Goal: Transaction & Acquisition: Purchase product/service

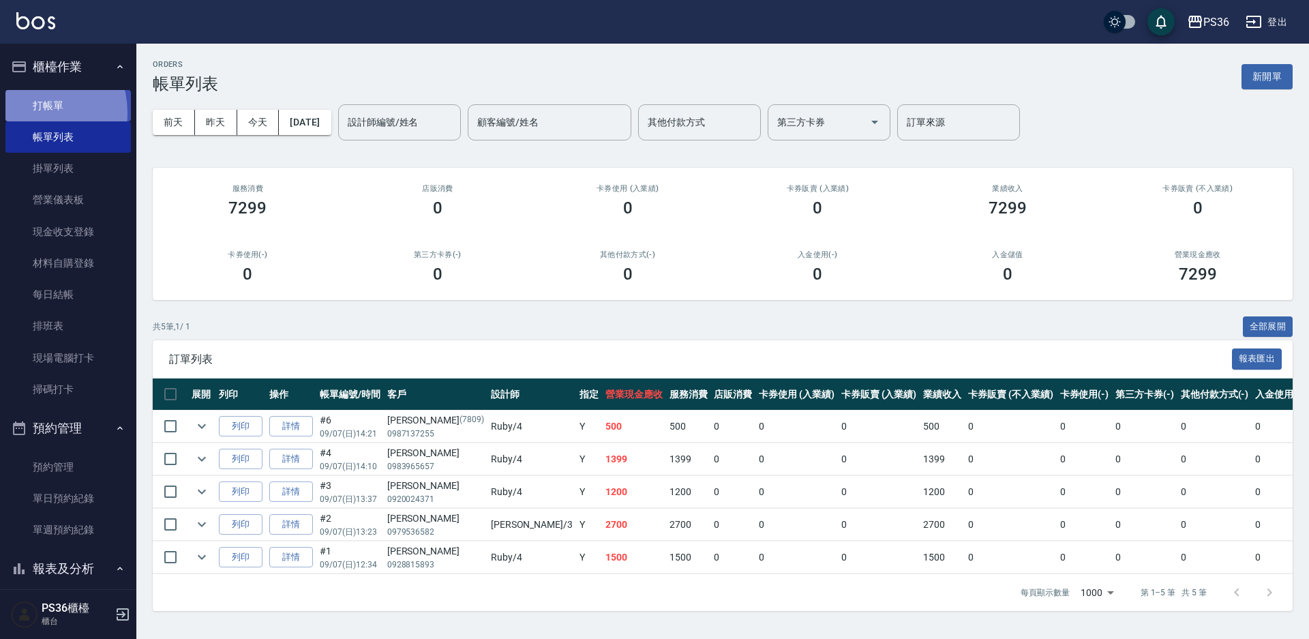
drag, startPoint x: 0, startPoint y: 0, endPoint x: 31, endPoint y: 113, distance: 116.6
click at [31, 113] on link "打帳單" at bounding box center [67, 105] width 125 height 31
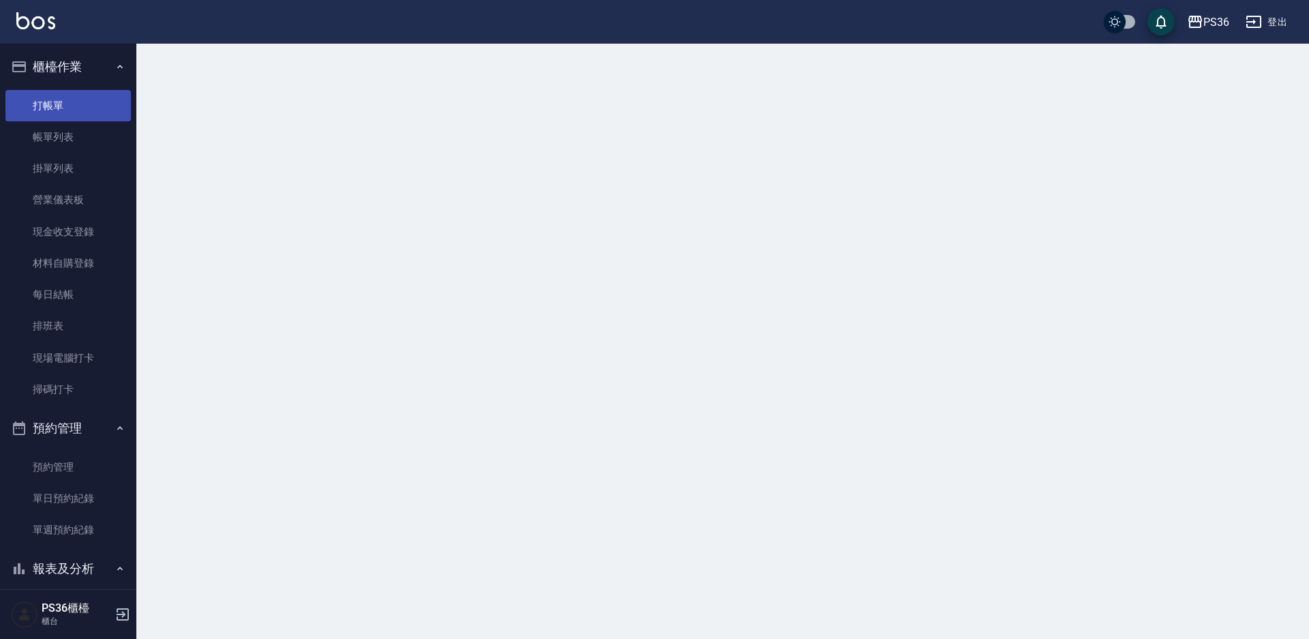
click at [39, 109] on link "打帳單" at bounding box center [67, 105] width 125 height 31
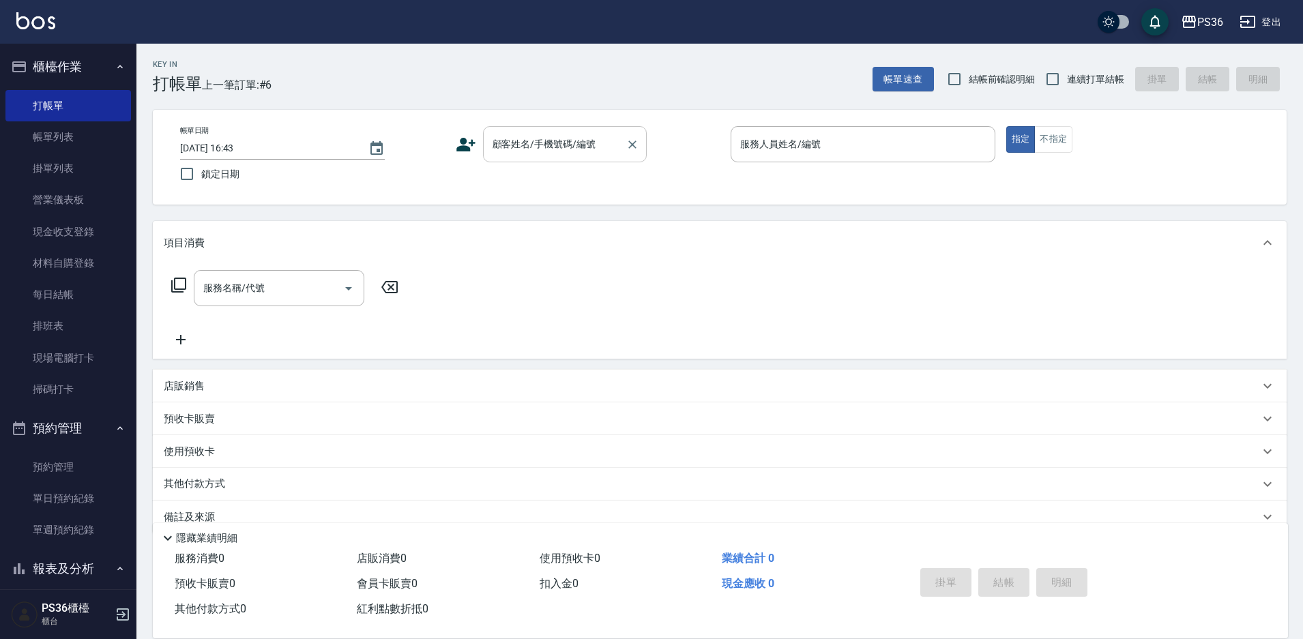
click at [522, 142] on input "顧客姓名/手機號碼/編號" at bounding box center [554, 144] width 131 height 24
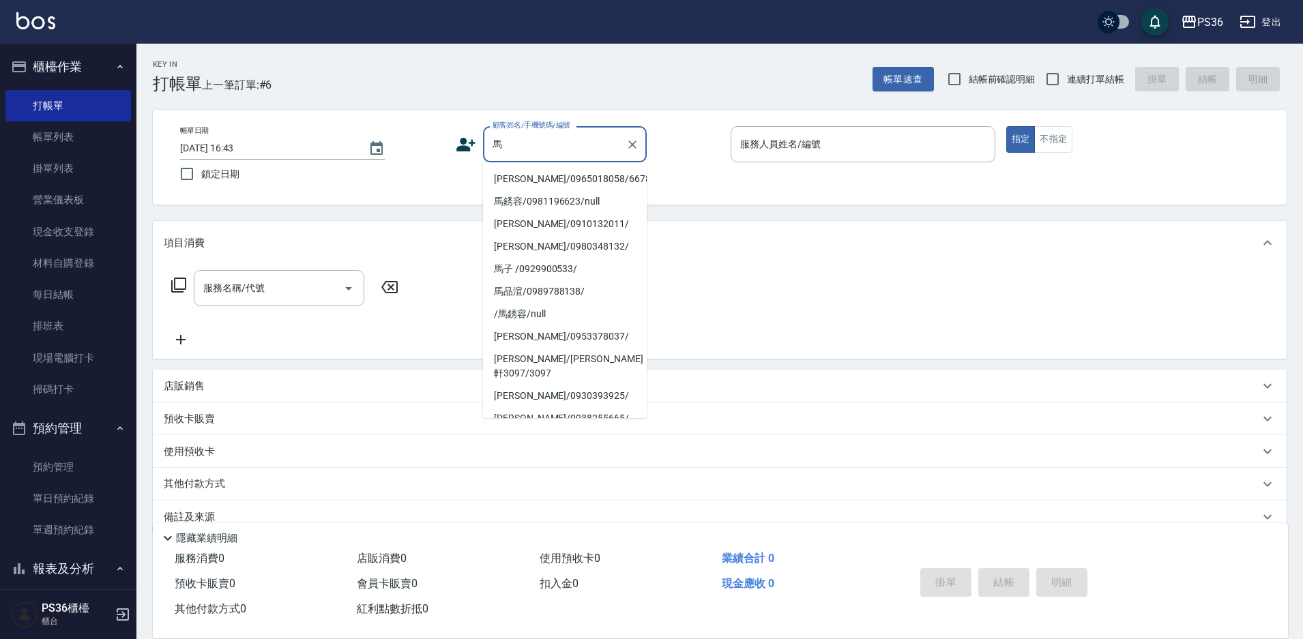
click at [524, 179] on li "[PERSON_NAME]/0965018058/667831" at bounding box center [565, 179] width 164 height 23
type input "[PERSON_NAME]/0965018058/667831"
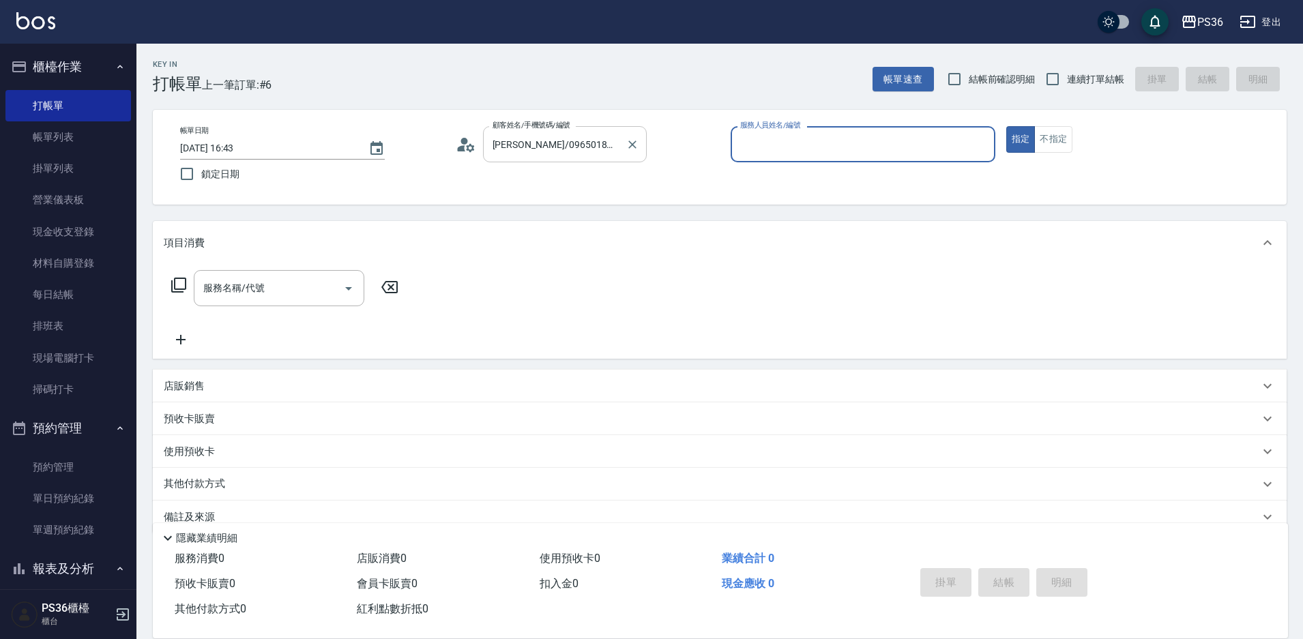
type input "Ruby-4"
click at [191, 294] on div "服務名稱/代號 服務名稱/代號" at bounding box center [285, 288] width 243 height 36
click at [220, 282] on div "服務名稱/代號 服務名稱/代號" at bounding box center [279, 288] width 171 height 36
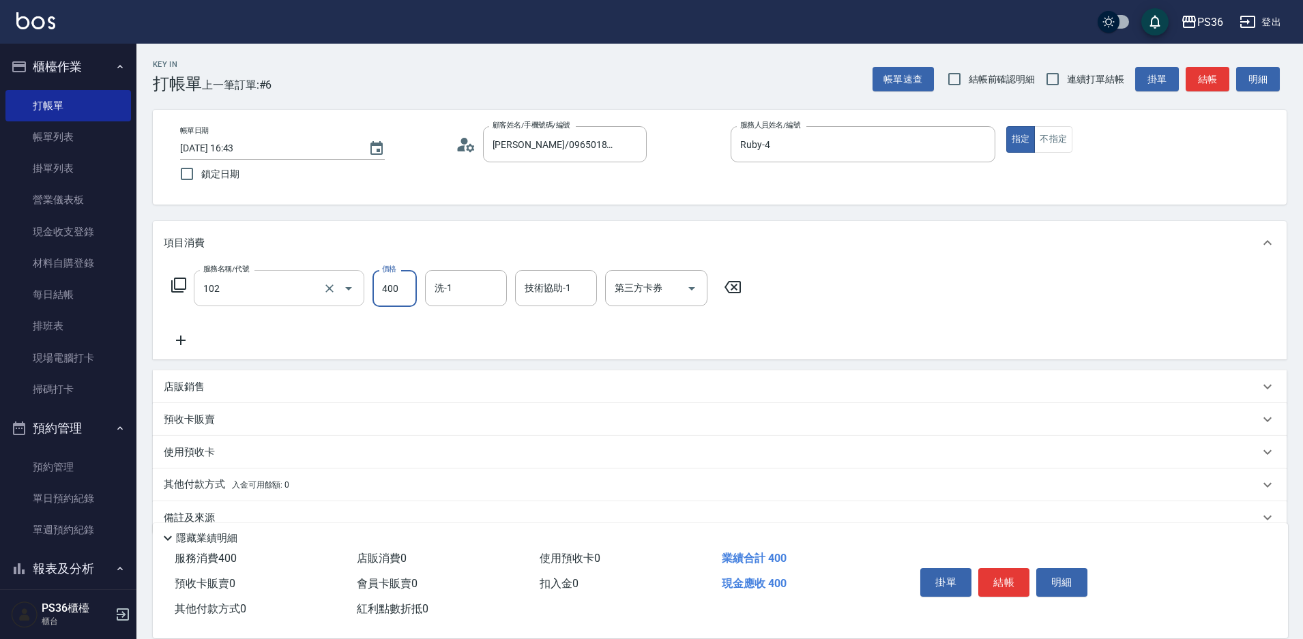
type input "精油洗髮(102)"
type input "顏亮亮-22"
click at [1016, 576] on button "結帳" at bounding box center [1003, 582] width 51 height 29
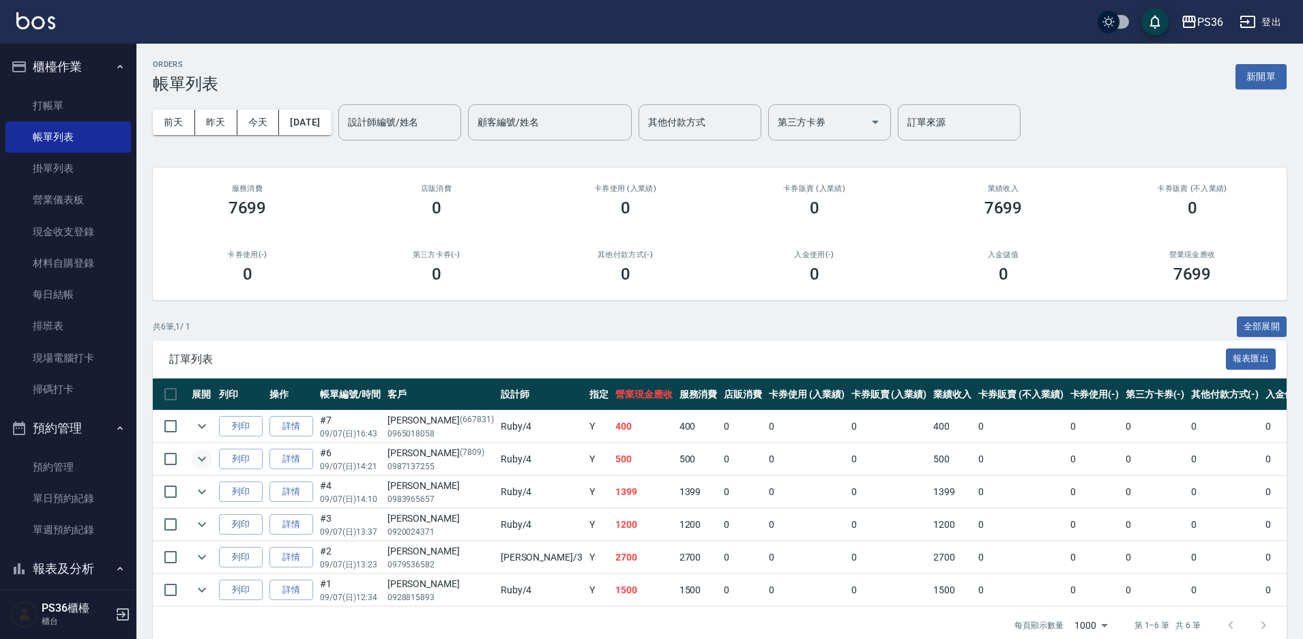
click at [208, 458] on icon "expand row" at bounding box center [202, 459] width 16 height 16
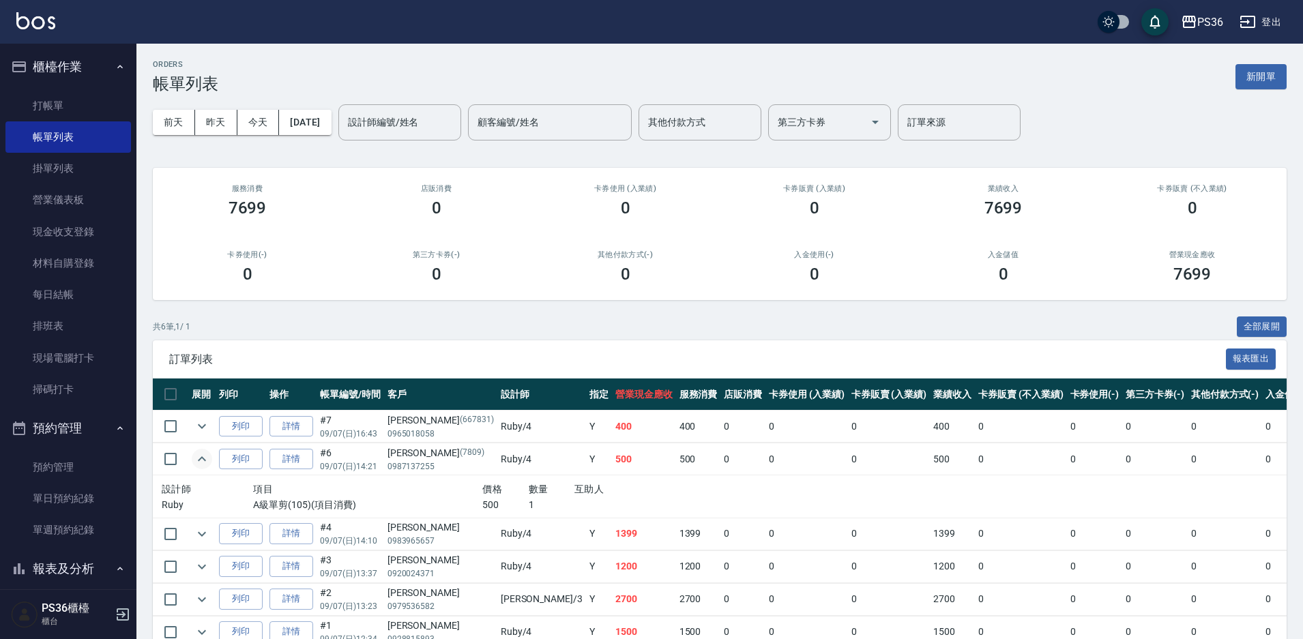
click at [208, 458] on icon "expand row" at bounding box center [202, 459] width 16 height 16
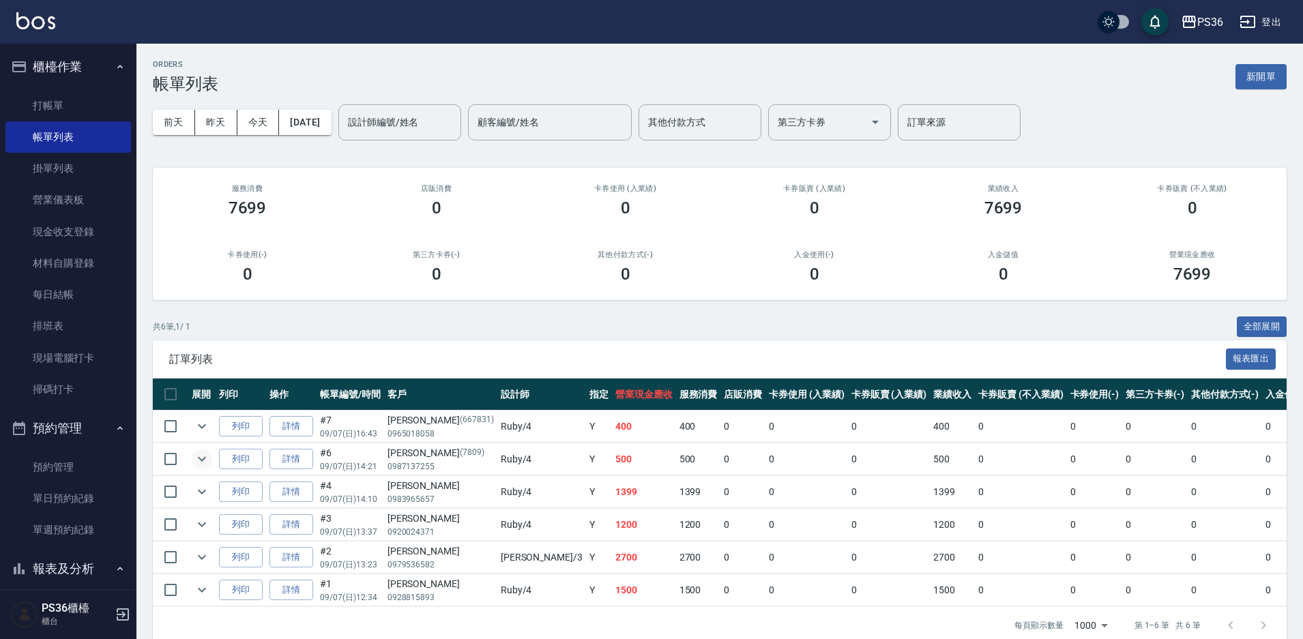
click at [198, 505] on td at bounding box center [201, 492] width 27 height 32
click at [80, 101] on link "打帳單" at bounding box center [67, 105] width 125 height 31
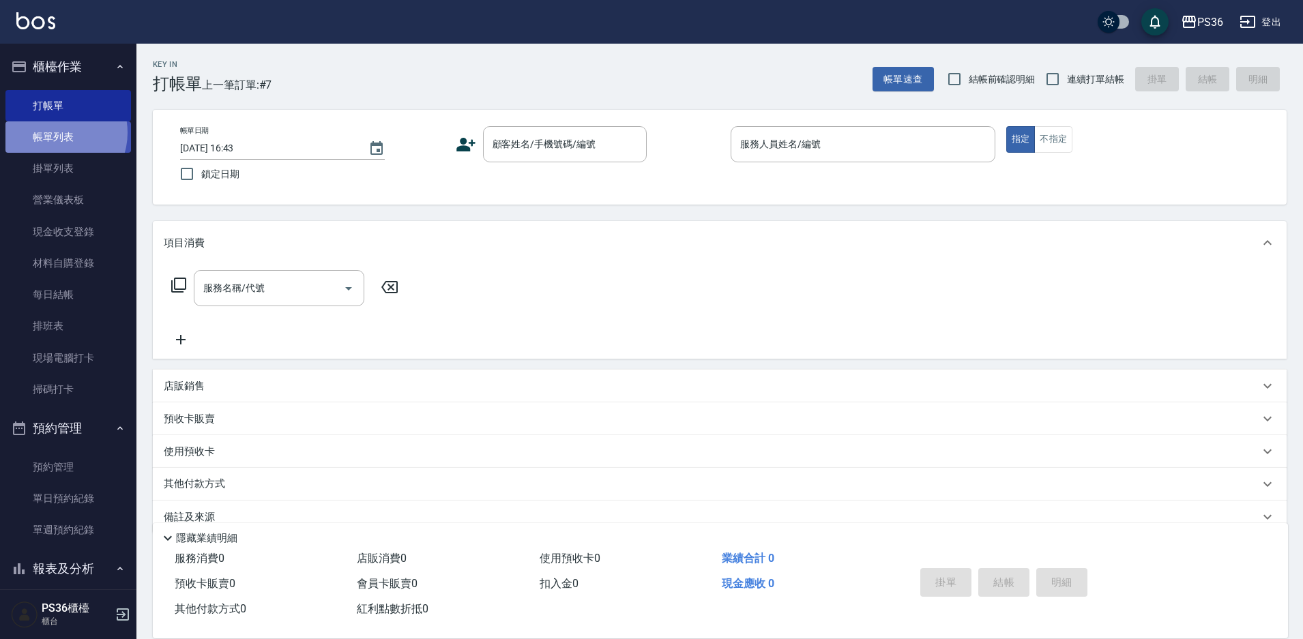
click at [57, 133] on link "帳單列表" at bounding box center [67, 136] width 125 height 31
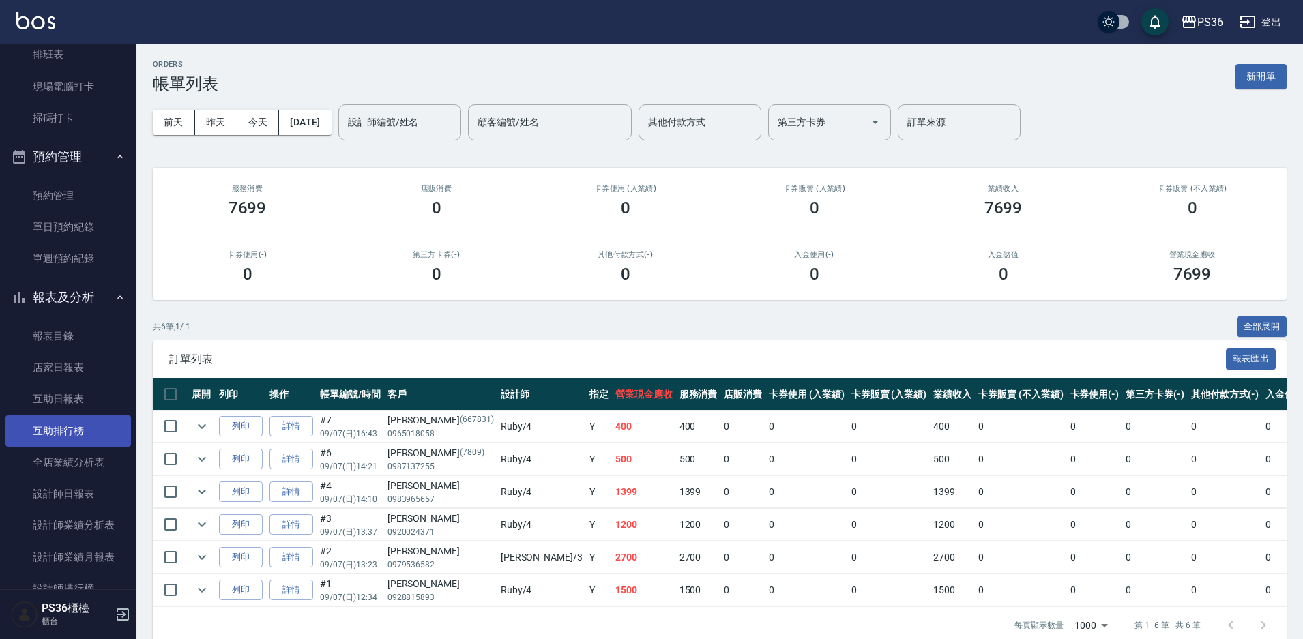
scroll to position [273, 0]
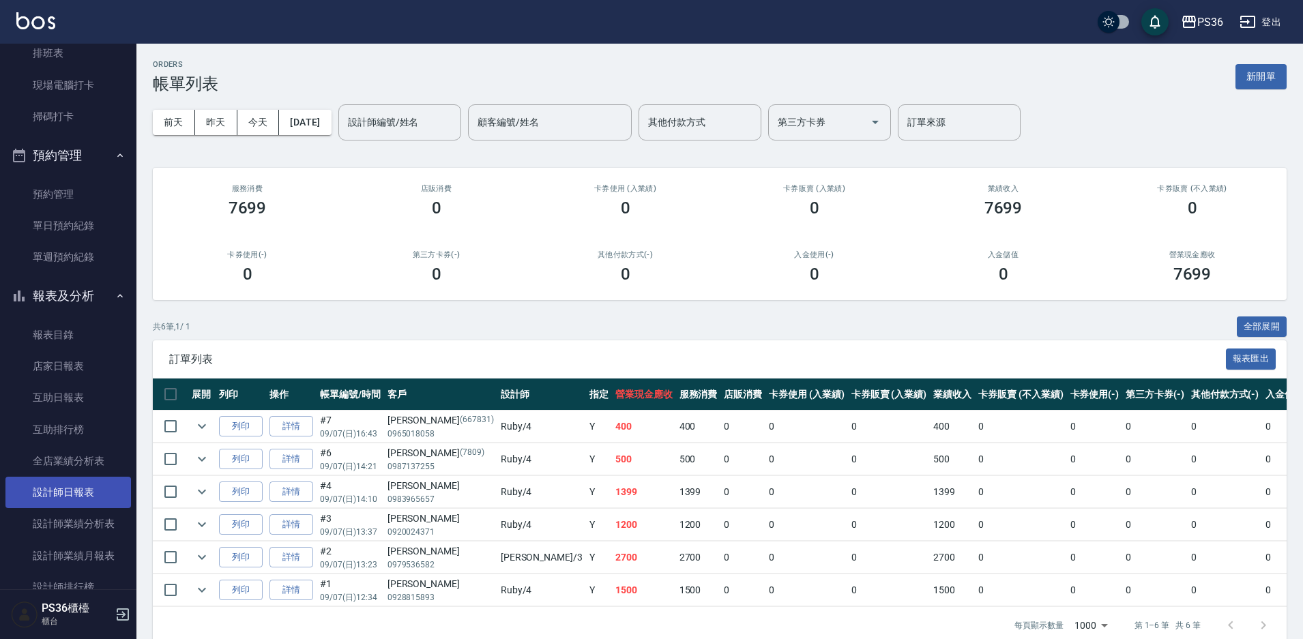
click at [83, 491] on link "設計師日報表" at bounding box center [67, 492] width 125 height 31
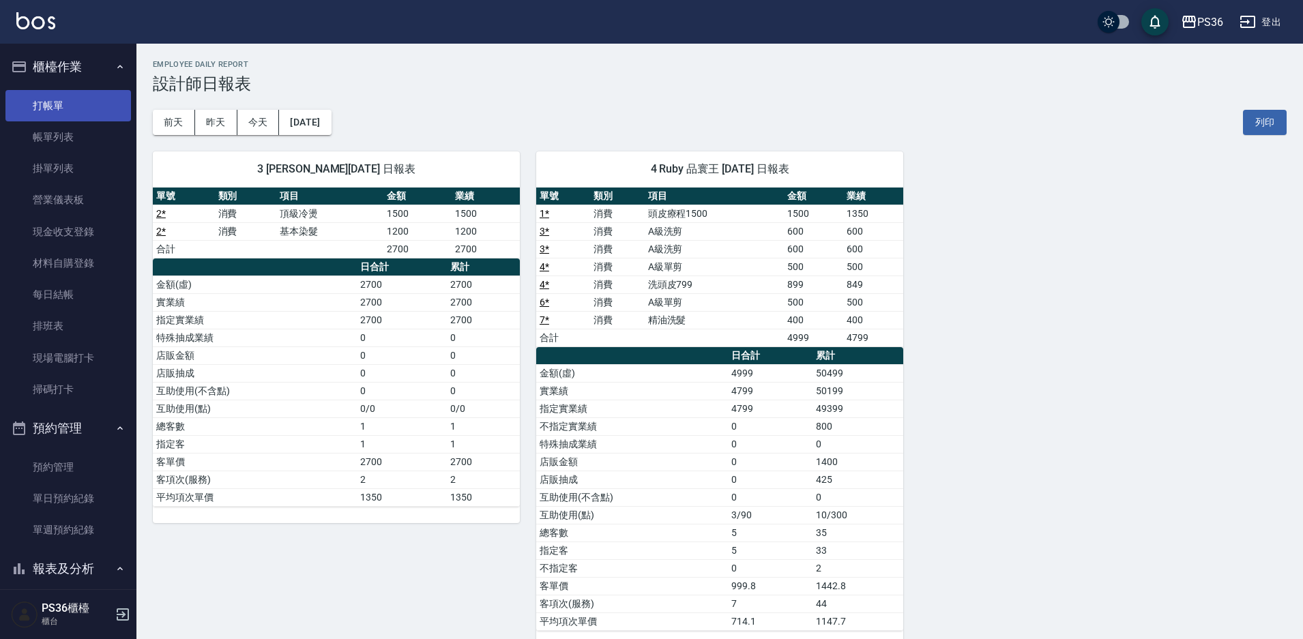
click at [63, 111] on link "打帳單" at bounding box center [67, 105] width 125 height 31
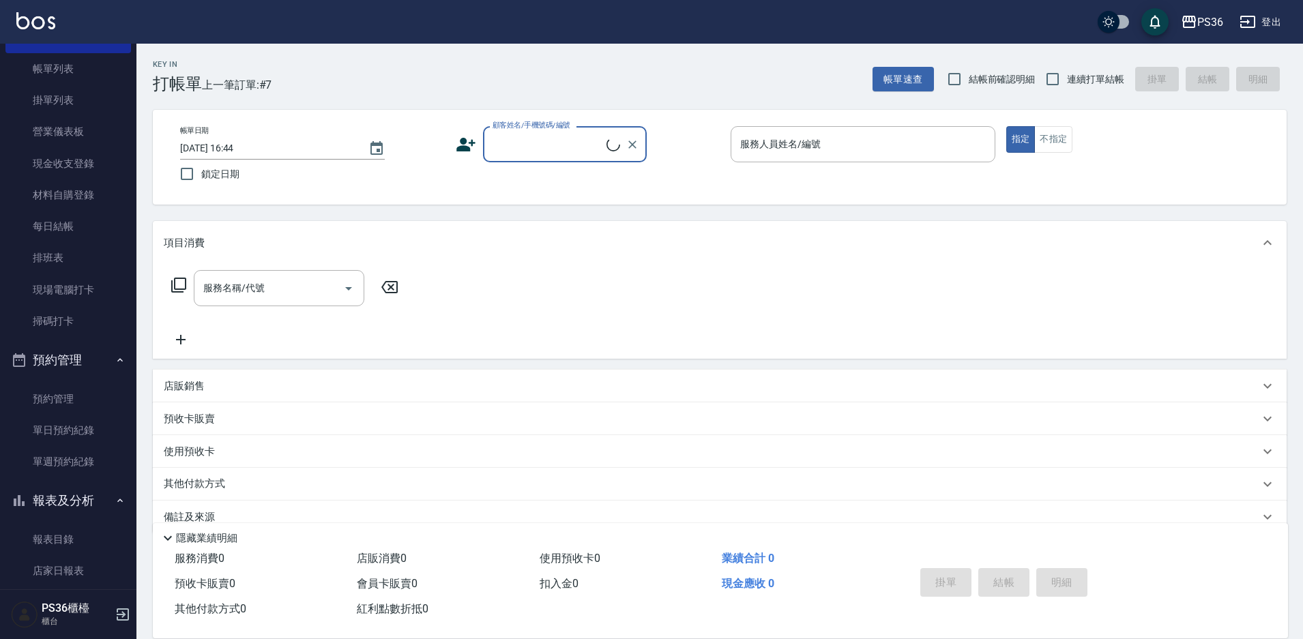
scroll to position [409, 0]
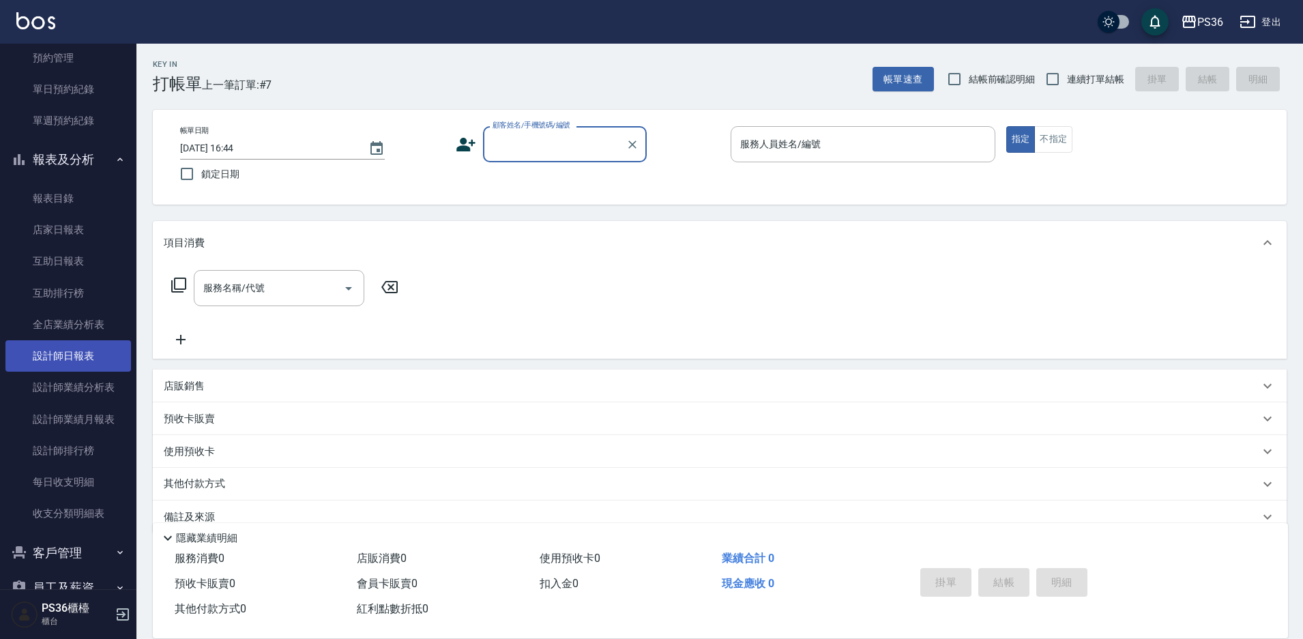
click at [75, 351] on link "設計師日報表" at bounding box center [67, 355] width 125 height 31
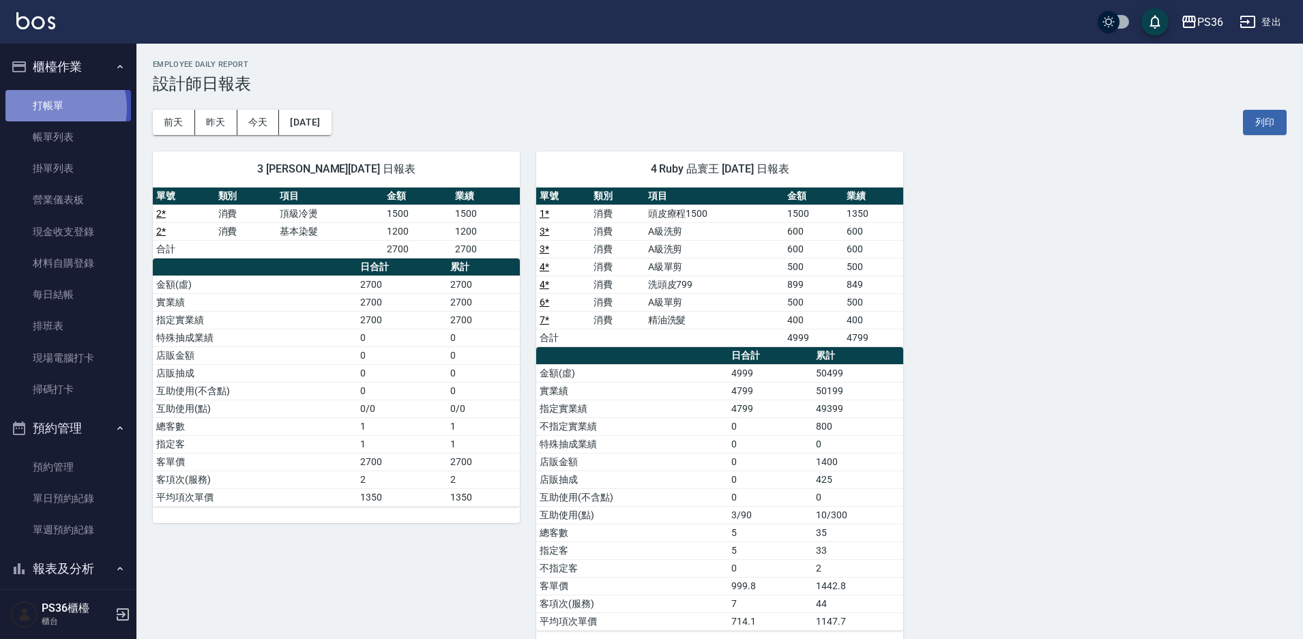
click at [48, 108] on link "打帳單" at bounding box center [67, 105] width 125 height 31
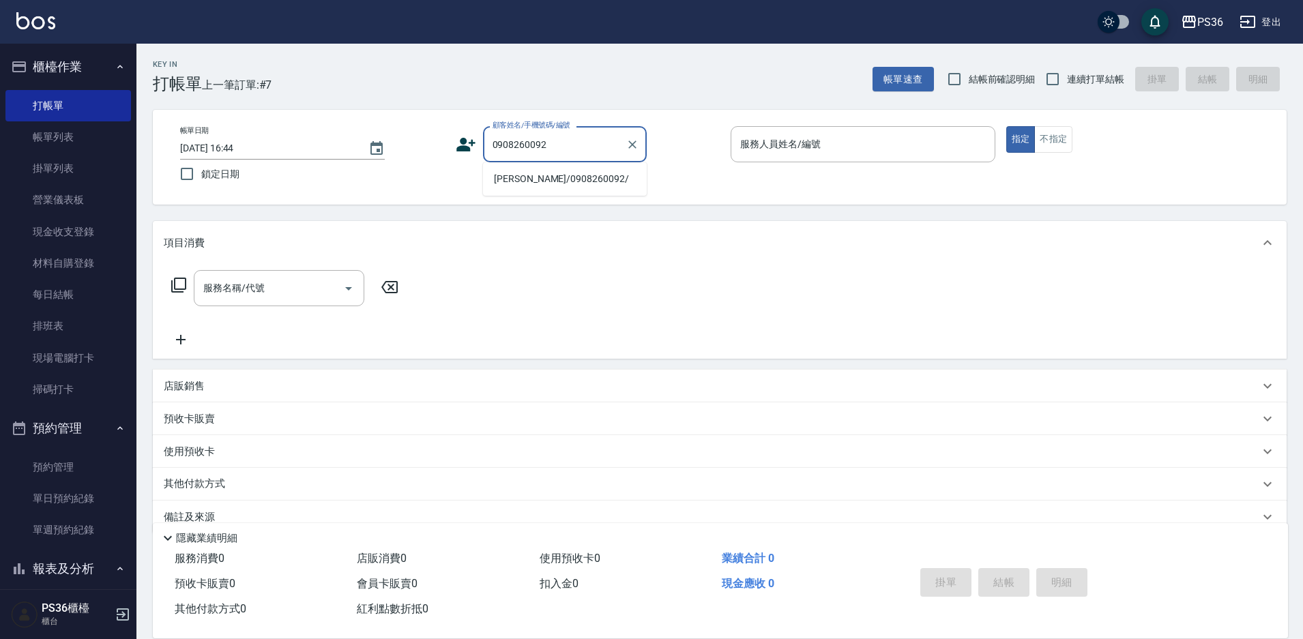
click at [553, 172] on li "[PERSON_NAME]/0908260092/" at bounding box center [565, 179] width 164 height 23
type input "[PERSON_NAME]/0908260092/"
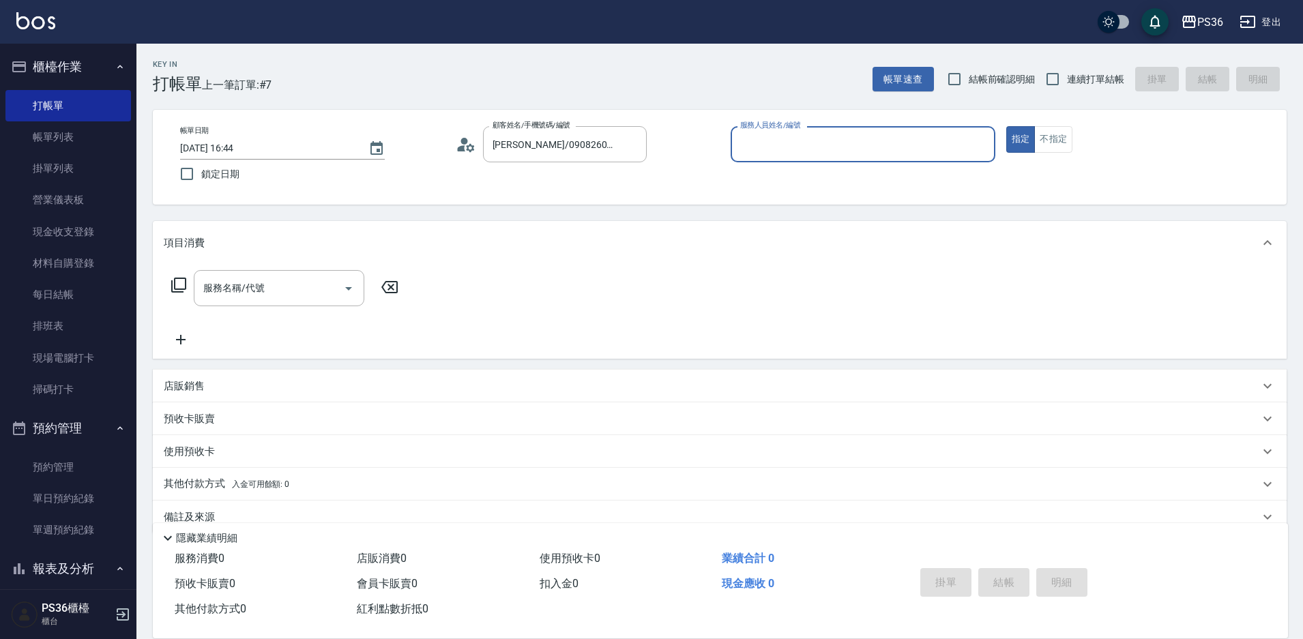
type input "Ruby-4"
click at [238, 286] on div "服務名稱/代號 服務名稱/代號" at bounding box center [279, 288] width 171 height 36
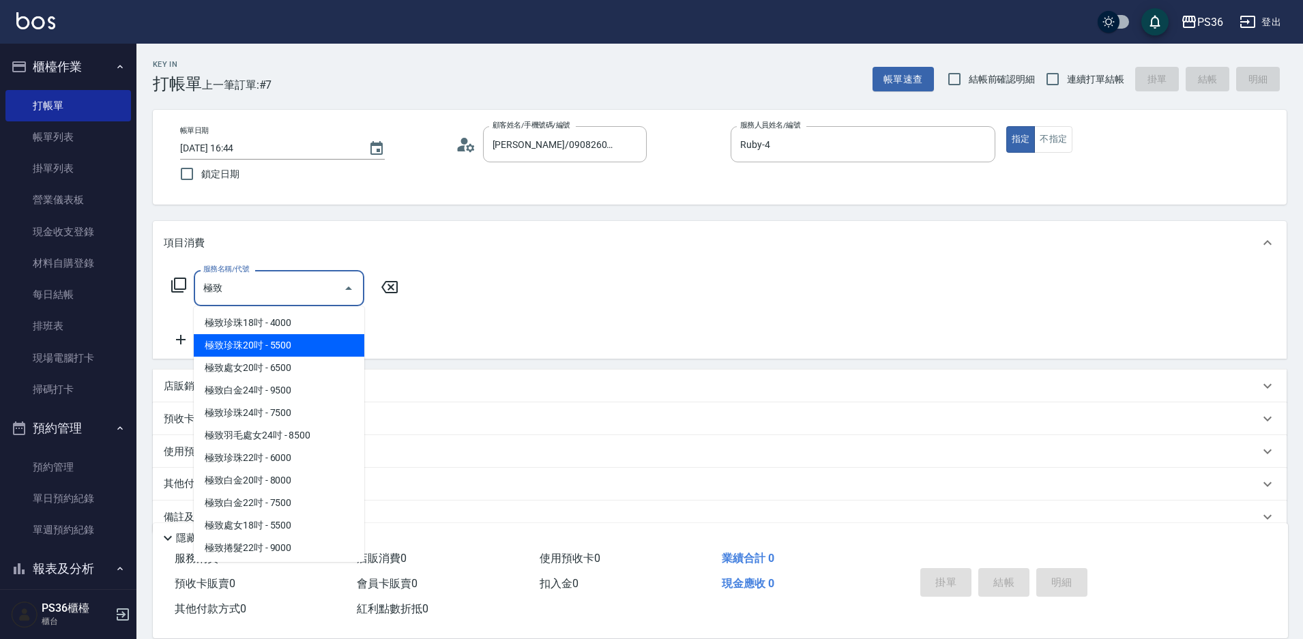
click at [318, 346] on span "極致珍珠20吋 - 5500" at bounding box center [279, 345] width 171 height 23
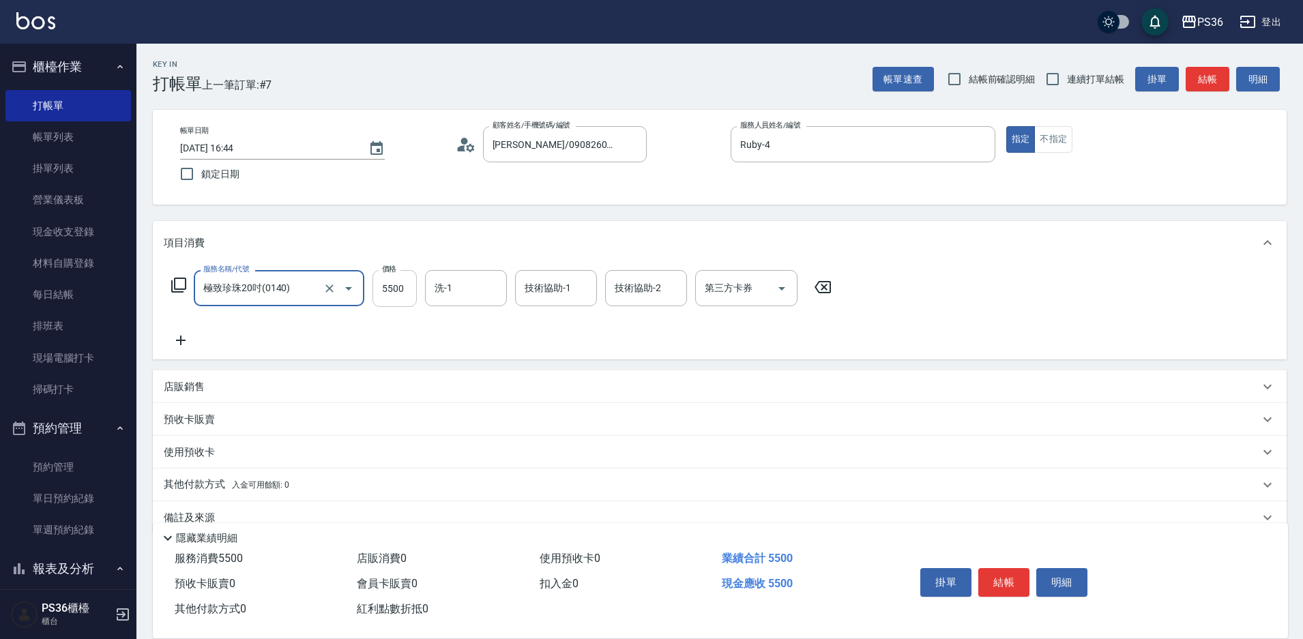
type input "極致珍珠20吋(0140)"
click at [391, 283] on input "5500" at bounding box center [394, 288] width 44 height 37
type input "4000"
click at [178, 345] on icon at bounding box center [181, 340] width 34 height 16
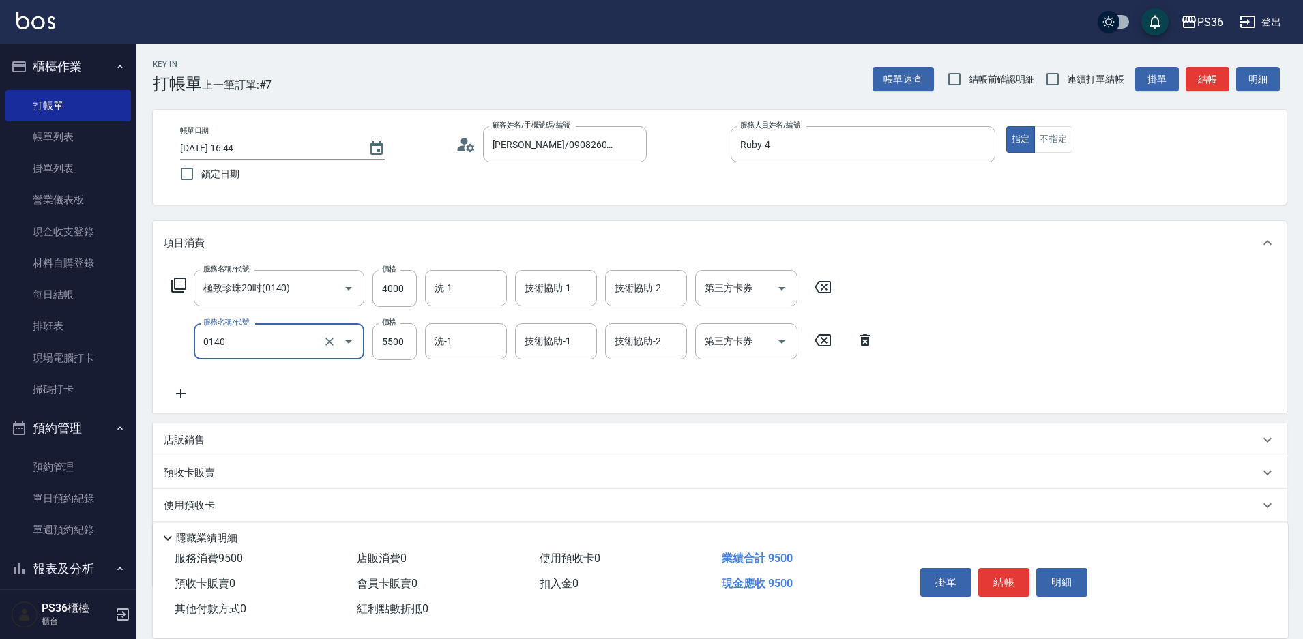
type input "極致珍珠20吋(0140)"
click at [186, 381] on div "服務名稱/代號 極致珍珠20吋(0140) 服務名稱/代號 價格 4000 價格 洗-1 洗-1 技術協助-1 技術協助-1 技術協助-2 技術協助-2 第三…" at bounding box center [523, 336] width 718 height 132
click at [182, 389] on icon at bounding box center [181, 393] width 34 height 16
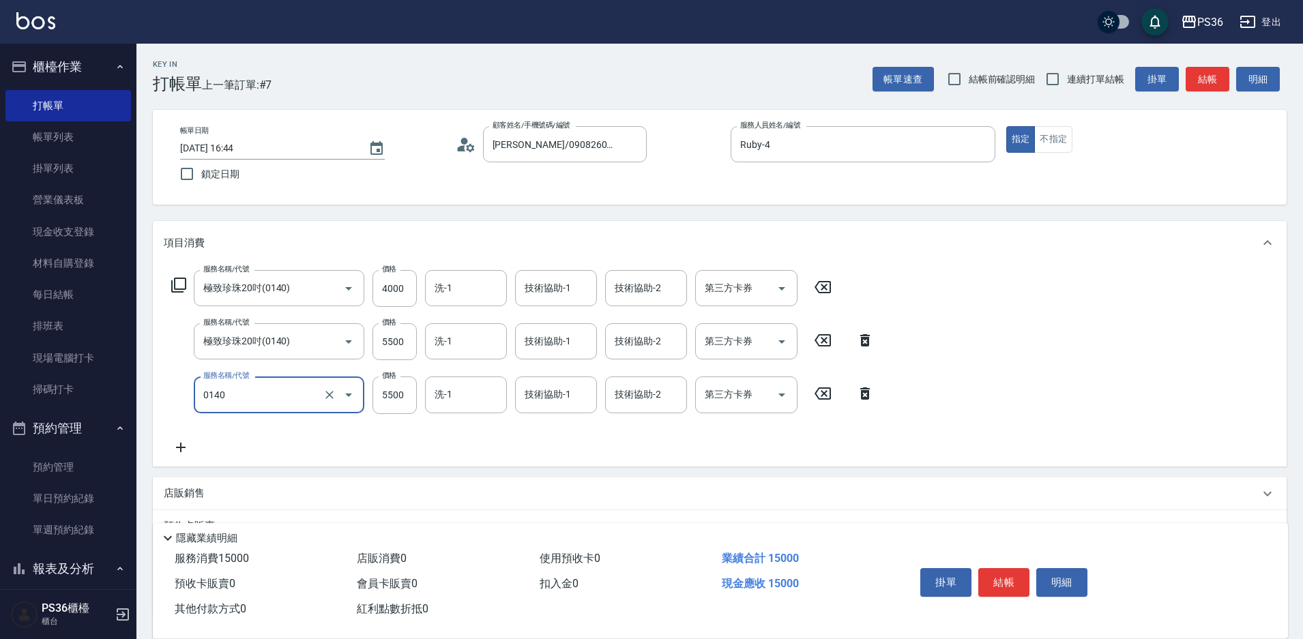
type input "極致珍珠20吋(0140)"
click at [181, 450] on icon at bounding box center [181, 448] width 10 height 10
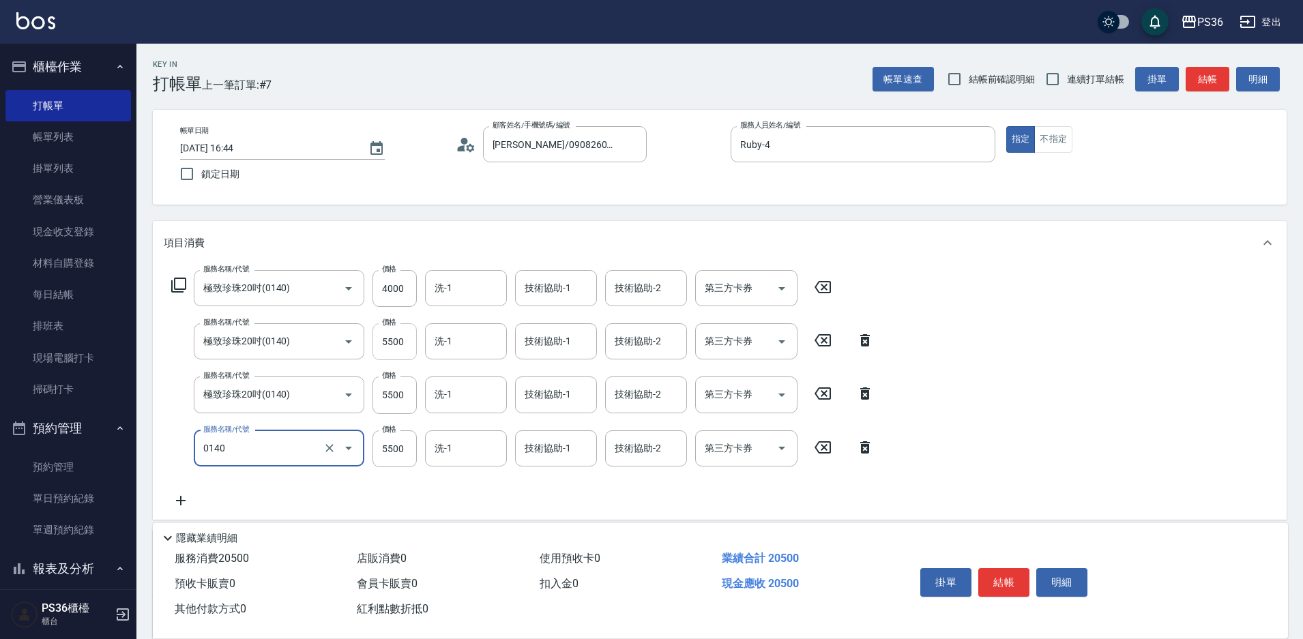
click at [403, 342] on input "5500" at bounding box center [394, 341] width 44 height 37
type input "極致珍珠20吋(0140)"
type input "4000"
click at [402, 352] on input "5500" at bounding box center [394, 341] width 44 height 37
type input "4000"
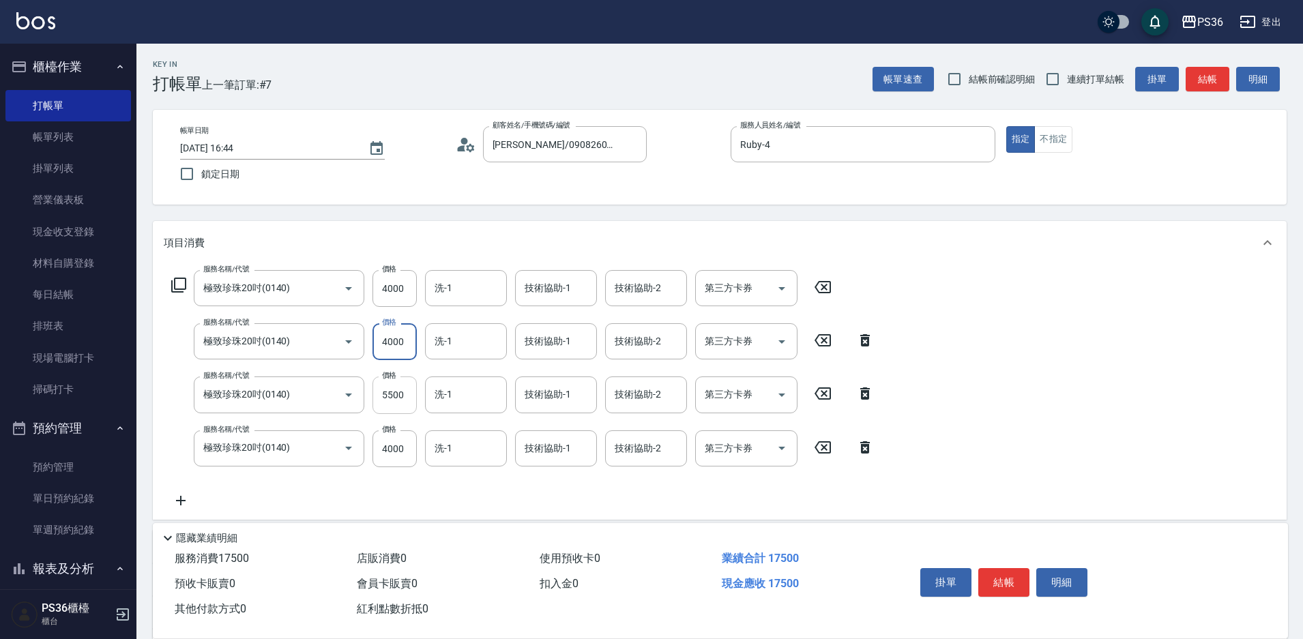
click at [406, 394] on input "5500" at bounding box center [394, 394] width 44 height 37
type input "4000"
click at [436, 486] on div "服務名稱/代號 極致珍珠20吋(0140) 服務名稱/代號 價格 4000 價格 洗-1 洗-1 技術協助-1 技術協助-1 技術協助-2 技術協助-2 第三…" at bounding box center [523, 389] width 718 height 239
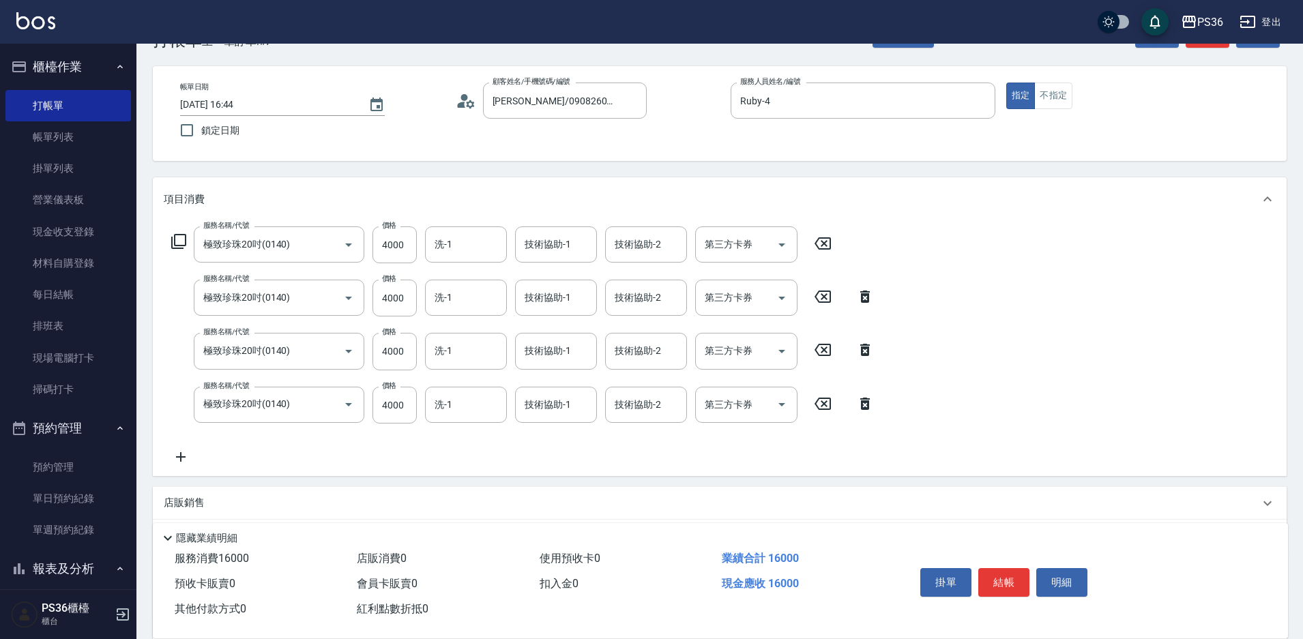
scroll to position [68, 0]
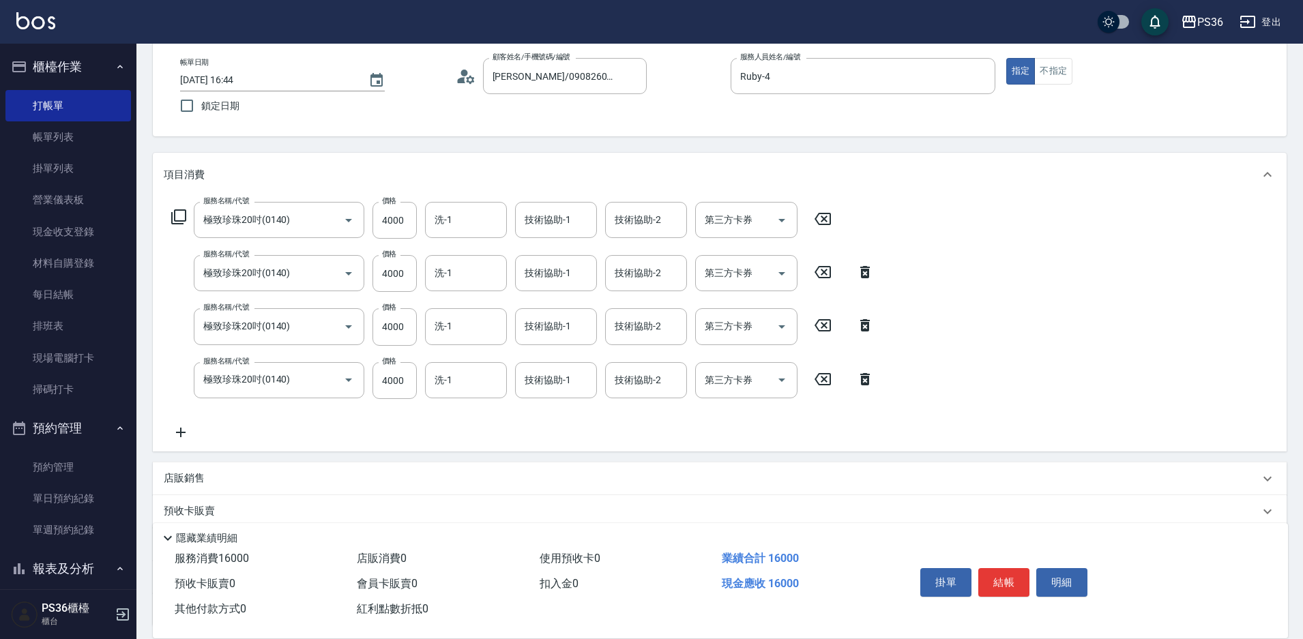
click at [185, 428] on icon at bounding box center [181, 432] width 34 height 16
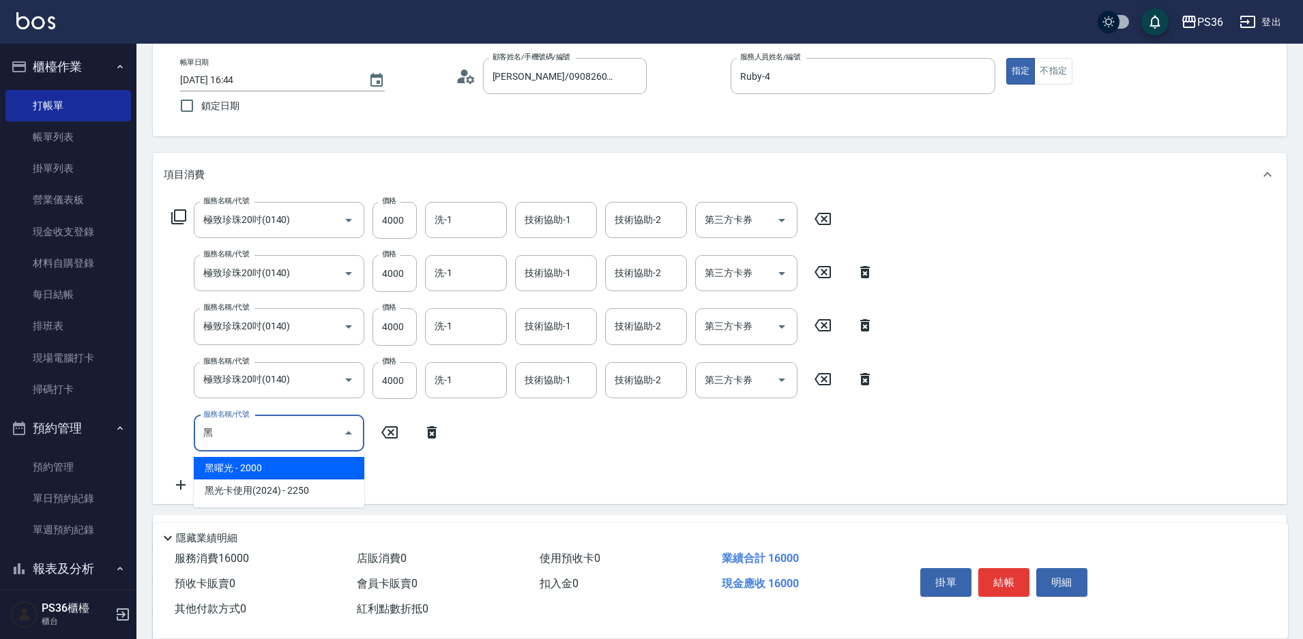
click at [299, 458] on span "黑曜光 - 2000" at bounding box center [279, 468] width 171 height 23
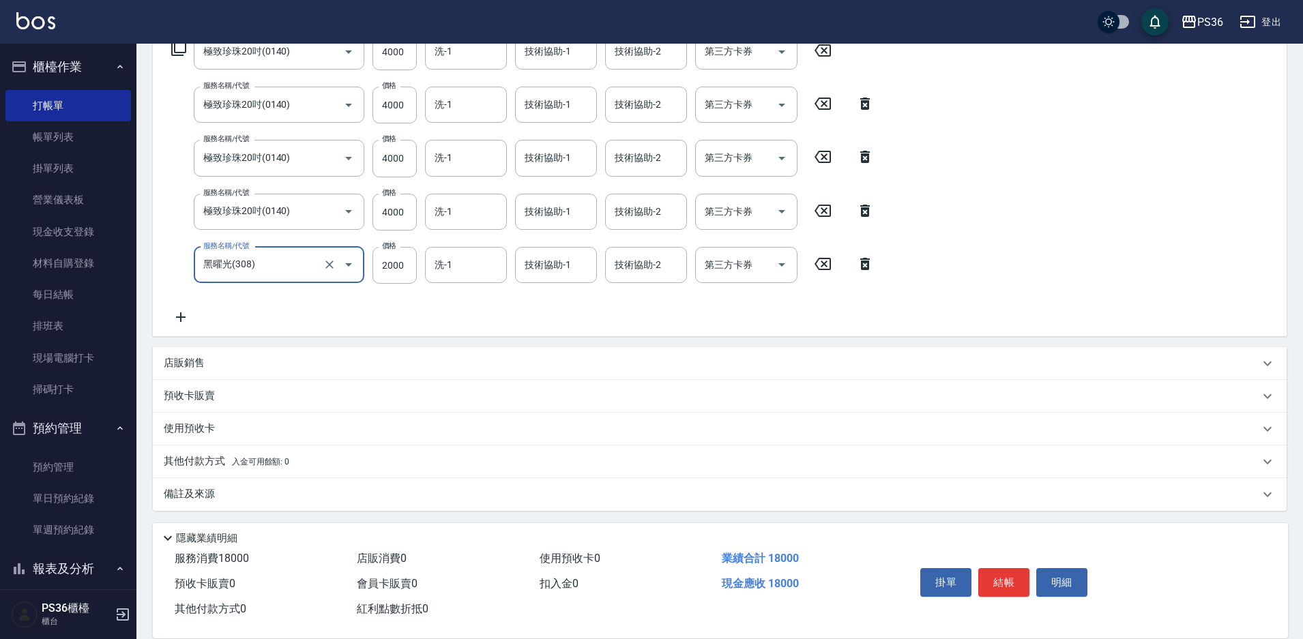
scroll to position [239, 0]
type input "黑曜光(308)"
click at [198, 460] on p "其他付款方式 入金可用餘額: 0" at bounding box center [226, 458] width 125 height 15
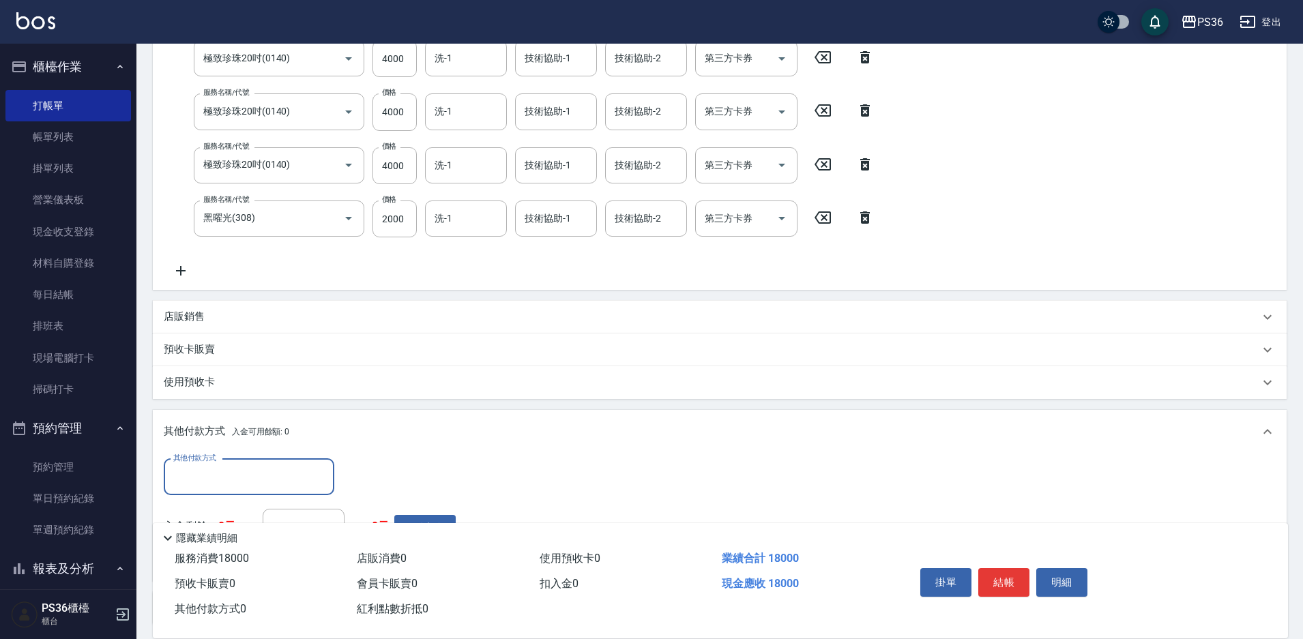
scroll to position [376, 0]
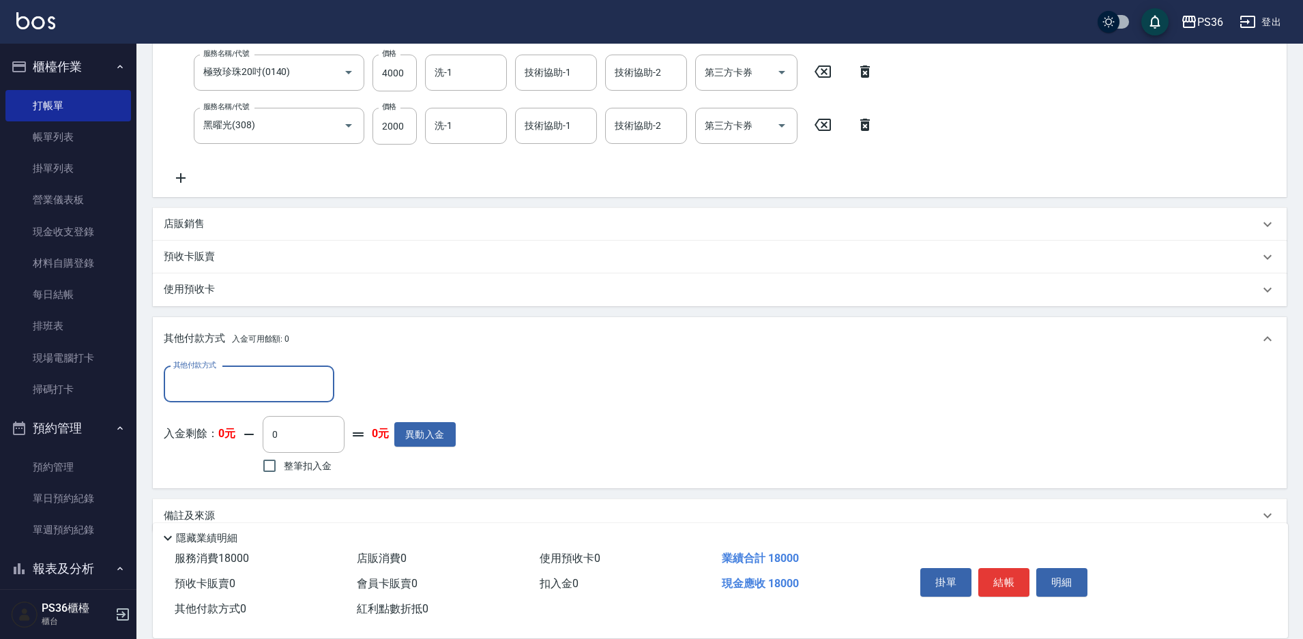
click at [242, 394] on input "其他付款方式" at bounding box center [249, 384] width 158 height 24
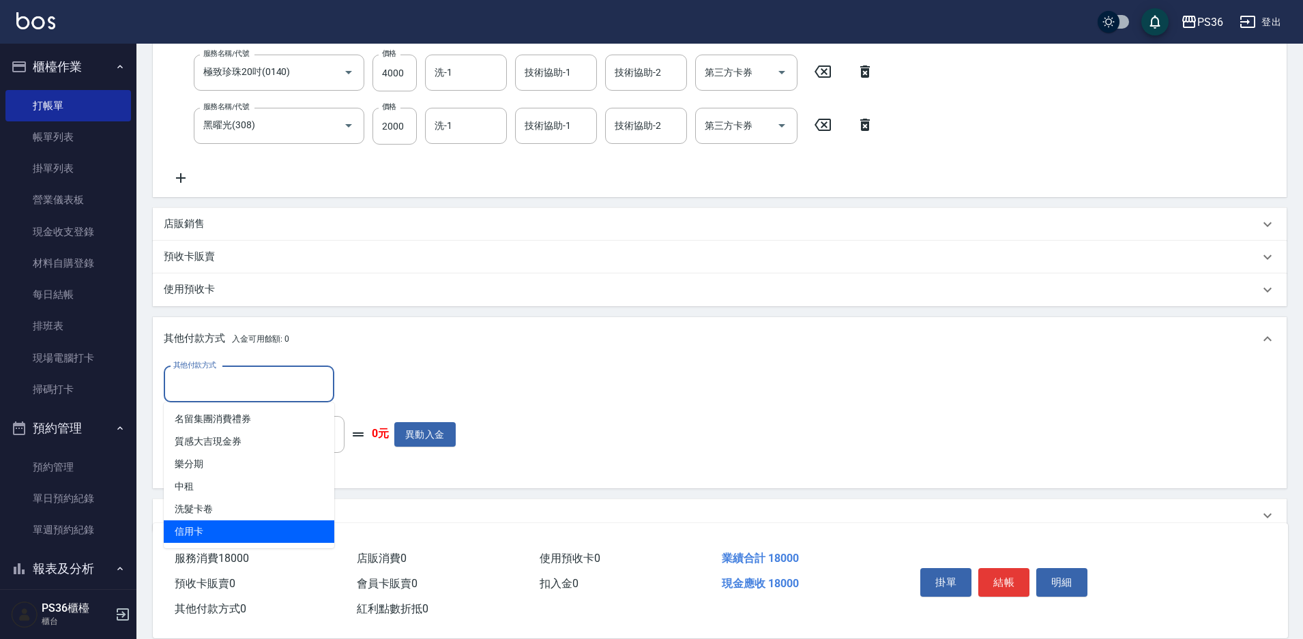
click at [236, 527] on span "信用卡" at bounding box center [249, 531] width 171 height 23
type input "信用卡"
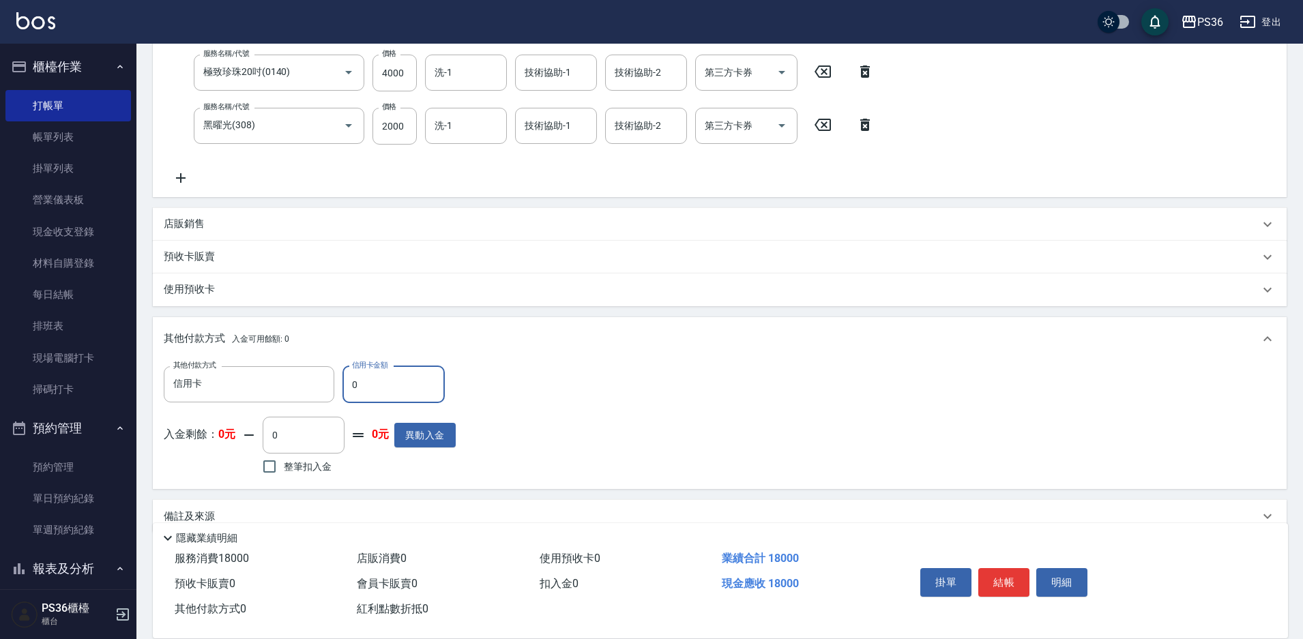
click at [383, 386] on input "0" at bounding box center [393, 384] width 102 height 37
type input "18000"
click at [1002, 568] on button "結帳" at bounding box center [1003, 582] width 51 height 29
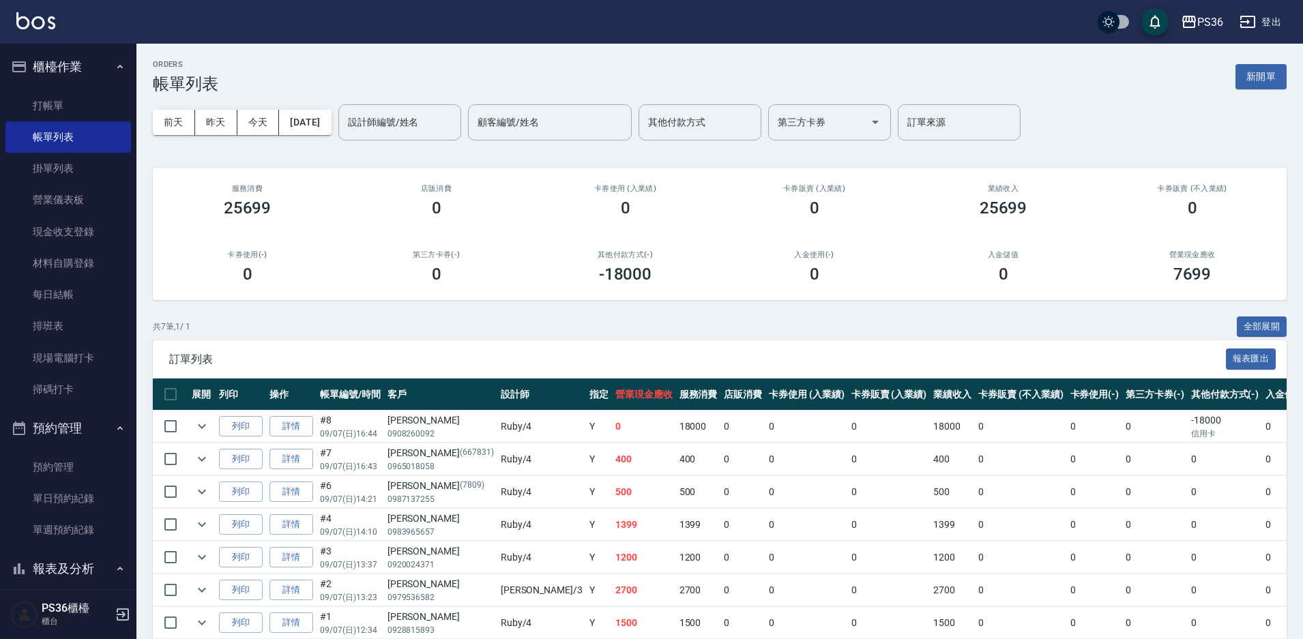
scroll to position [477, 0]
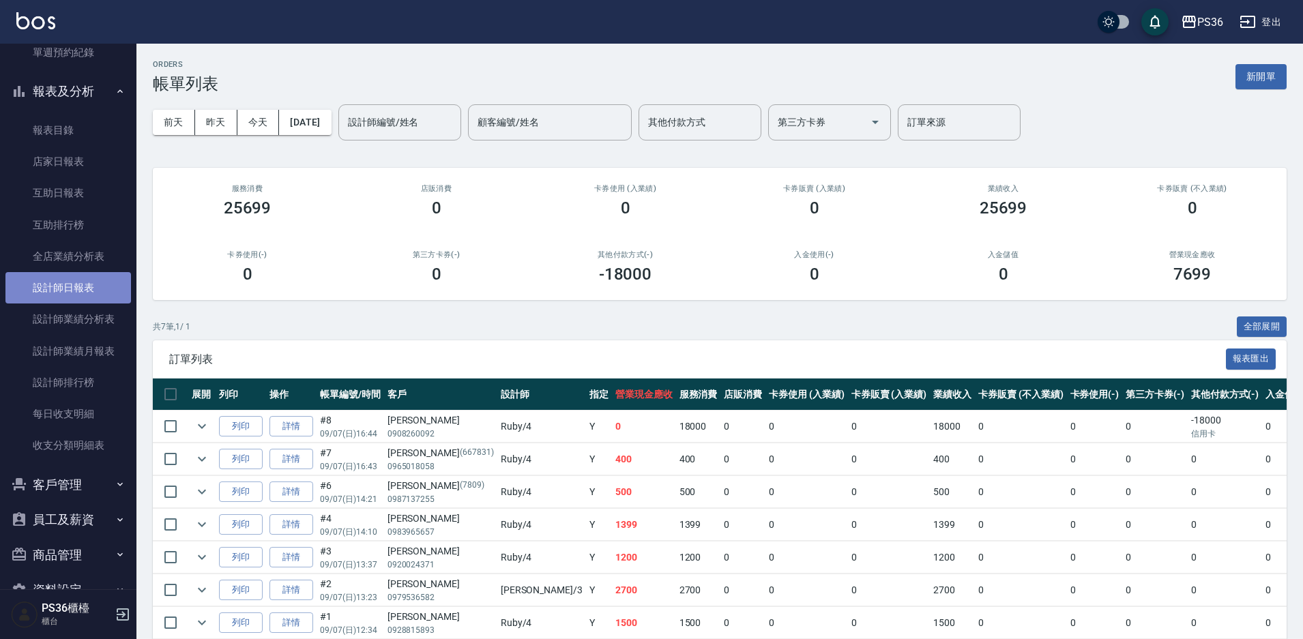
click at [93, 279] on link "設計師日報表" at bounding box center [67, 287] width 125 height 31
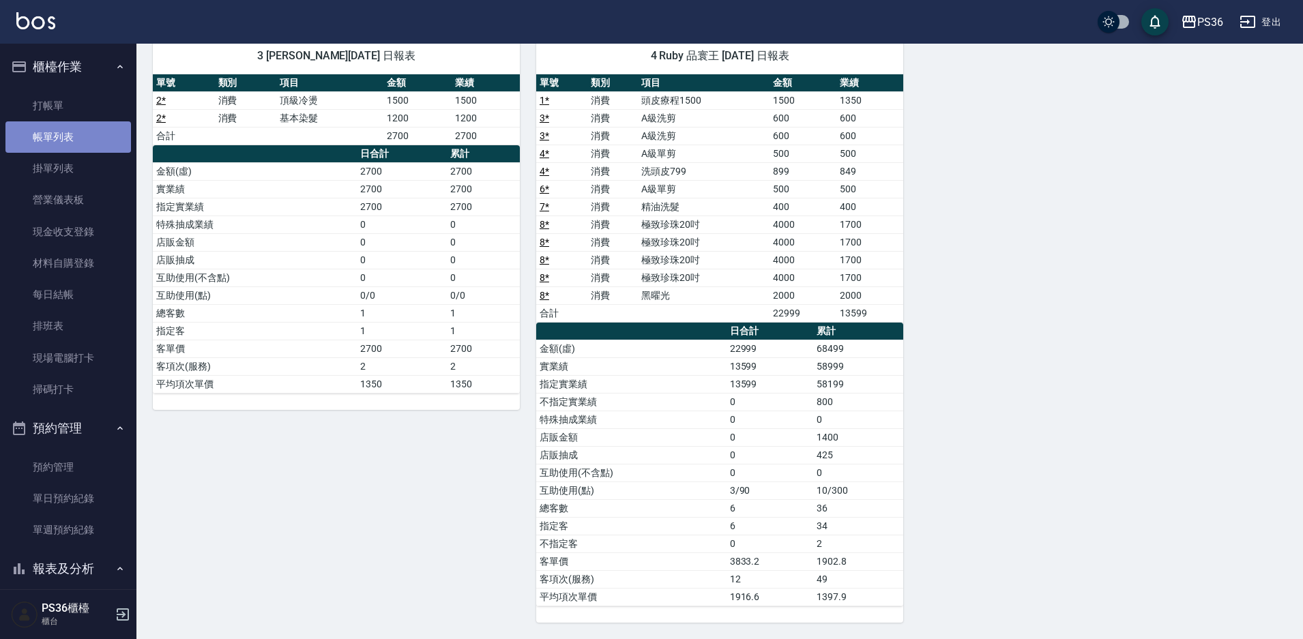
click at [81, 140] on link "帳單列表" at bounding box center [67, 136] width 125 height 31
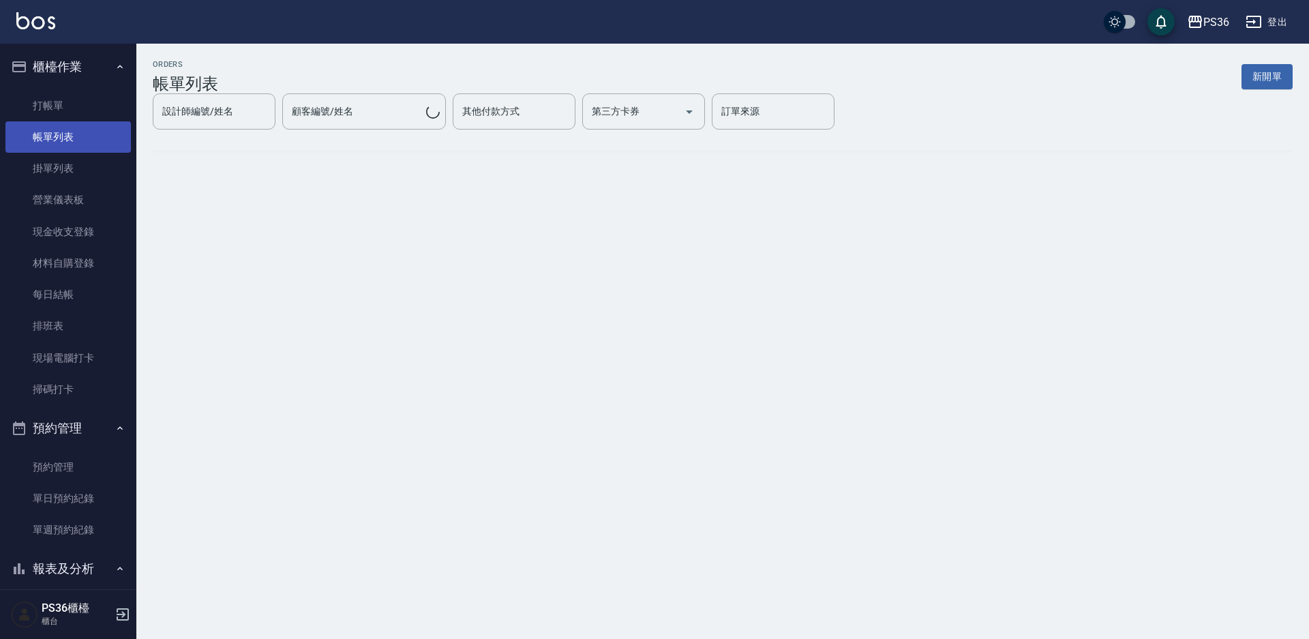
click at [76, 130] on link "帳單列表" at bounding box center [67, 136] width 125 height 31
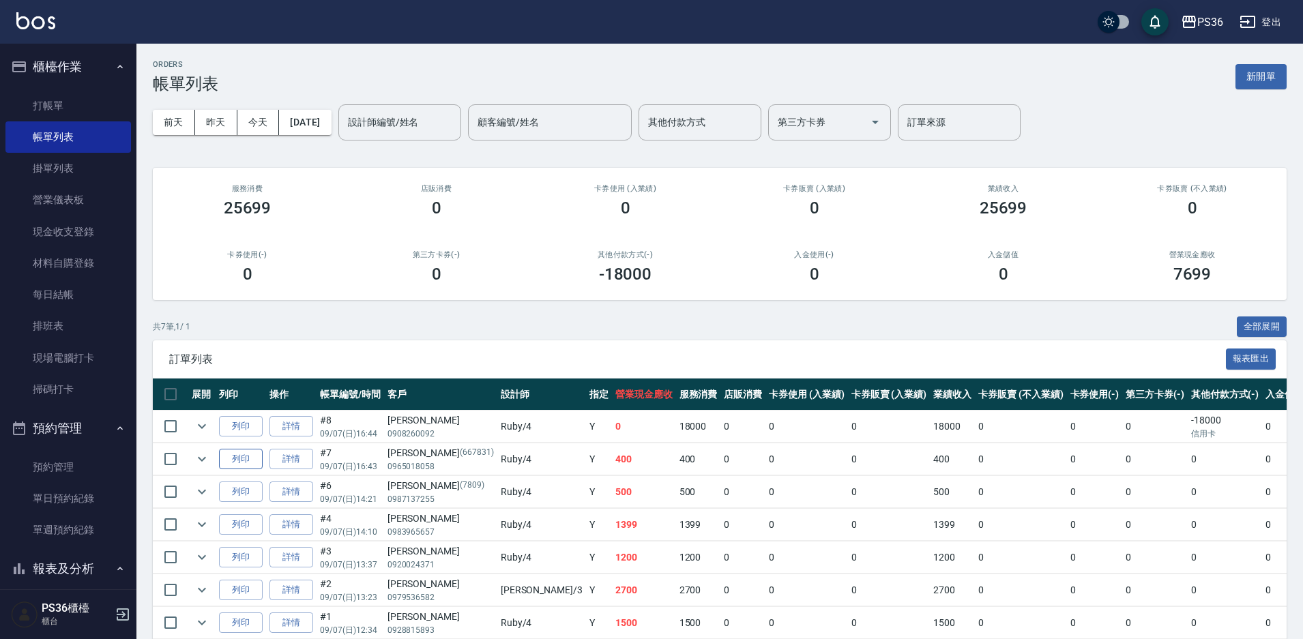
scroll to position [65, 0]
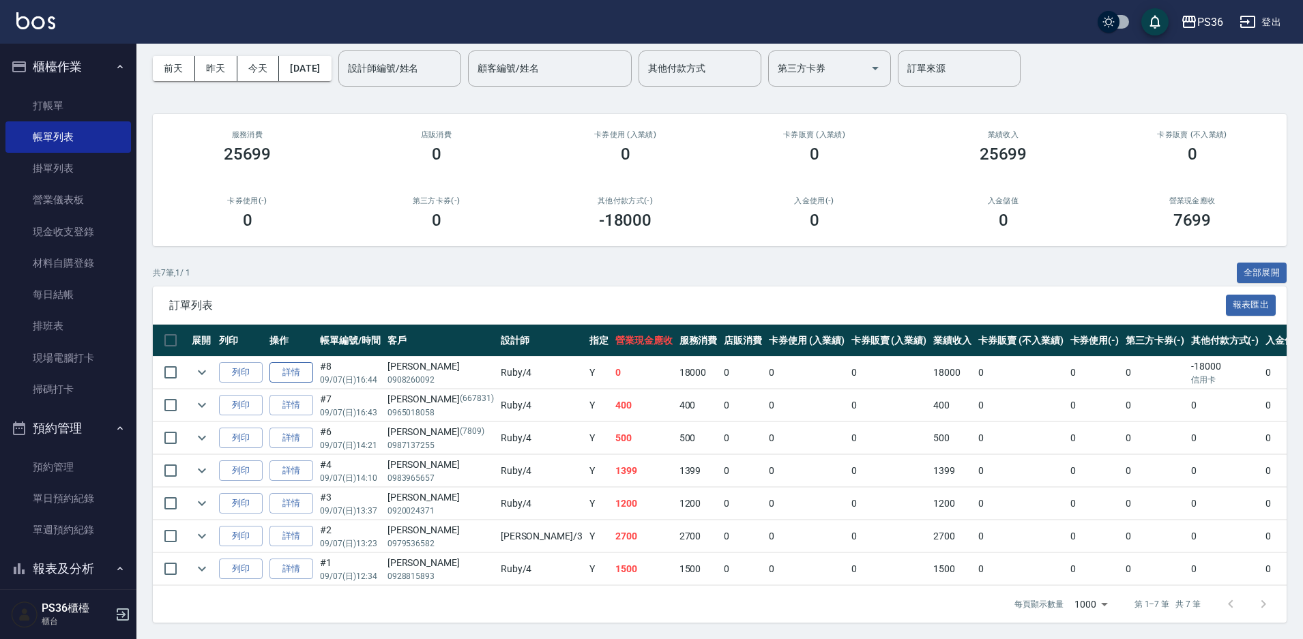
click at [288, 362] on link "詳情" at bounding box center [291, 372] width 44 height 21
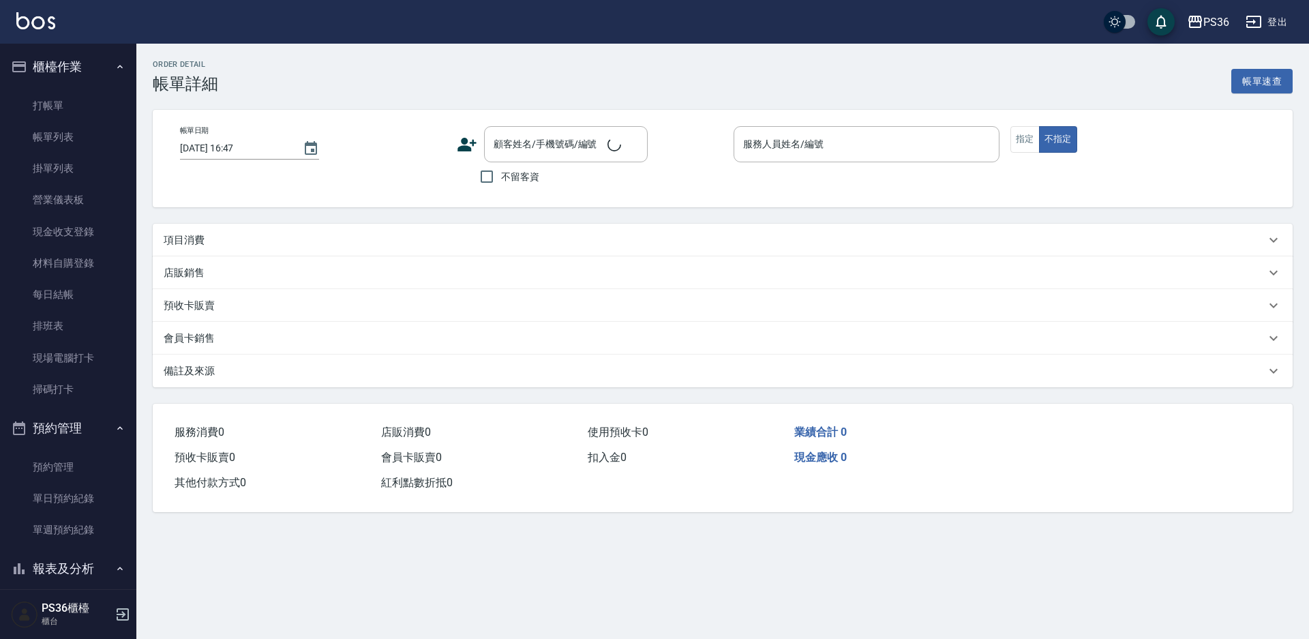
type input "2025/09/07 16:44"
type input "Ruby-4"
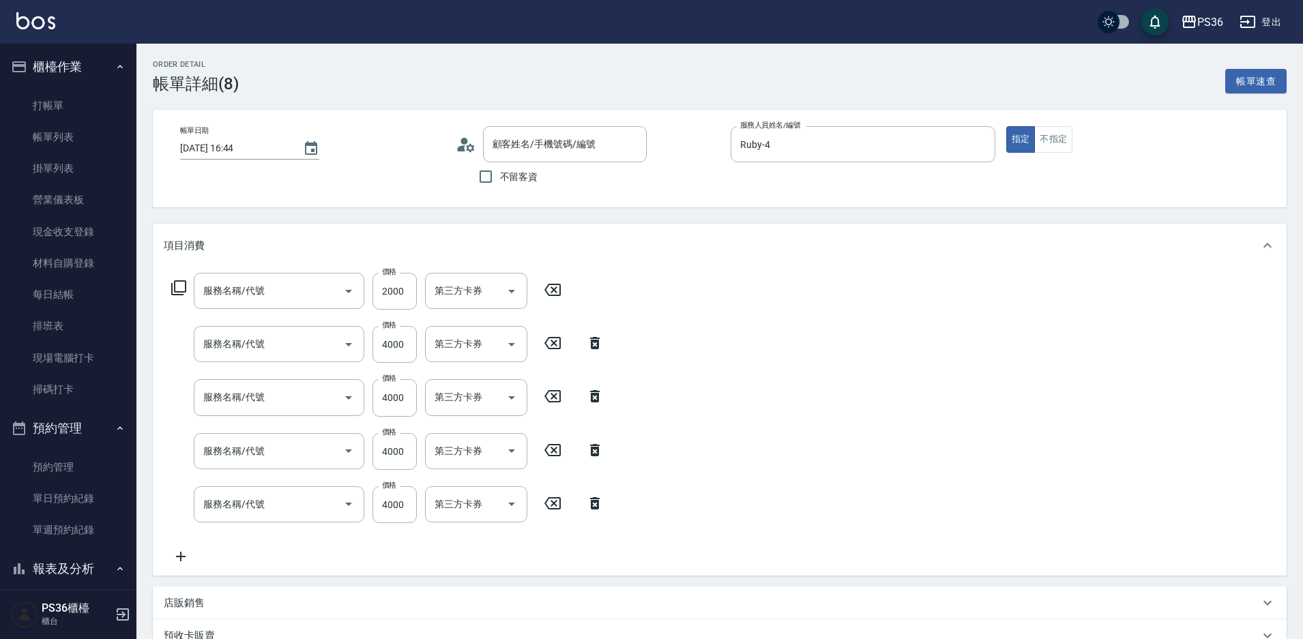
type input "[PERSON_NAME]/0908260092/"
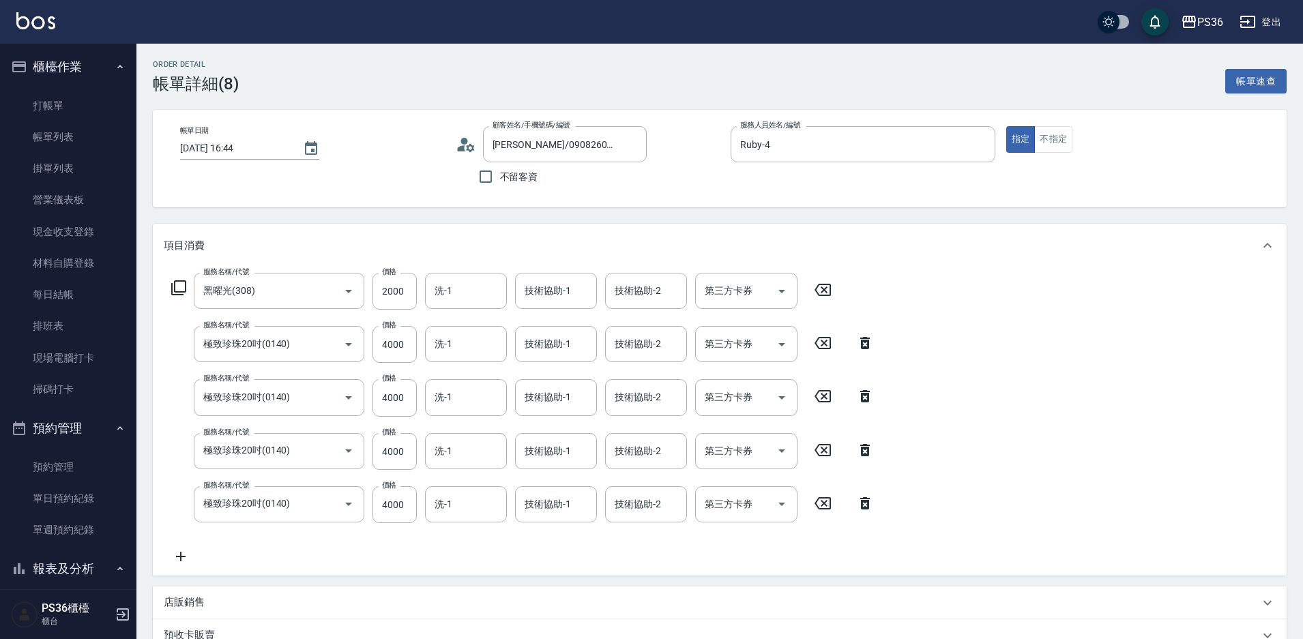
type input "黑曜光(308)"
type input "極致珍珠20吋(0140)"
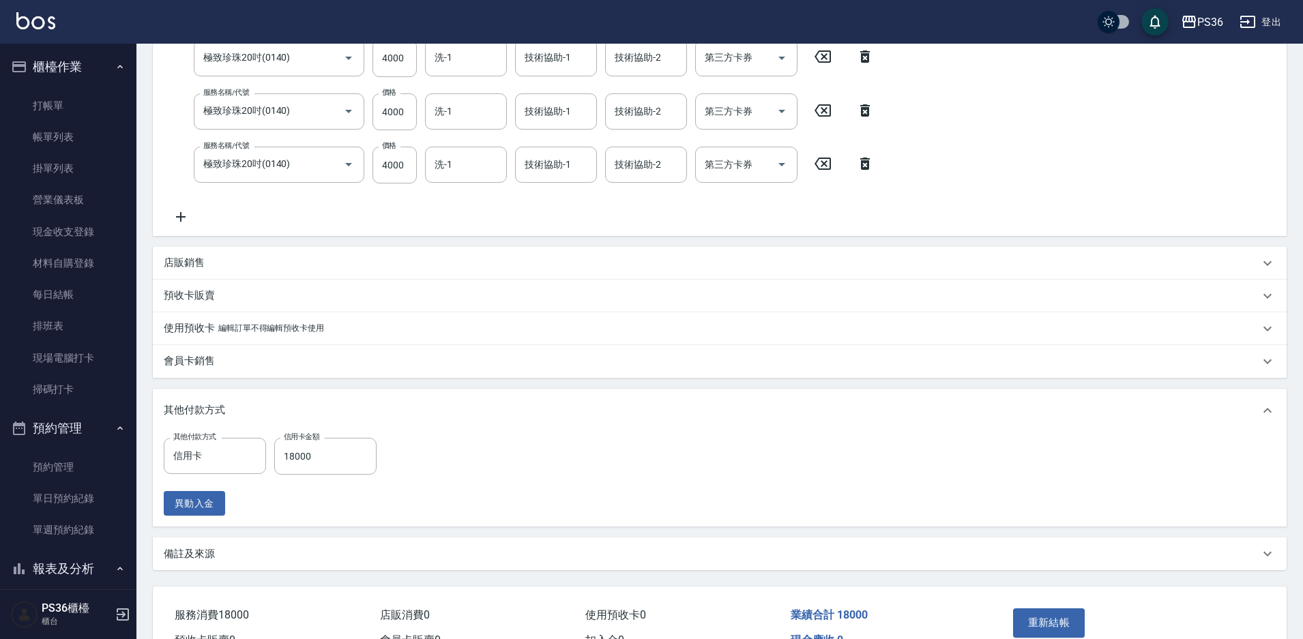
scroll to position [341, 0]
click at [361, 449] on input "18000" at bounding box center [325, 454] width 102 height 37
type input "16000"
click at [508, 497] on div "其他付款方式 信用卡 其他付款方式 信用卡金額 16000 信用卡金額 異動入金" at bounding box center [720, 475] width 1112 height 78
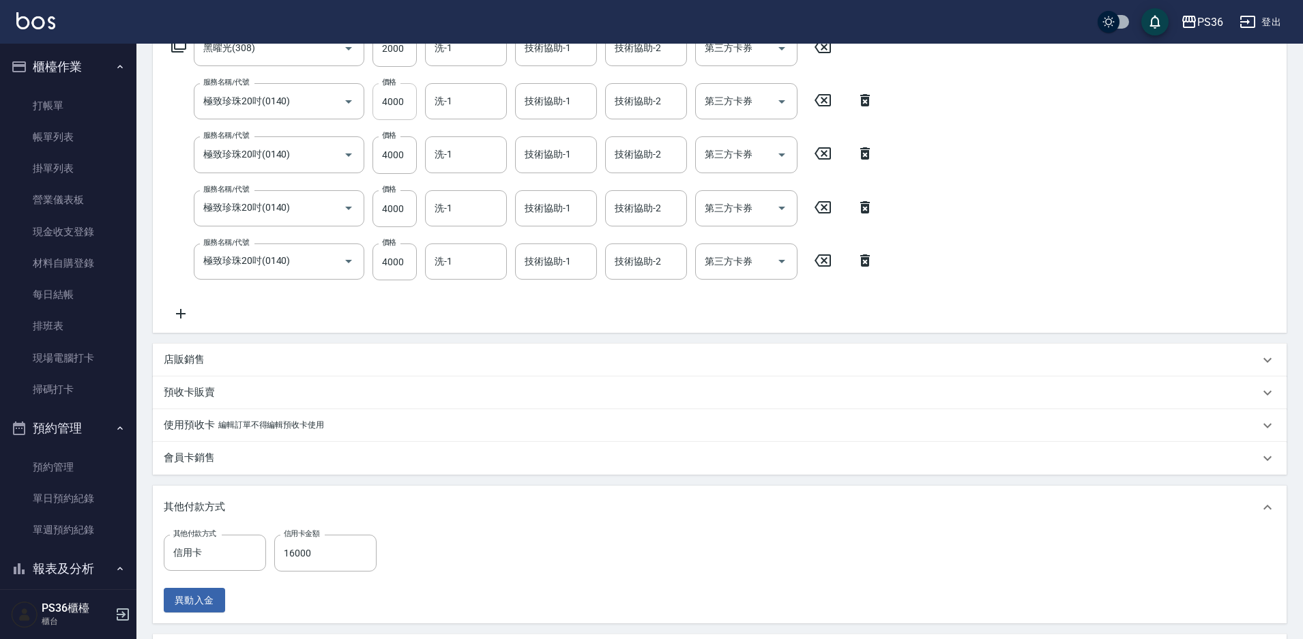
scroll to position [205, 0]
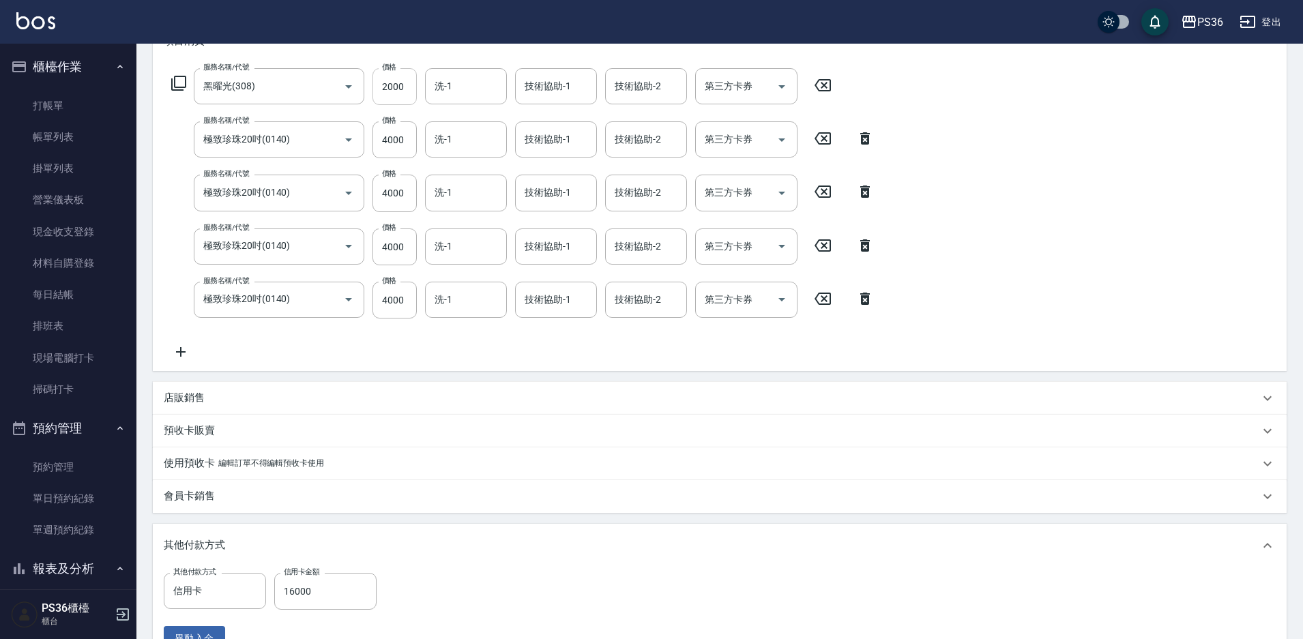
click at [402, 76] on input "2000" at bounding box center [394, 86] width 44 height 37
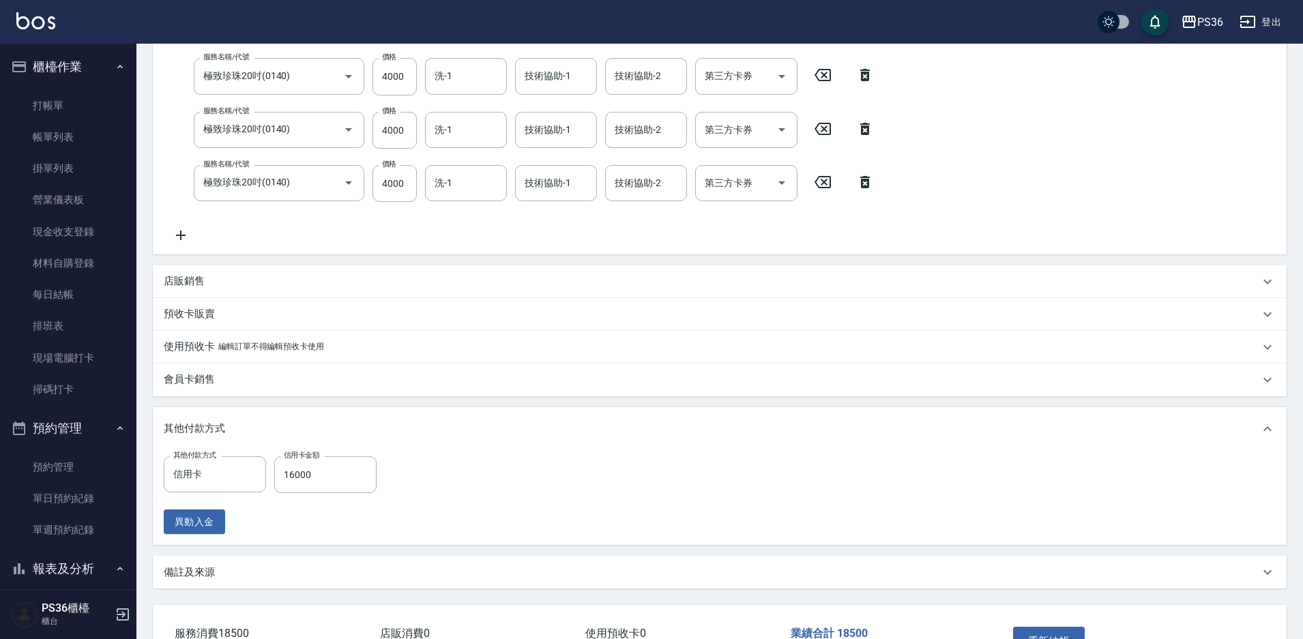
scroll to position [418, 0]
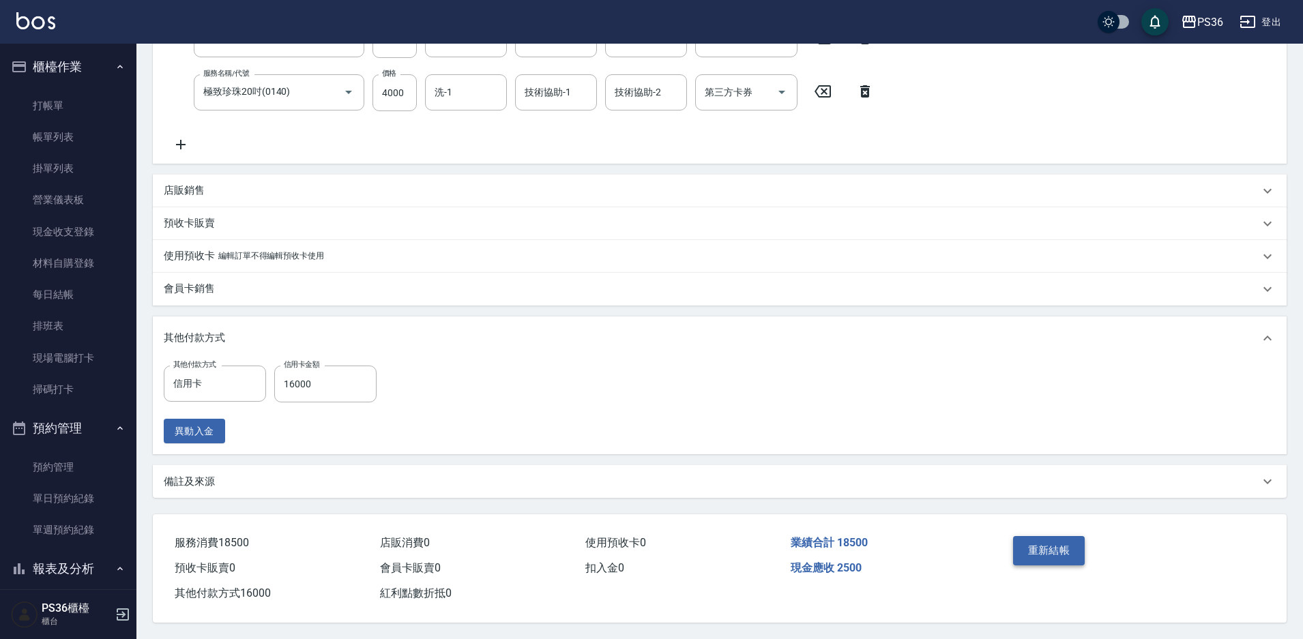
type input "2500"
click at [1051, 542] on button "重新結帳" at bounding box center [1049, 550] width 72 height 29
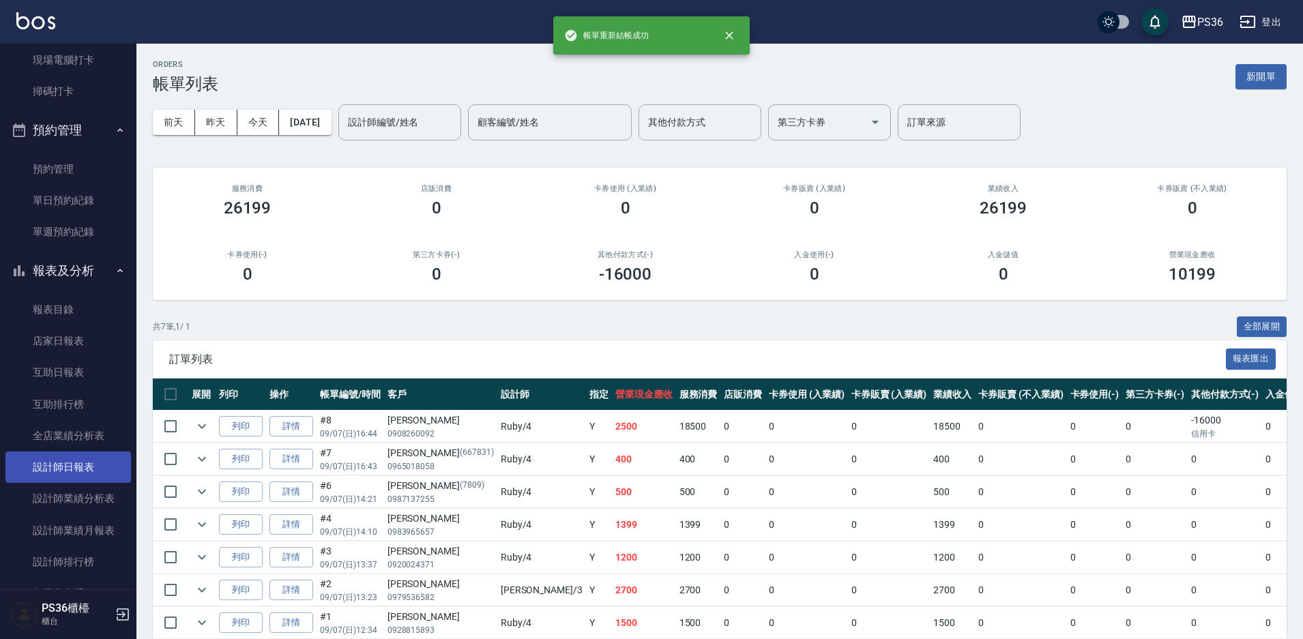
scroll to position [341, 0]
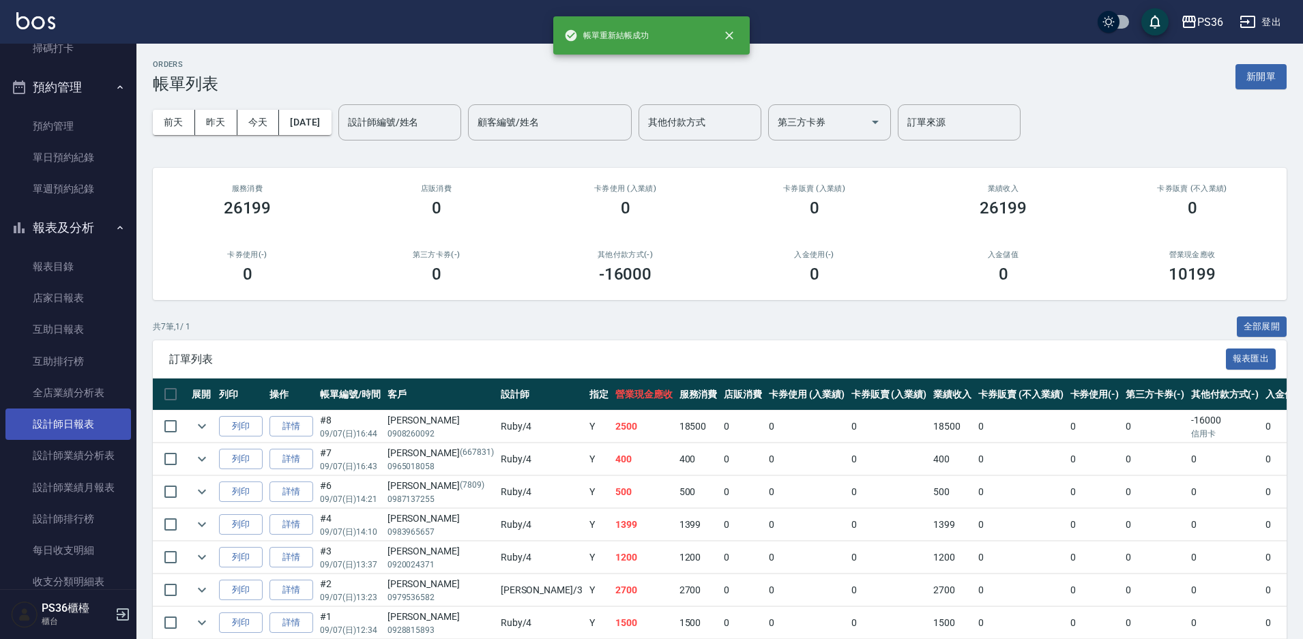
click at [79, 428] on link "設計師日報表" at bounding box center [67, 424] width 125 height 31
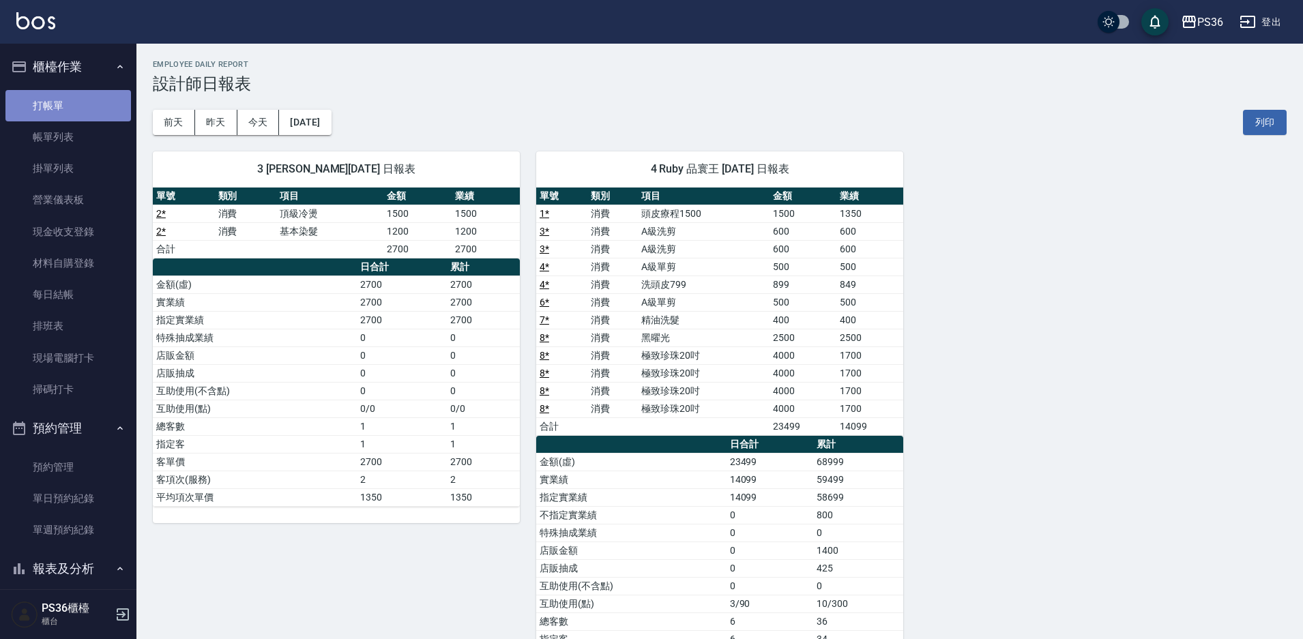
click at [78, 98] on link "打帳單" at bounding box center [67, 105] width 125 height 31
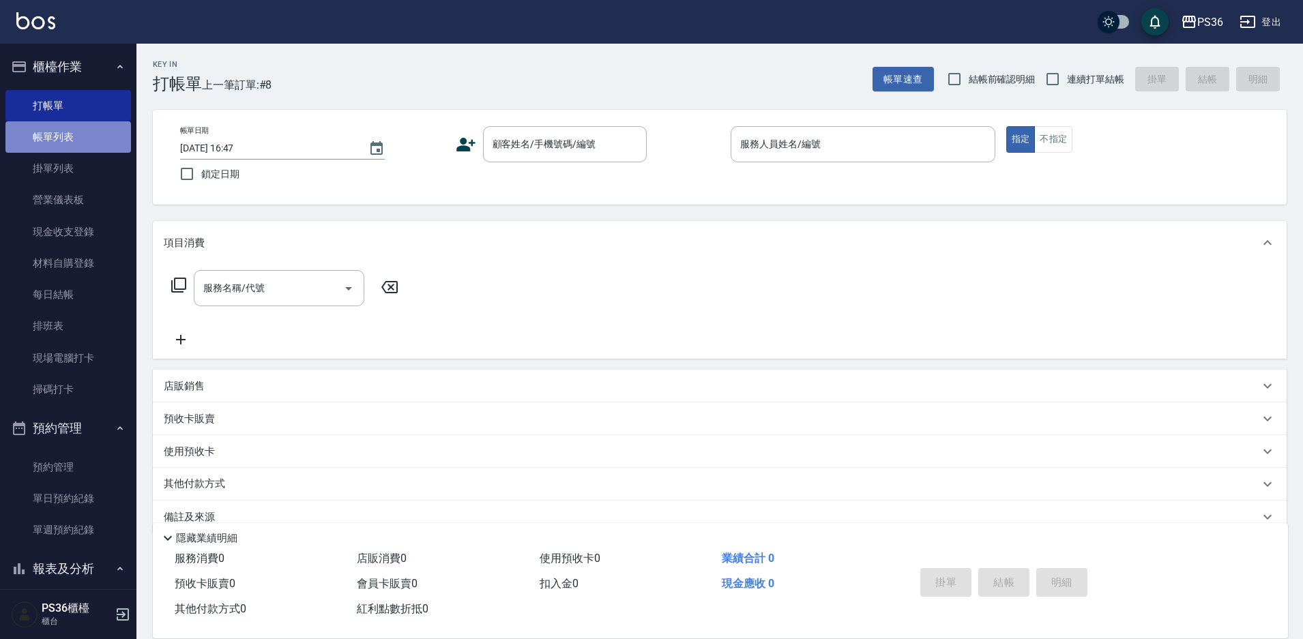
click at [102, 142] on link "帳單列表" at bounding box center [67, 136] width 125 height 31
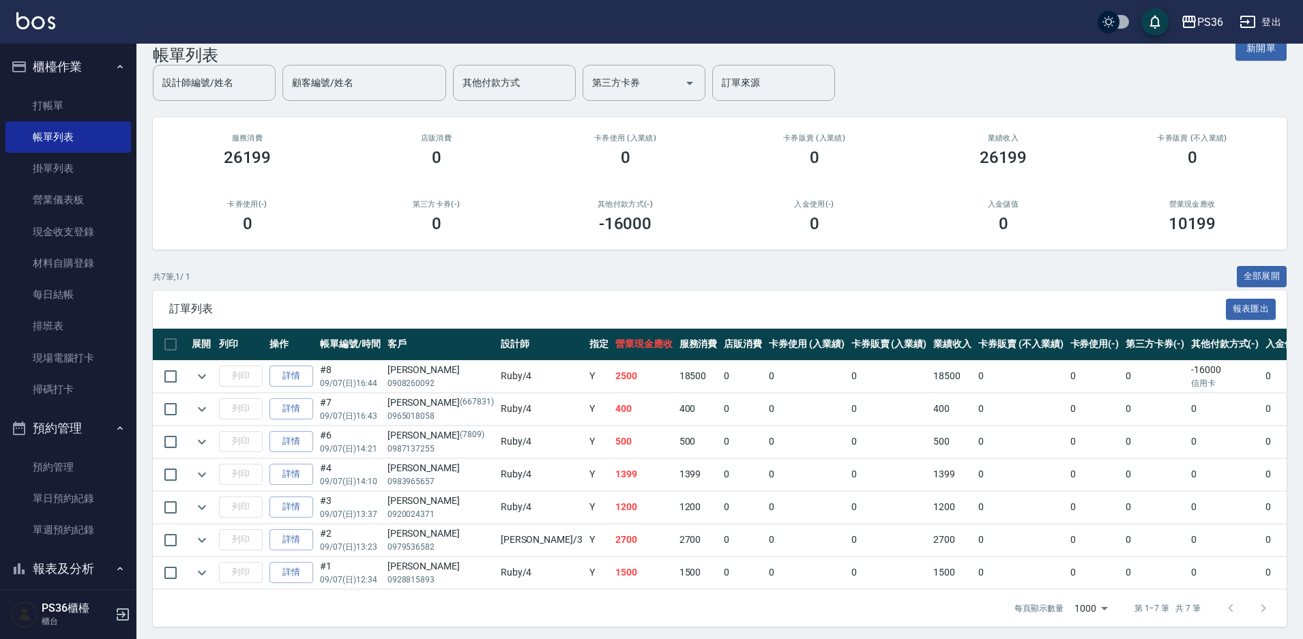
scroll to position [44, 0]
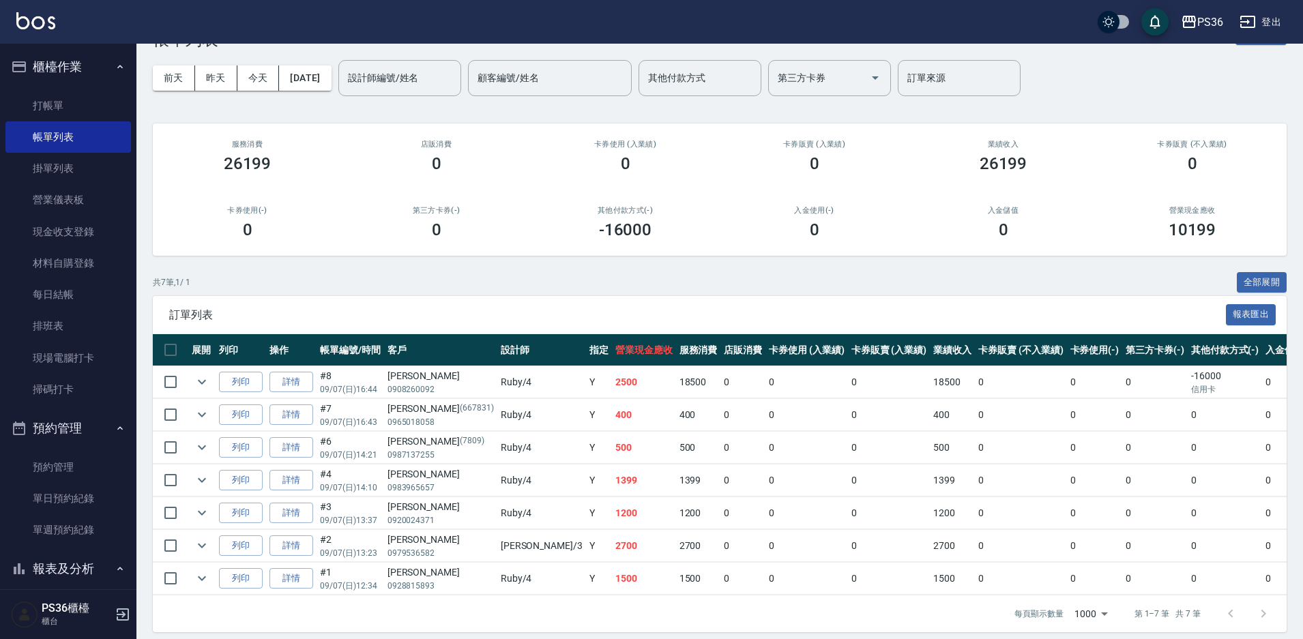
click at [300, 364] on th "操作" at bounding box center [291, 350] width 50 height 32
click at [301, 374] on link "詳情" at bounding box center [291, 382] width 44 height 21
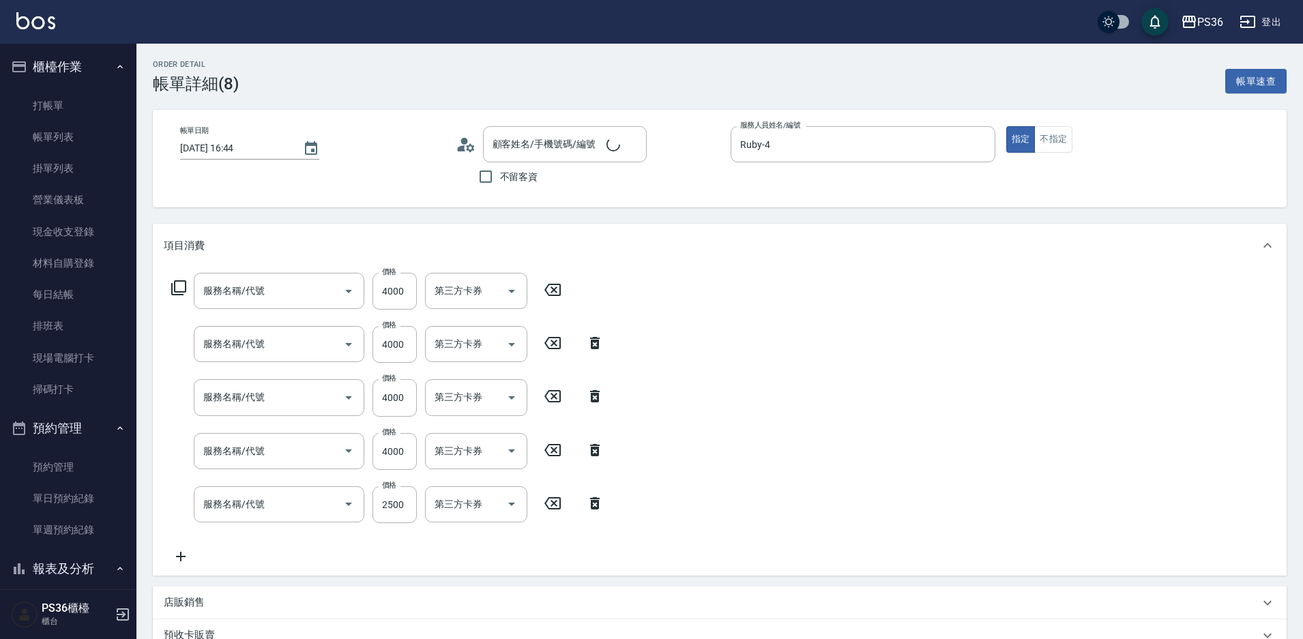
type input "2025/09/07 16:44"
type input "Ruby-4"
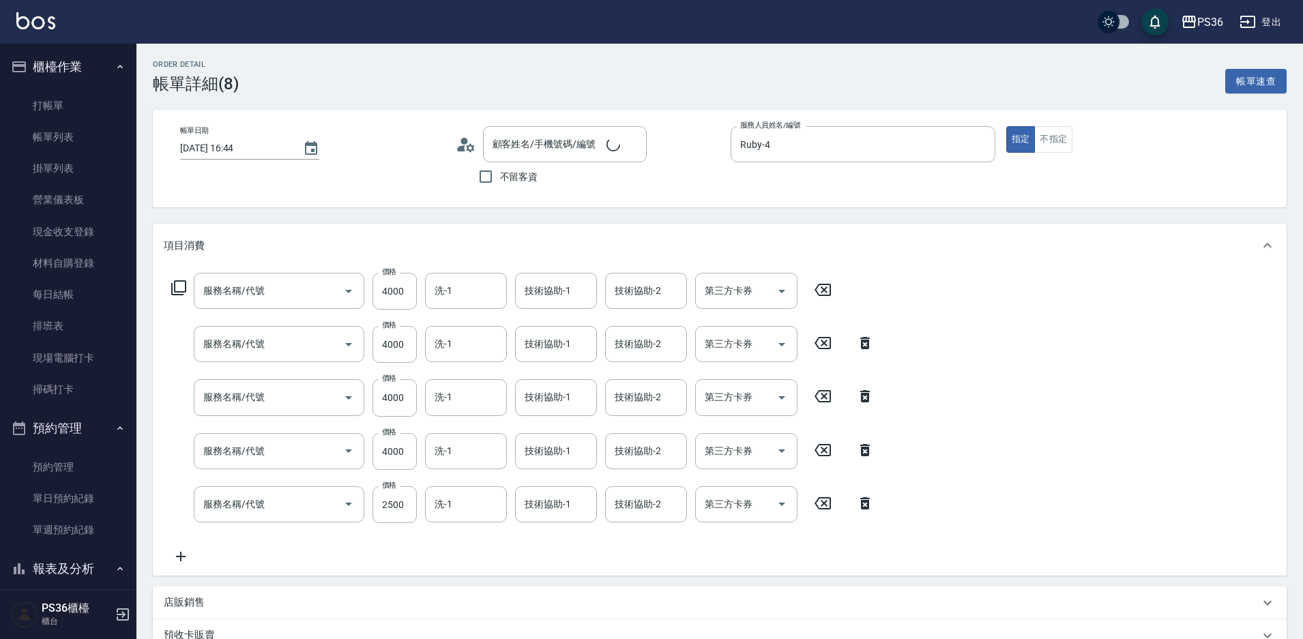
scroll to position [273, 0]
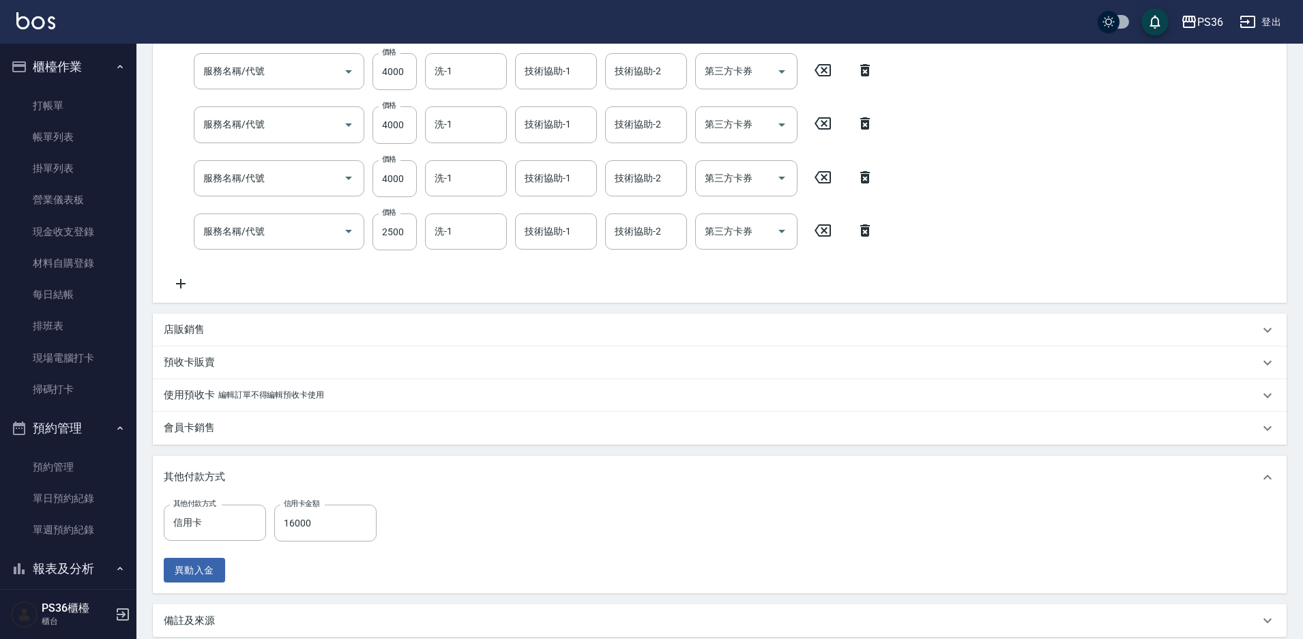
type input "極致珍珠20吋(0140)"
type input "黑曜光(308)"
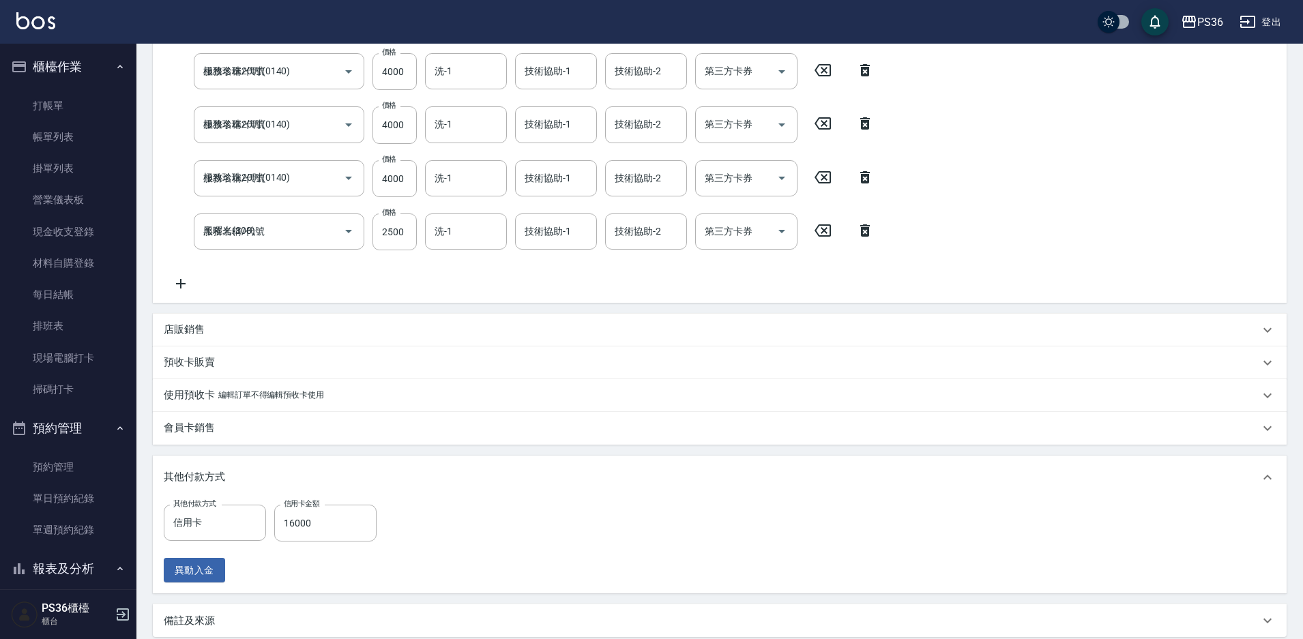
click at [187, 293] on div "服務名稱/代號 極致珍珠20吋(0140) 服務名稱/代號 價格 4000 價格 洗-1 洗-1 技術協助-1 技術協助-1 技術協助-2 技術協助-2 第三…" at bounding box center [720, 149] width 1134 height 308
click at [189, 280] on icon at bounding box center [181, 284] width 34 height 16
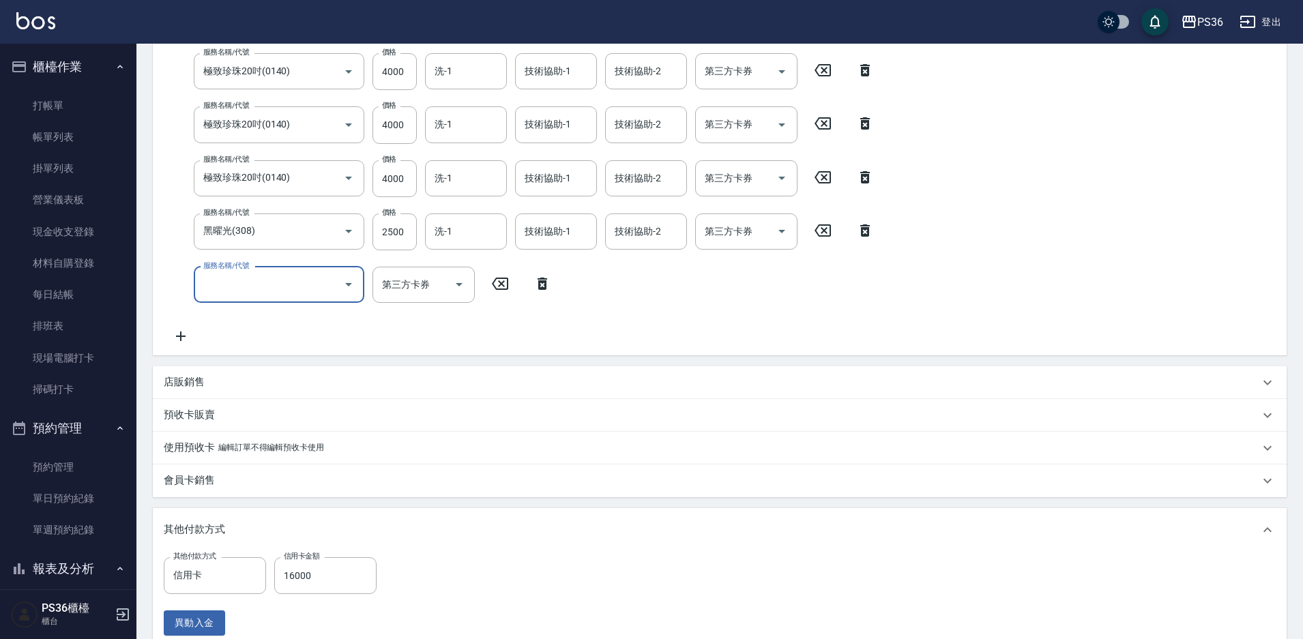
type input "[PERSON_NAME]/0908260092/"
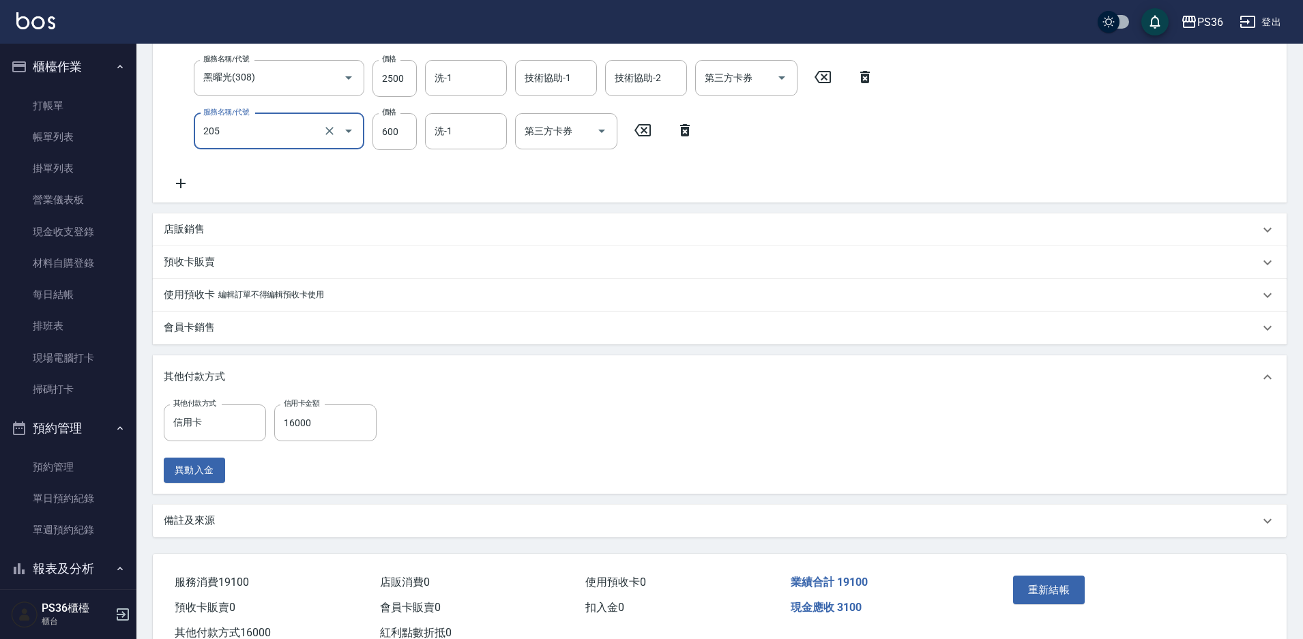
scroll to position [472, 0]
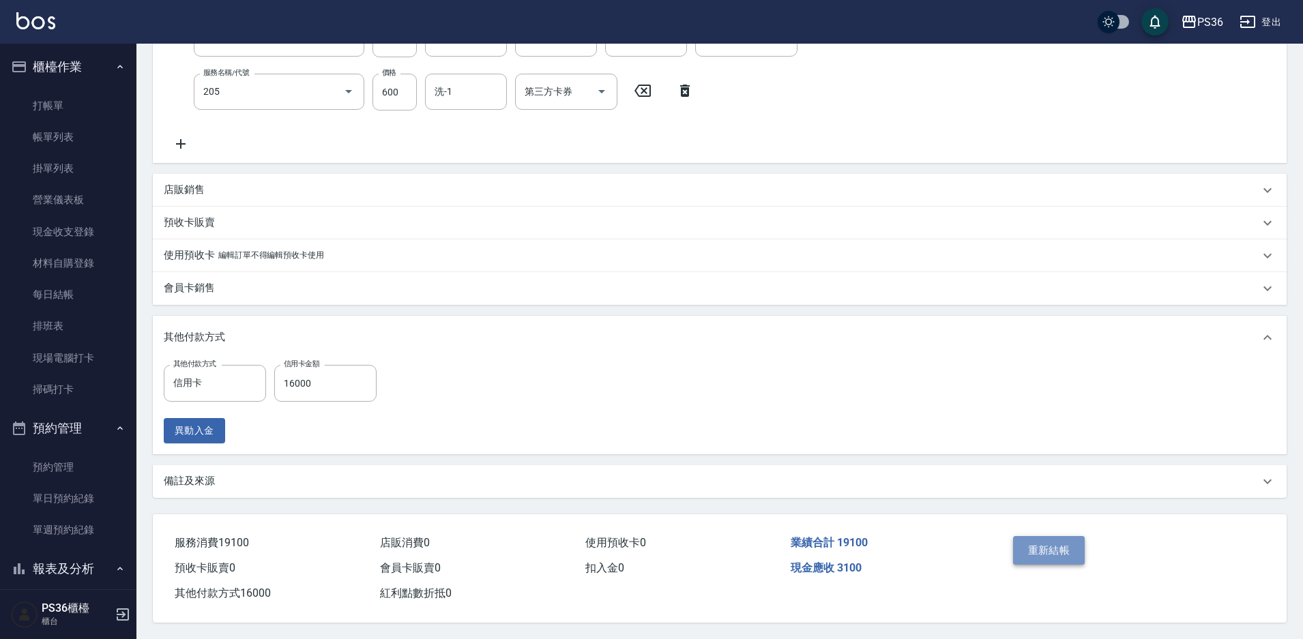
type input "A級洗剪(205)"
click at [1048, 543] on button "重新結帳" at bounding box center [1049, 550] width 72 height 29
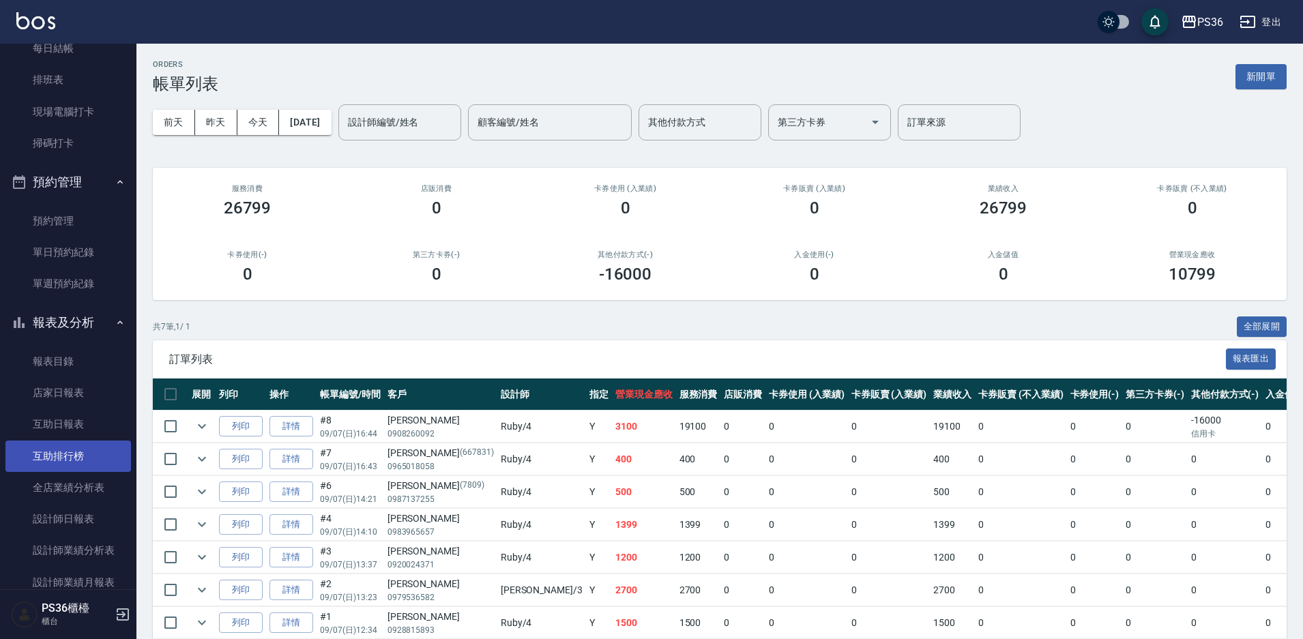
scroll to position [273, 0]
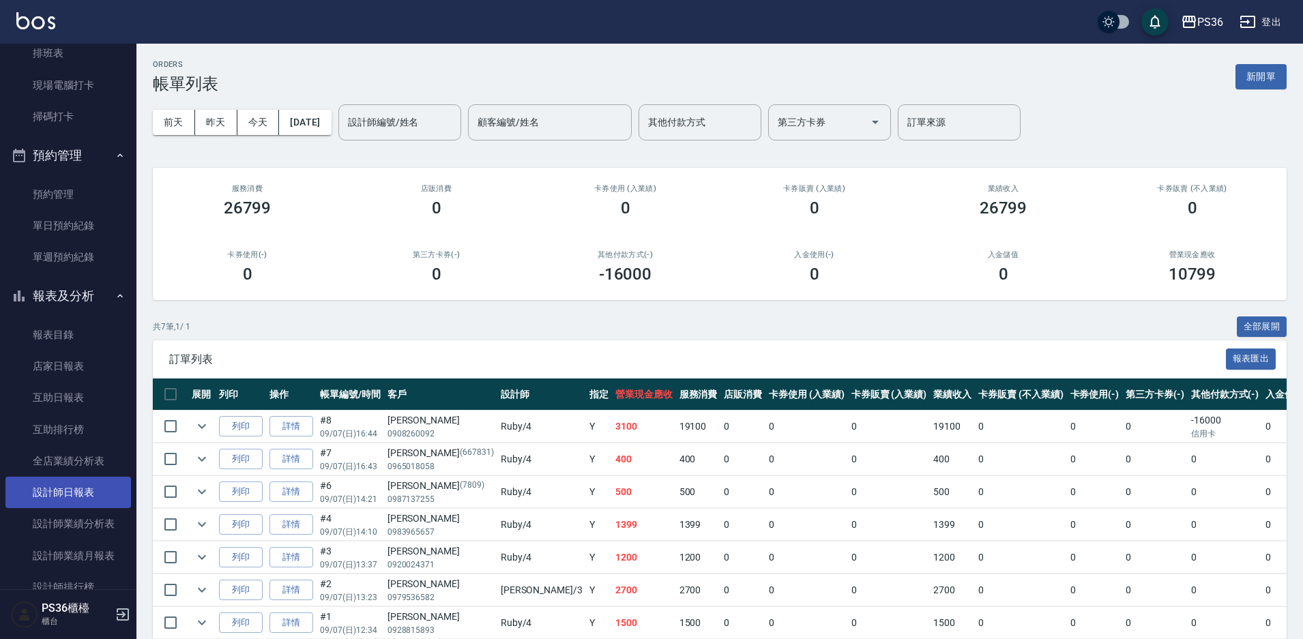
click at [92, 491] on link "設計師日報表" at bounding box center [67, 492] width 125 height 31
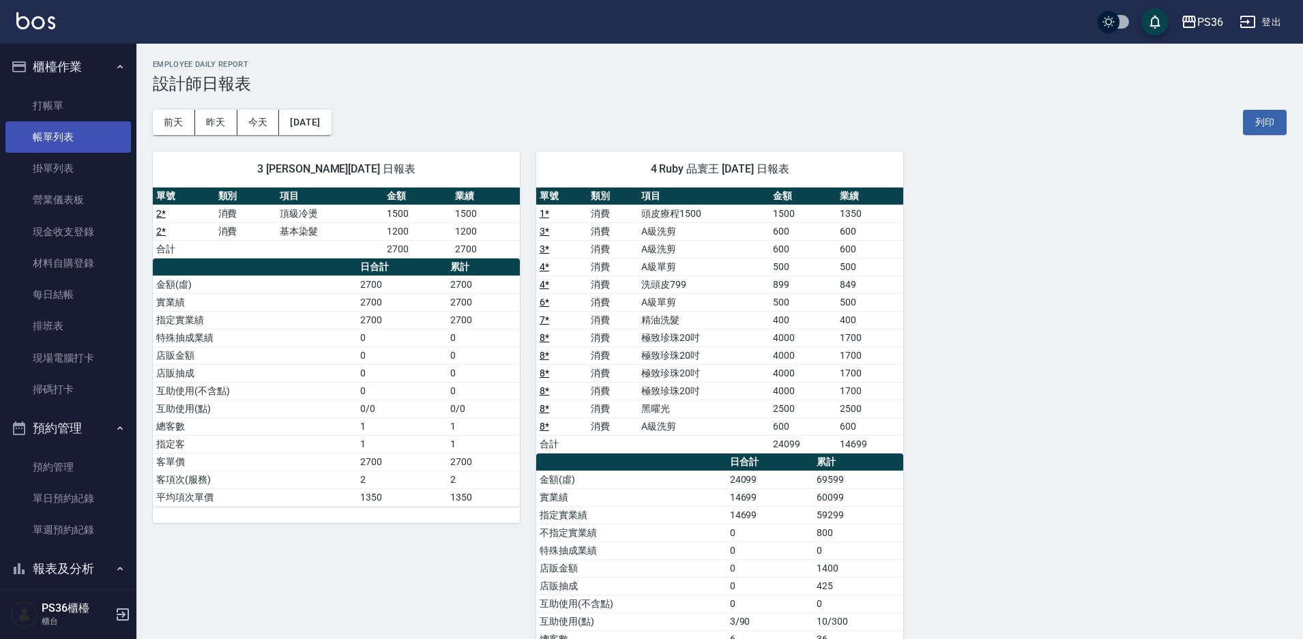
click at [61, 143] on link "帳單列表" at bounding box center [67, 136] width 125 height 31
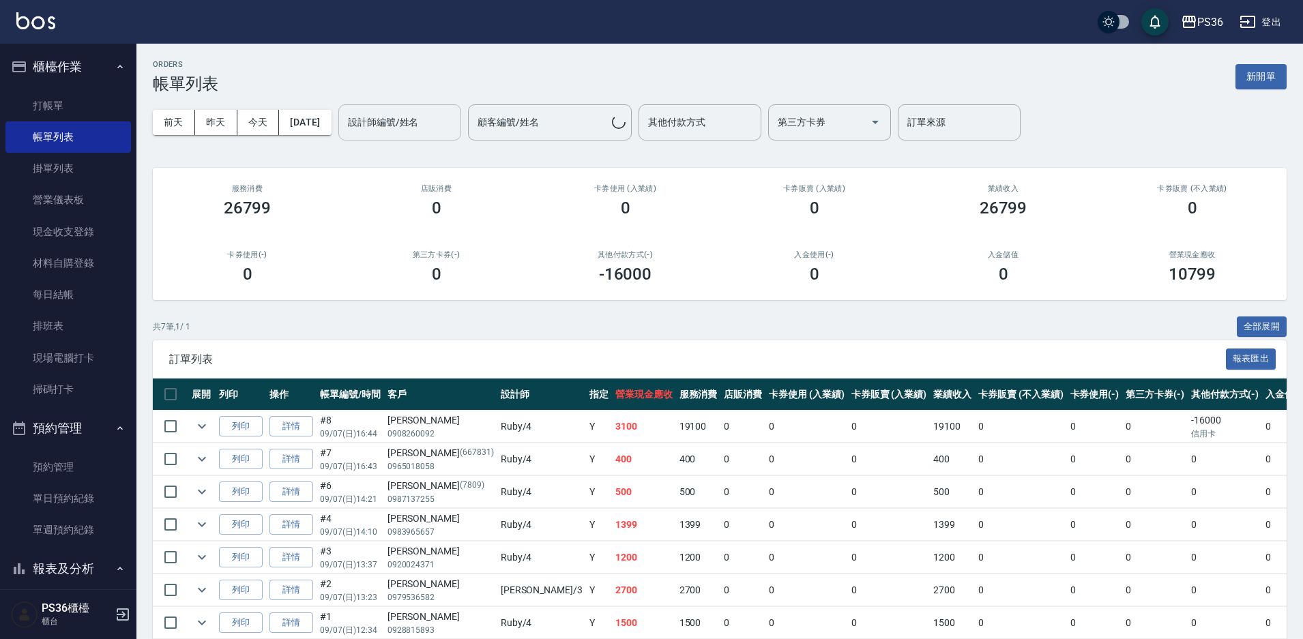
click at [416, 121] on input "設計師編號/姓名" at bounding box center [399, 122] width 110 height 24
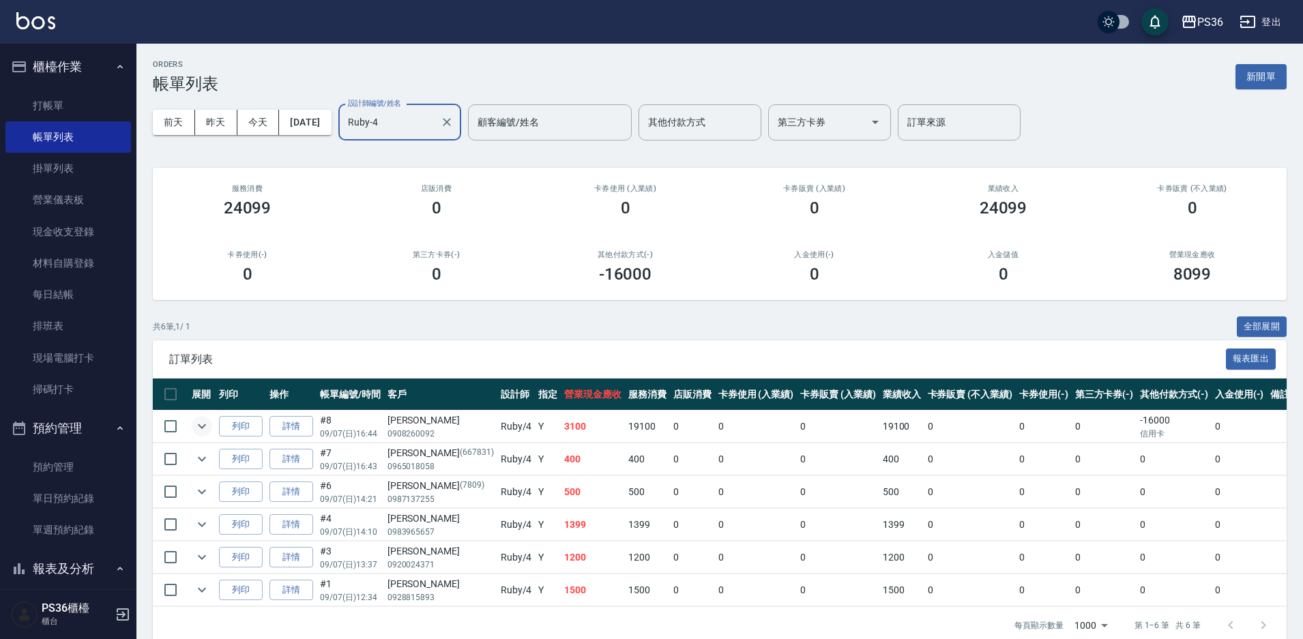
type input "Ruby-4"
click at [194, 426] on icon "expand row" at bounding box center [202, 426] width 16 height 16
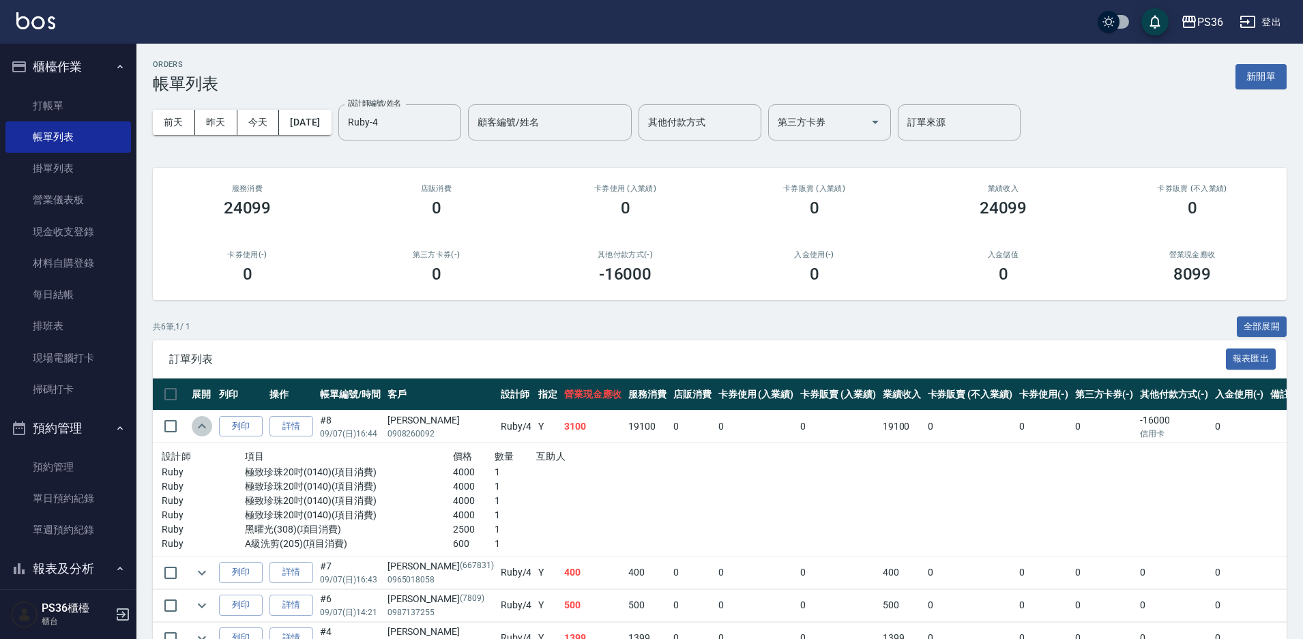
click at [194, 426] on icon "expand row" at bounding box center [202, 426] width 16 height 16
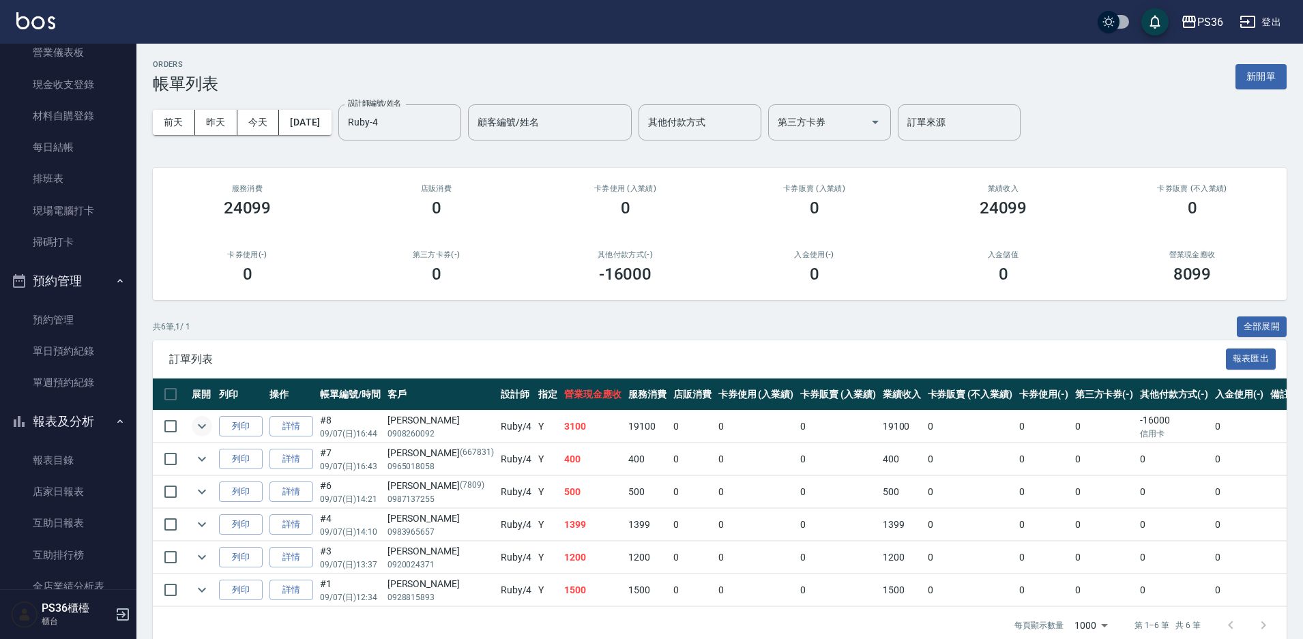
scroll to position [273, 0]
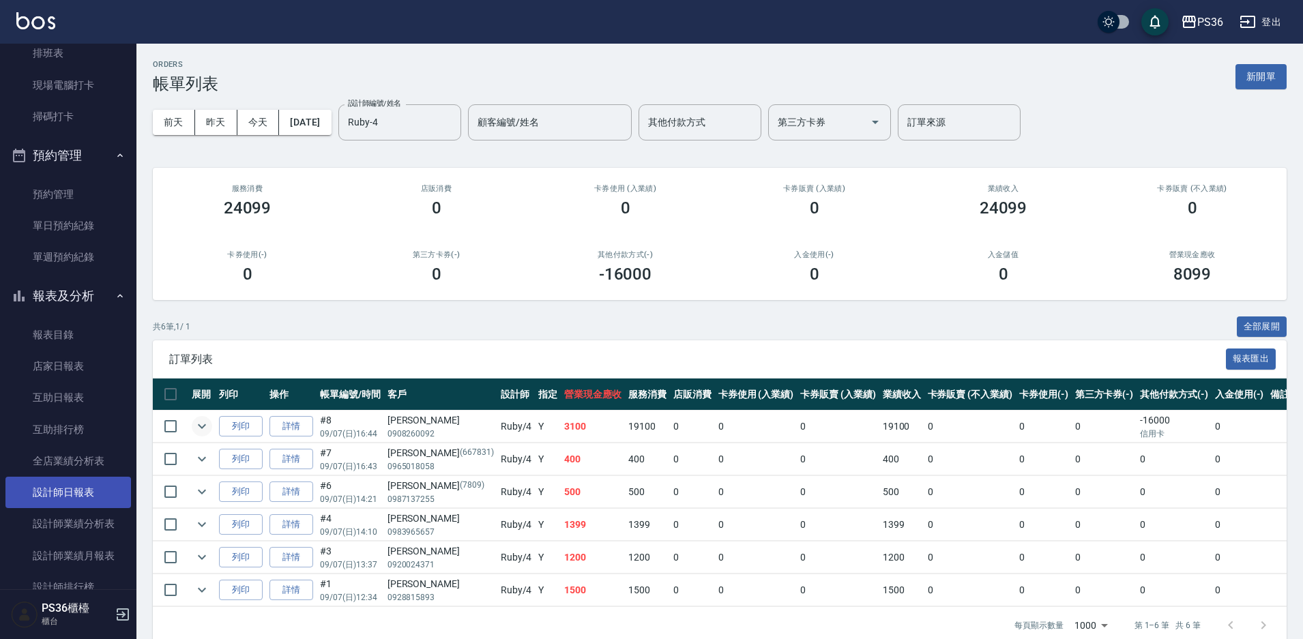
click at [91, 496] on link "設計師日報表" at bounding box center [67, 492] width 125 height 31
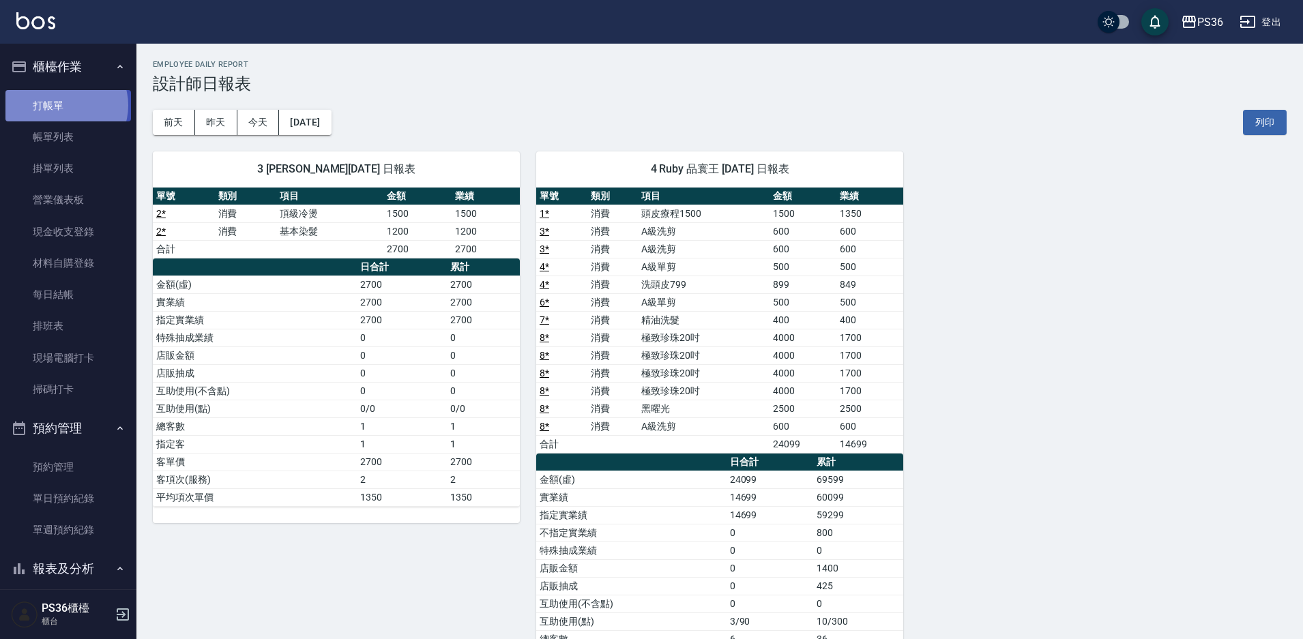
click at [65, 105] on link "打帳單" at bounding box center [67, 105] width 125 height 31
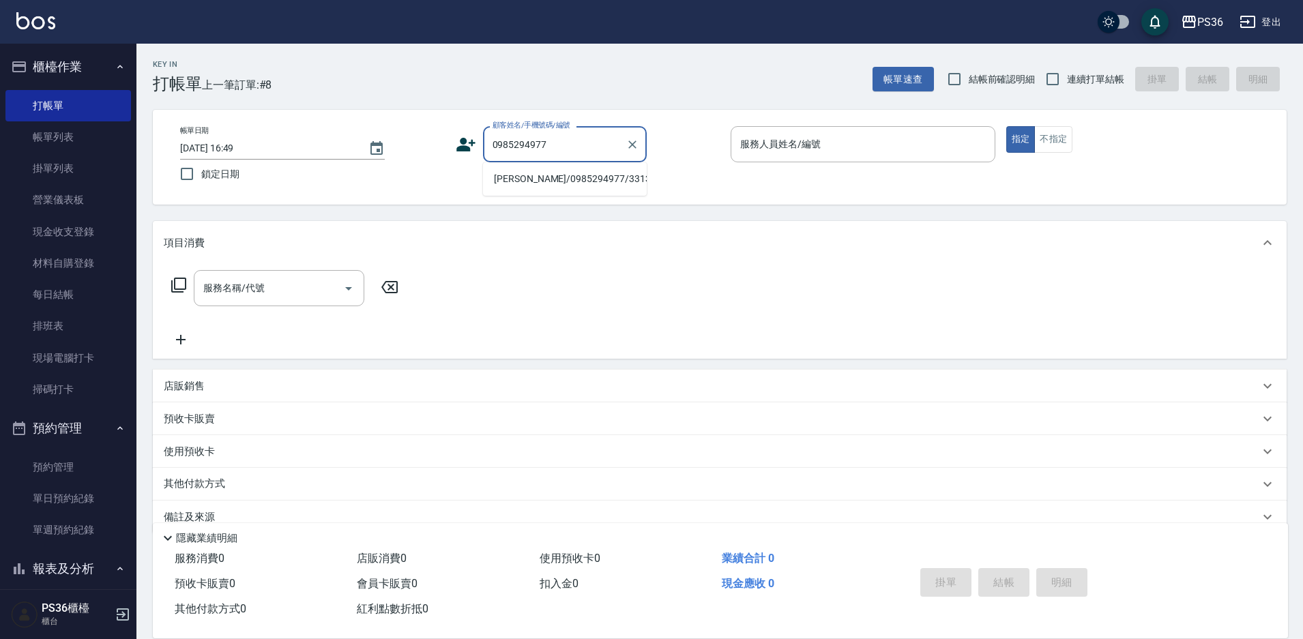
drag, startPoint x: 559, startPoint y: 182, endPoint x: 559, endPoint y: 175, distance: 6.9
click at [559, 178] on li "[PERSON_NAME]/0985294977/331350" at bounding box center [565, 179] width 164 height 23
type input "[PERSON_NAME]/0985294977/331350"
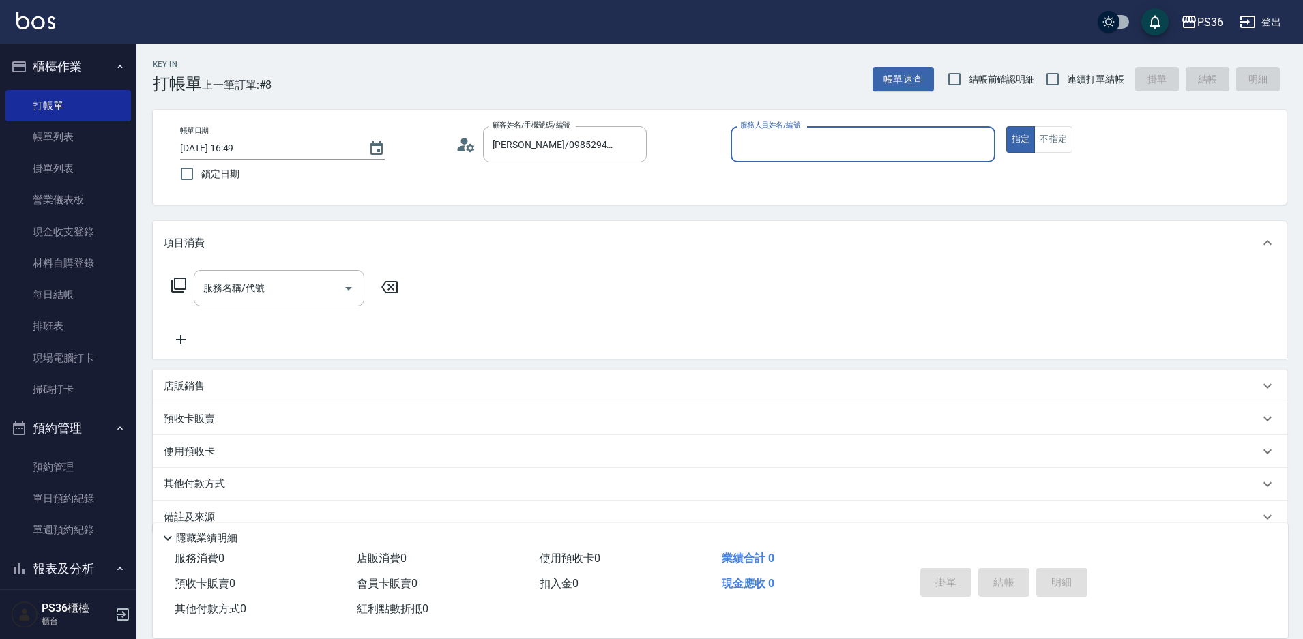
type input "Daniel-1"
click at [178, 284] on icon at bounding box center [179, 285] width 16 height 16
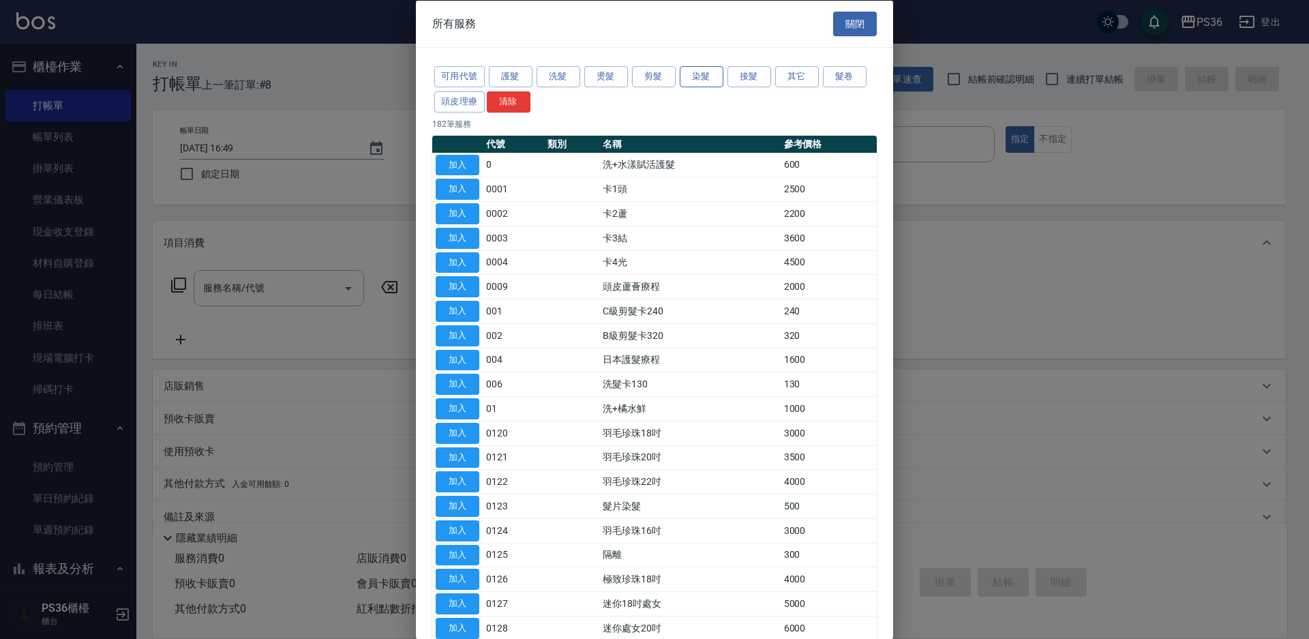
click at [717, 78] on button "染髮" at bounding box center [702, 76] width 44 height 21
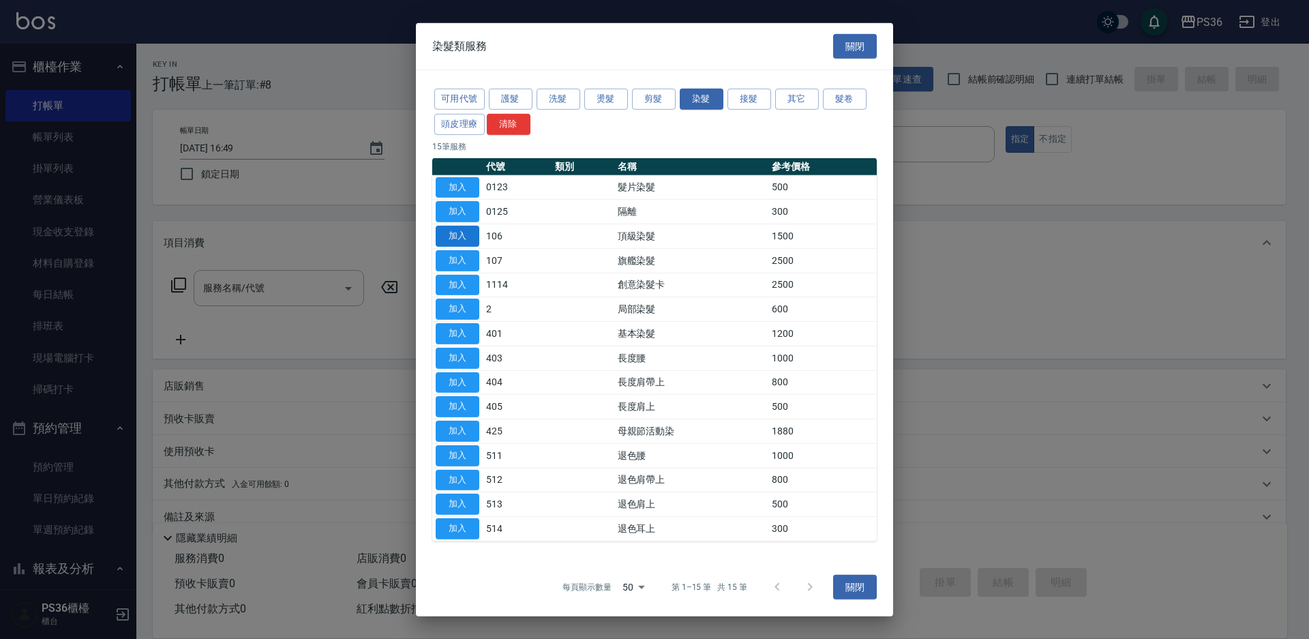
click at [445, 237] on button "加入" at bounding box center [458, 236] width 44 height 21
type input "頂級染髮(106)"
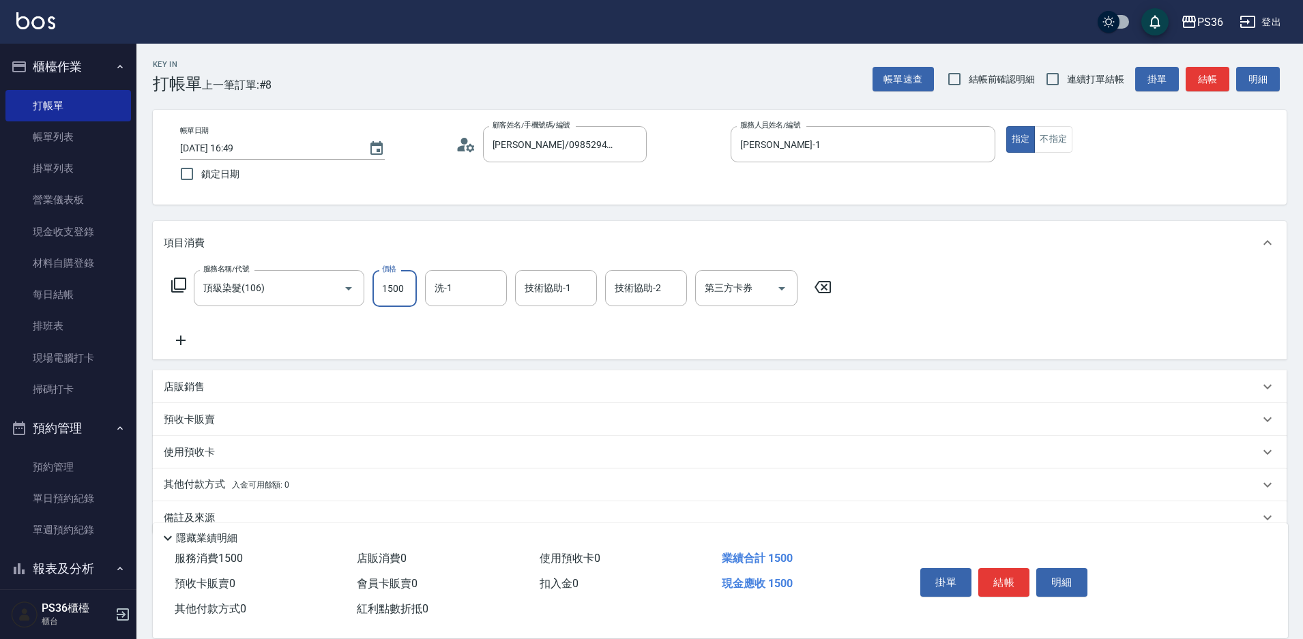
click at [403, 286] on input "1500" at bounding box center [394, 288] width 44 height 37
type input "2000"
click at [456, 291] on input "洗-1" at bounding box center [466, 288] width 70 height 24
type input "顏亮亮-22"
click at [179, 293] on icon at bounding box center [179, 285] width 16 height 16
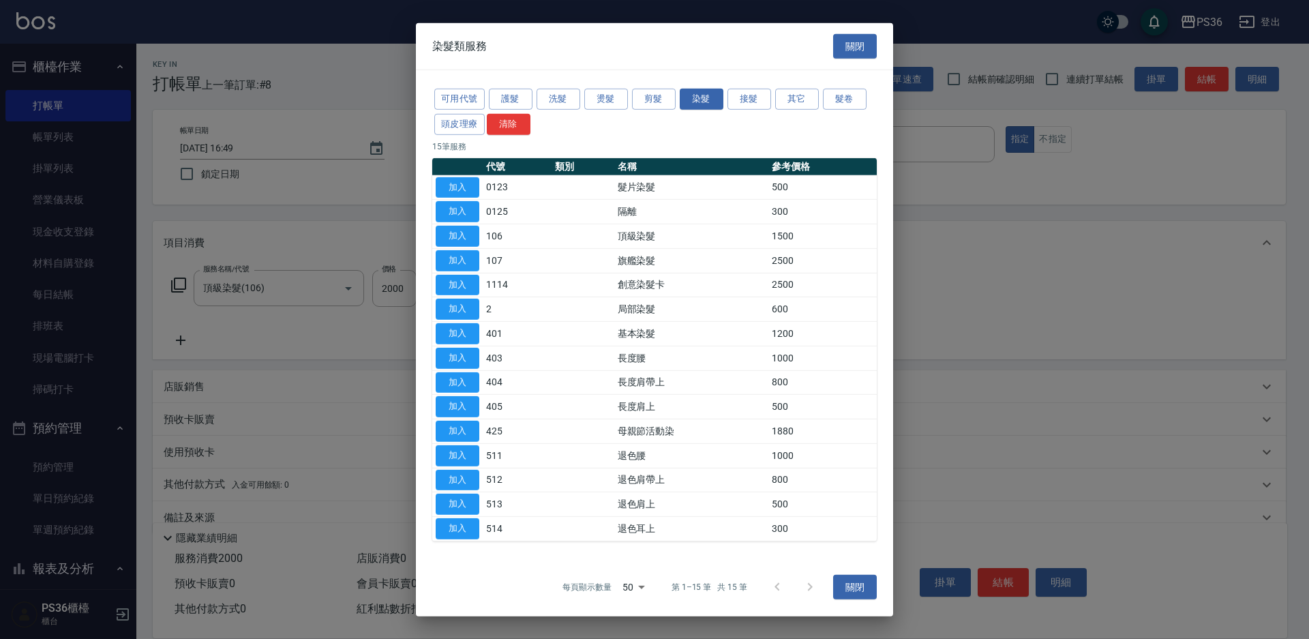
click at [608, 85] on div "可用代號 護髮 洗髮 燙髮 剪髮 染髮 接髮 其它 髮卷 頭皮理療 清除 15 筆服務 代號 類別 名稱 參考價格 加入 0123 髮片染髮 500 加入 0…" at bounding box center [654, 314] width 477 height 488
click at [608, 93] on button "燙髮" at bounding box center [606, 99] width 44 height 21
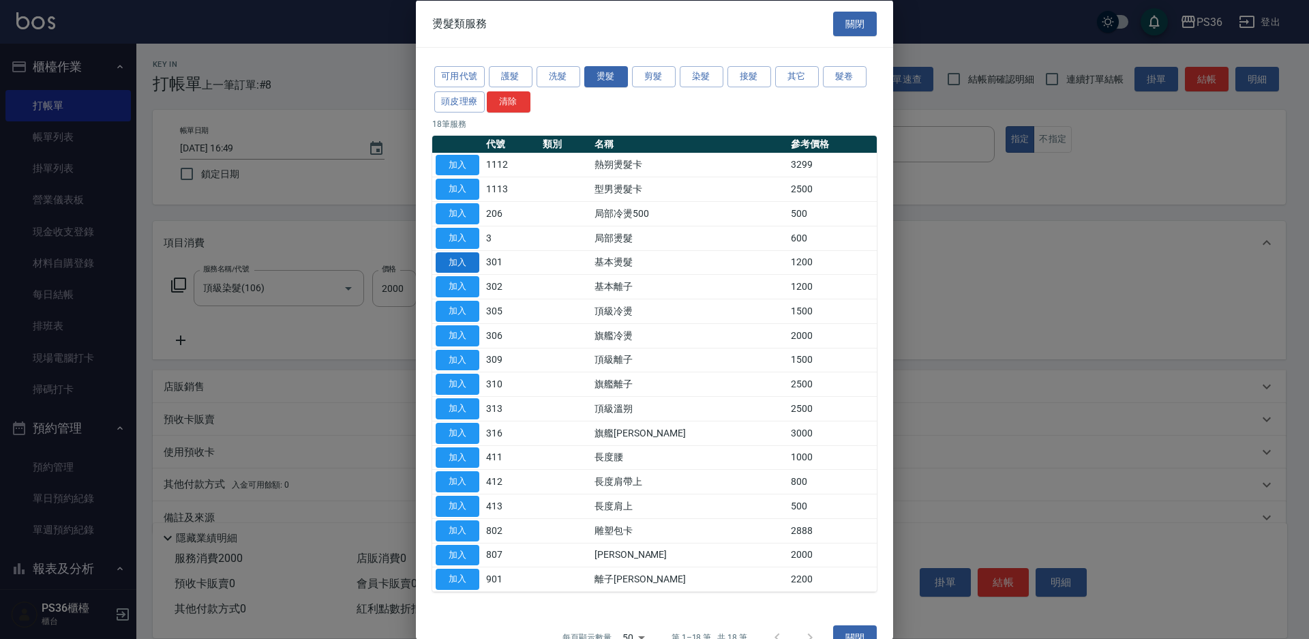
click at [459, 263] on button "加入" at bounding box center [458, 262] width 44 height 21
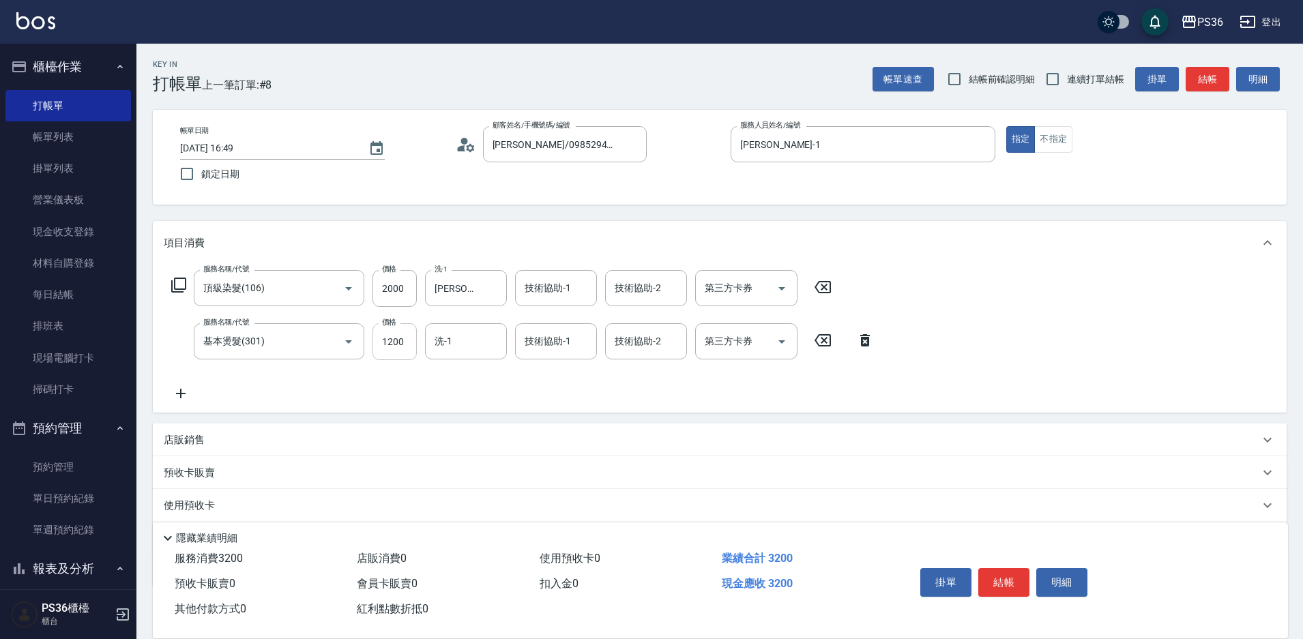
click at [404, 336] on input "1200" at bounding box center [394, 341] width 44 height 37
type input "2000"
click at [1014, 577] on button "結帳" at bounding box center [1003, 582] width 51 height 29
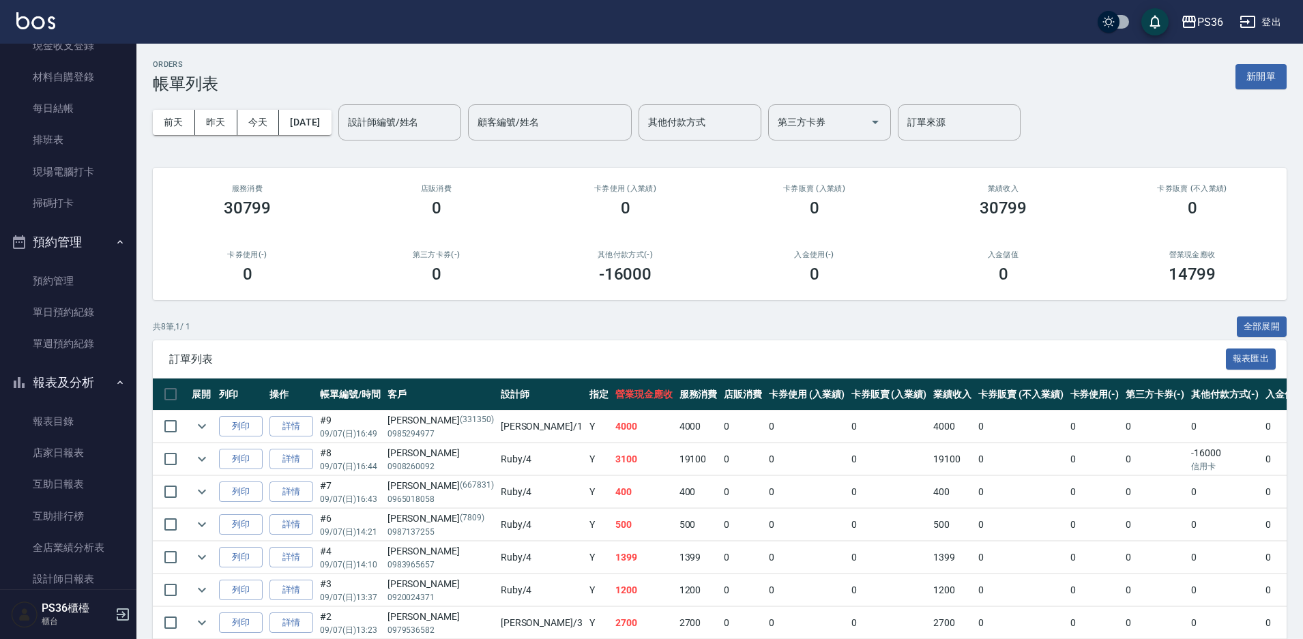
scroll to position [273, 0]
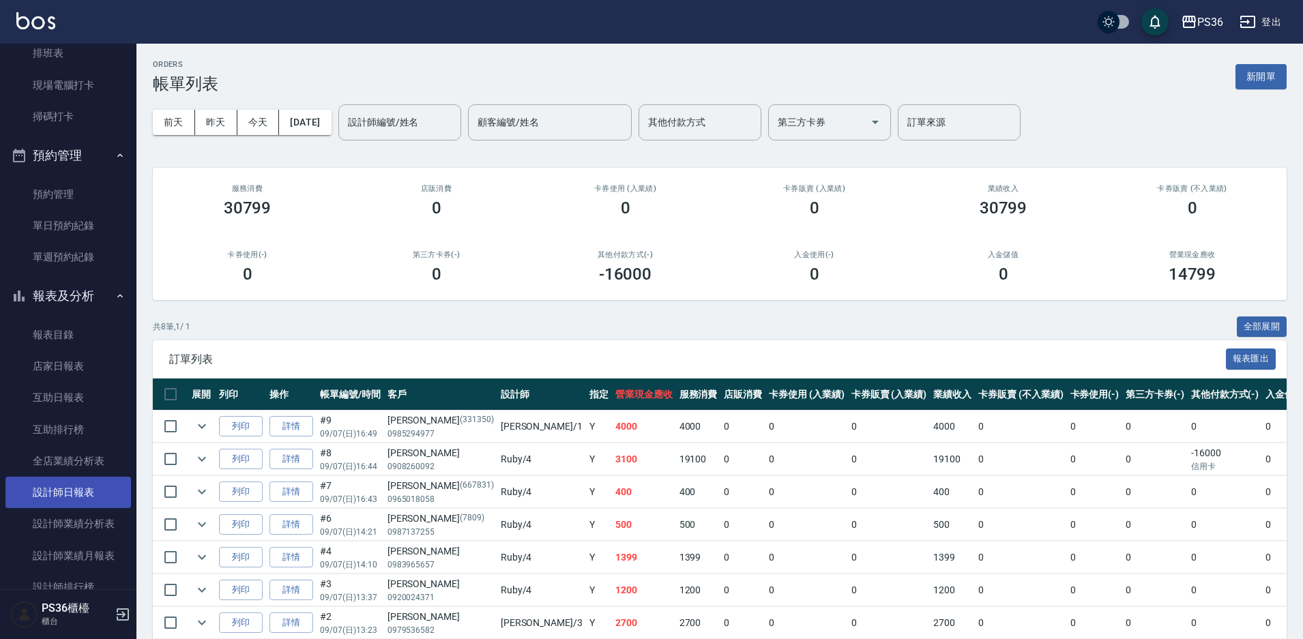
click at [76, 493] on link "設計師日報表" at bounding box center [67, 492] width 125 height 31
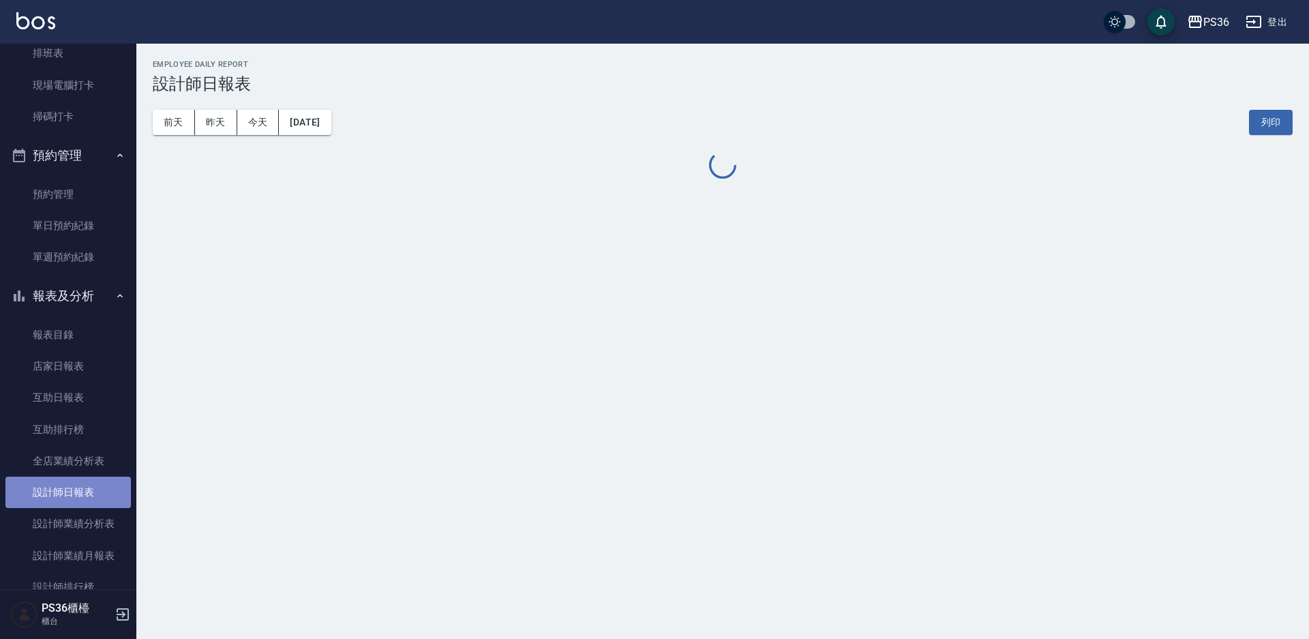
click at [76, 493] on link "設計師日報表" at bounding box center [67, 492] width 125 height 31
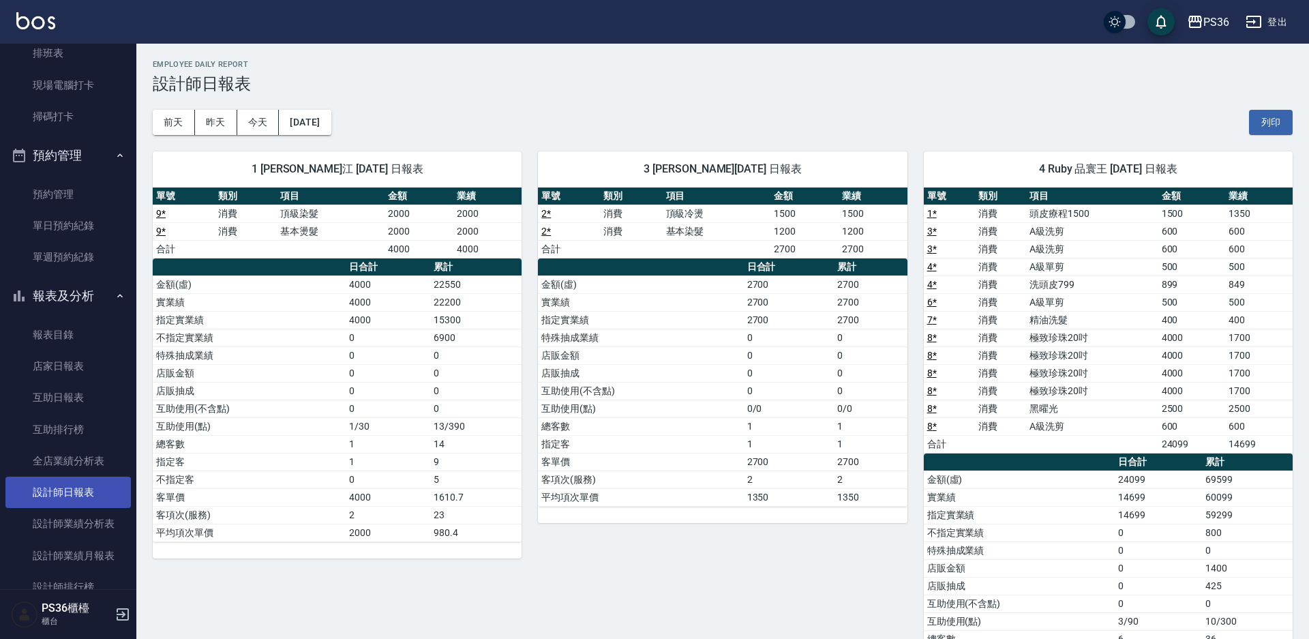
drag, startPoint x: 78, startPoint y: 493, endPoint x: 87, endPoint y: 488, distance: 9.5
click at [79, 492] on link "設計師日報表" at bounding box center [67, 492] width 125 height 31
click at [81, 491] on link "設計師日報表" at bounding box center [67, 492] width 125 height 31
click at [328, 91] on h3 "設計師日報表" at bounding box center [720, 83] width 1134 height 19
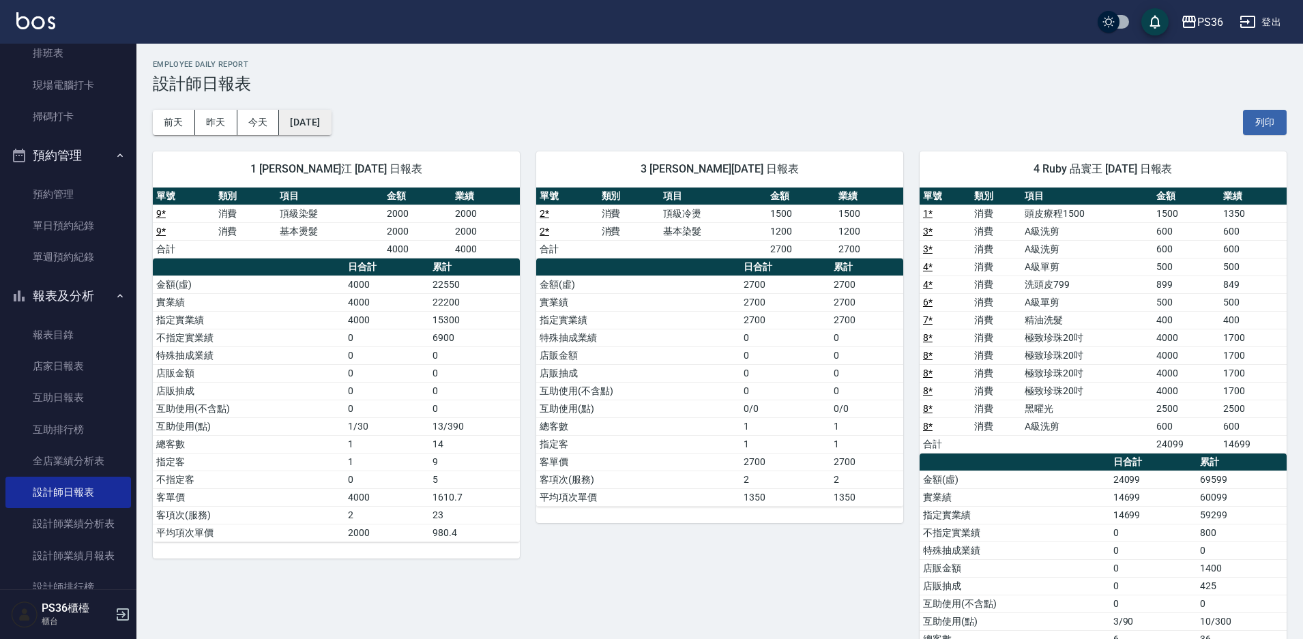
click at [331, 121] on button "[DATE]" at bounding box center [305, 122] width 52 height 25
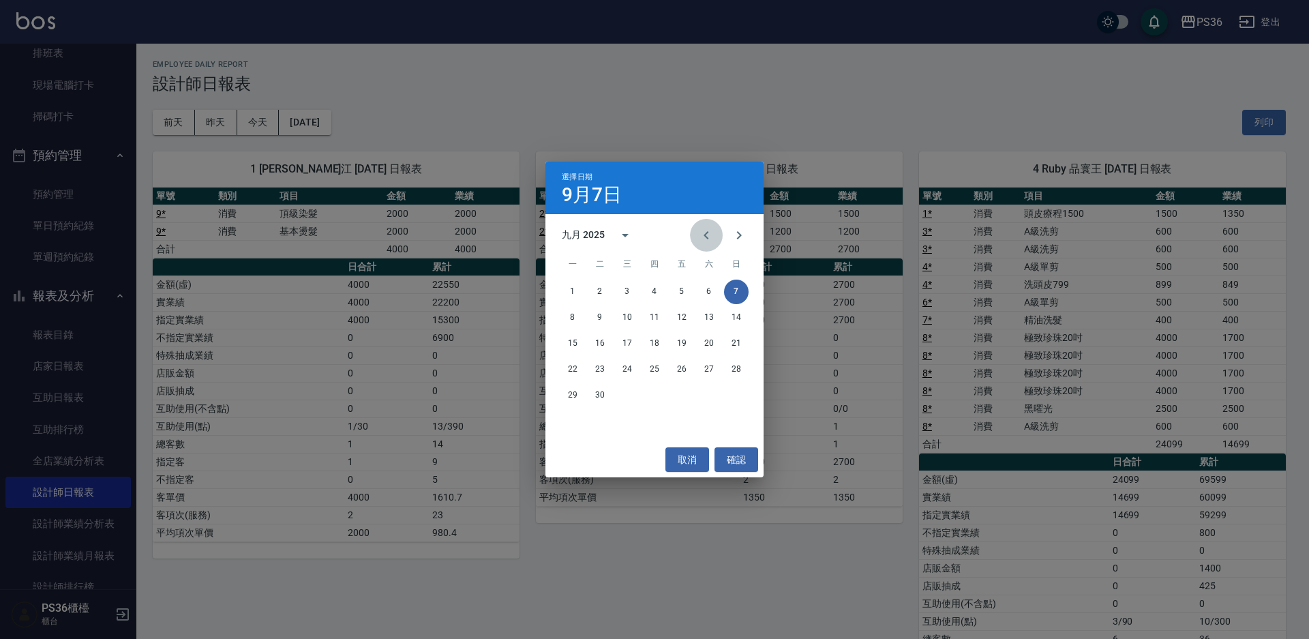
click at [699, 227] on icon "Previous month" at bounding box center [706, 235] width 16 height 16
click at [653, 315] on button "7" at bounding box center [654, 318] width 25 height 25
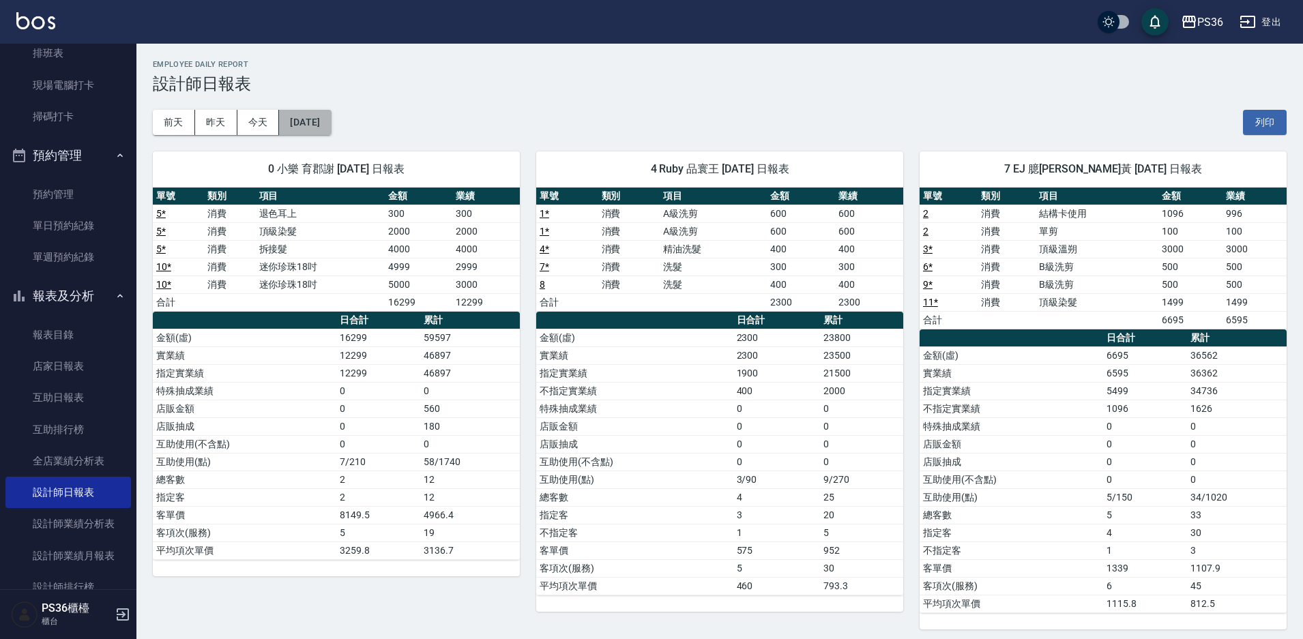
click at [331, 126] on button "[DATE]" at bounding box center [305, 122] width 52 height 25
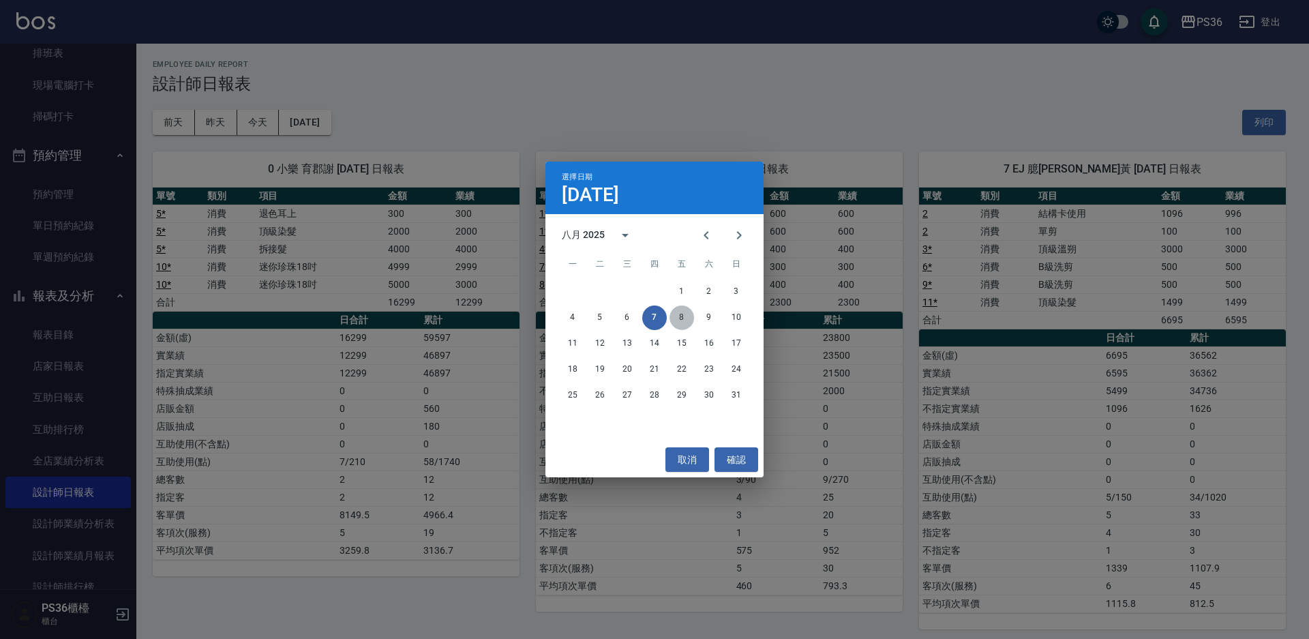
click at [682, 317] on button "8" at bounding box center [682, 318] width 25 height 25
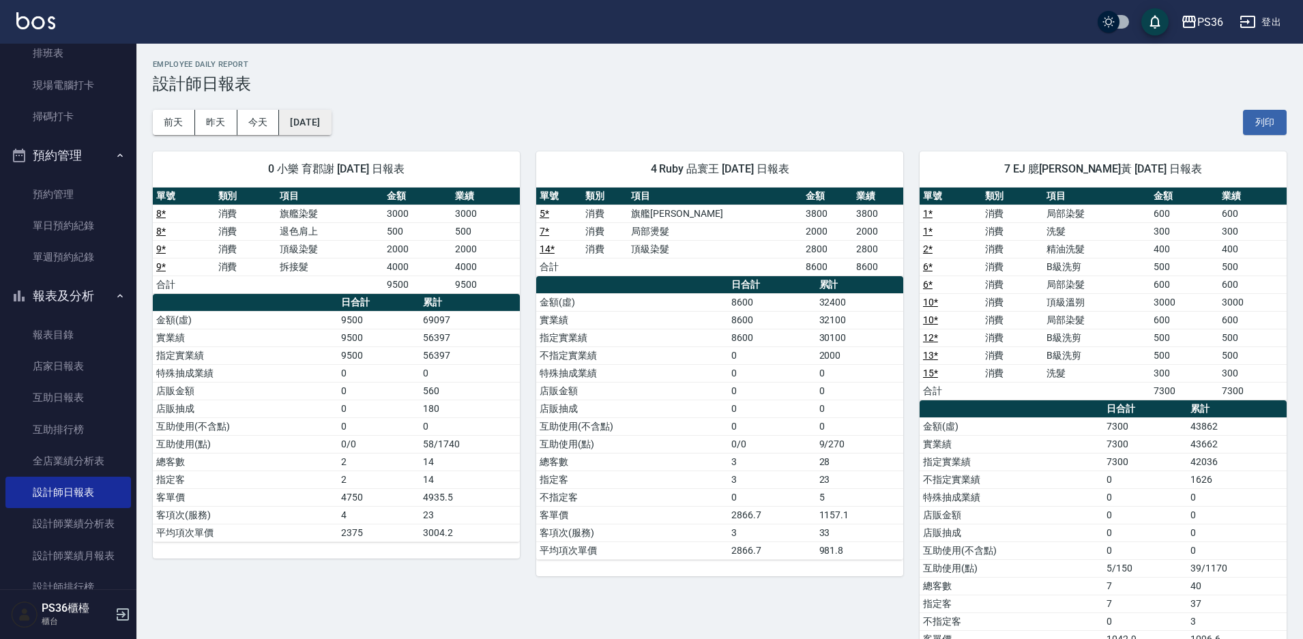
click at [331, 119] on button "[DATE]" at bounding box center [305, 122] width 52 height 25
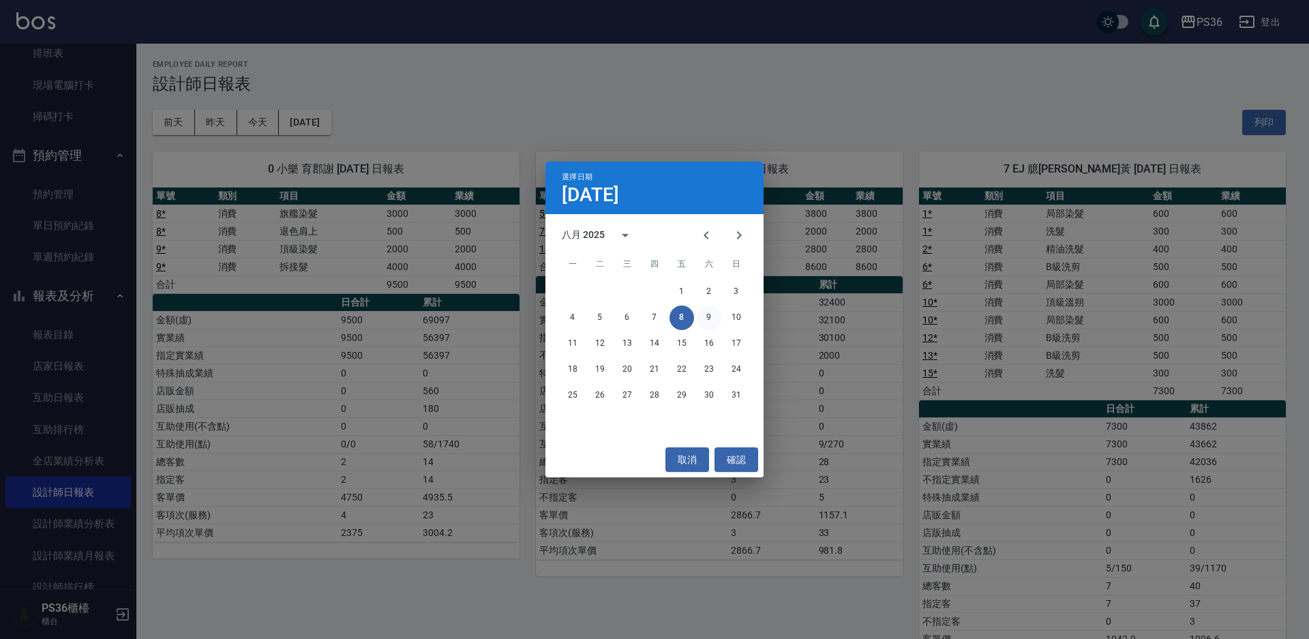
click at [709, 315] on button "9" at bounding box center [709, 318] width 25 height 25
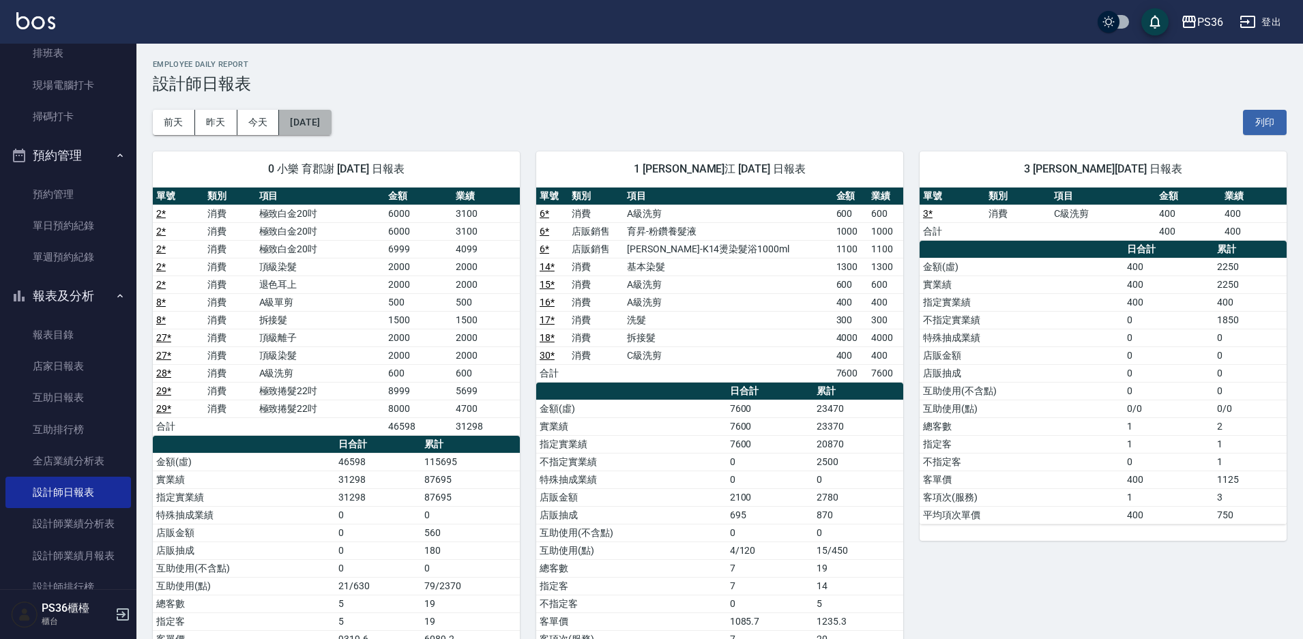
click at [331, 121] on button "[DATE]" at bounding box center [305, 122] width 52 height 25
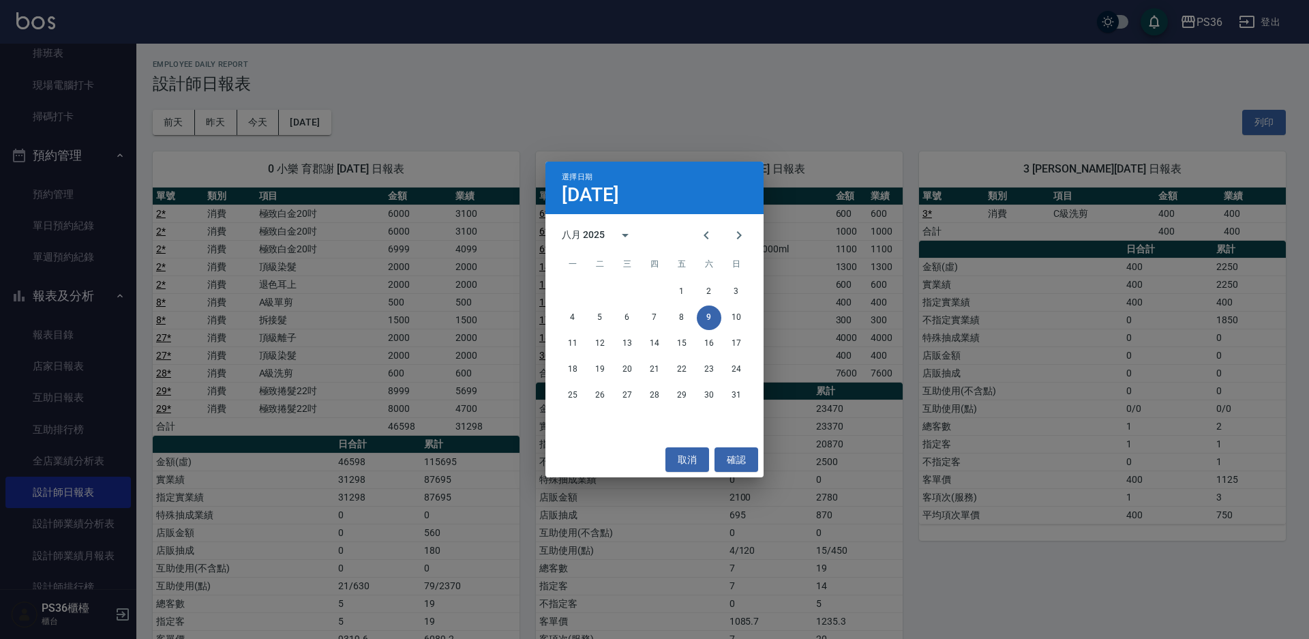
click at [430, 270] on div "選擇日期 8月9日 八月 2025 一 二 三 四 五 六 日 1 2 3 4 5 6 7 8 9 10 11 12 13 14 15 16 17 18 19…" at bounding box center [654, 319] width 1309 height 639
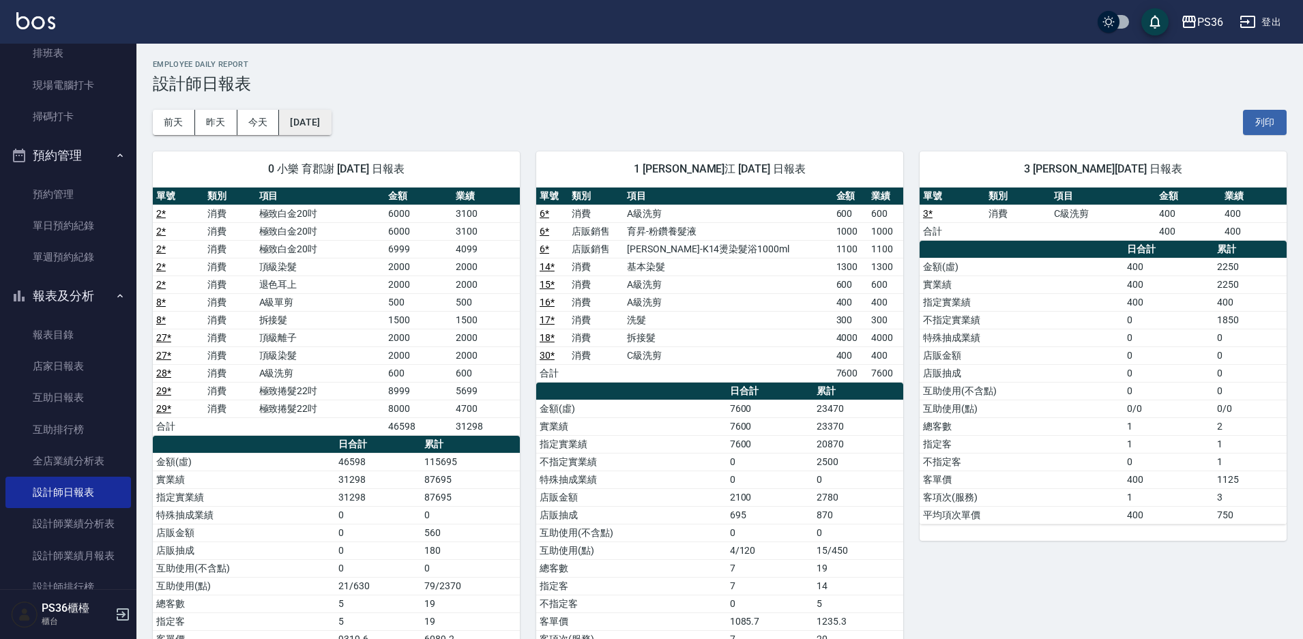
click at [308, 124] on button "[DATE]" at bounding box center [305, 122] width 52 height 25
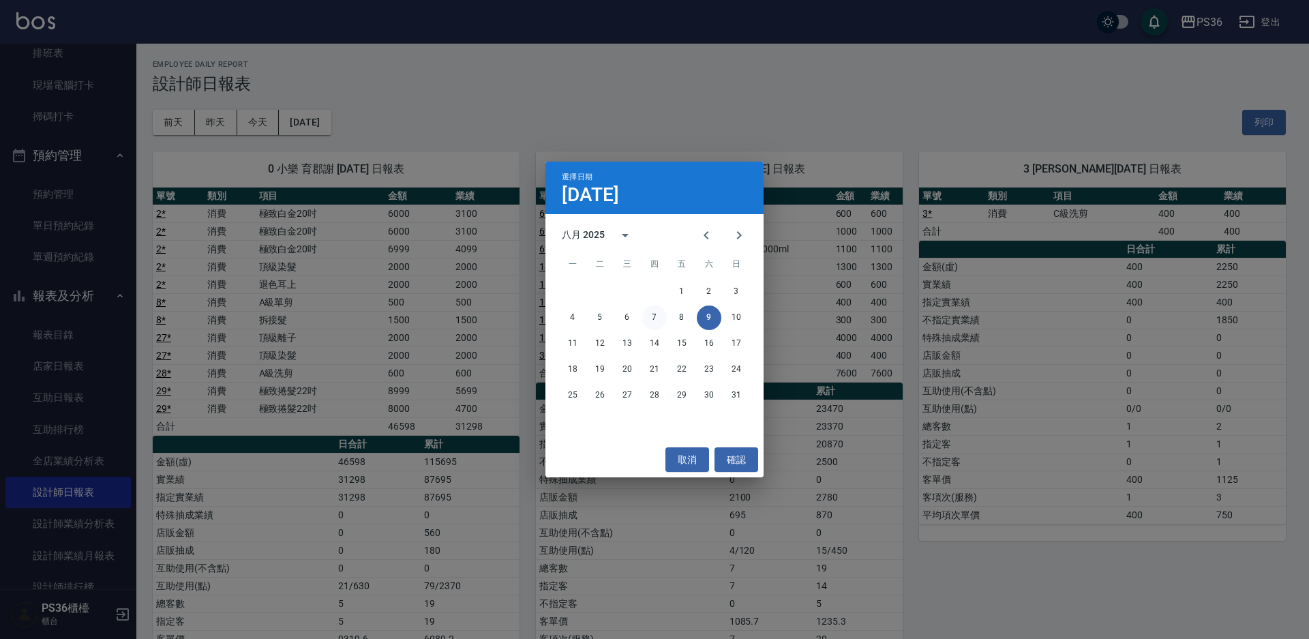
click at [655, 318] on button "7" at bounding box center [654, 318] width 25 height 25
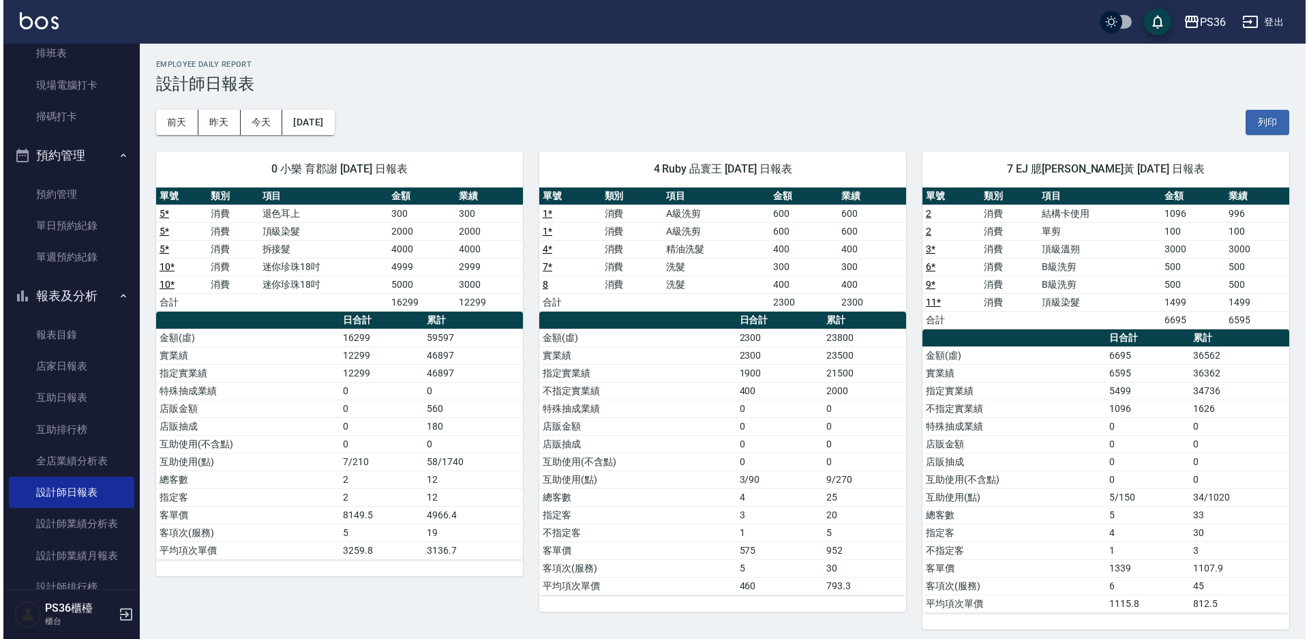
scroll to position [7, 0]
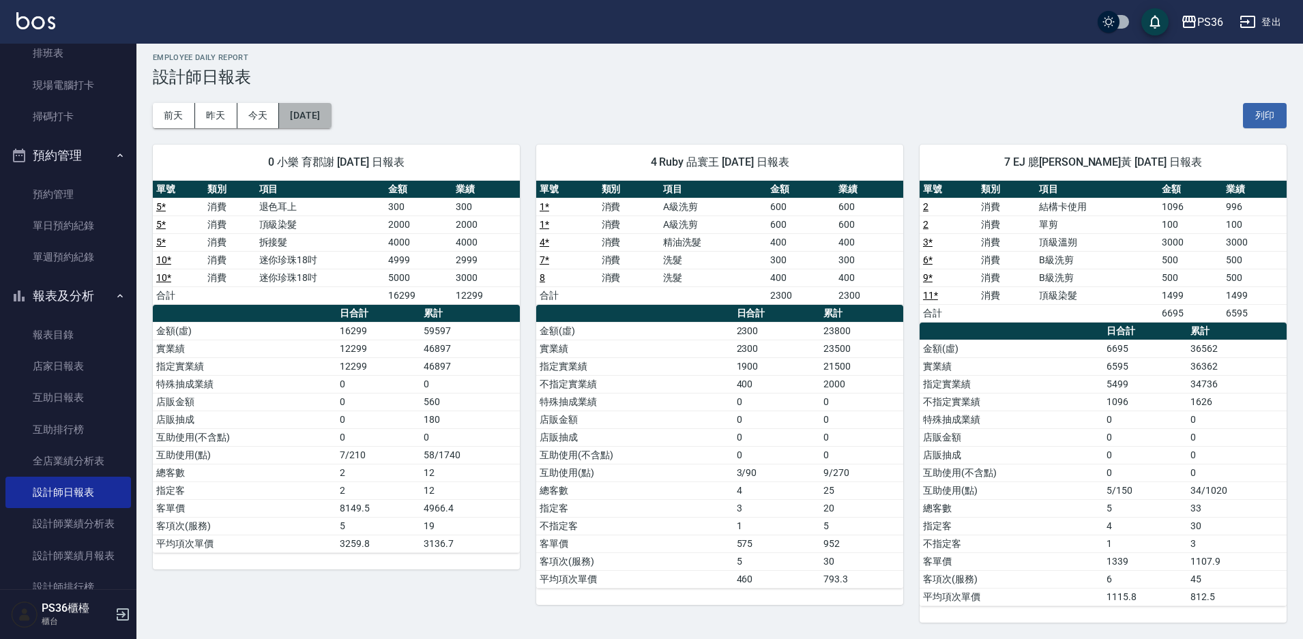
click at [331, 120] on button "[DATE]" at bounding box center [305, 115] width 52 height 25
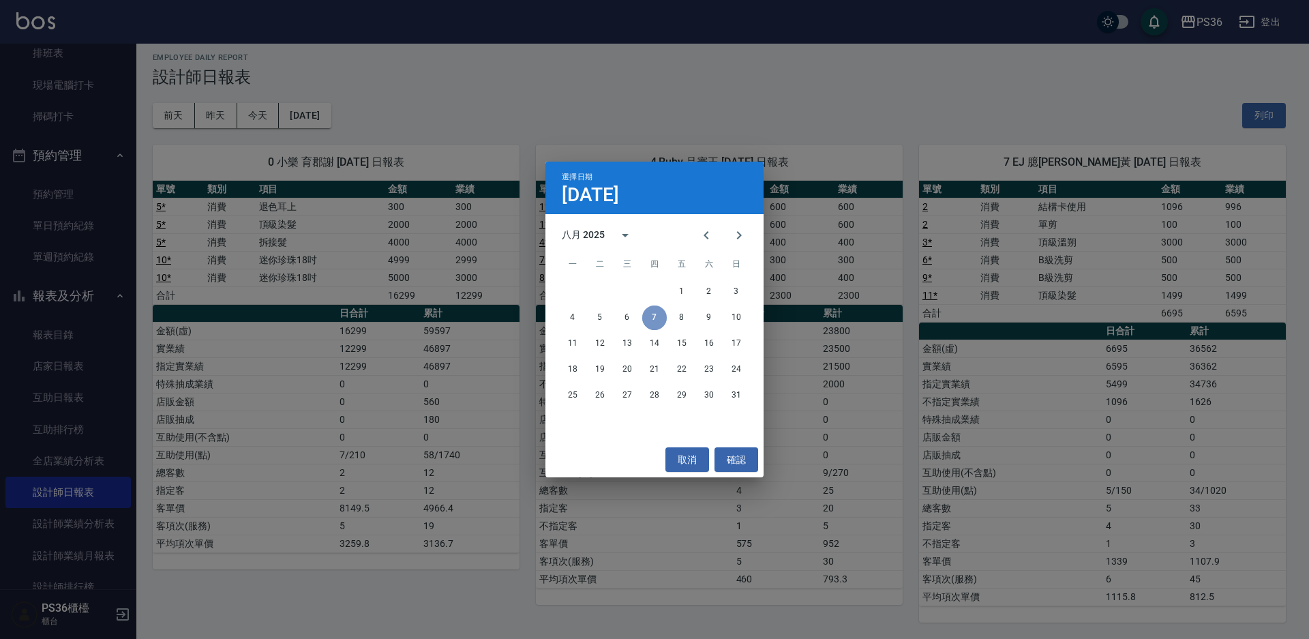
click at [662, 310] on button "7" at bounding box center [654, 318] width 25 height 25
click at [679, 315] on button "8" at bounding box center [682, 318] width 25 height 25
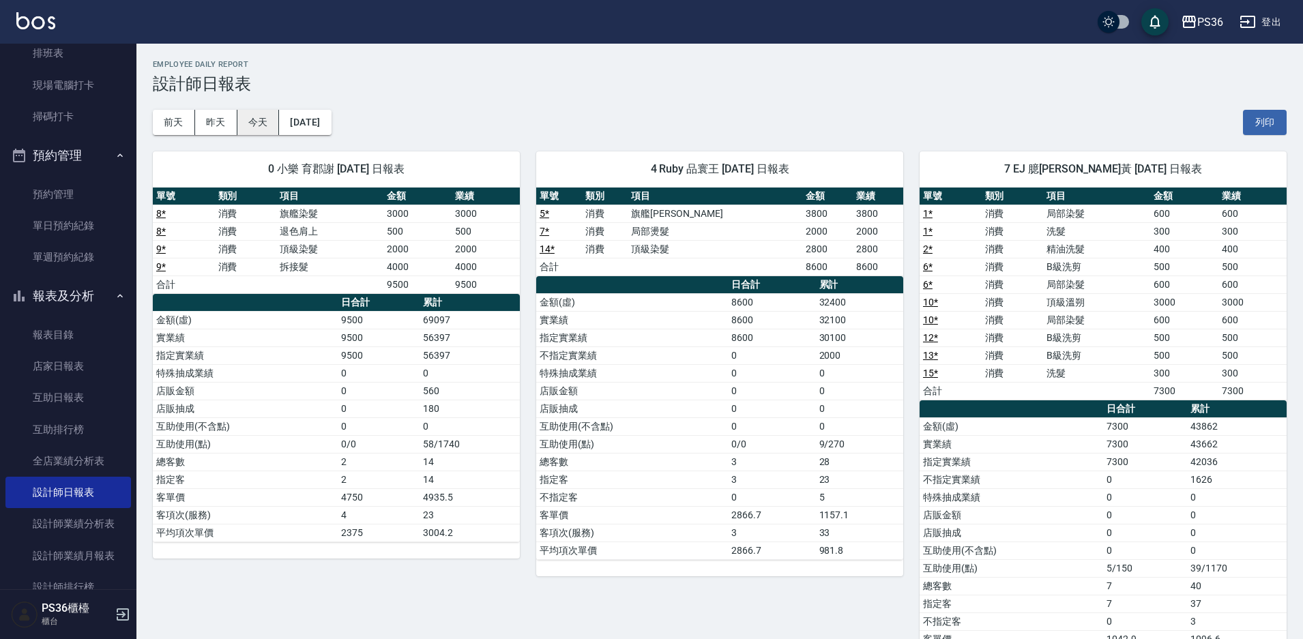
click at [253, 125] on button "今天" at bounding box center [258, 122] width 42 height 25
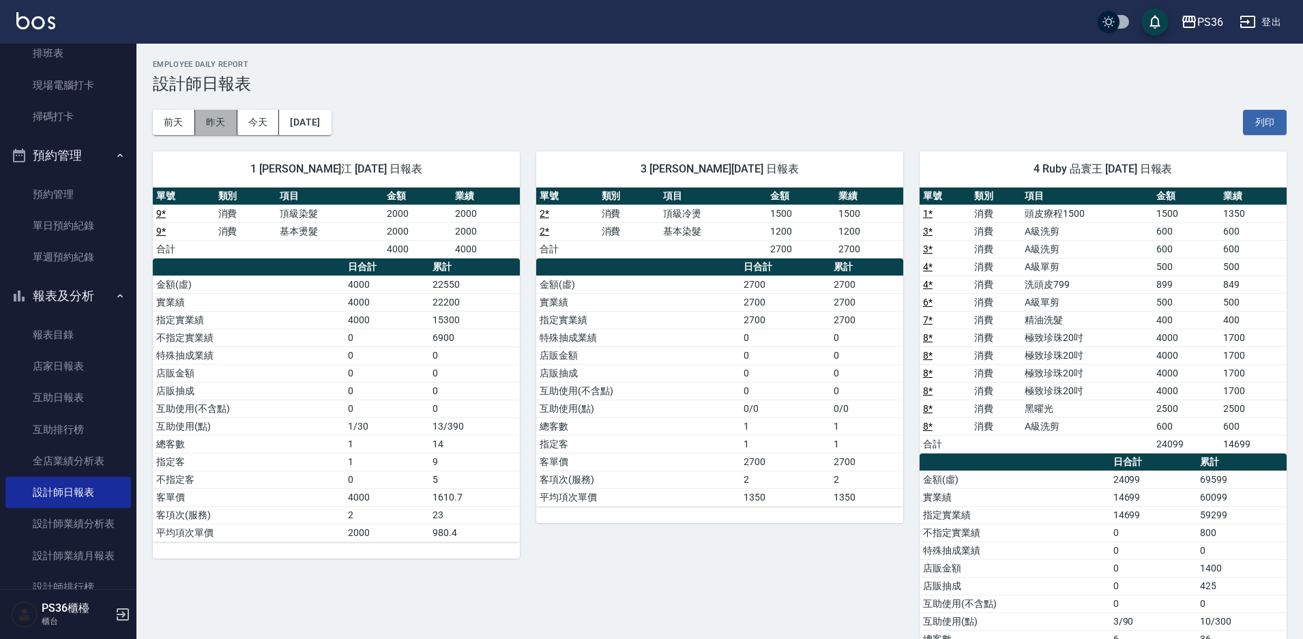
click at [220, 121] on button "昨天" at bounding box center [216, 122] width 42 height 25
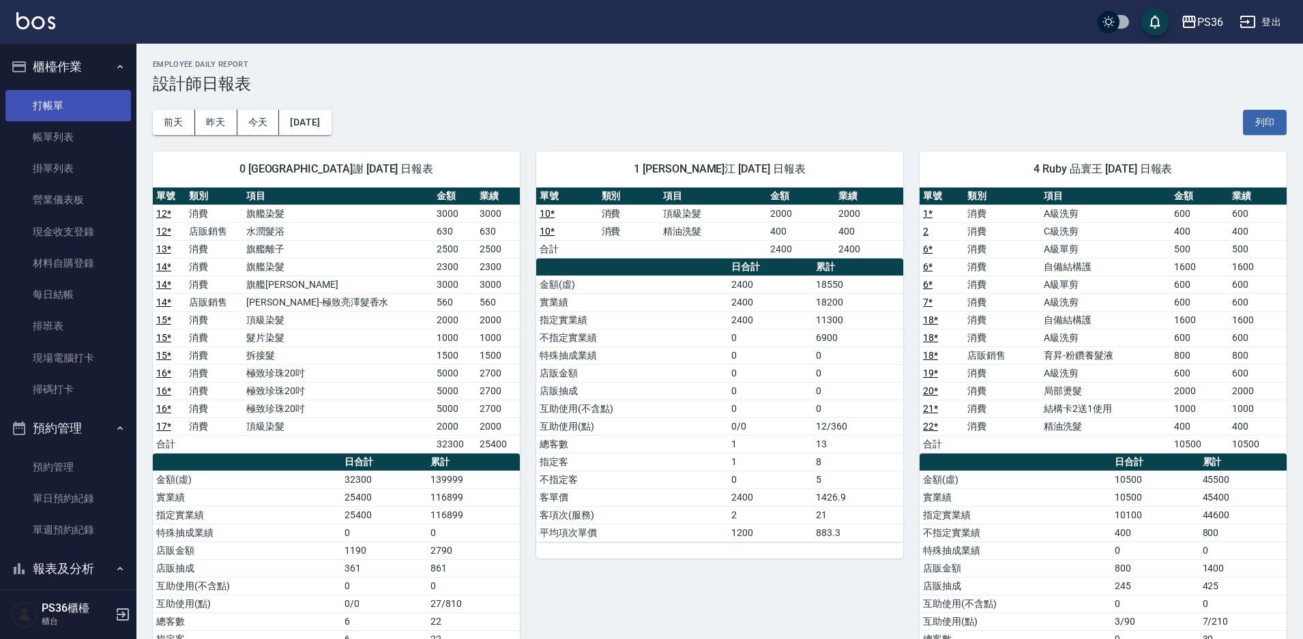
click at [93, 110] on link "打帳單" at bounding box center [67, 105] width 125 height 31
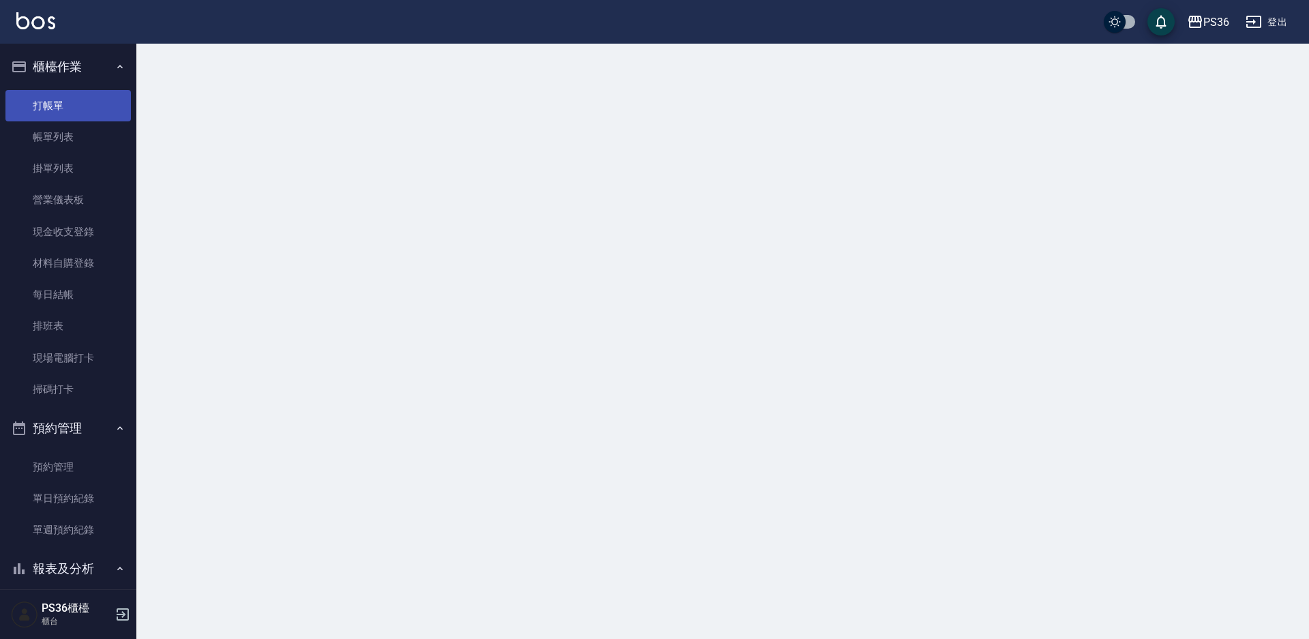
click at [93, 110] on link "打帳單" at bounding box center [67, 105] width 125 height 31
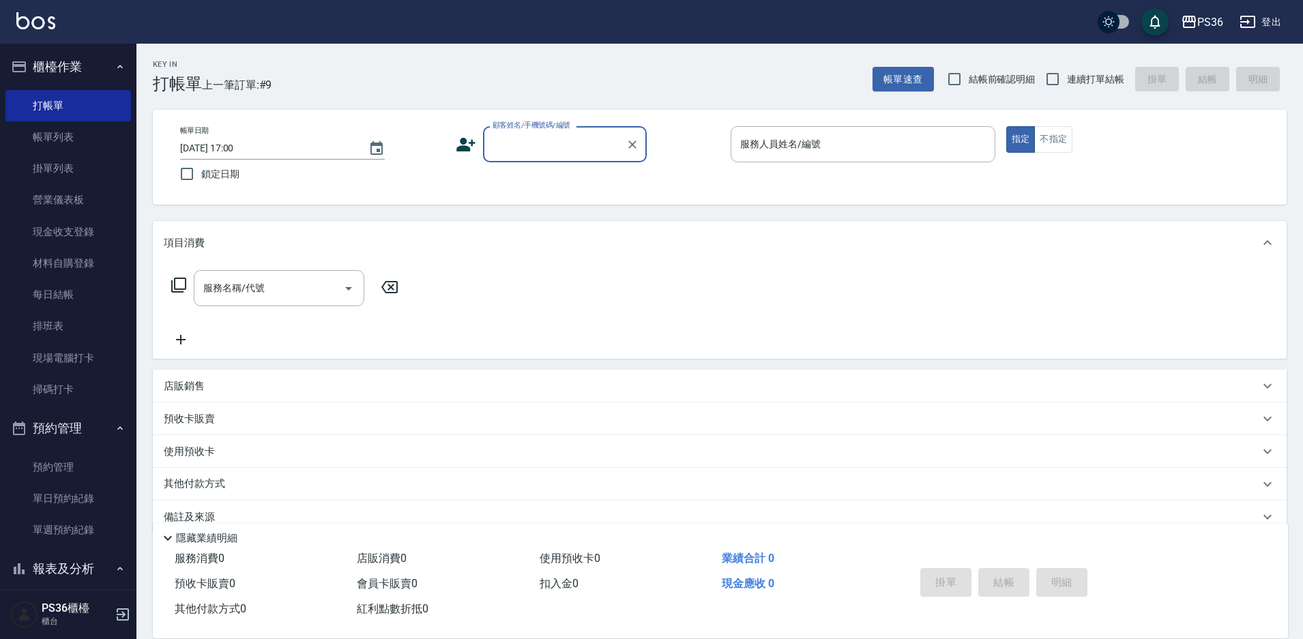
scroll to position [205, 0]
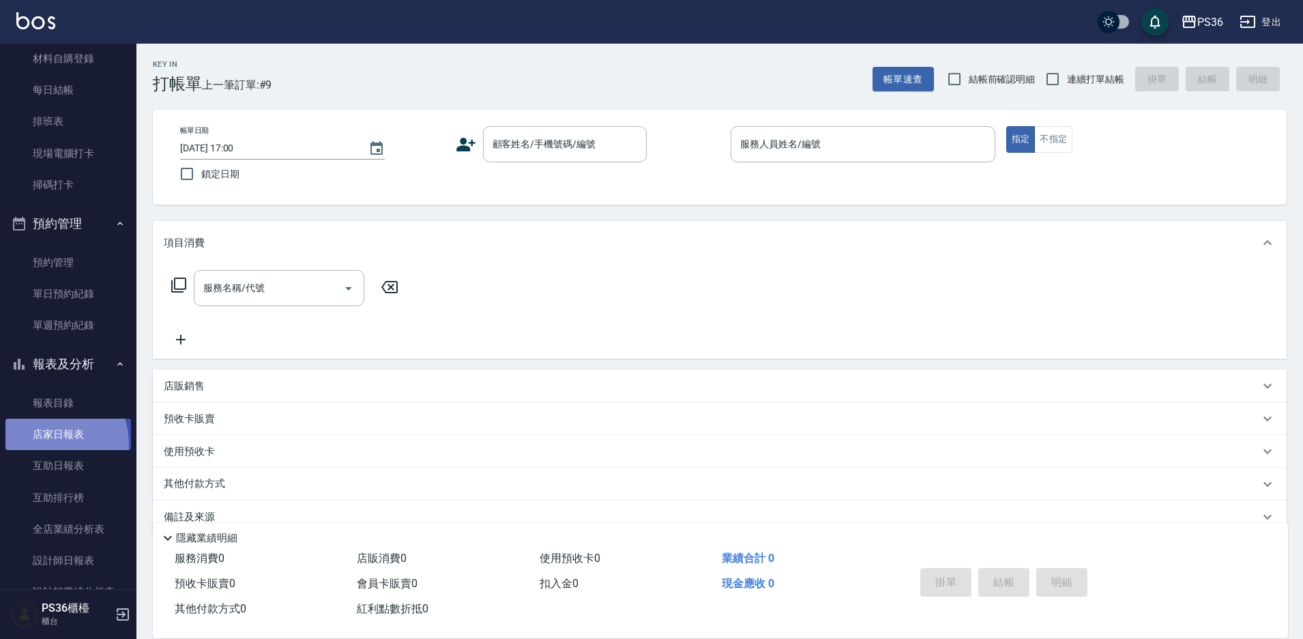
click at [41, 445] on link "店家日報表" at bounding box center [67, 434] width 125 height 31
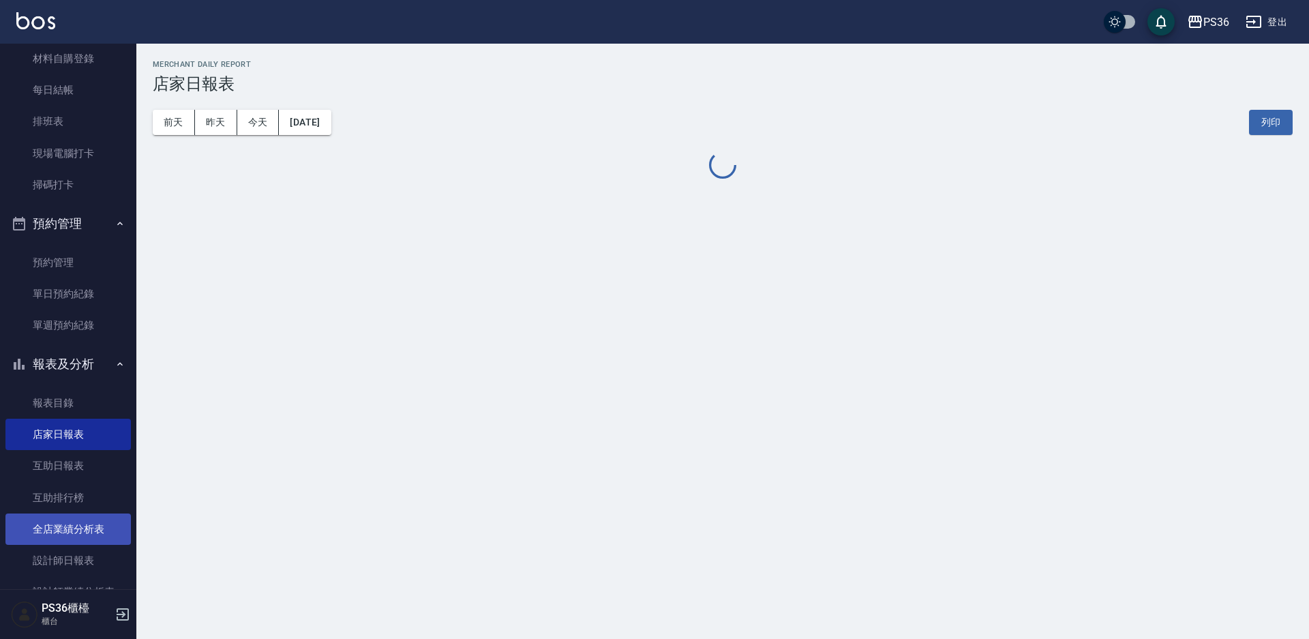
click at [70, 544] on link "全店業績分析表" at bounding box center [67, 529] width 125 height 31
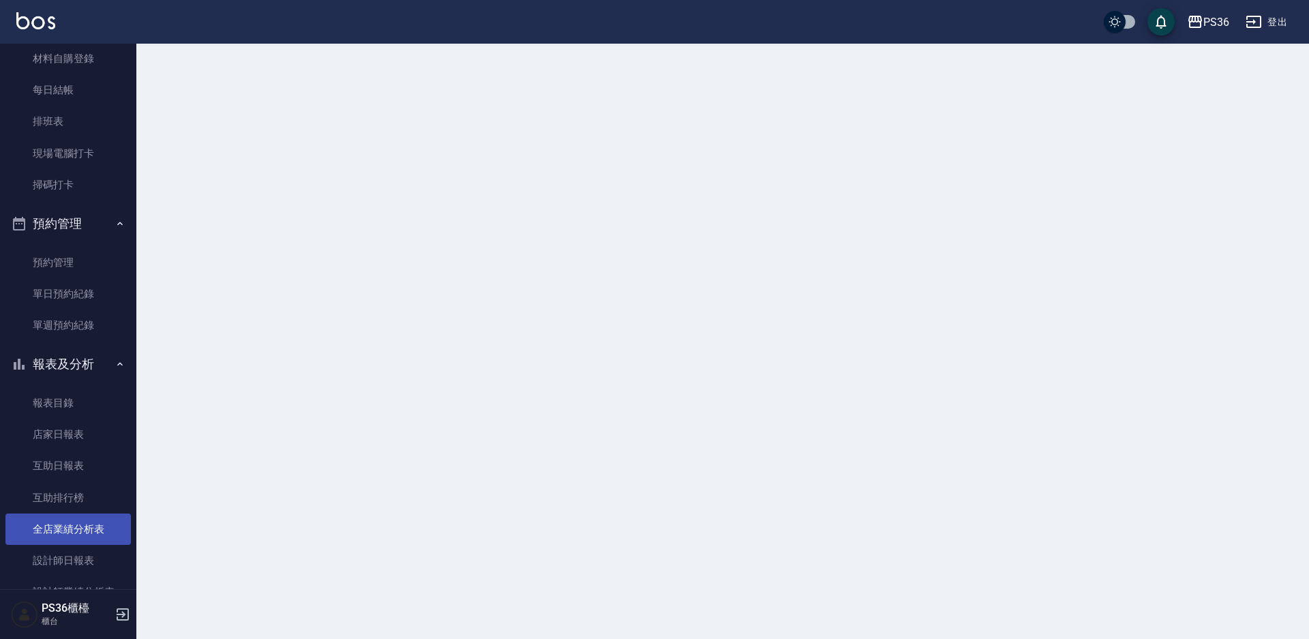
click at [70, 544] on link "全店業績分析表" at bounding box center [67, 529] width 125 height 31
click at [72, 550] on link "設計師日報表" at bounding box center [67, 560] width 125 height 31
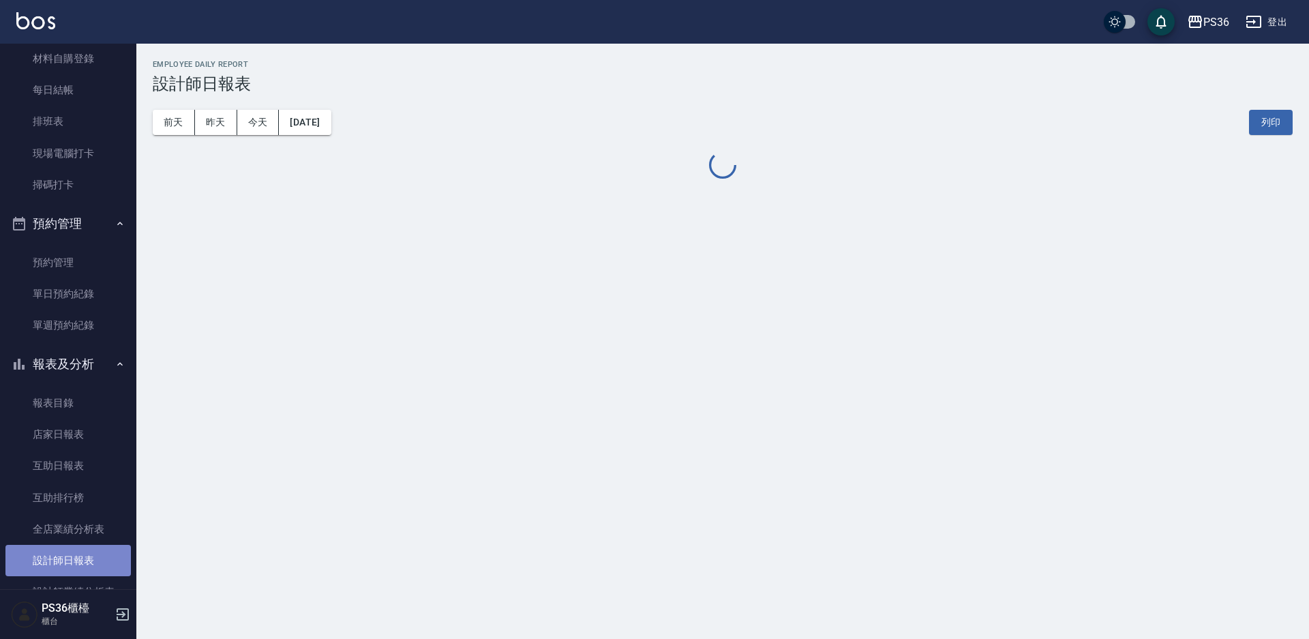
click at [72, 550] on link "設計師日報表" at bounding box center [67, 560] width 125 height 31
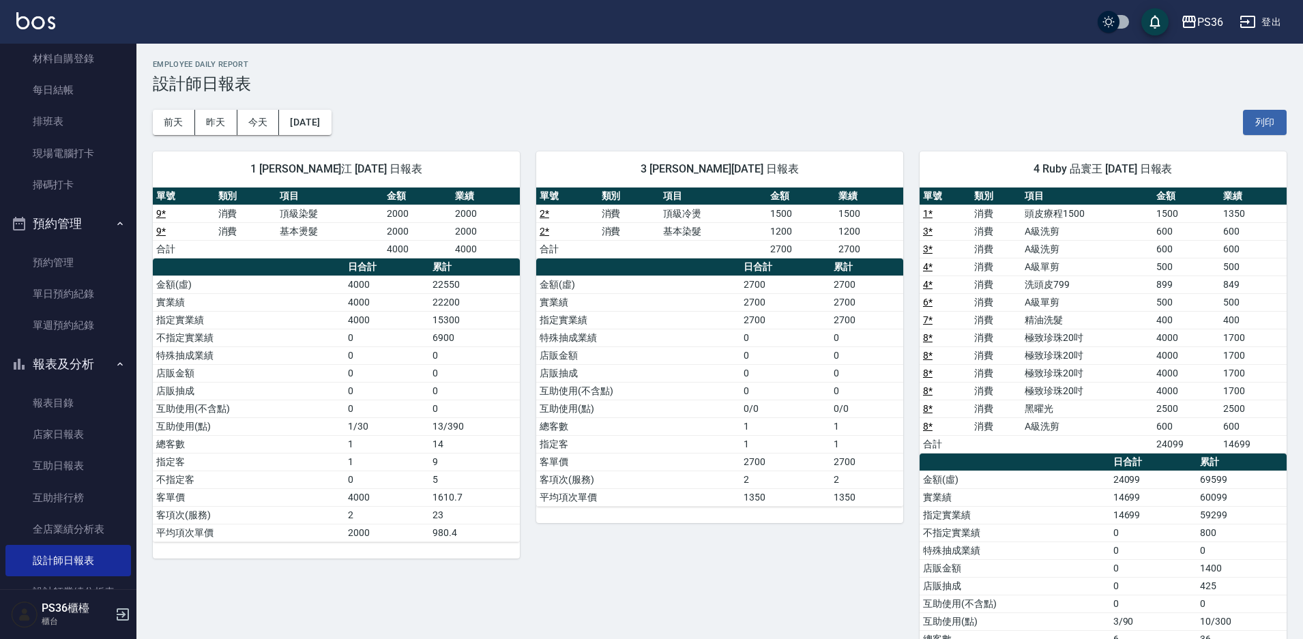
click at [342, 104] on div "前天 昨天 今天 2025/09/07 列印" at bounding box center [720, 122] width 1134 height 58
click at [331, 117] on button "[DATE]" at bounding box center [305, 122] width 52 height 25
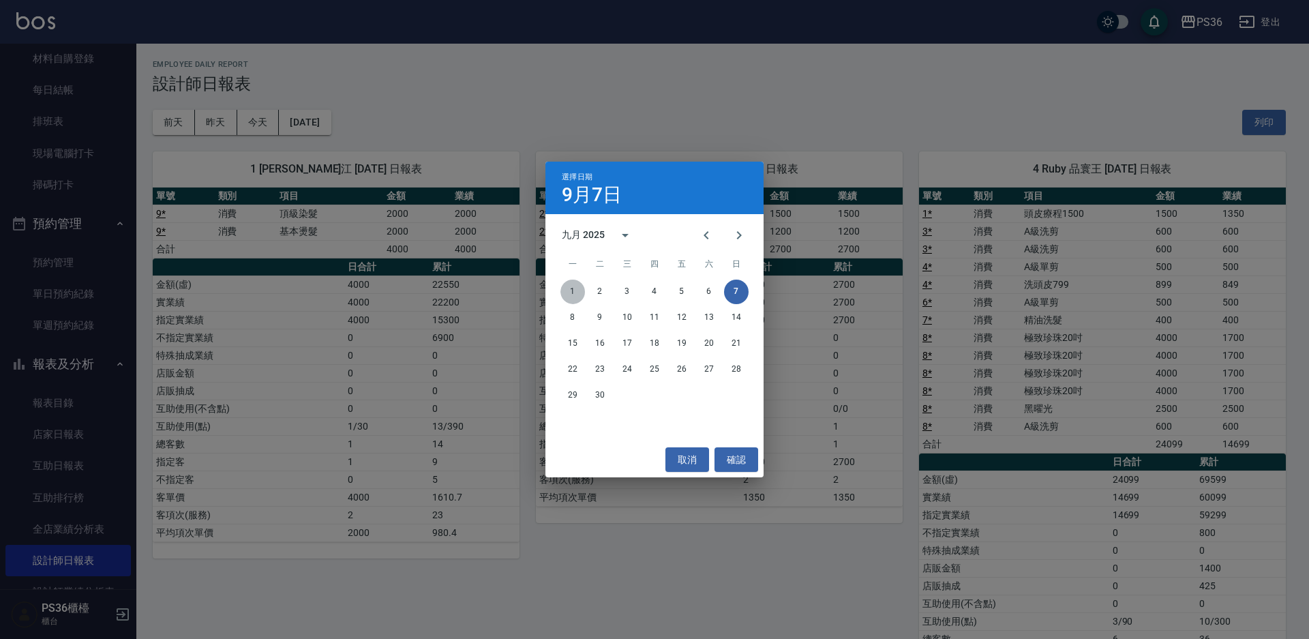
click at [579, 288] on button "1" at bounding box center [573, 292] width 25 height 25
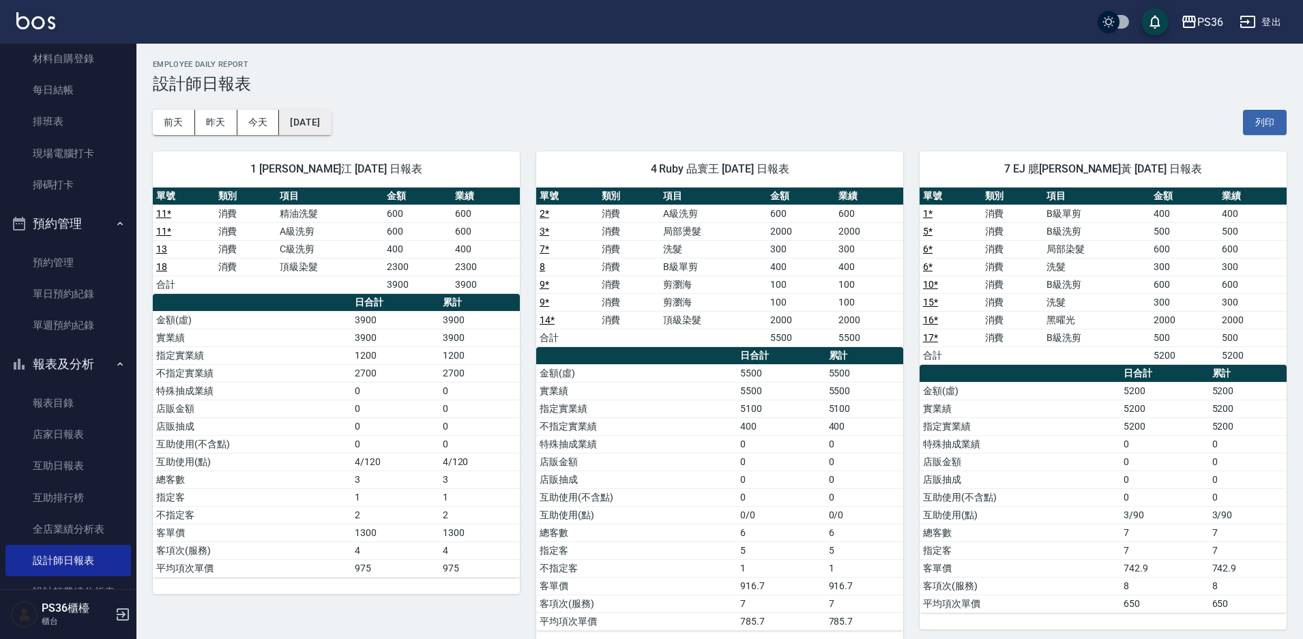
click at [328, 121] on button "[DATE]" at bounding box center [305, 122] width 52 height 25
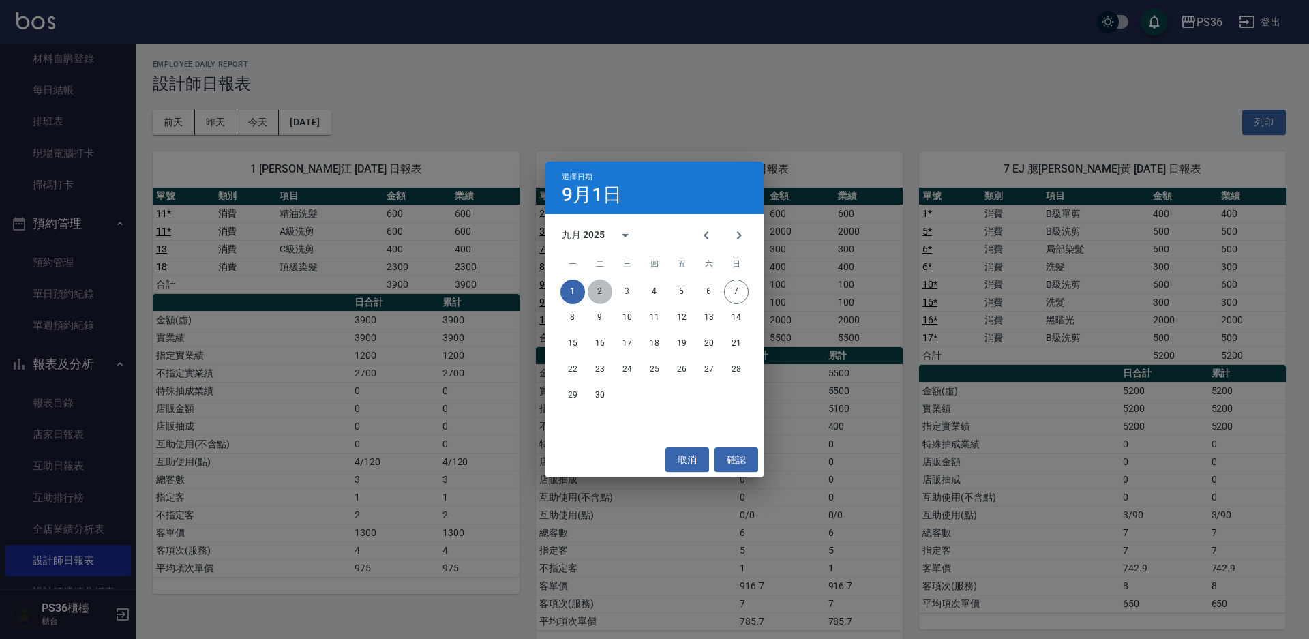
click at [597, 291] on button "2" at bounding box center [600, 292] width 25 height 25
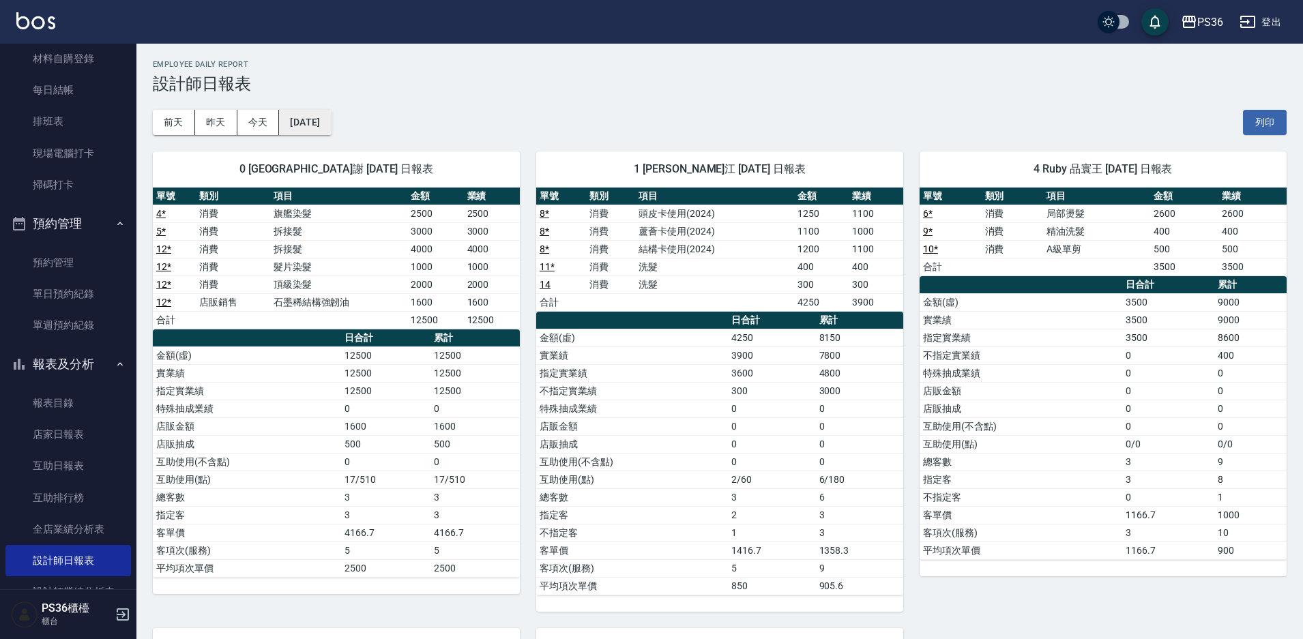
click at [331, 122] on button "[DATE]" at bounding box center [305, 122] width 52 height 25
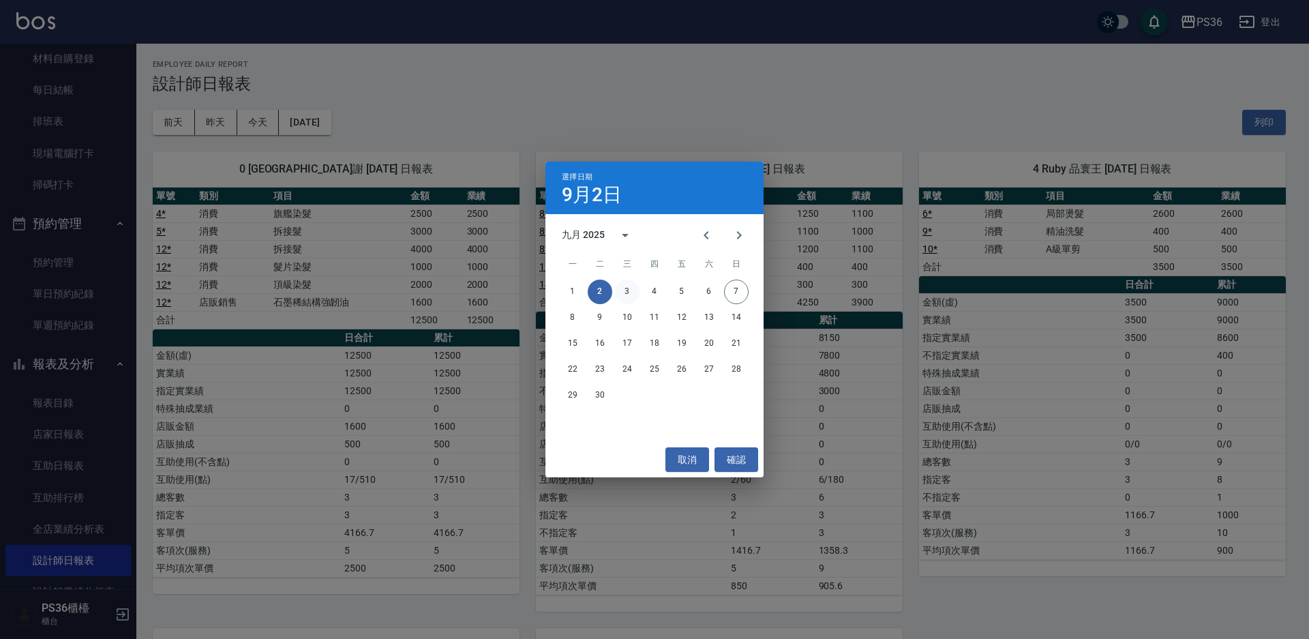
click at [634, 289] on button "3" at bounding box center [627, 292] width 25 height 25
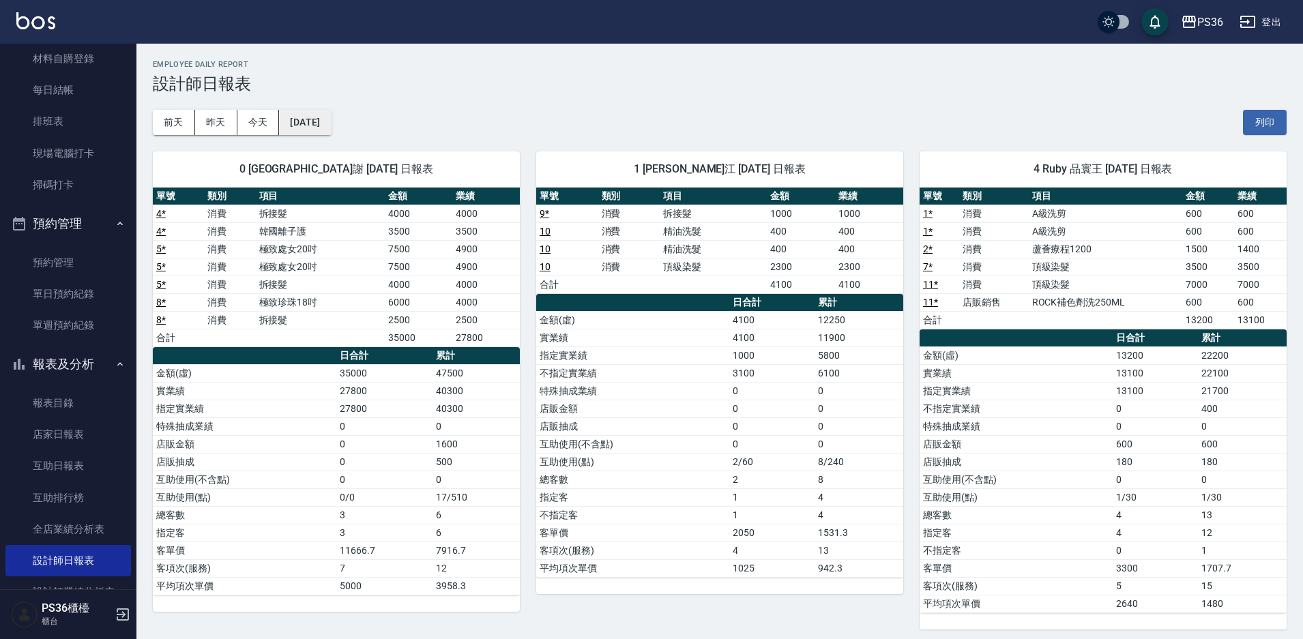
click at [321, 119] on button "[DATE]" at bounding box center [305, 122] width 52 height 25
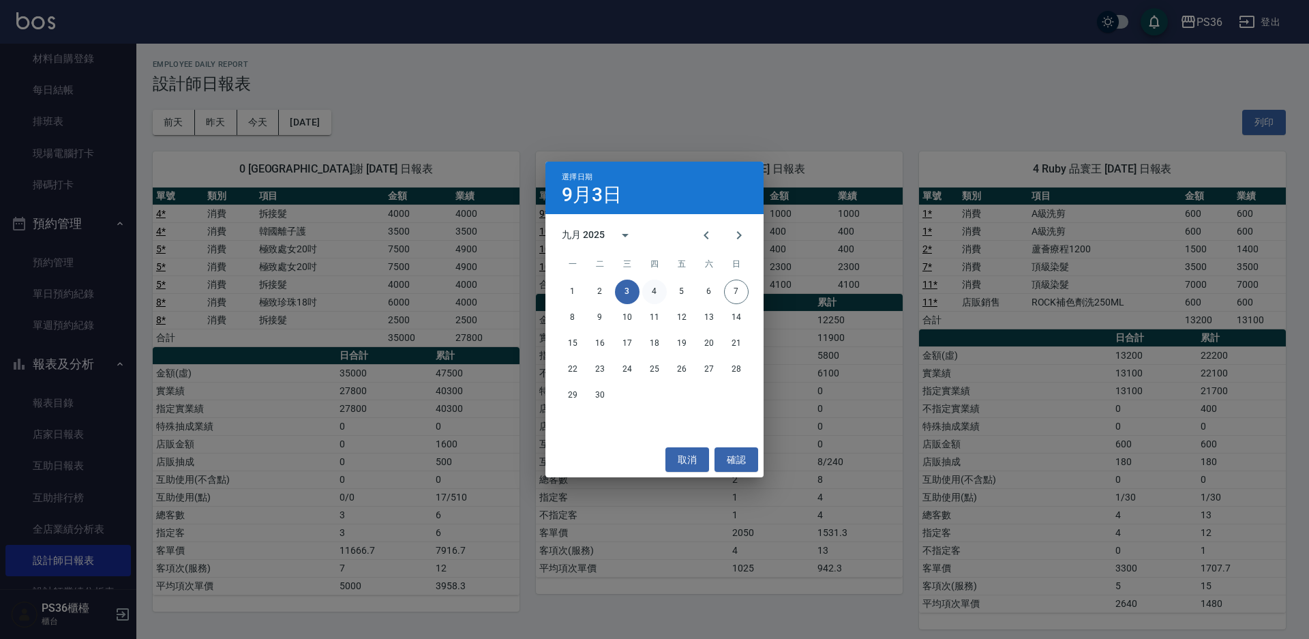
click at [649, 291] on button "4" at bounding box center [654, 292] width 25 height 25
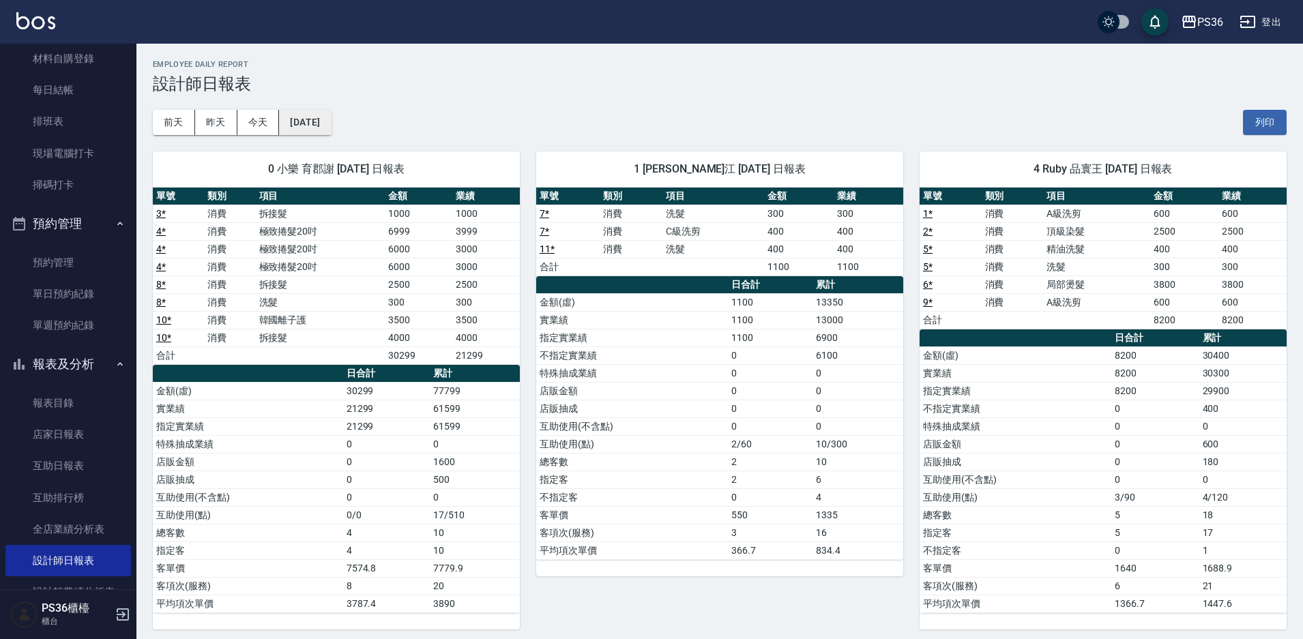
click at [331, 119] on button "[DATE]" at bounding box center [305, 122] width 52 height 25
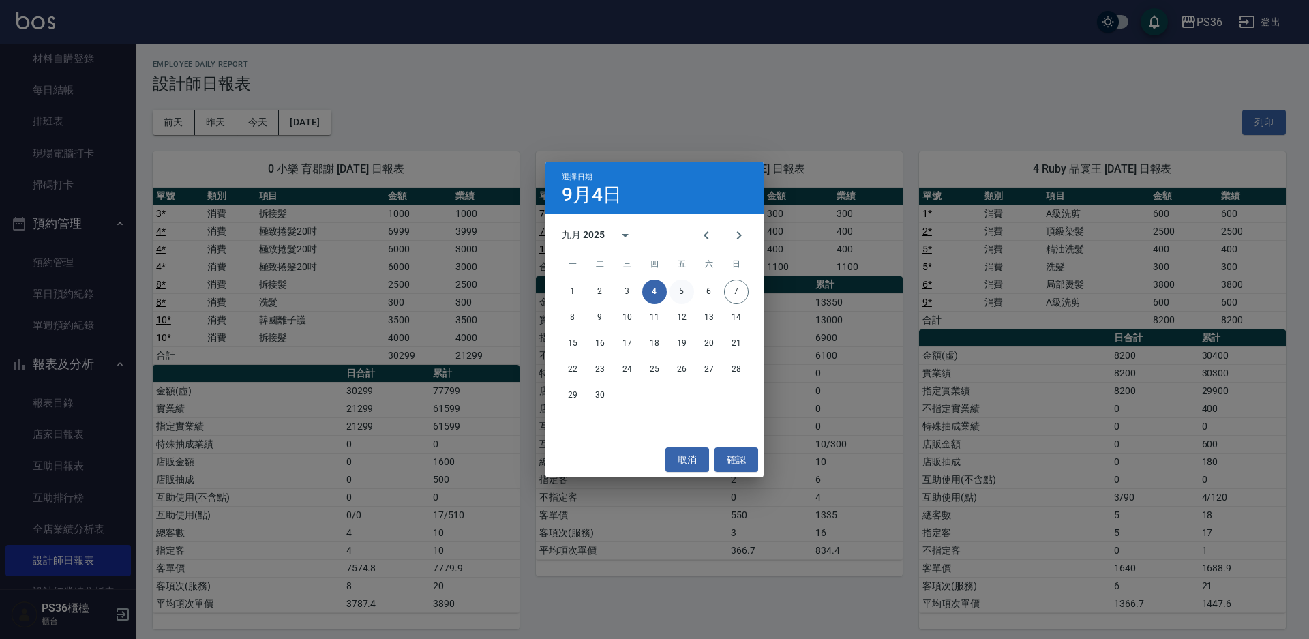
click at [677, 286] on button "5" at bounding box center [682, 292] width 25 height 25
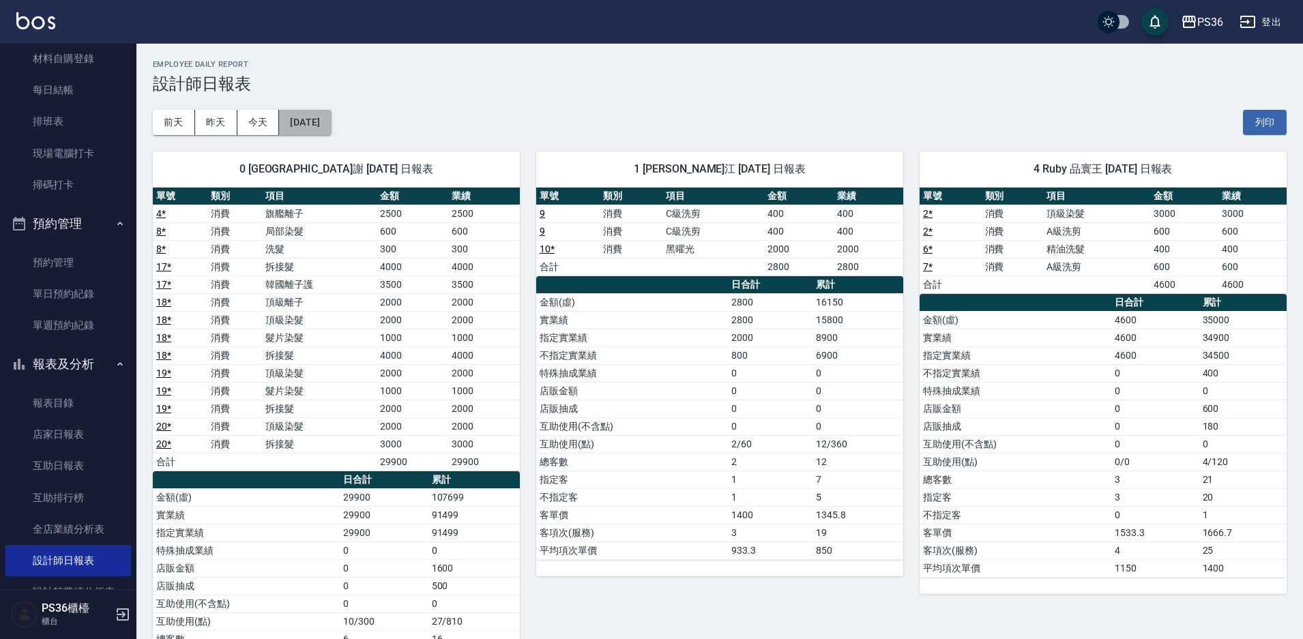
click at [331, 125] on button "[DATE]" at bounding box center [305, 122] width 52 height 25
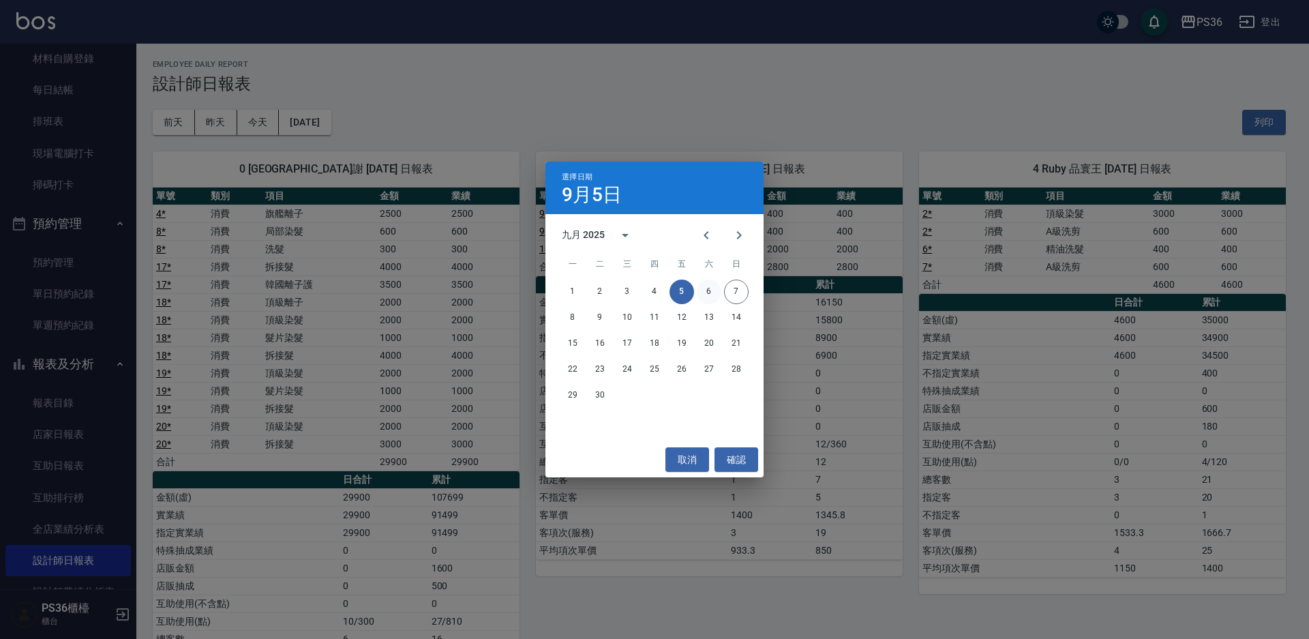
click at [702, 291] on button "6" at bounding box center [709, 292] width 25 height 25
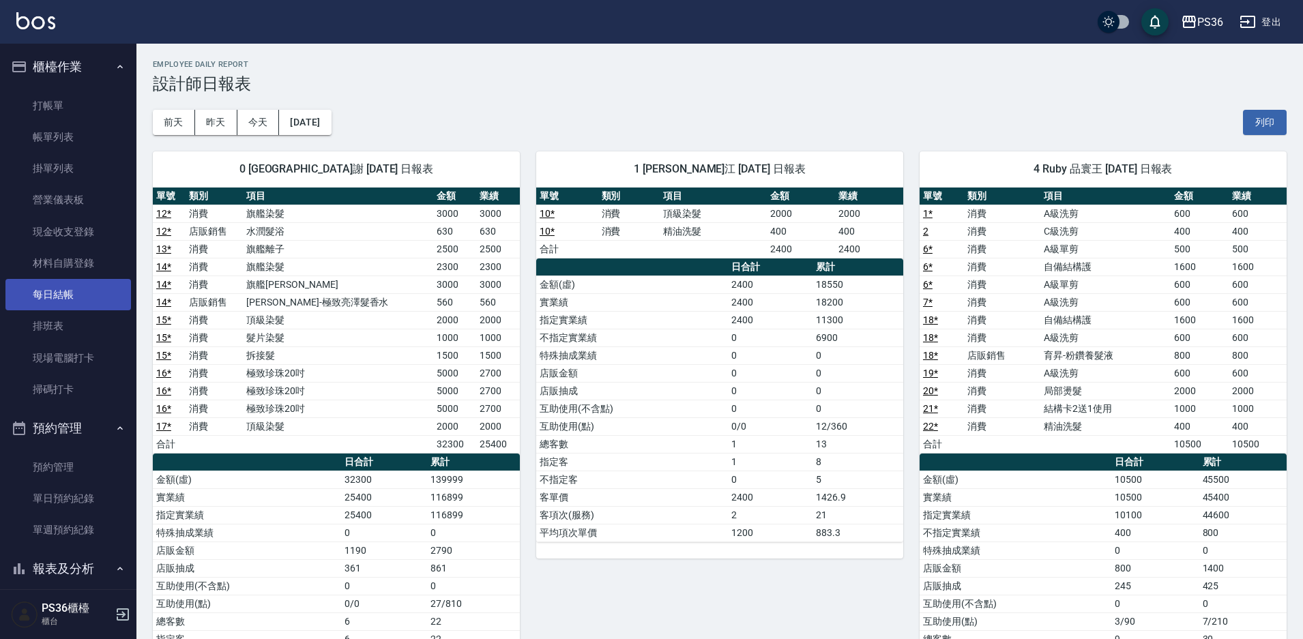
click at [80, 294] on link "每日結帳" at bounding box center [67, 294] width 125 height 31
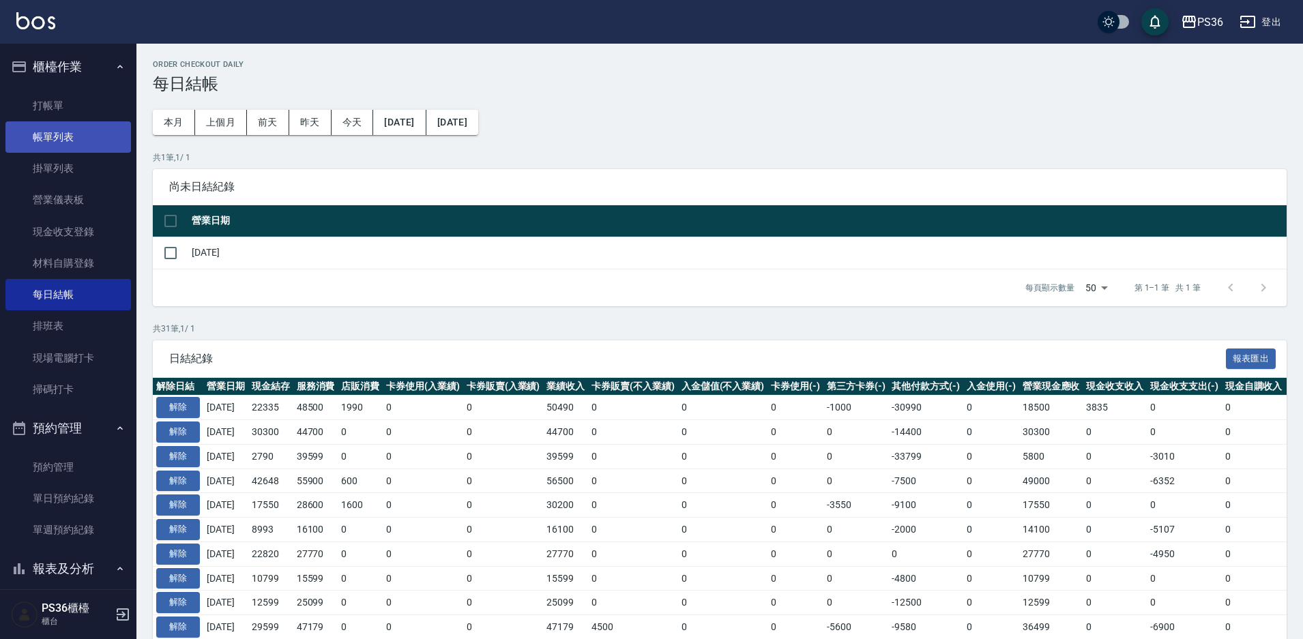
click at [100, 131] on link "帳單列表" at bounding box center [67, 136] width 125 height 31
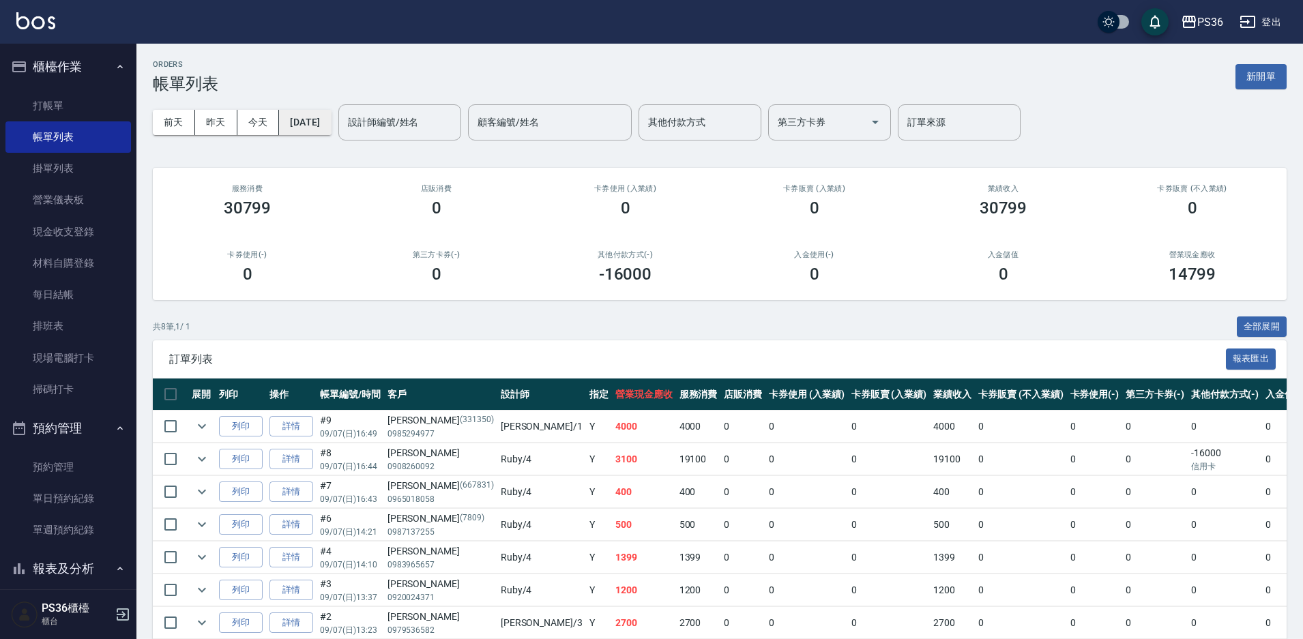
click at [331, 119] on button "[DATE]" at bounding box center [305, 122] width 52 height 25
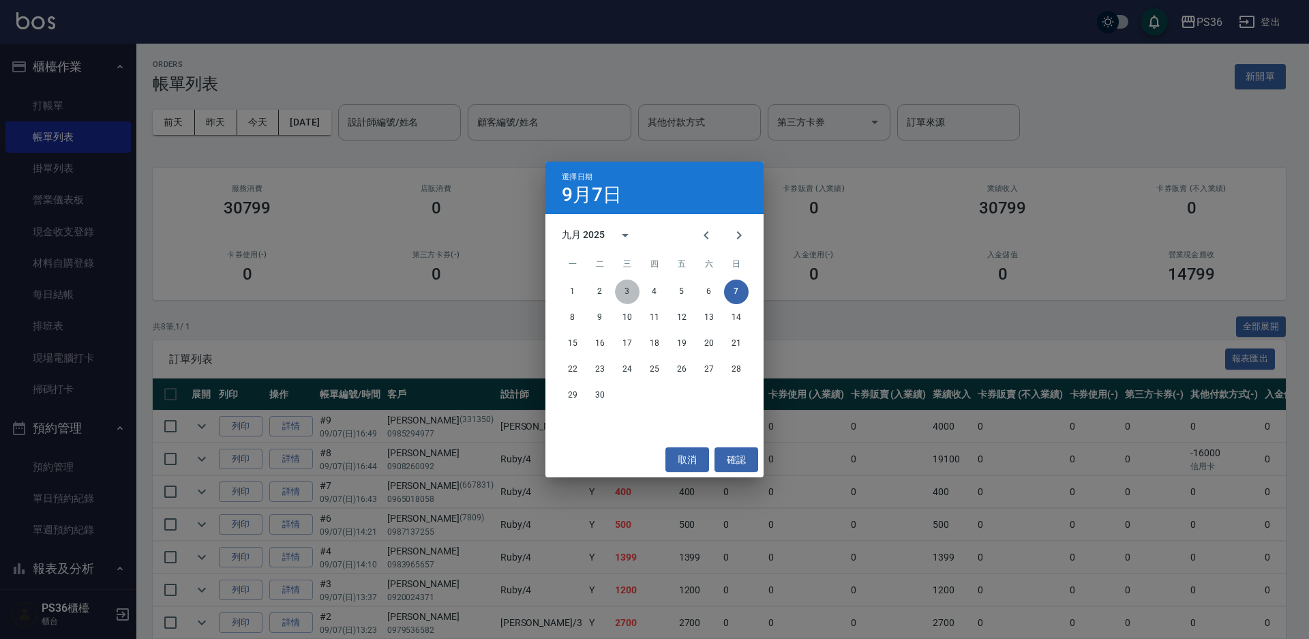
click at [621, 289] on button "3" at bounding box center [627, 292] width 25 height 25
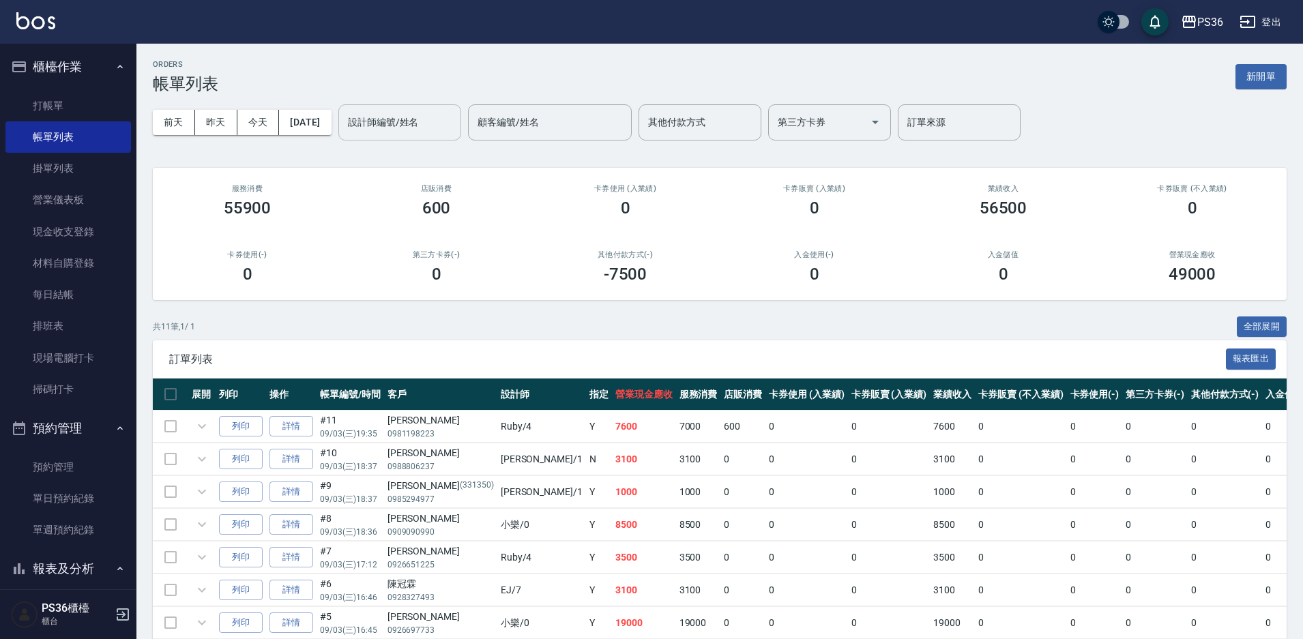
click at [448, 126] on input "設計師編號/姓名" at bounding box center [399, 122] width 110 height 24
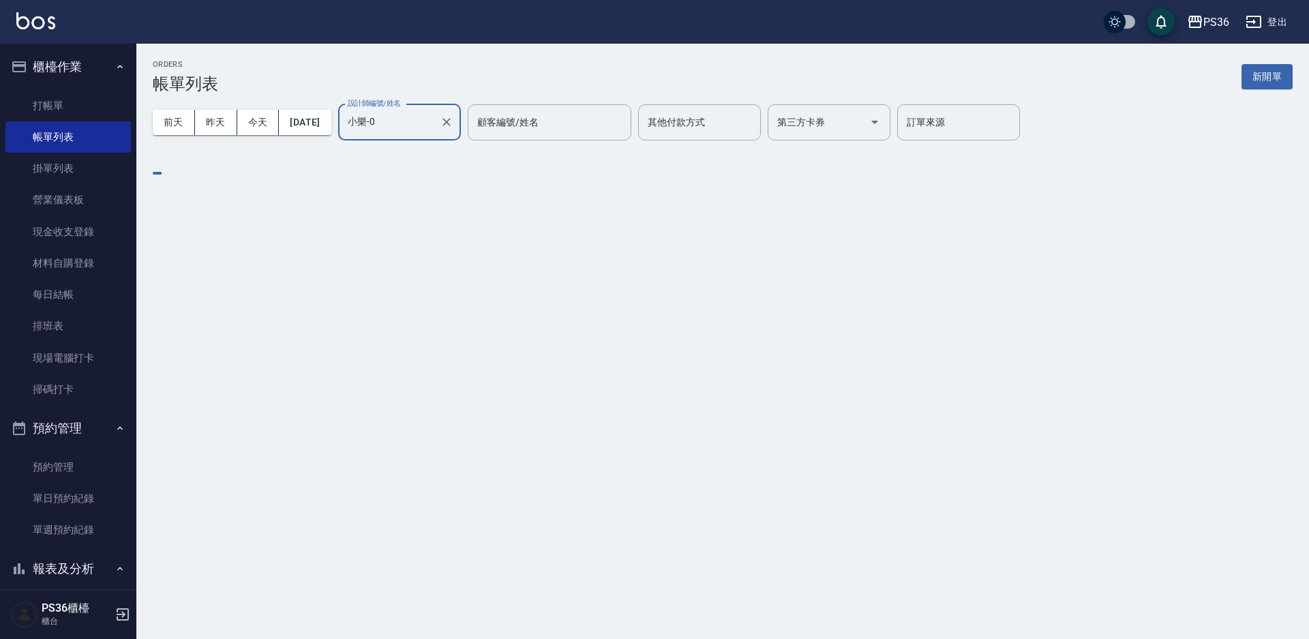
type input "小樂-0"
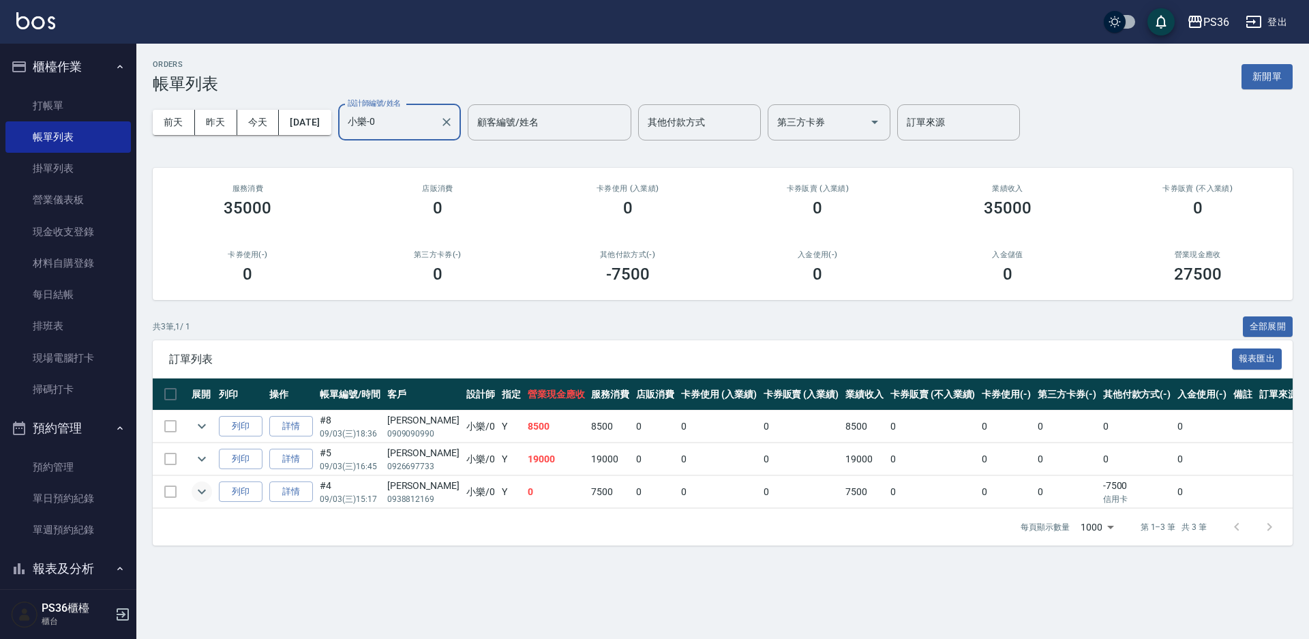
click at [201, 492] on icon "expand row" at bounding box center [202, 492] width 8 height 5
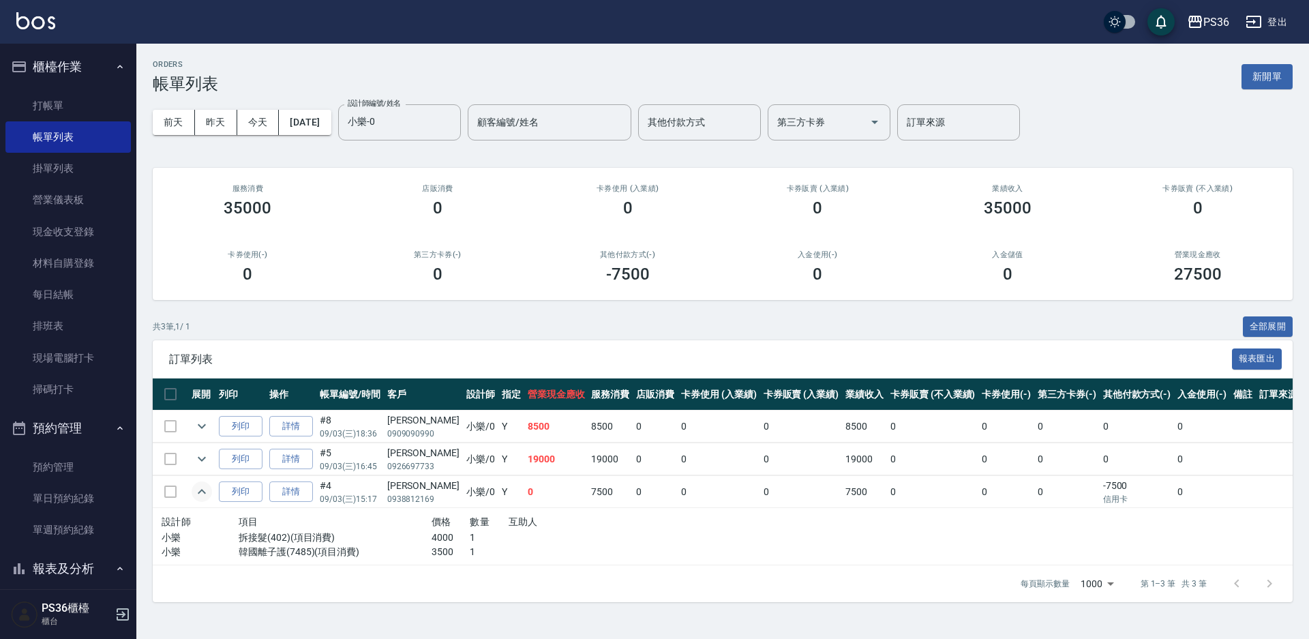
click at [201, 492] on icon "expand row" at bounding box center [202, 492] width 16 height 16
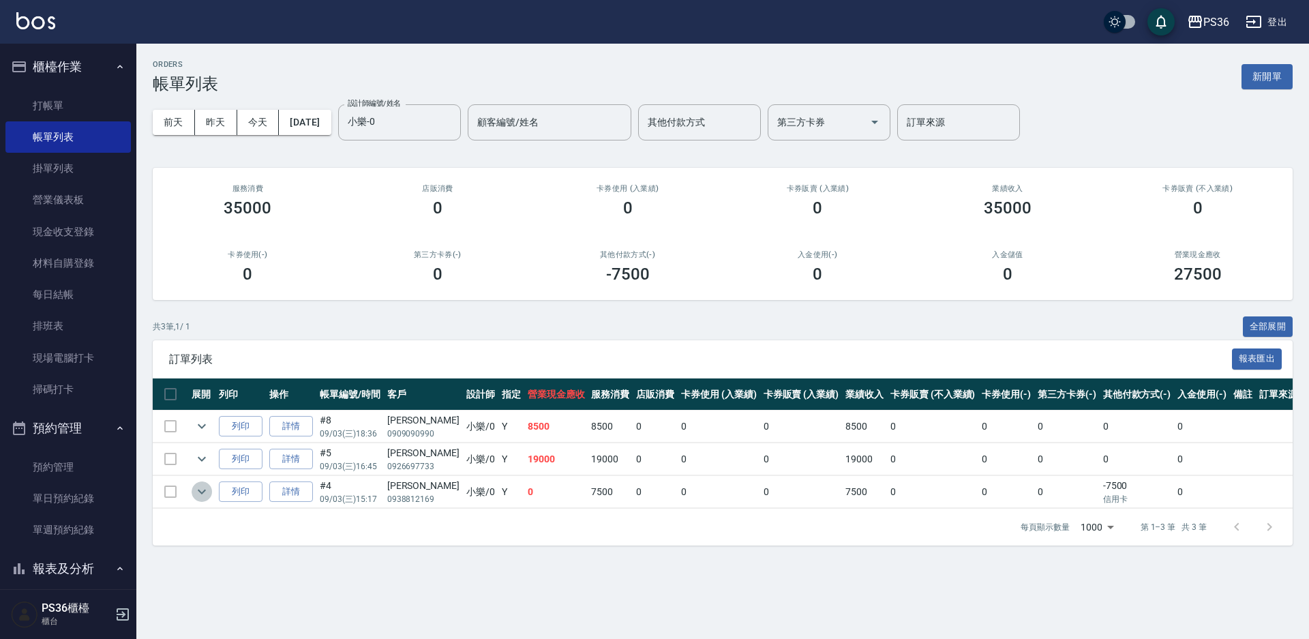
click at [201, 492] on icon "expand row" at bounding box center [202, 492] width 8 height 5
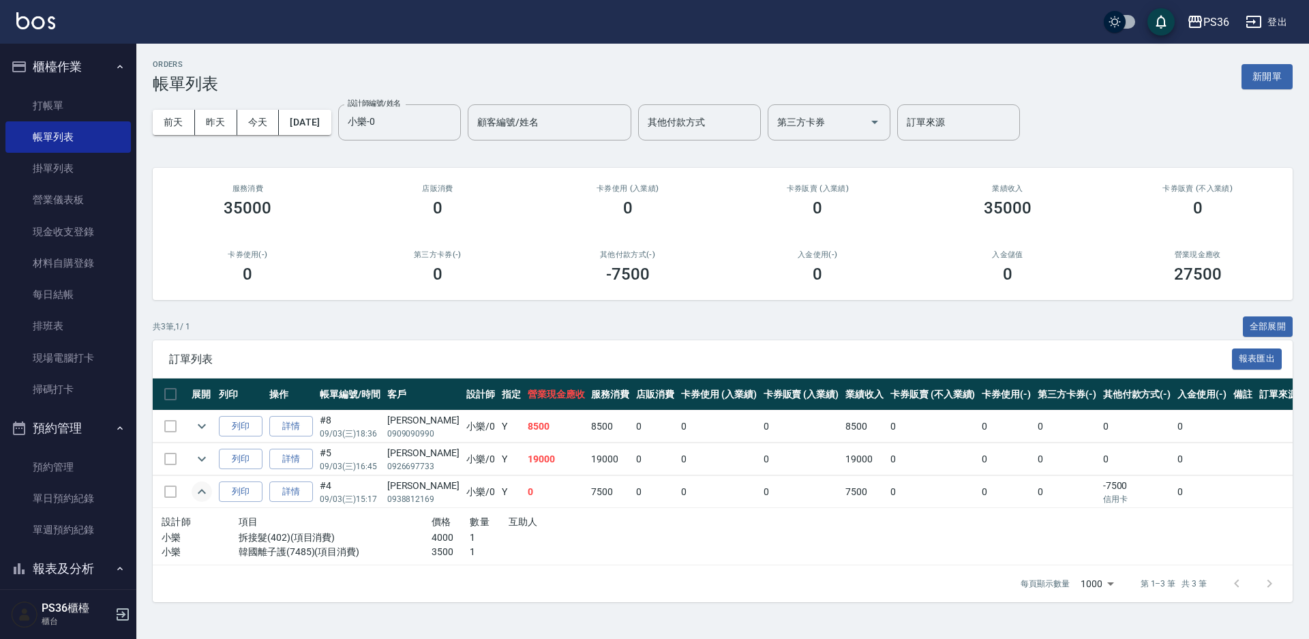
click at [199, 490] on icon "expand row" at bounding box center [202, 492] width 16 height 16
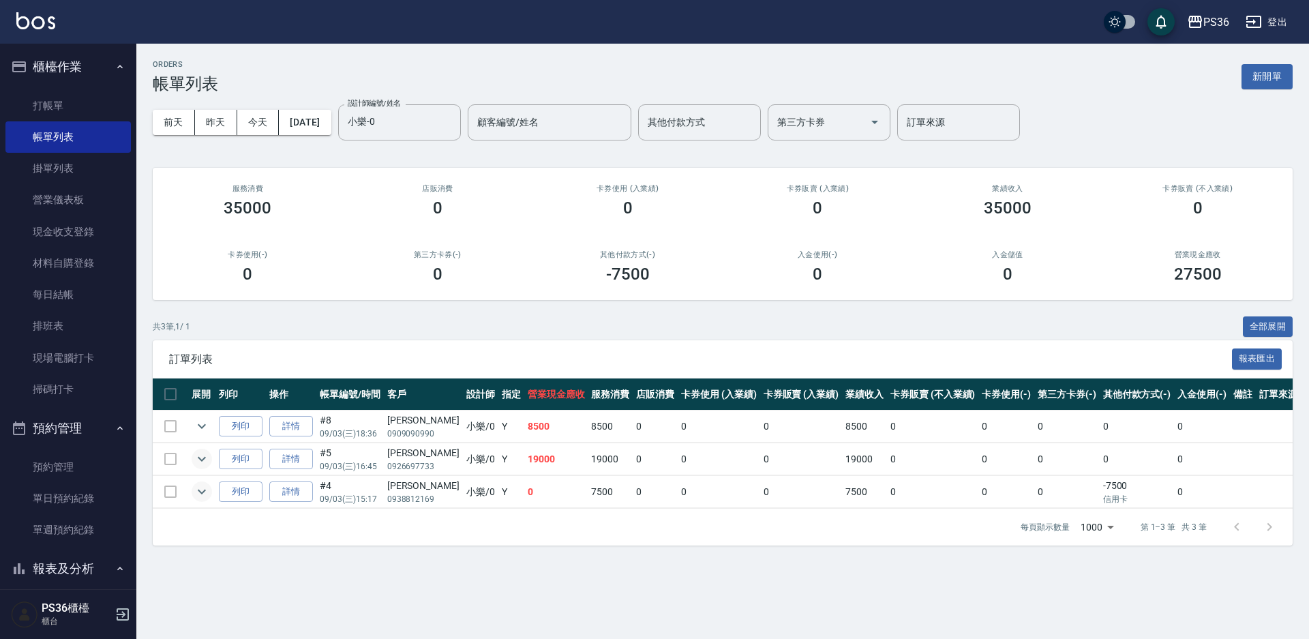
click at [203, 458] on icon "expand row" at bounding box center [202, 459] width 16 height 16
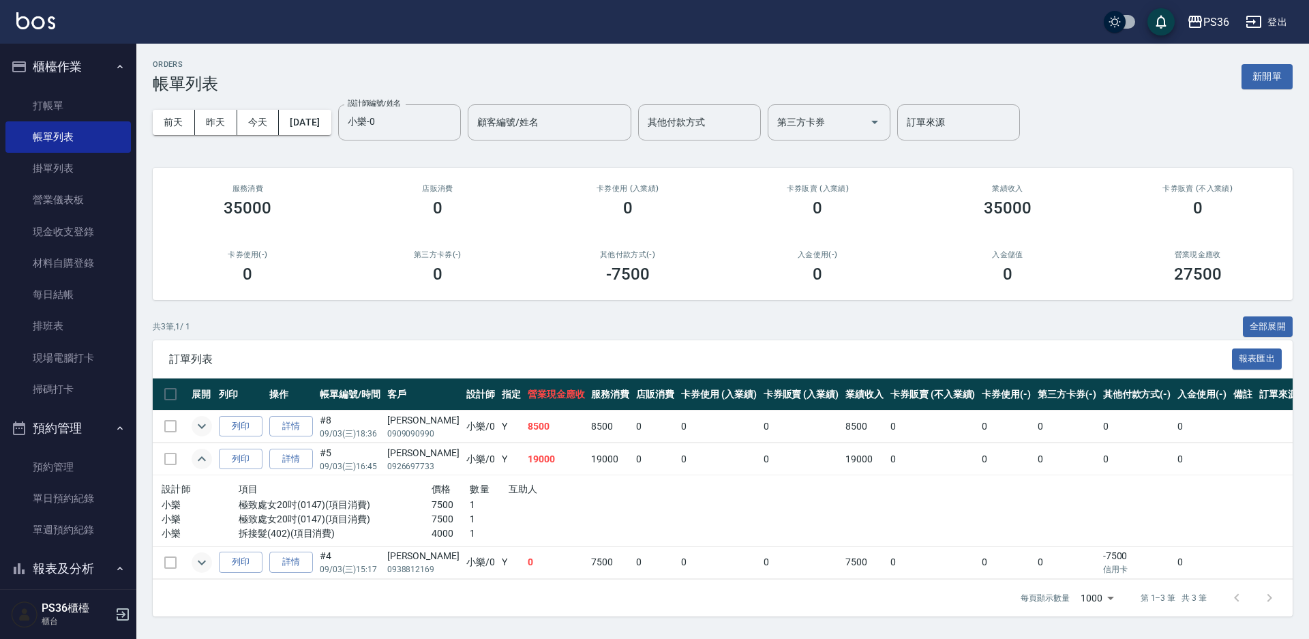
click at [198, 421] on icon "expand row" at bounding box center [202, 426] width 16 height 16
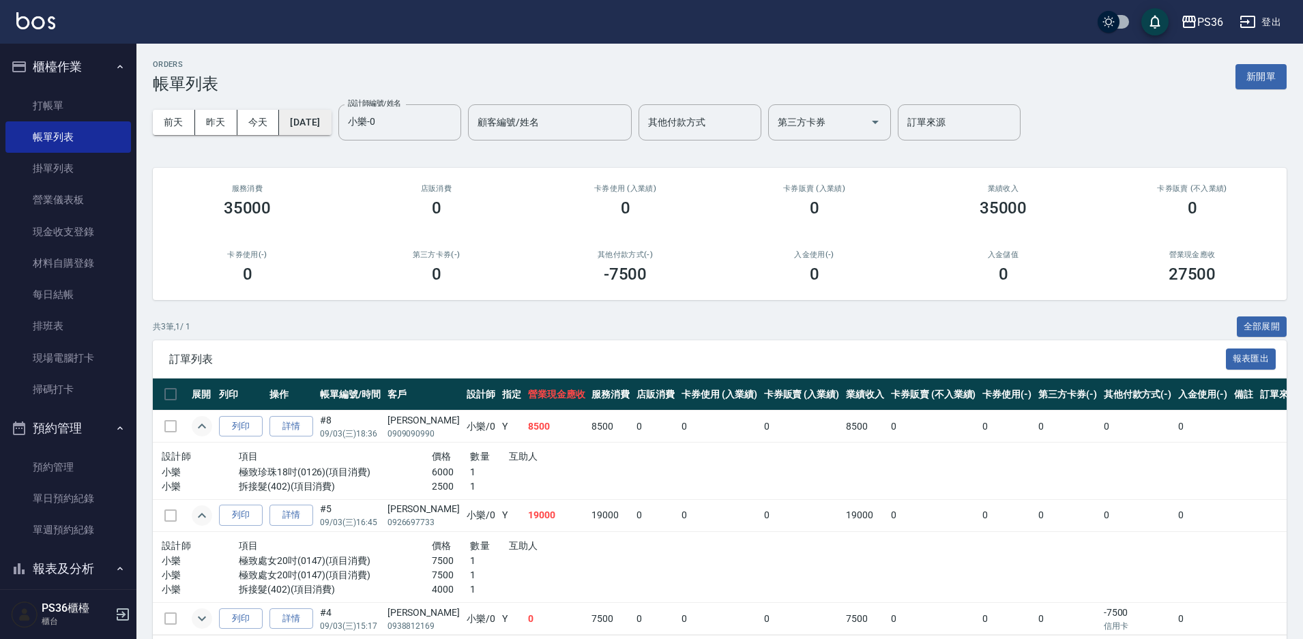
click at [315, 116] on button "[DATE]" at bounding box center [305, 122] width 52 height 25
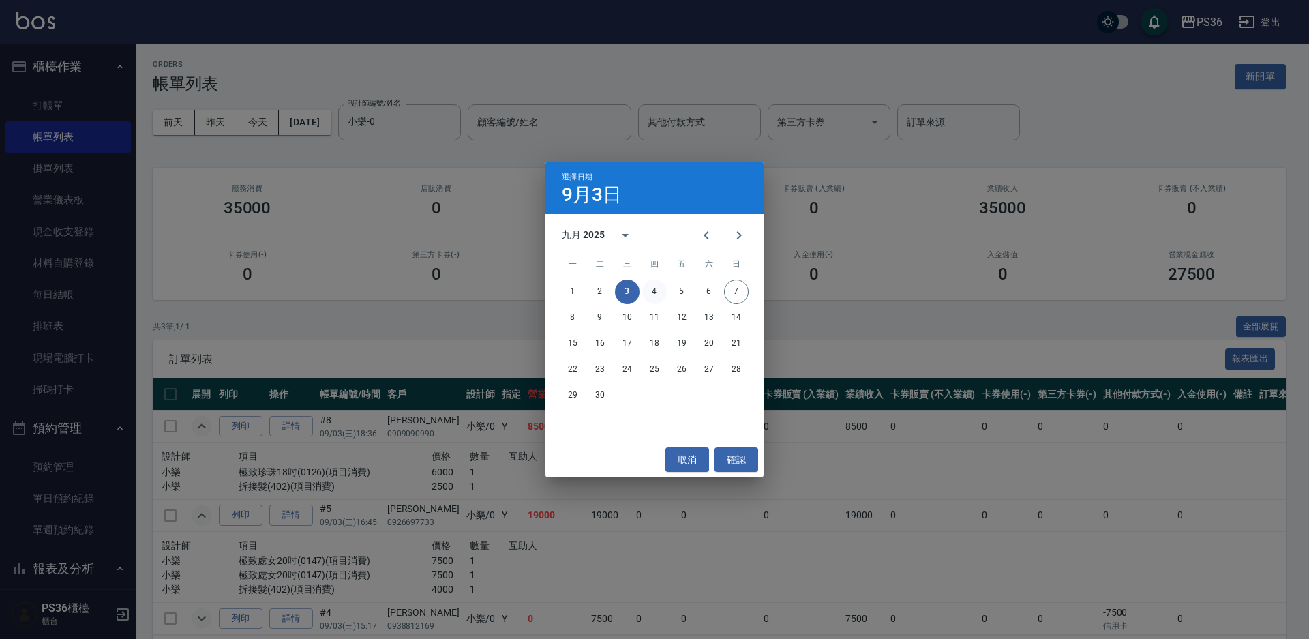
click at [651, 288] on button "4" at bounding box center [654, 292] width 25 height 25
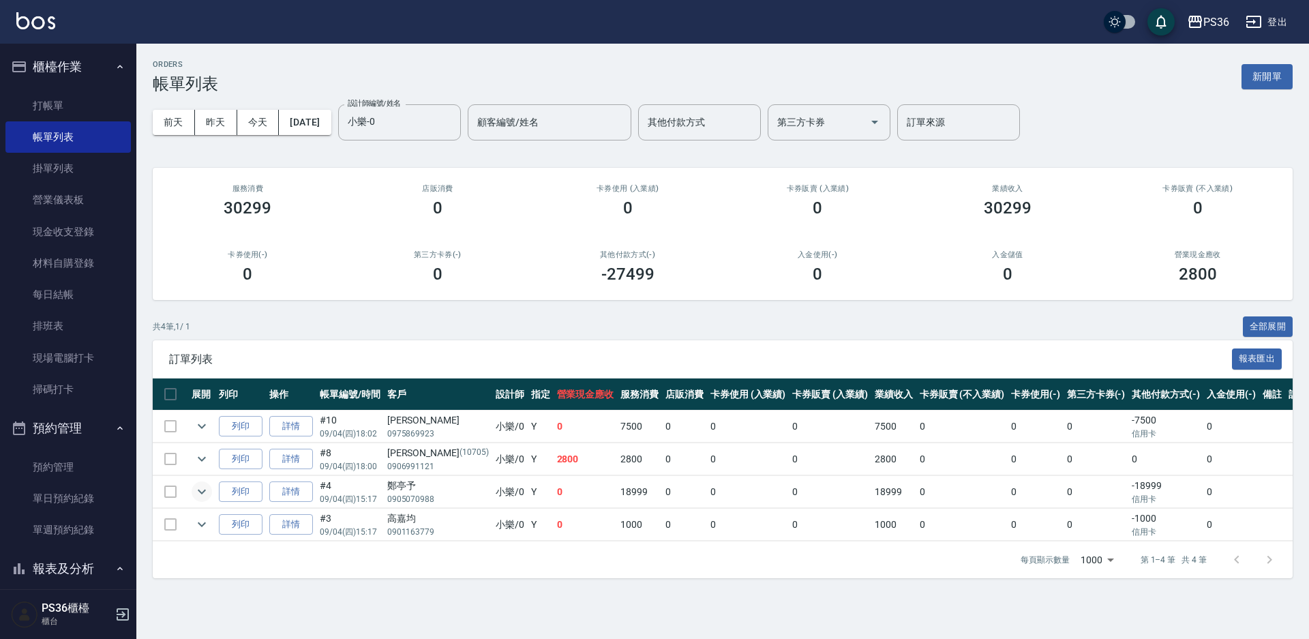
click at [198, 490] on icon "expand row" at bounding box center [202, 492] width 8 height 5
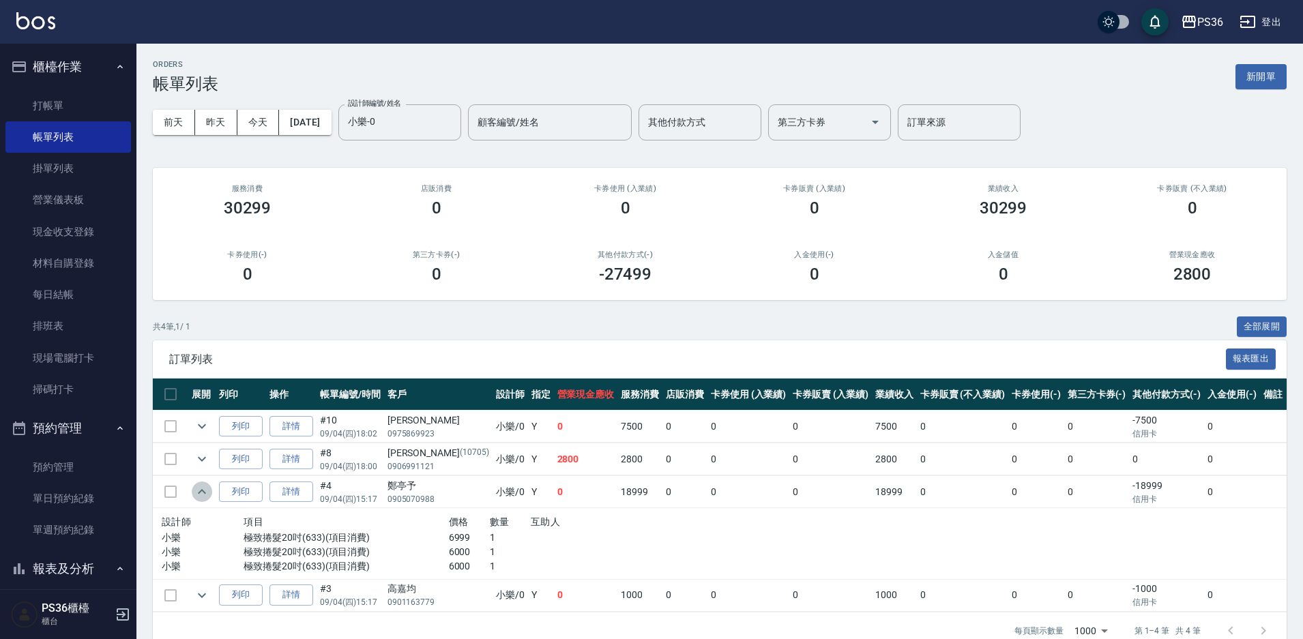
click at [197, 488] on icon "expand row" at bounding box center [202, 492] width 16 height 16
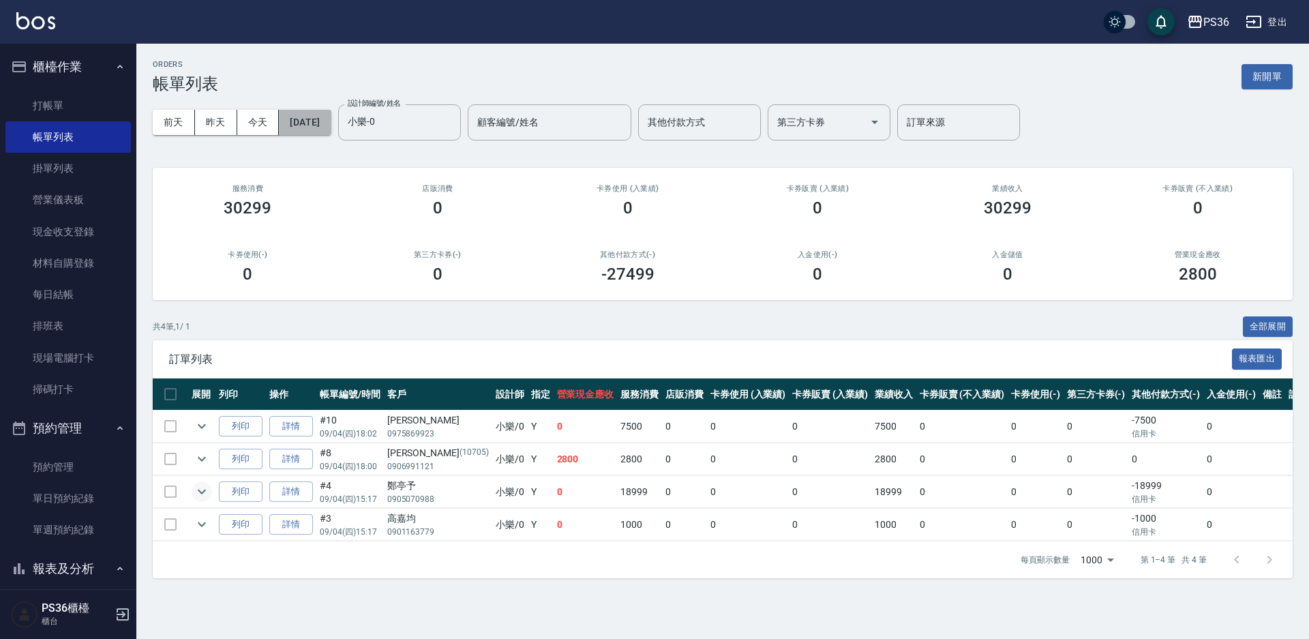
click at [331, 123] on button "[DATE]" at bounding box center [305, 122] width 52 height 25
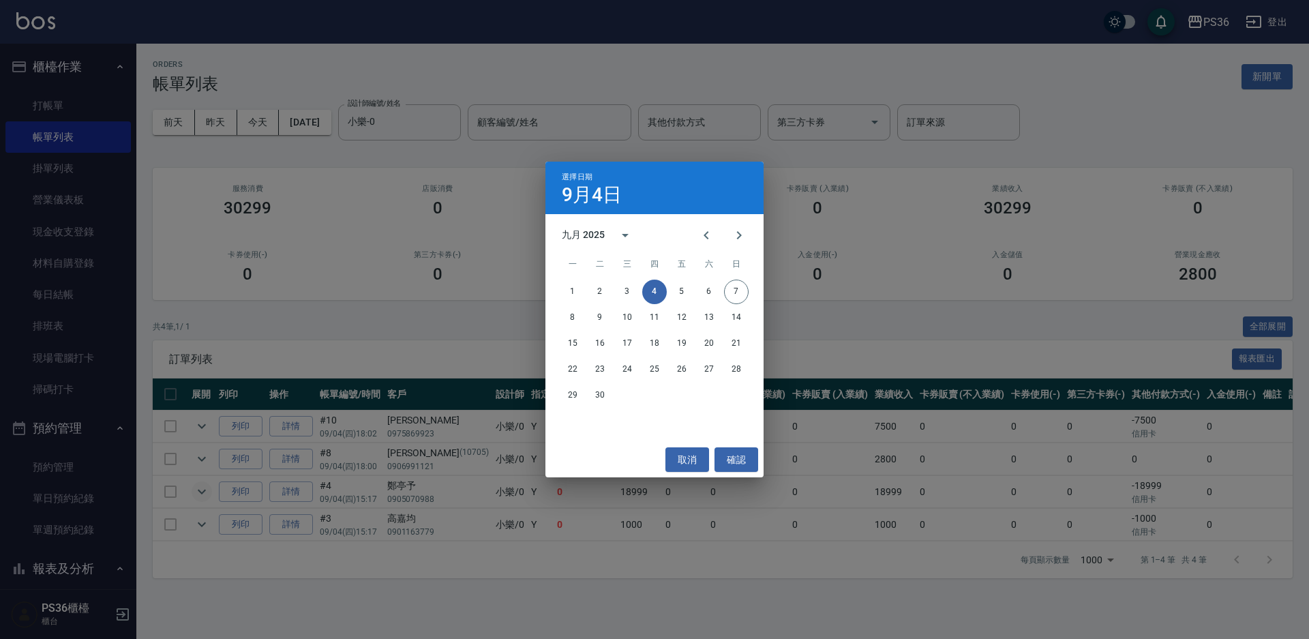
click at [696, 293] on div "1 2 3 4 5 6 7" at bounding box center [655, 292] width 218 height 25
click at [713, 286] on button "6" at bounding box center [709, 292] width 25 height 25
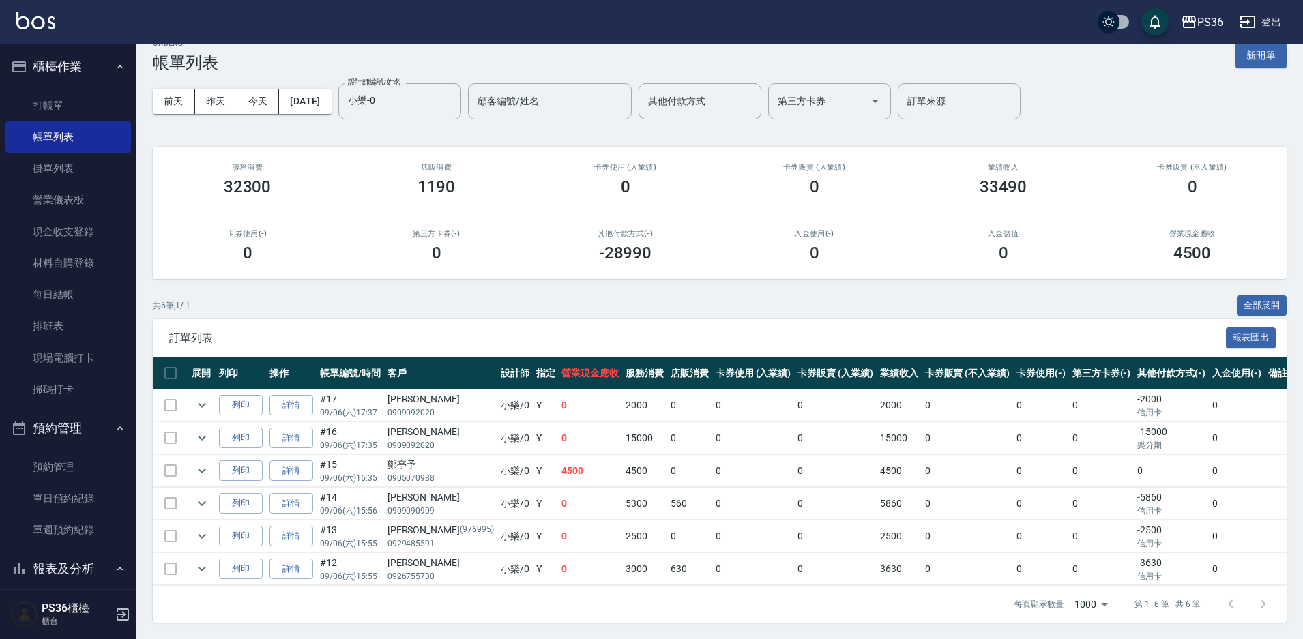
scroll to position [33, 0]
click at [199, 430] on icon "expand row" at bounding box center [202, 438] width 16 height 16
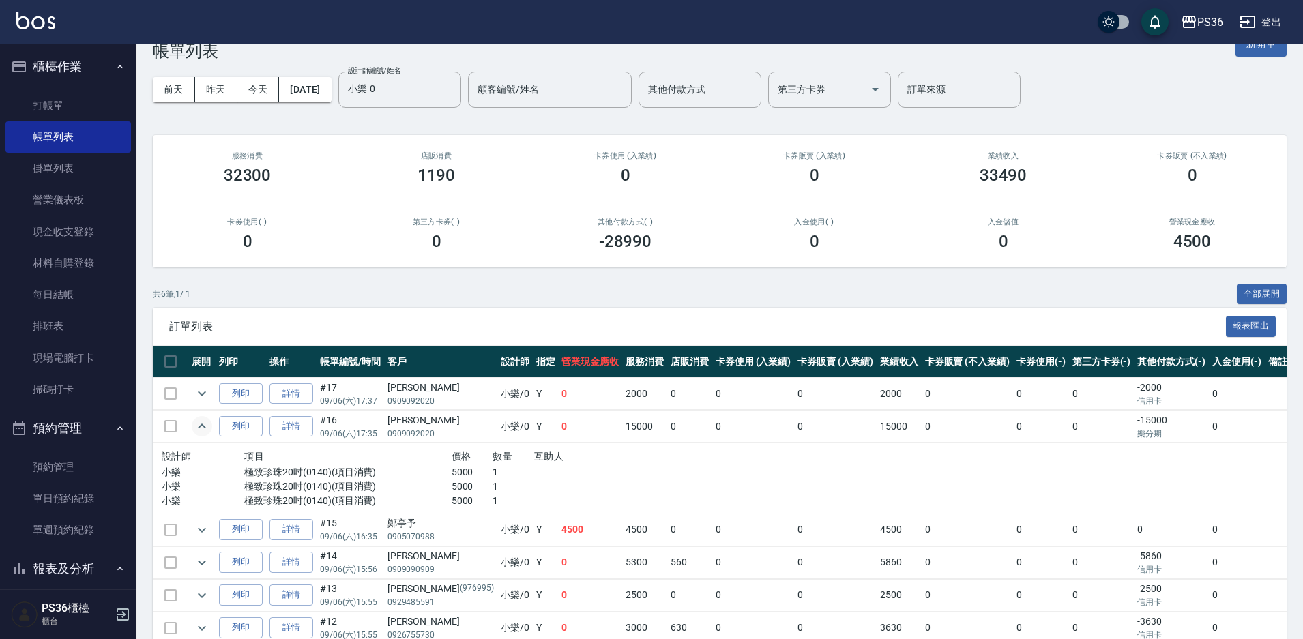
click at [199, 423] on icon "expand row" at bounding box center [202, 426] width 16 height 16
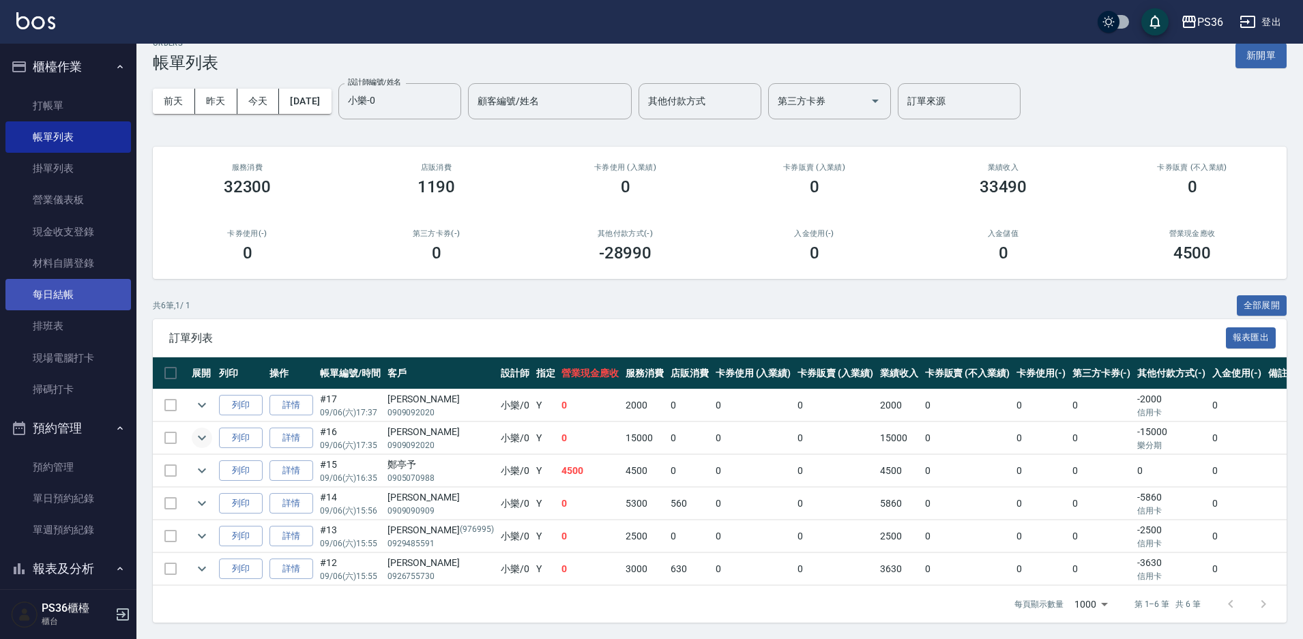
click at [37, 299] on link "每日結帳" at bounding box center [67, 294] width 125 height 31
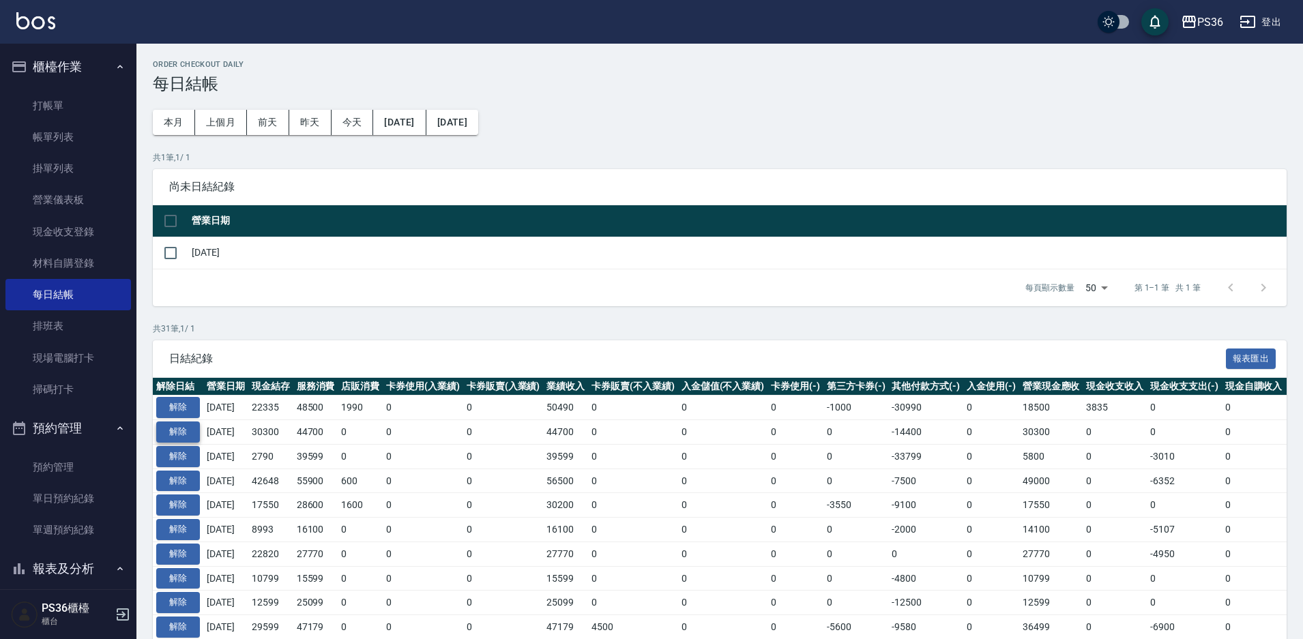
click at [186, 433] on button "解除" at bounding box center [178, 431] width 44 height 21
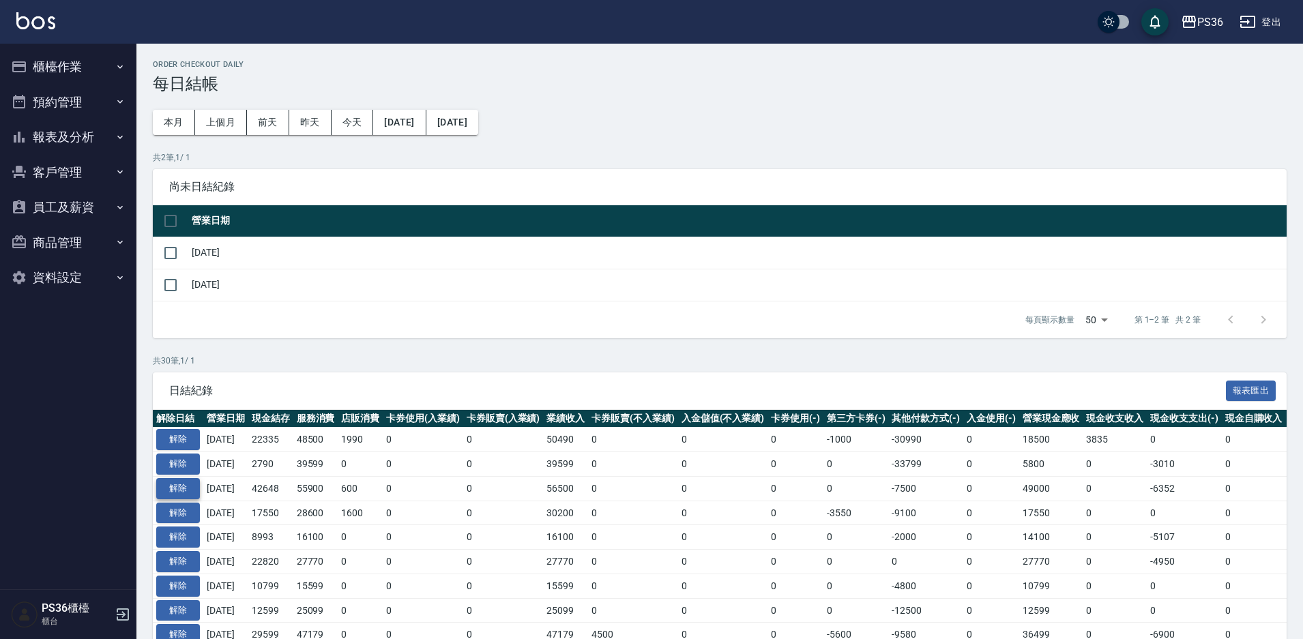
click at [177, 494] on button "解除" at bounding box center [178, 488] width 44 height 21
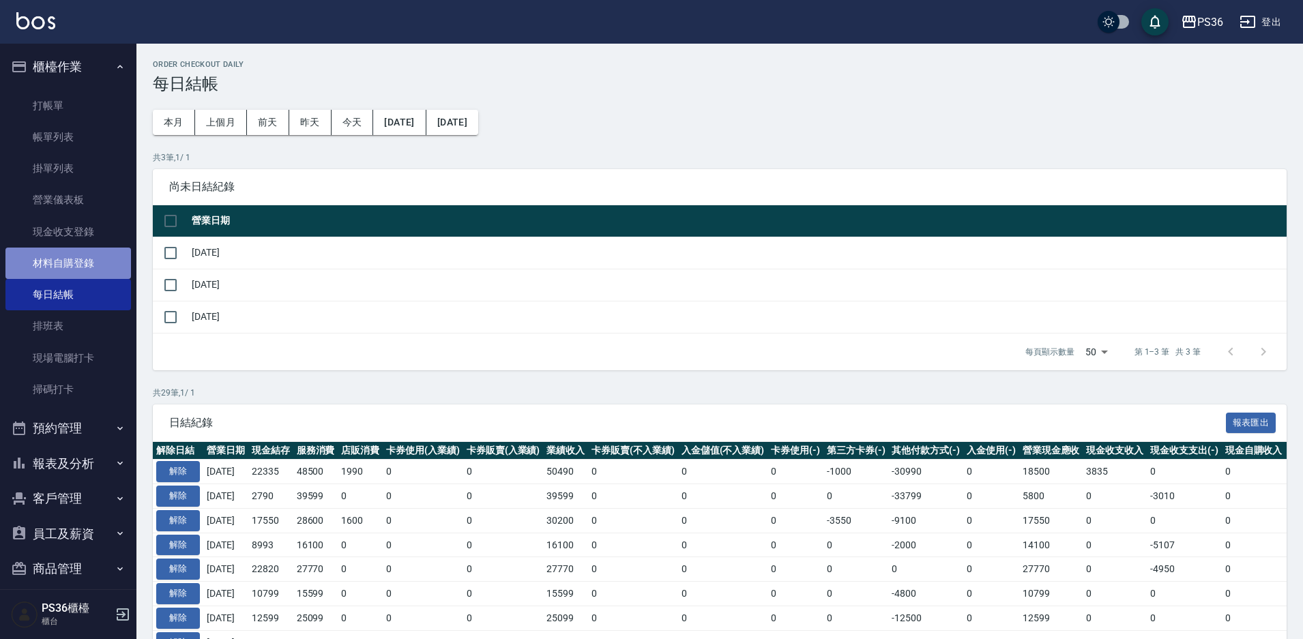
click at [98, 271] on link "材料自購登錄" at bounding box center [67, 263] width 125 height 31
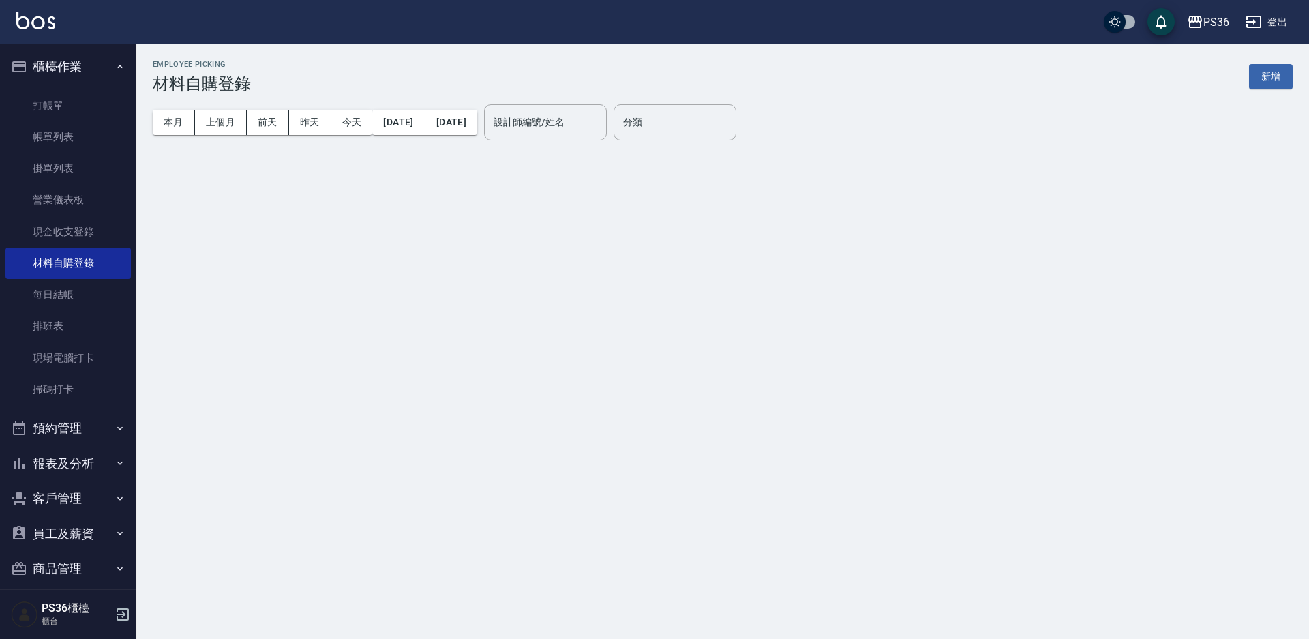
click at [20, 233] on link "現金收支登錄" at bounding box center [67, 231] width 125 height 31
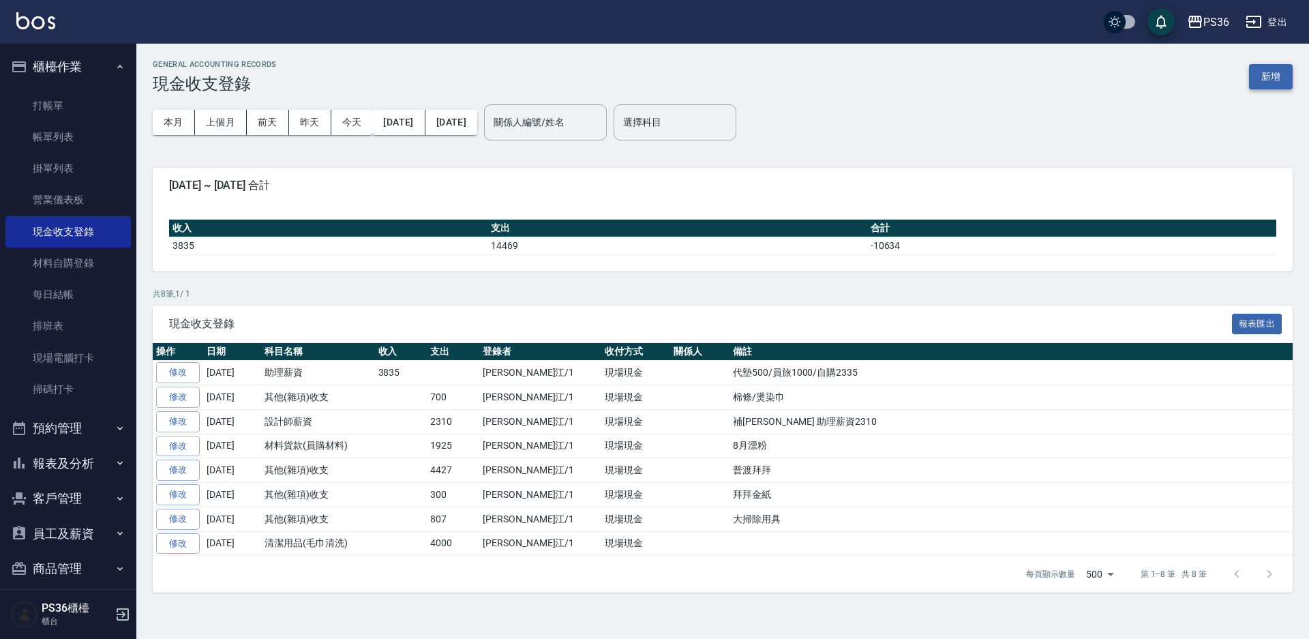
click at [1276, 82] on button "新增" at bounding box center [1271, 76] width 44 height 25
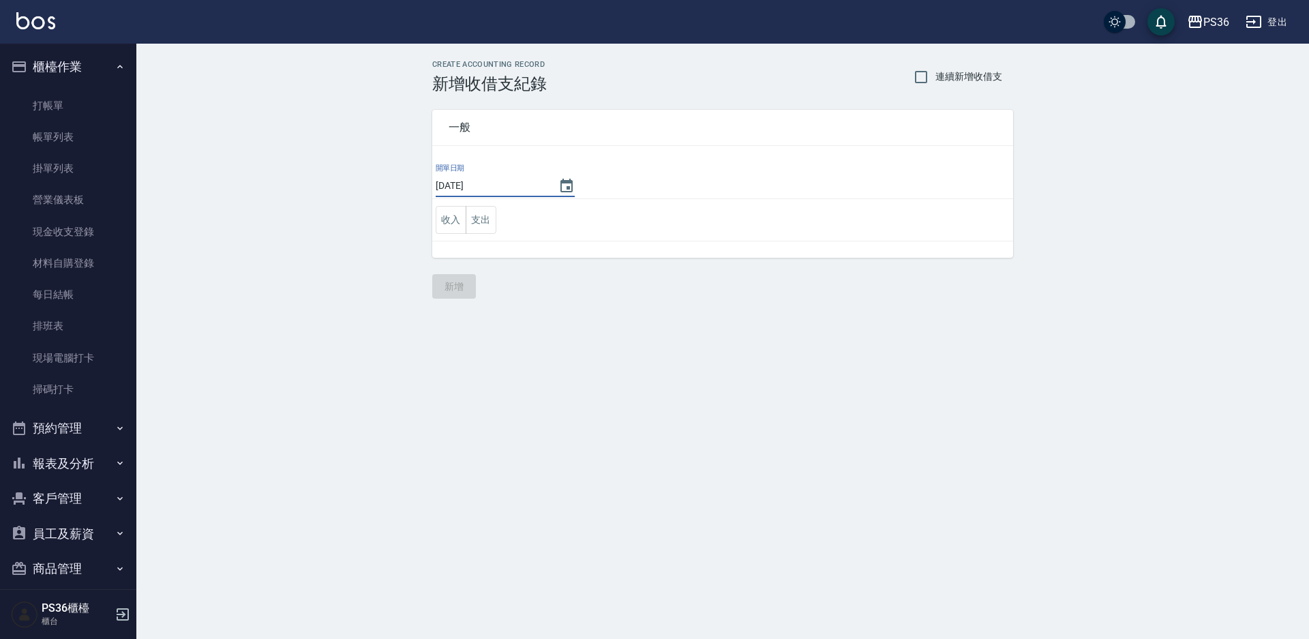
click at [542, 190] on input "[DATE]" at bounding box center [490, 186] width 109 height 23
click at [565, 184] on icon "Choose date, selected date is 2025-09-07" at bounding box center [567, 186] width 16 height 16
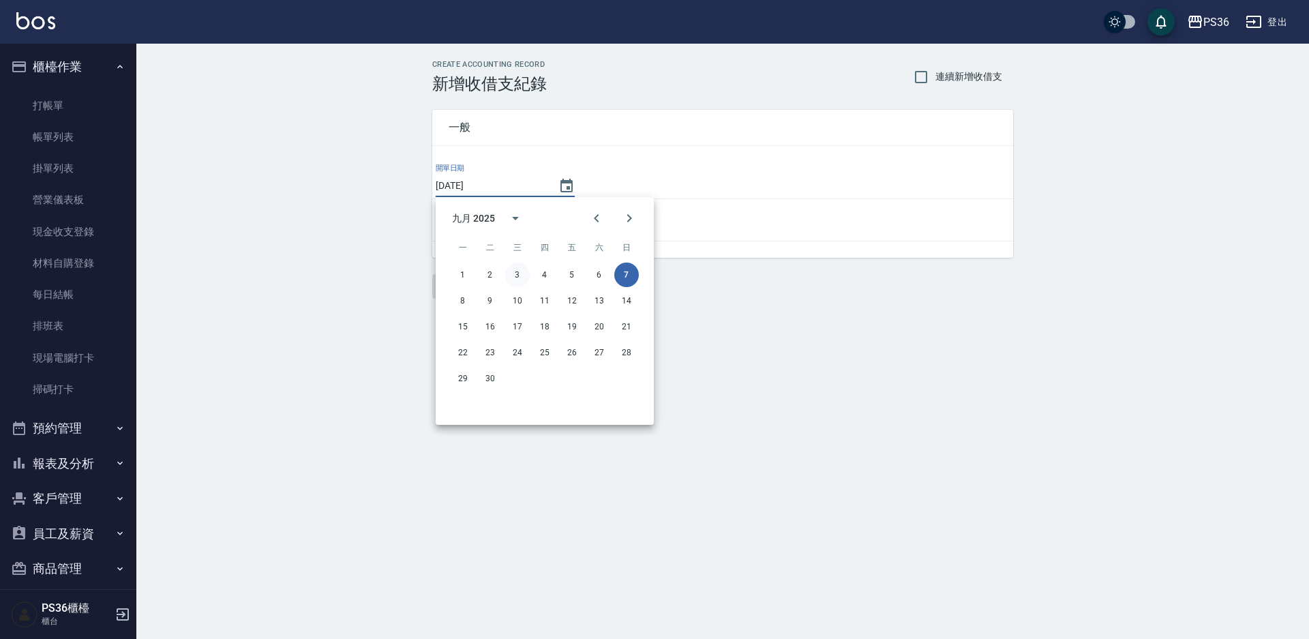
click at [520, 278] on button "3" at bounding box center [517, 275] width 25 height 25
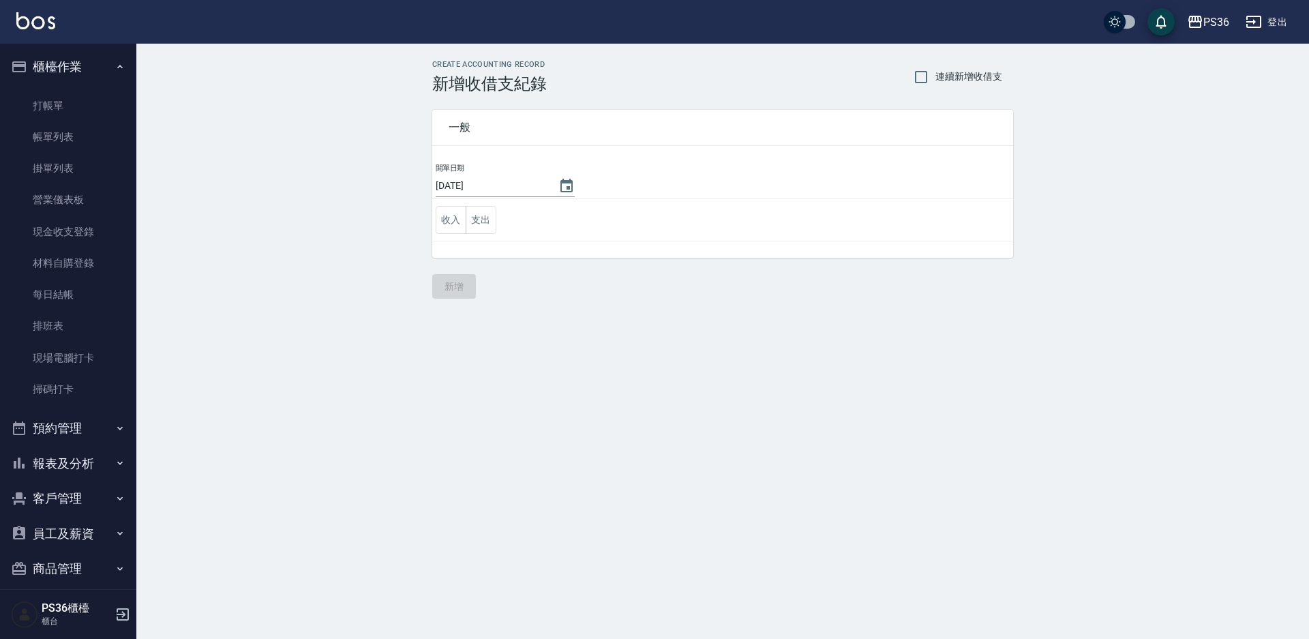
type input "[DATE]"
click at [482, 231] on button "支出" at bounding box center [481, 220] width 31 height 28
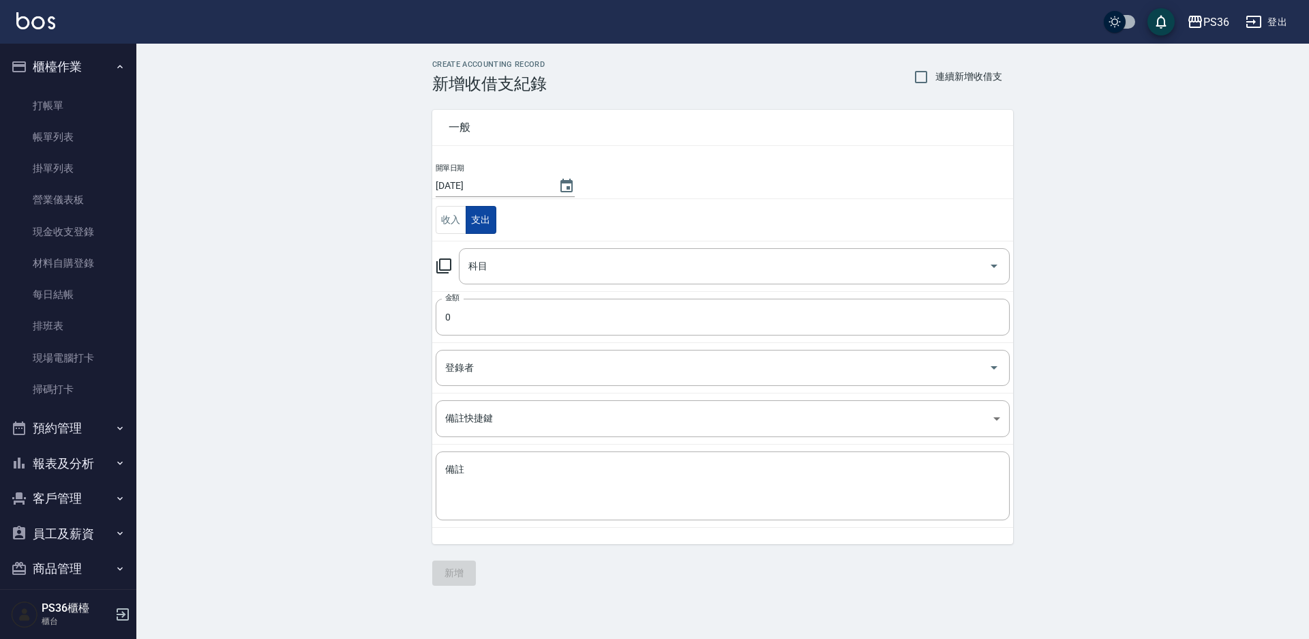
type button "EXPENDITURE"
click at [507, 260] on input "科目" at bounding box center [724, 266] width 518 height 24
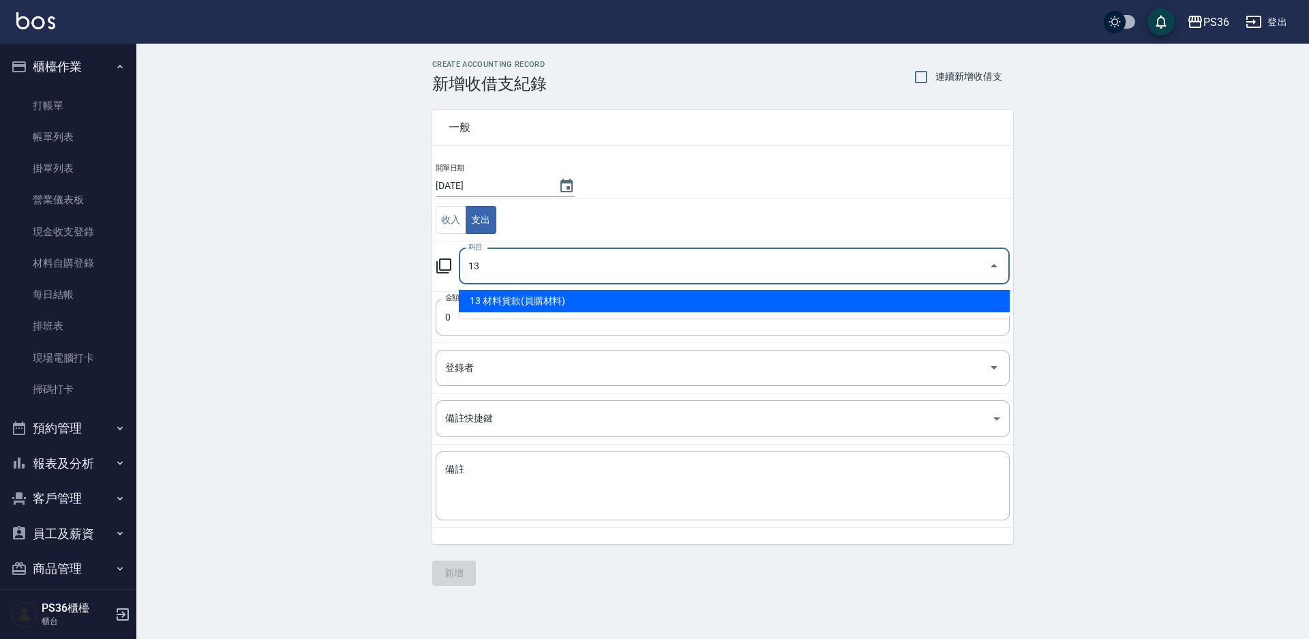
click at [516, 293] on li "13 材料貨款(員購材料)" at bounding box center [734, 301] width 551 height 23
type input "13 材料貨款(員購材料)"
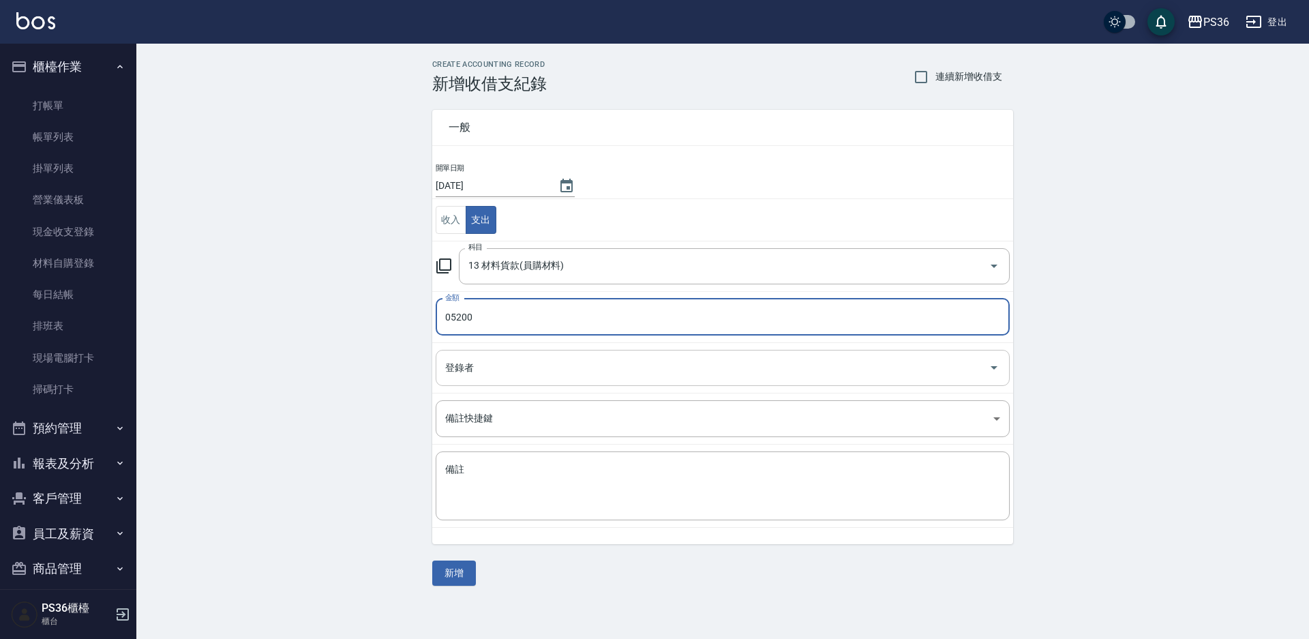
type input "05200"
click at [484, 357] on input "登錄者" at bounding box center [713, 368] width 542 height 24
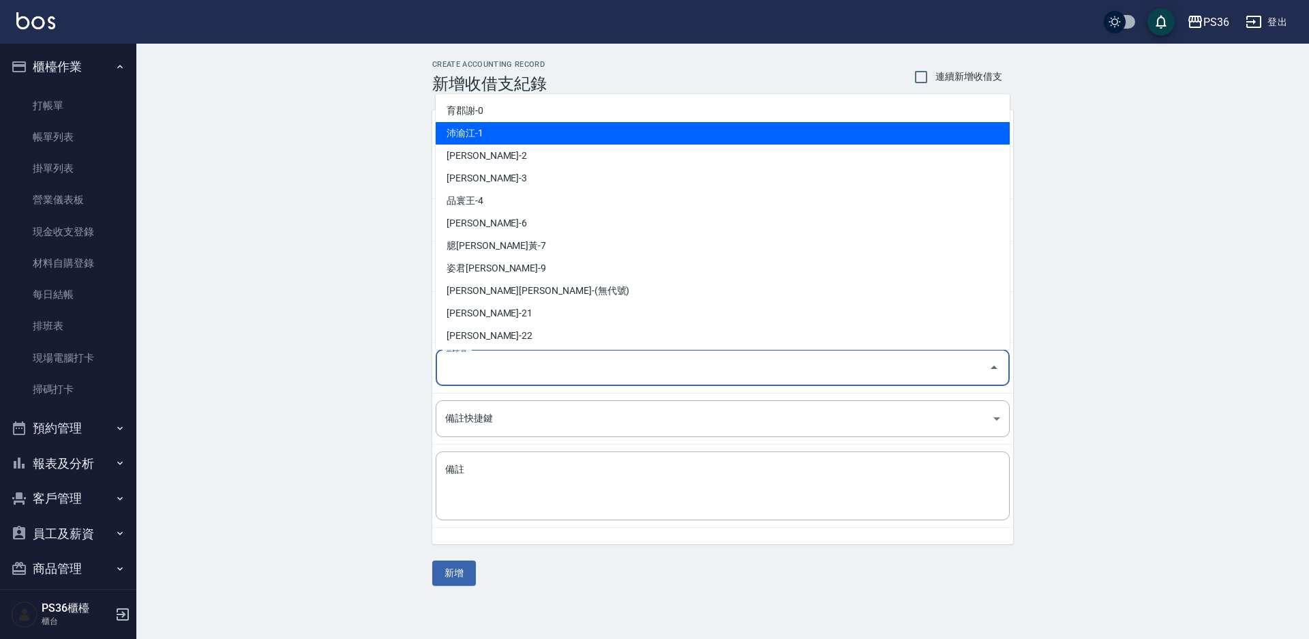
click at [469, 137] on li "沛渝江-1" at bounding box center [723, 133] width 574 height 23
type input "沛渝江-1"
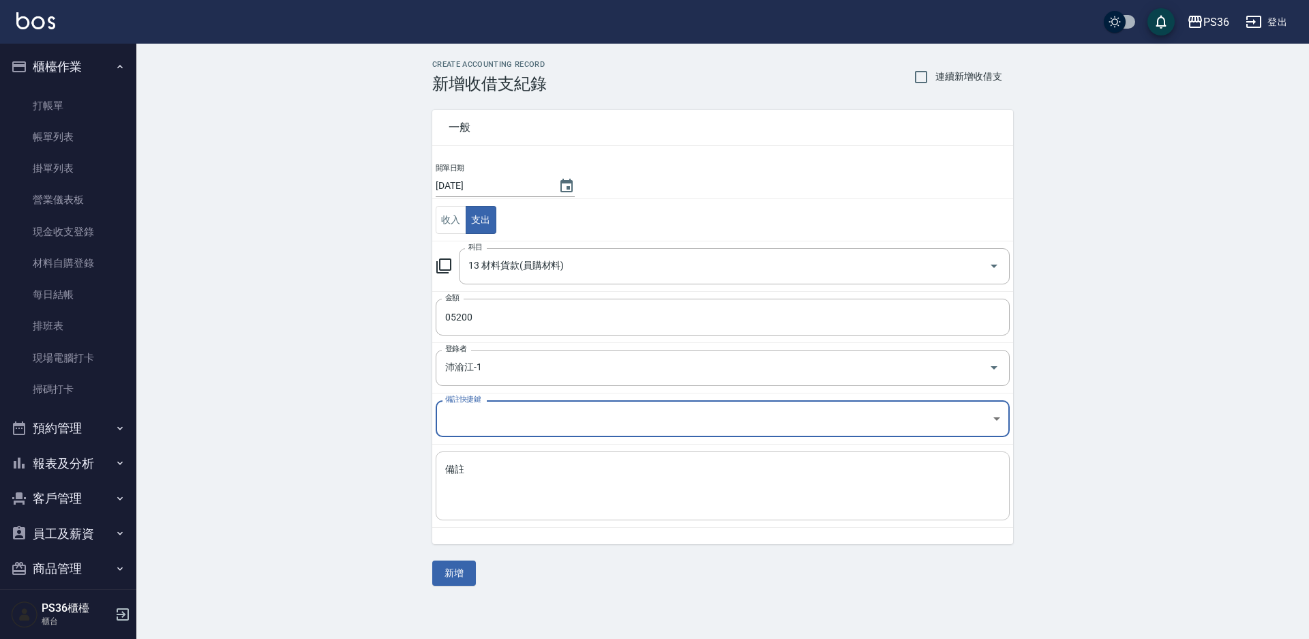
click at [477, 496] on textarea "備註" at bounding box center [722, 486] width 555 height 46
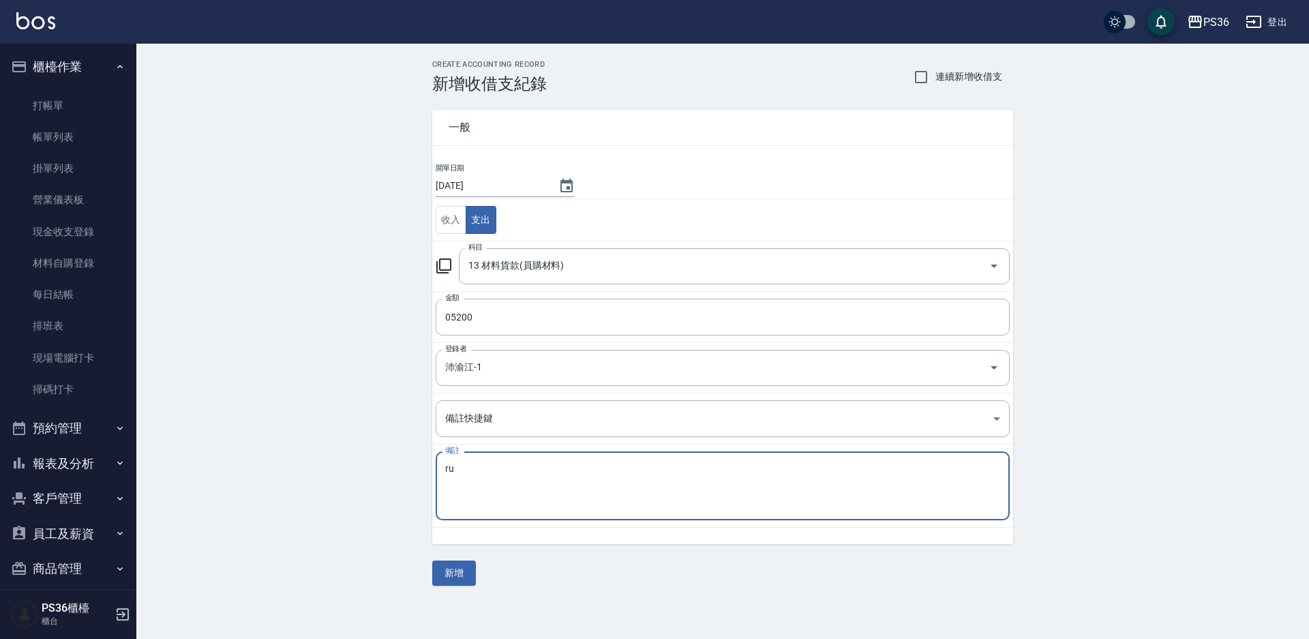
type textarea "r"
type textarea "y"
type textarea "ㄔ"
type textarea "極致處女20*2/樂"
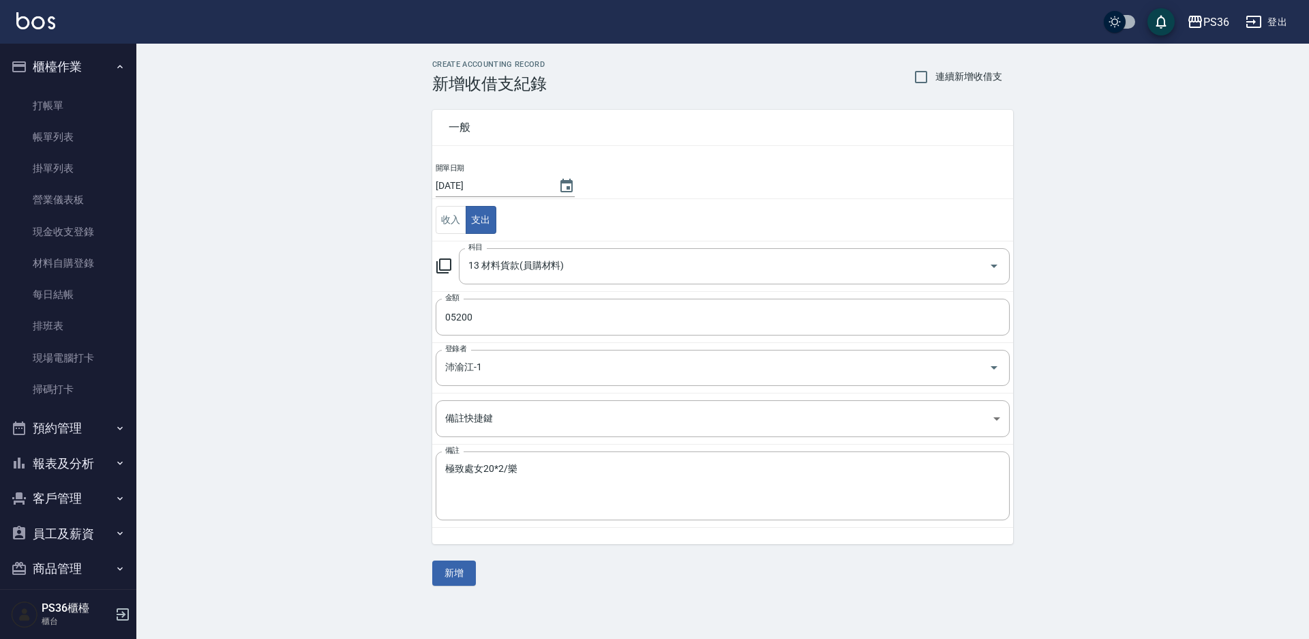
click at [465, 553] on div "一般 開單日期 2025/09/03 收入 支出 科目 13 材料貨款(員購材料) 科目 金額 05200 金額 登錄者 沛渝江-1 登錄者 備註快捷鍵 ​ …" at bounding box center [722, 339] width 581 height 492
click at [464, 564] on button "新增" at bounding box center [454, 573] width 44 height 25
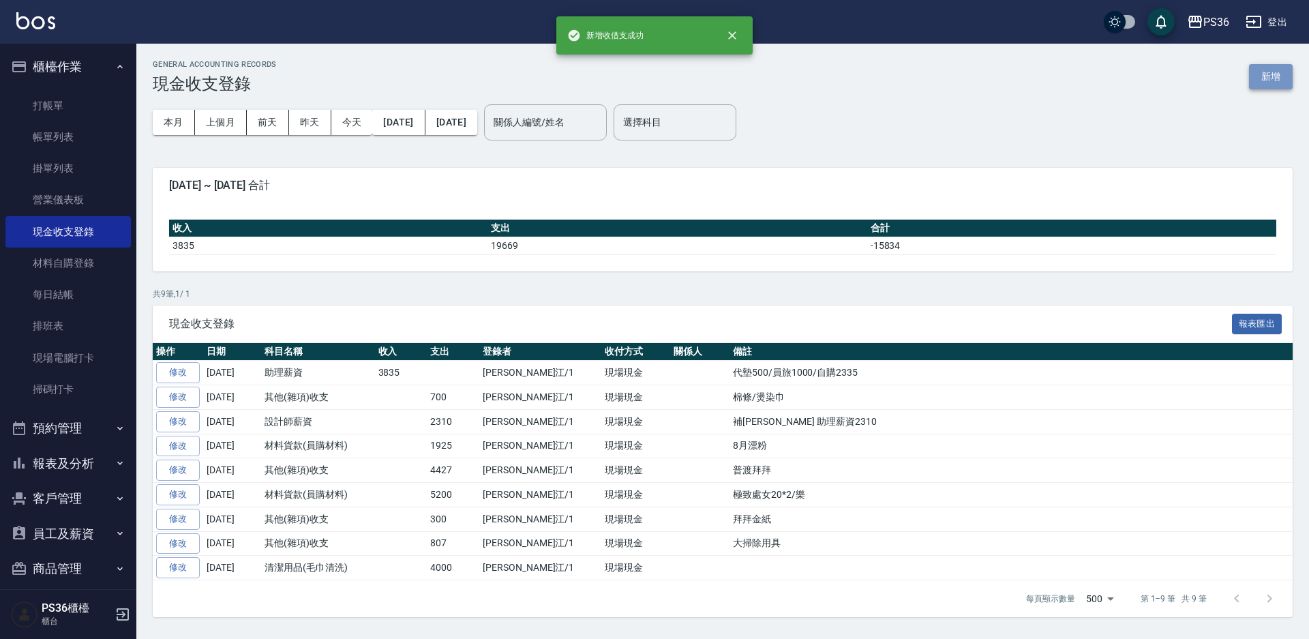
click at [1258, 79] on button "新增" at bounding box center [1271, 76] width 44 height 25
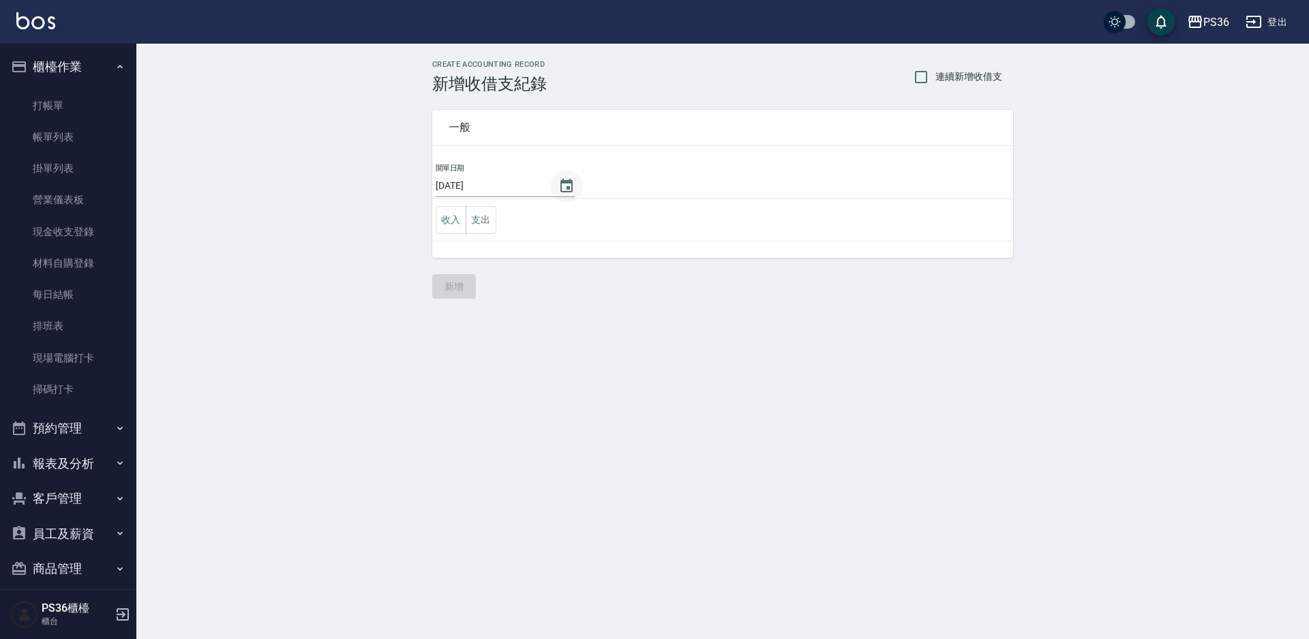
click at [563, 193] on icon "Choose date, selected date is 2025-09-07" at bounding box center [567, 186] width 16 height 16
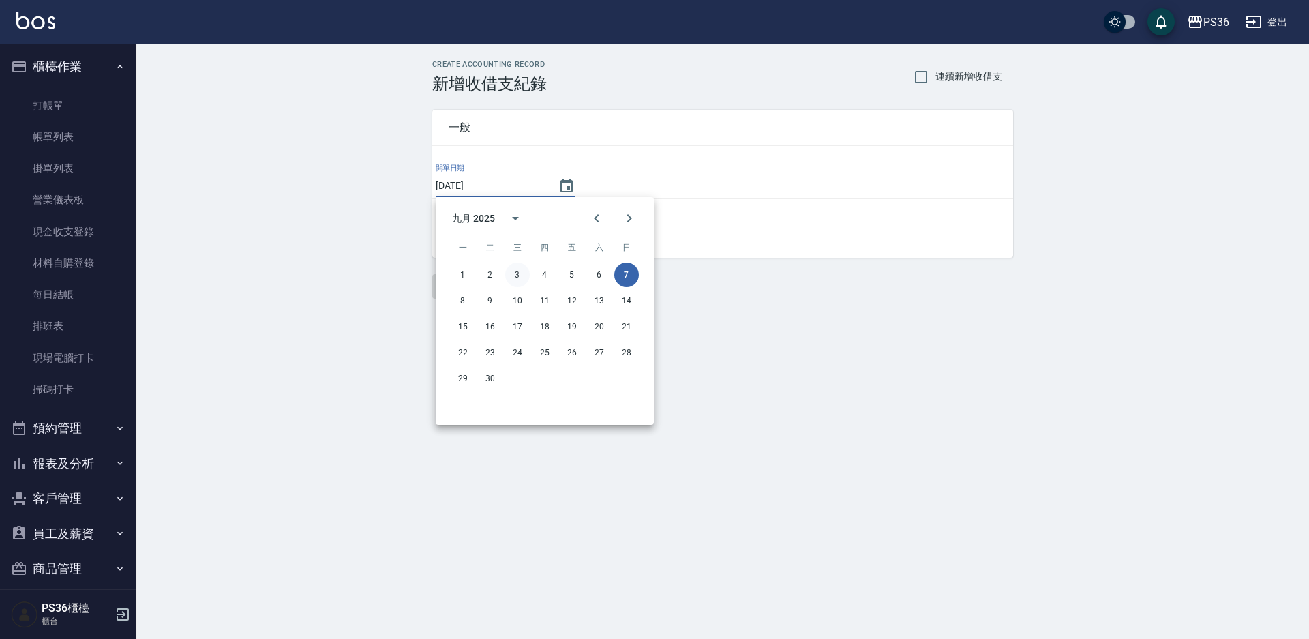
click at [516, 278] on button "3" at bounding box center [517, 275] width 25 height 25
type input "[DATE]"
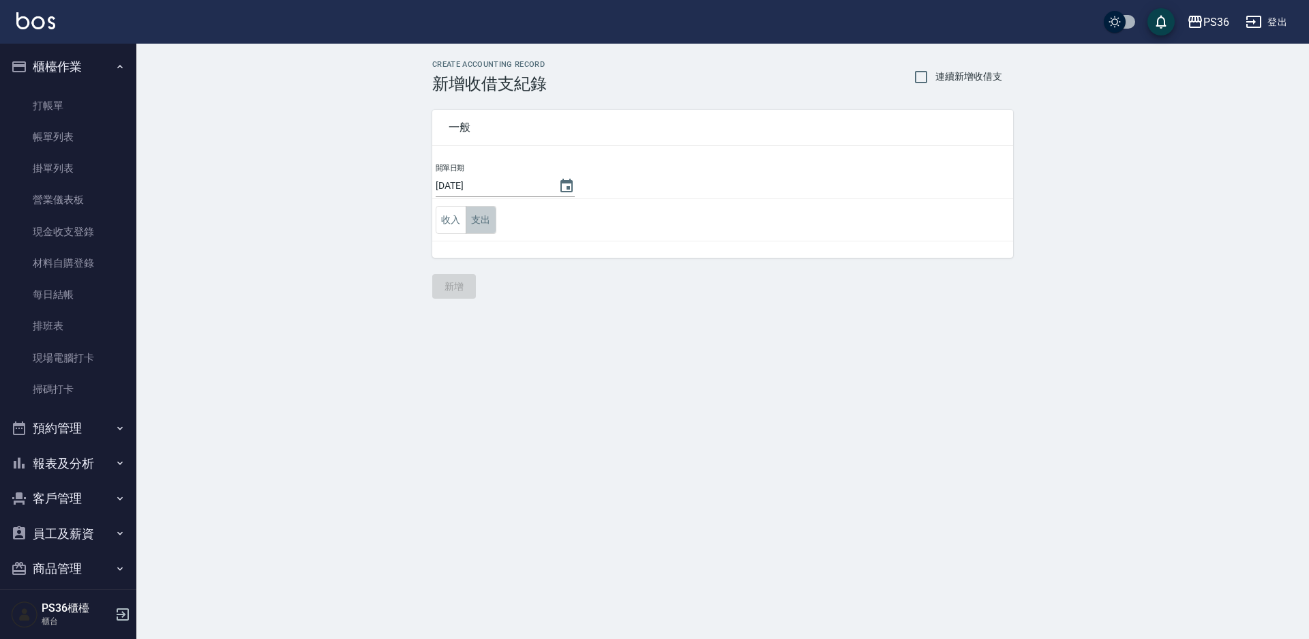
click at [484, 222] on button "支出" at bounding box center [481, 220] width 31 height 28
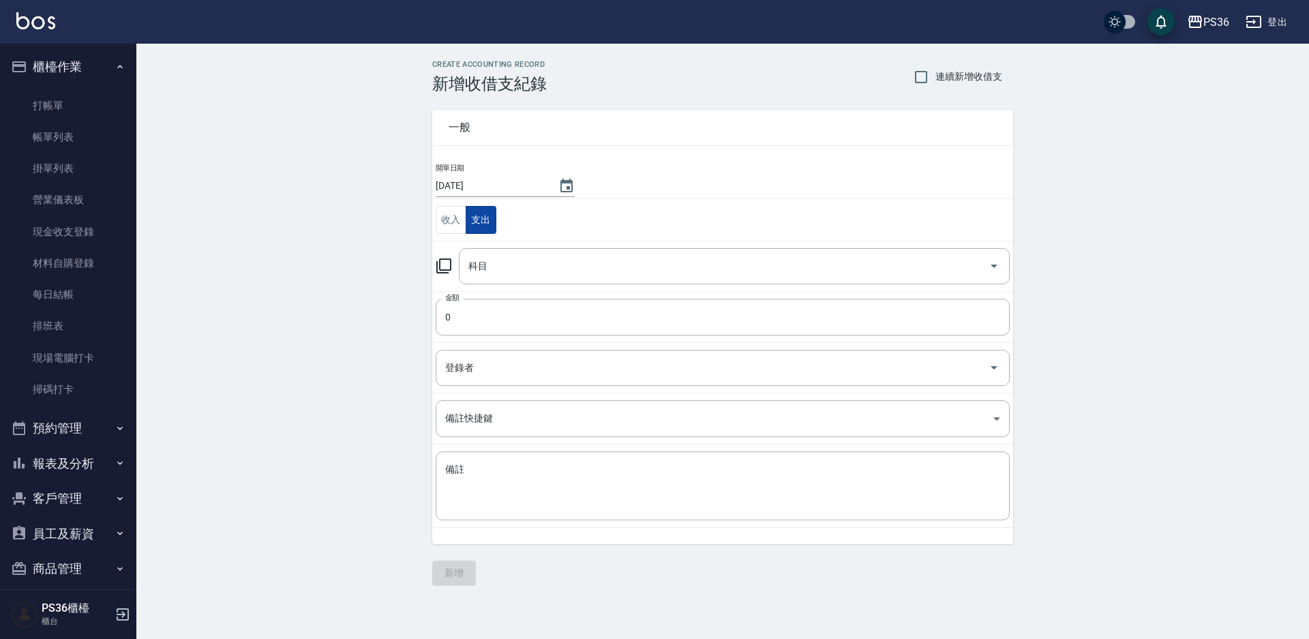
click at [522, 279] on div "科目" at bounding box center [734, 266] width 551 height 36
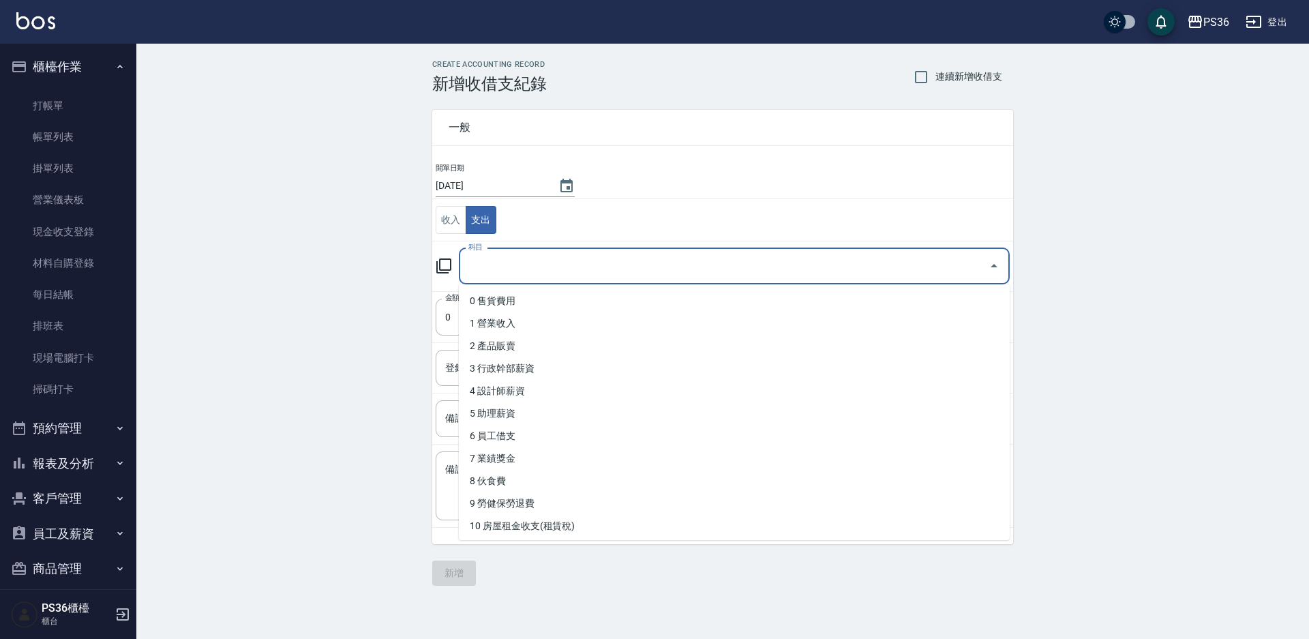
type input "2"
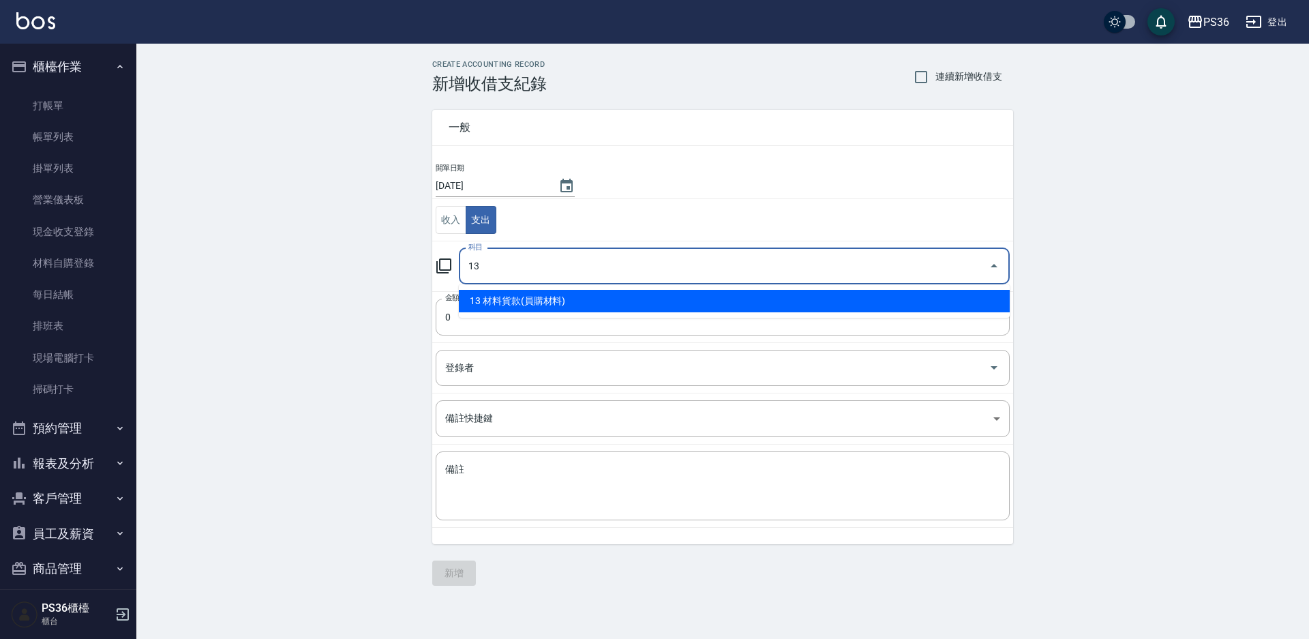
click at [520, 297] on li "13 材料貨款(員購材料)" at bounding box center [734, 301] width 551 height 23
type input "13 材料貨款(員購材料)"
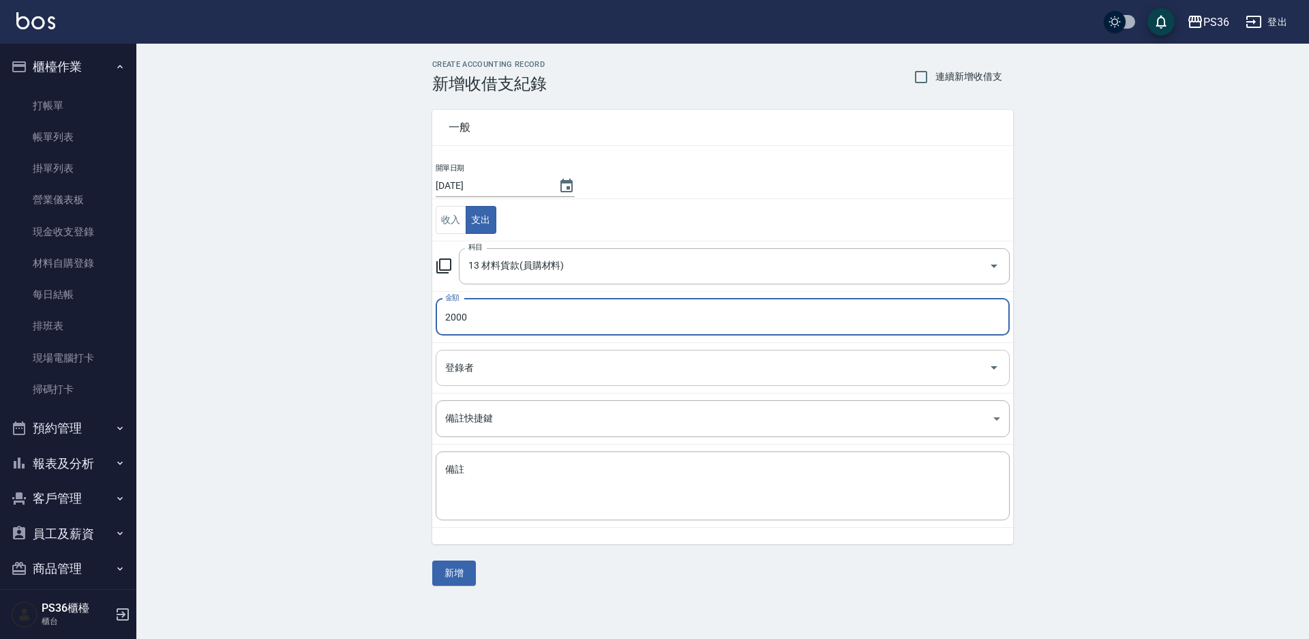
type input "2000"
click at [508, 369] on input "登錄者" at bounding box center [713, 368] width 542 height 24
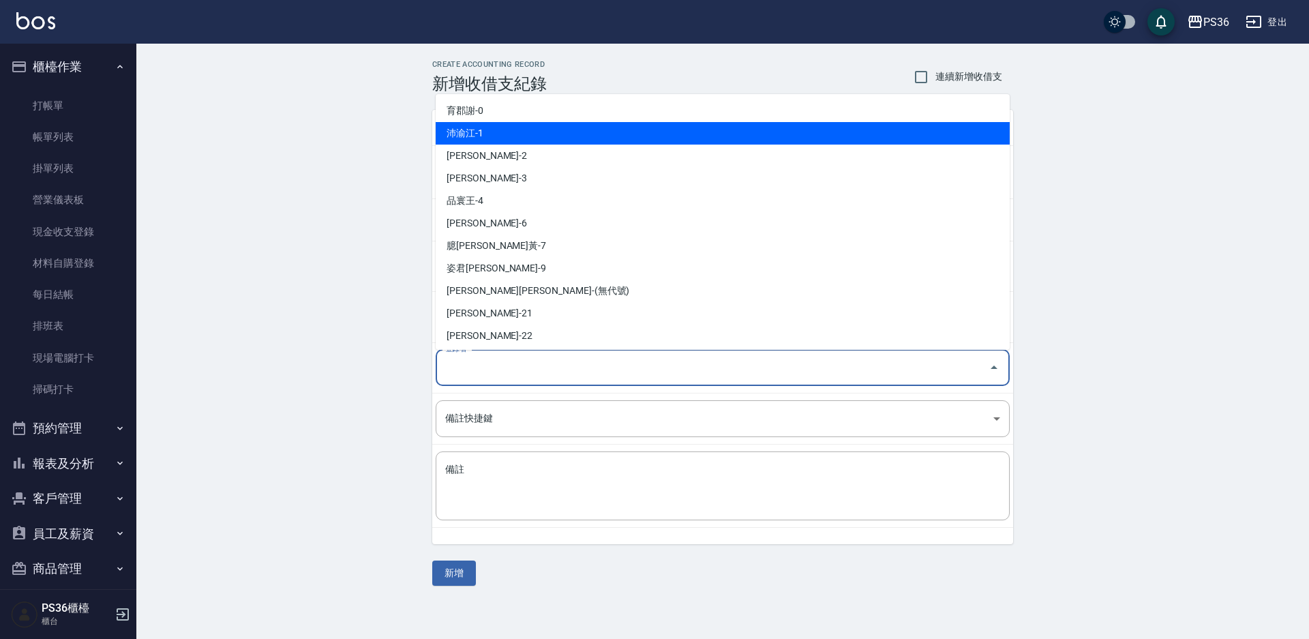
click at [494, 139] on li "沛渝江-1" at bounding box center [723, 133] width 574 height 23
type input "沛渝江-1"
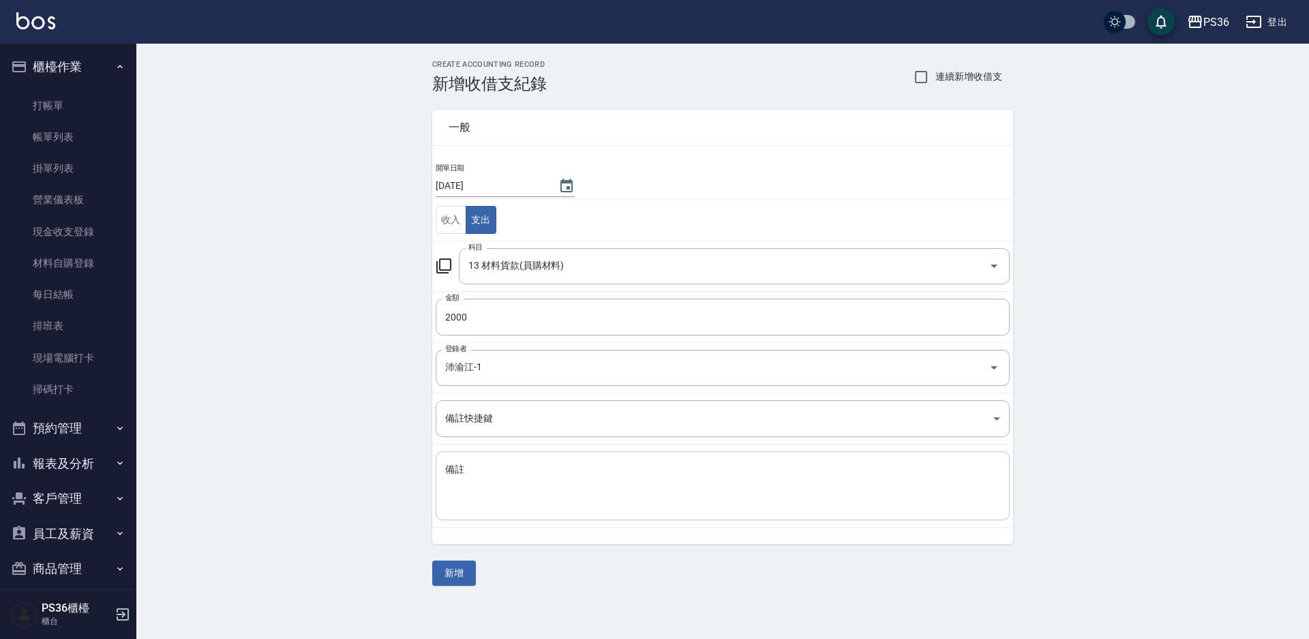
drag, startPoint x: 488, startPoint y: 458, endPoint x: 471, endPoint y: 460, distance: 17.2
click at [484, 466] on div "x 備註" at bounding box center [723, 485] width 574 height 69
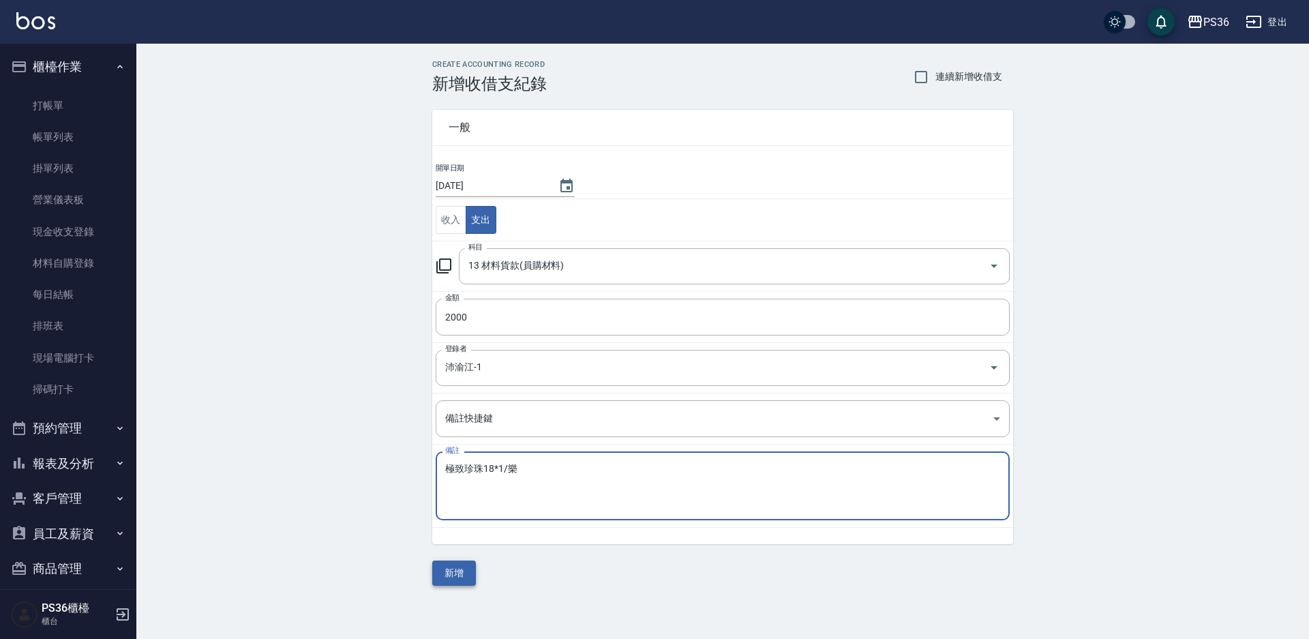
type textarea "極致珍珠18*1/樂"
click at [465, 570] on button "新增" at bounding box center [454, 573] width 44 height 25
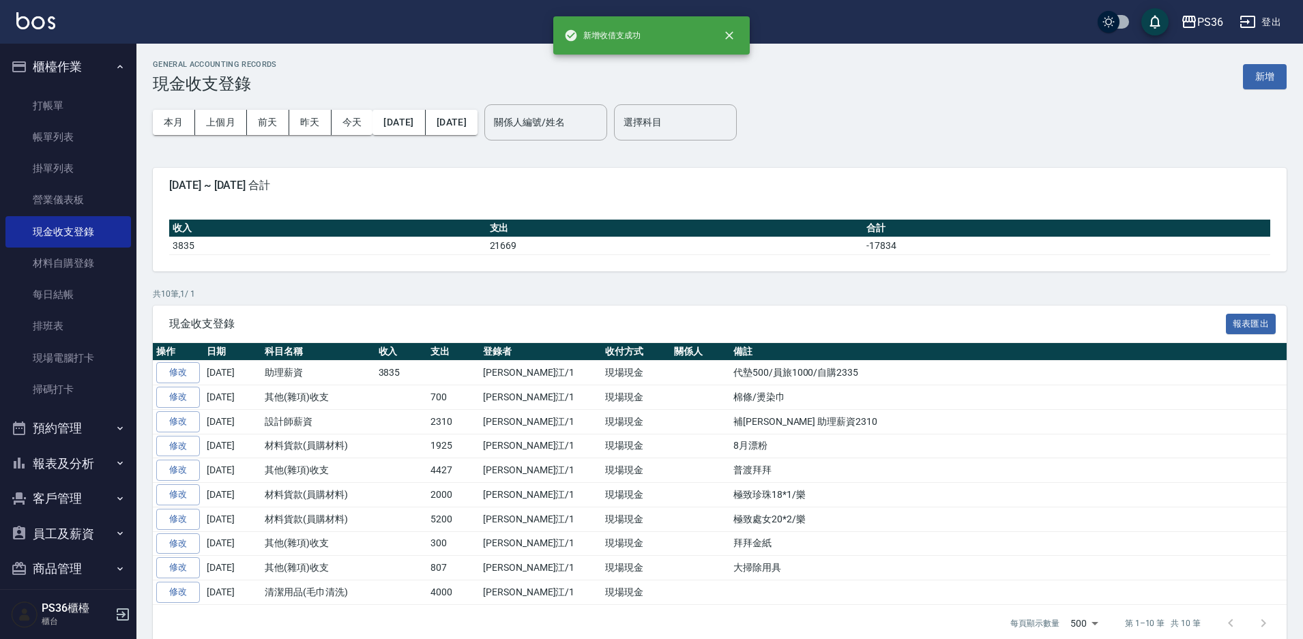
click at [1241, 81] on div "GENERAL ACCOUNTING RECORDS 現金收支登錄 新增" at bounding box center [720, 76] width 1134 height 33
click at [1254, 80] on button "新增" at bounding box center [1265, 76] width 44 height 25
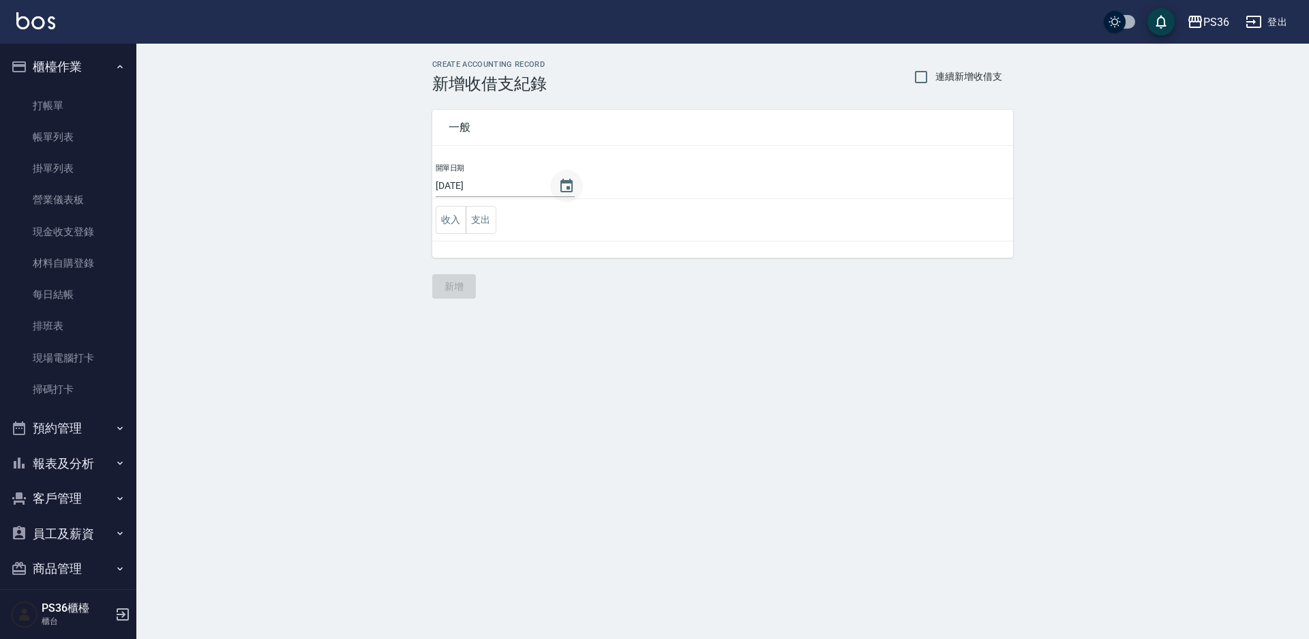
click at [557, 190] on button "Choose date, selected date is 2025-09-07" at bounding box center [566, 186] width 33 height 33
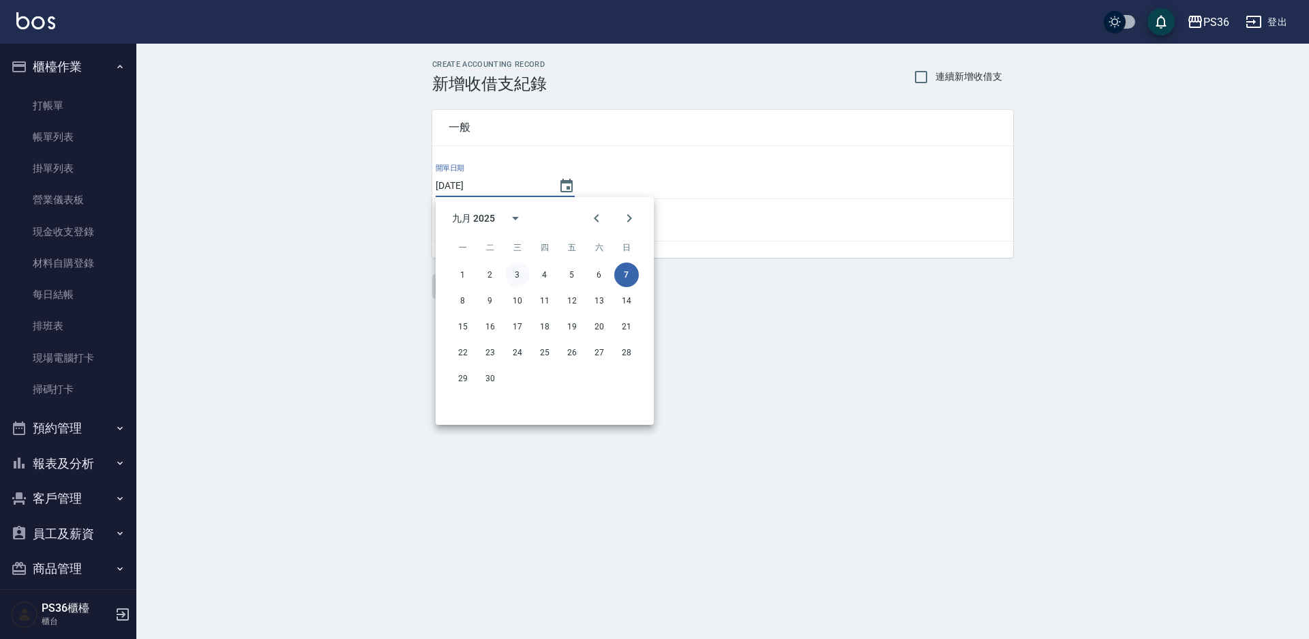
click at [521, 272] on button "3" at bounding box center [517, 275] width 25 height 25
type input "[DATE]"
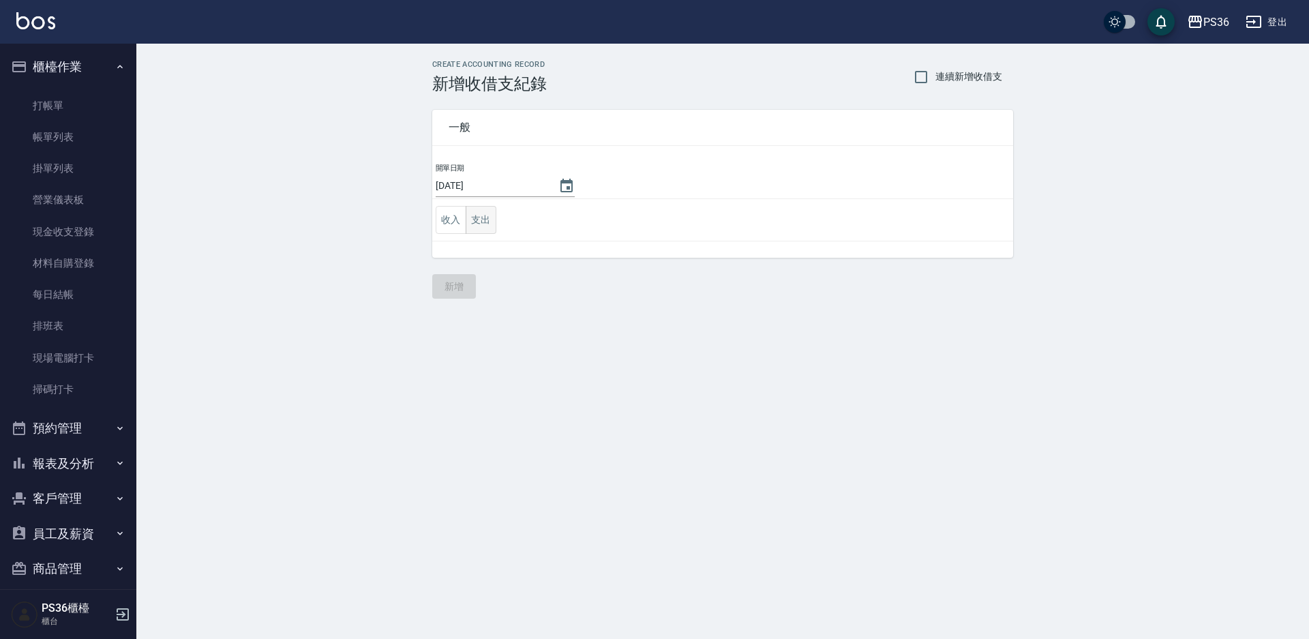
click at [478, 214] on button "支出" at bounding box center [481, 220] width 31 height 28
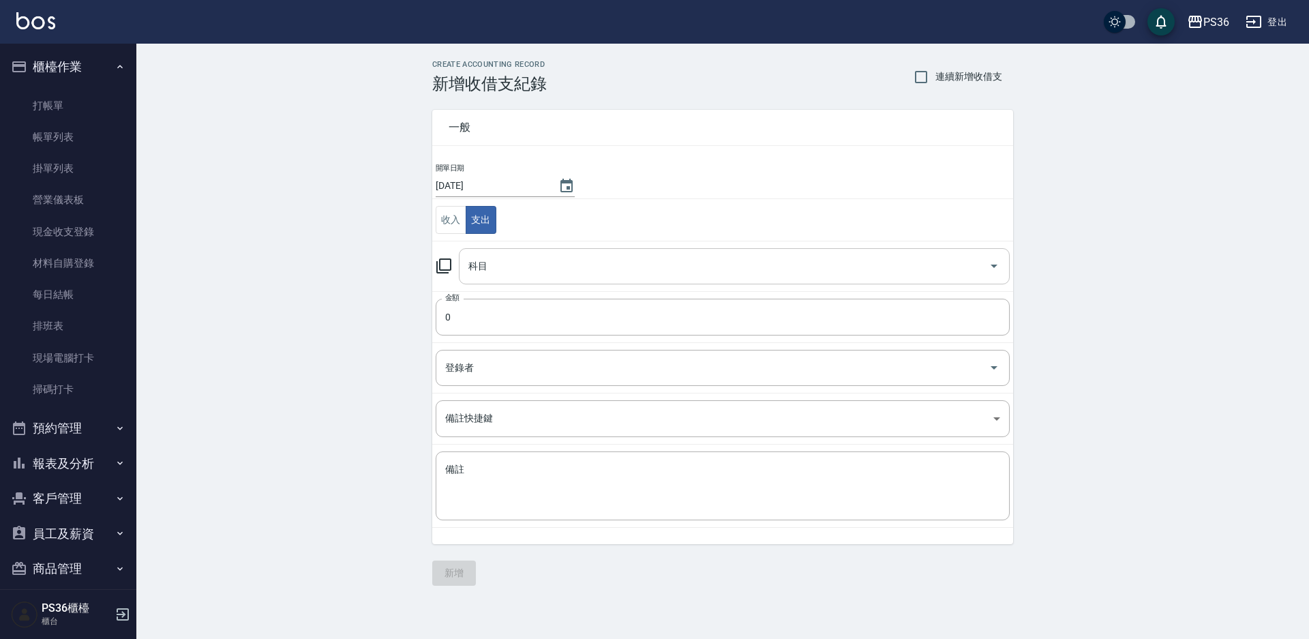
click at [507, 267] on input "科目" at bounding box center [724, 266] width 518 height 24
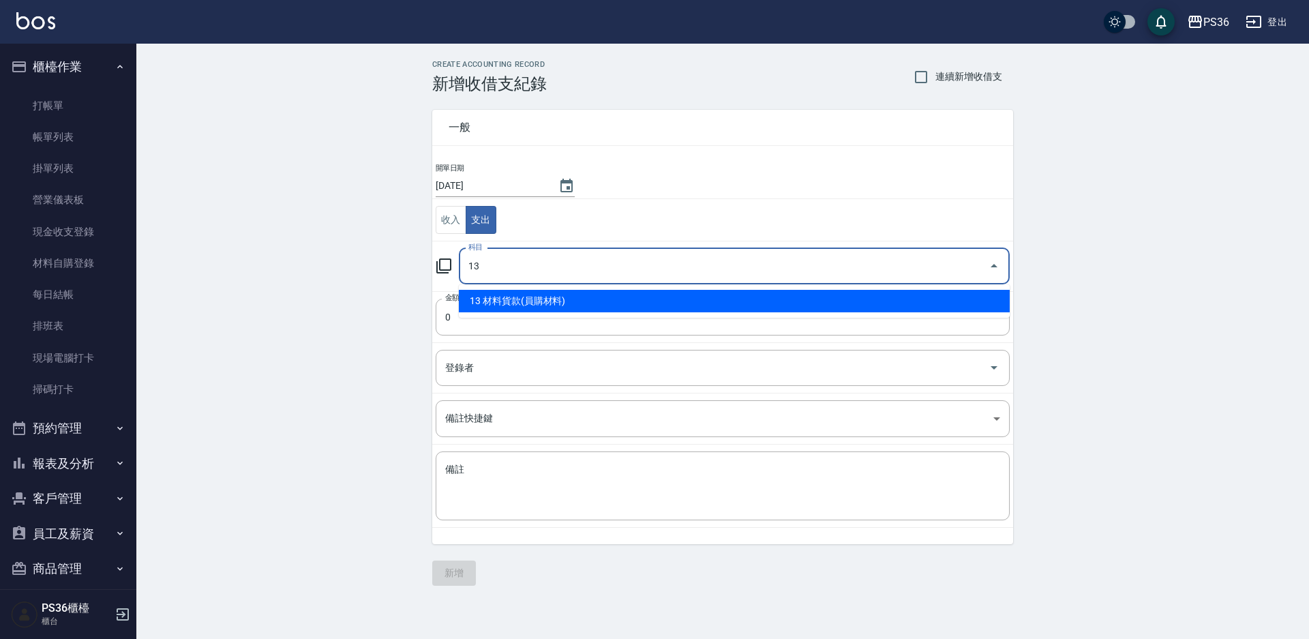
click at [504, 300] on li "13 材料貨款(員購材料)" at bounding box center [734, 301] width 551 height 23
type input "13 材料貨款(員購材料)"
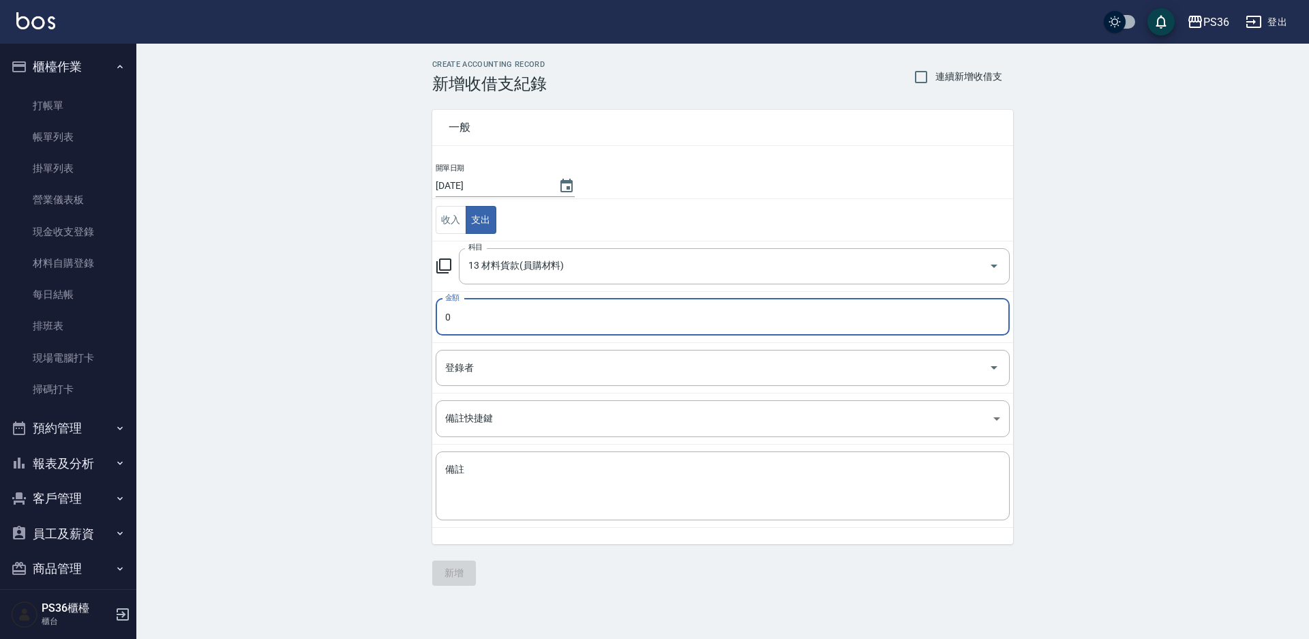
click at [498, 308] on input "0" at bounding box center [723, 317] width 574 height 37
type input "9000"
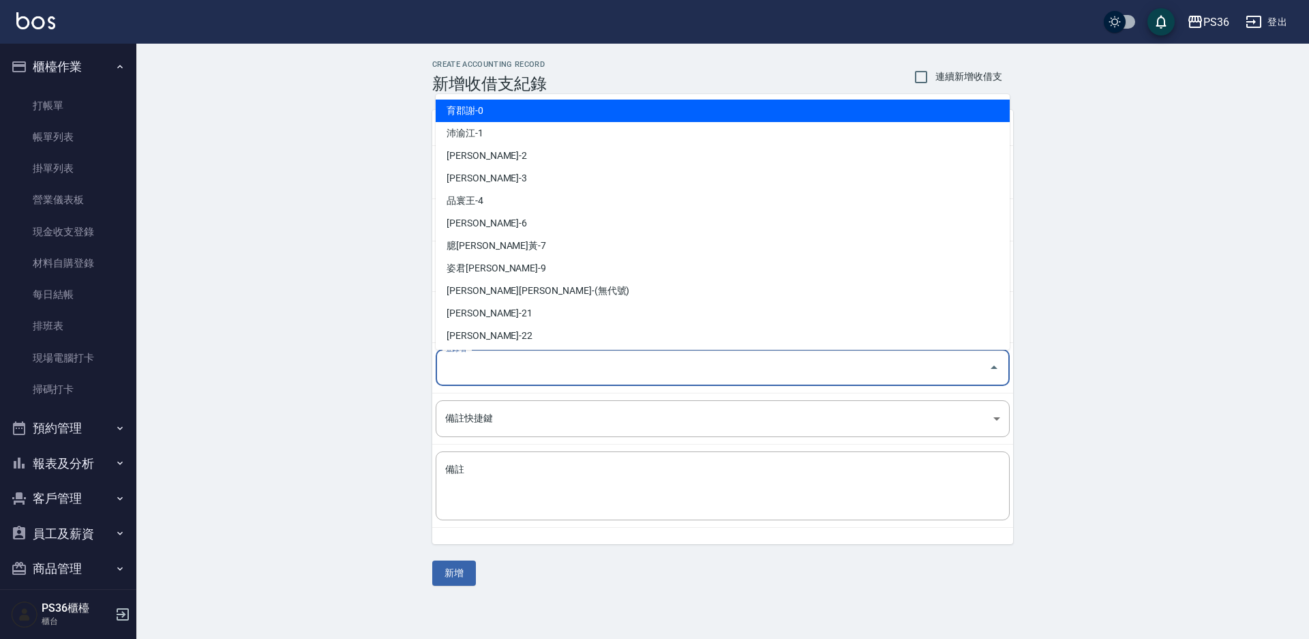
click at [483, 367] on input "登錄者" at bounding box center [713, 368] width 542 height 24
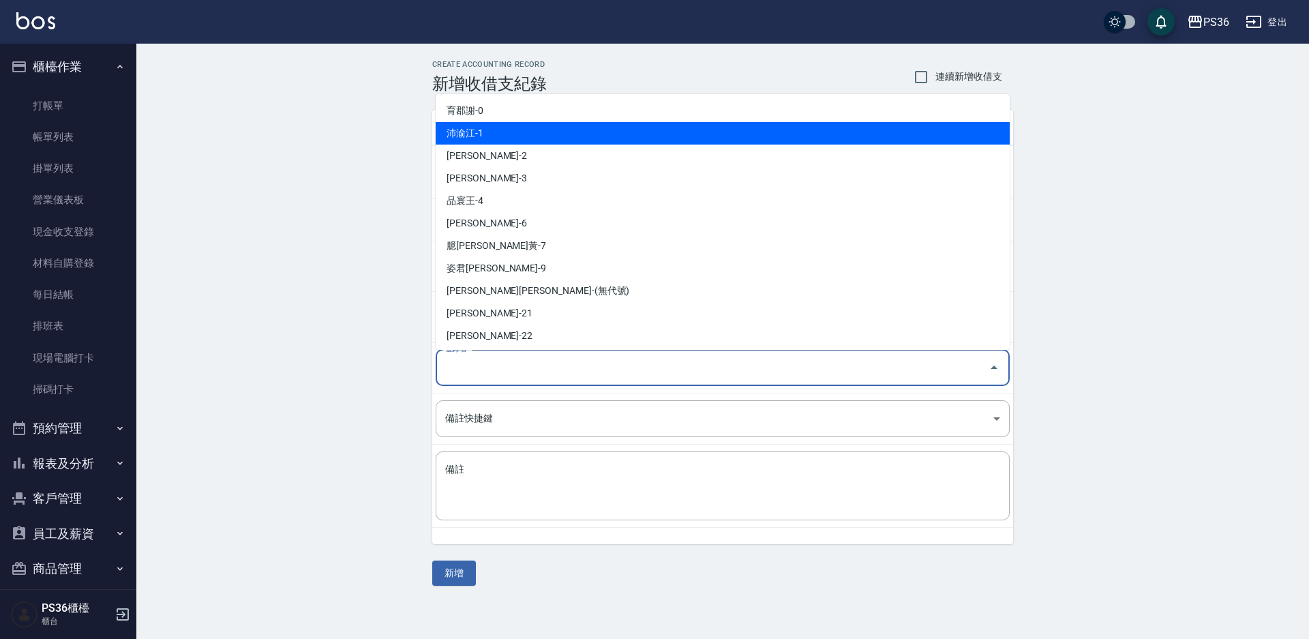
click at [470, 133] on li "沛渝江-1" at bounding box center [723, 133] width 574 height 23
type input "沛渝江-1"
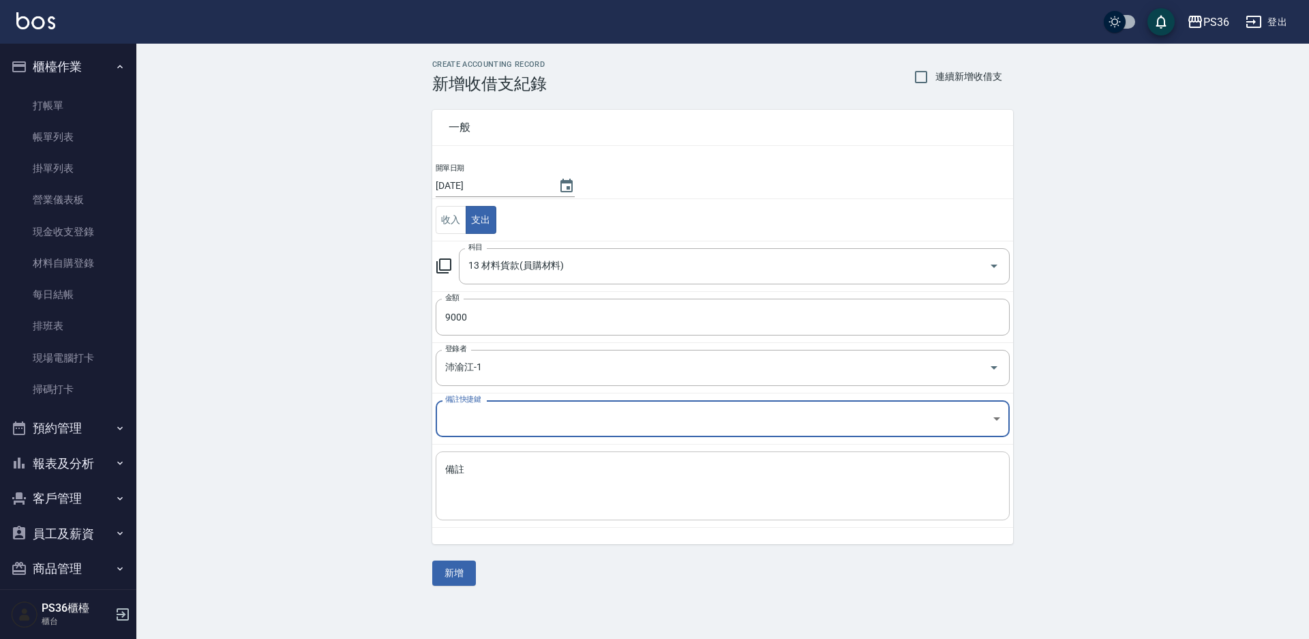
click at [466, 492] on textarea "備註" at bounding box center [722, 486] width 555 height 46
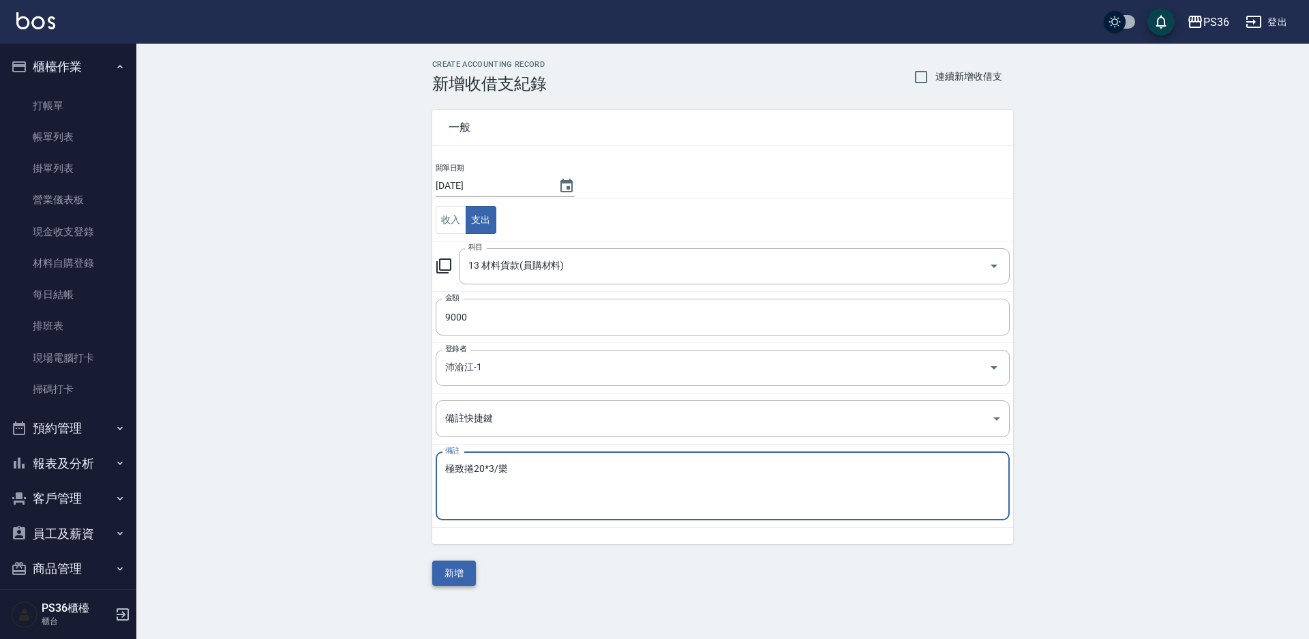
type textarea "極致捲20*3/樂"
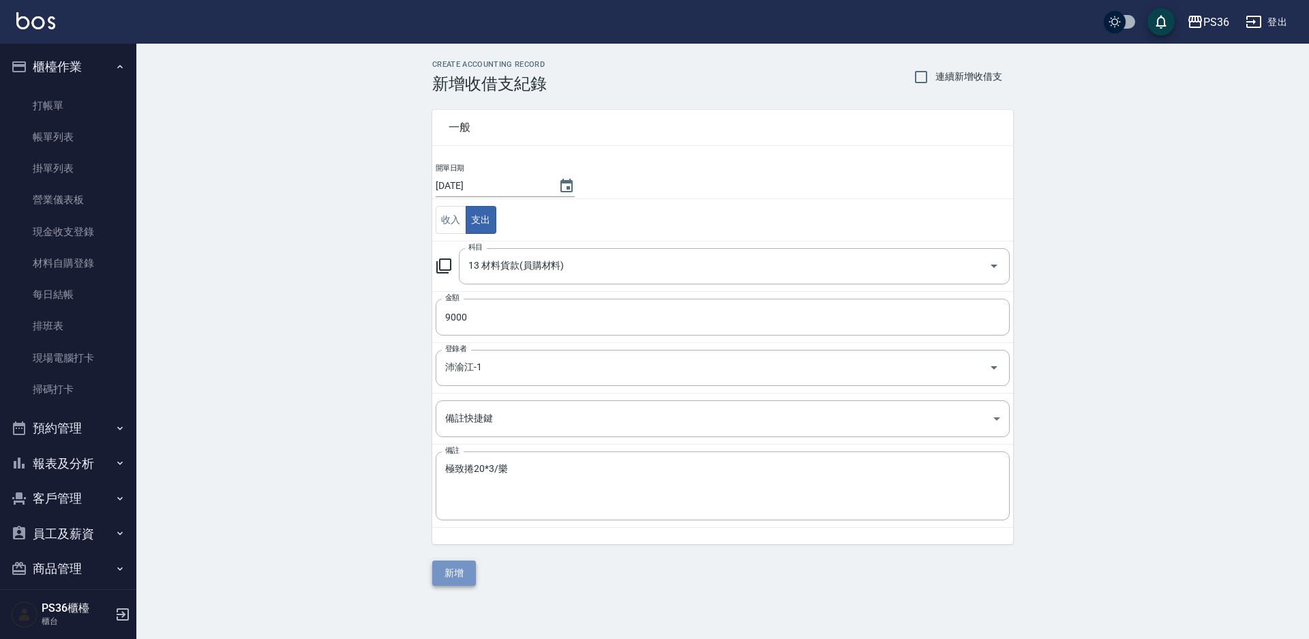
click at [443, 585] on button "新增" at bounding box center [454, 573] width 44 height 25
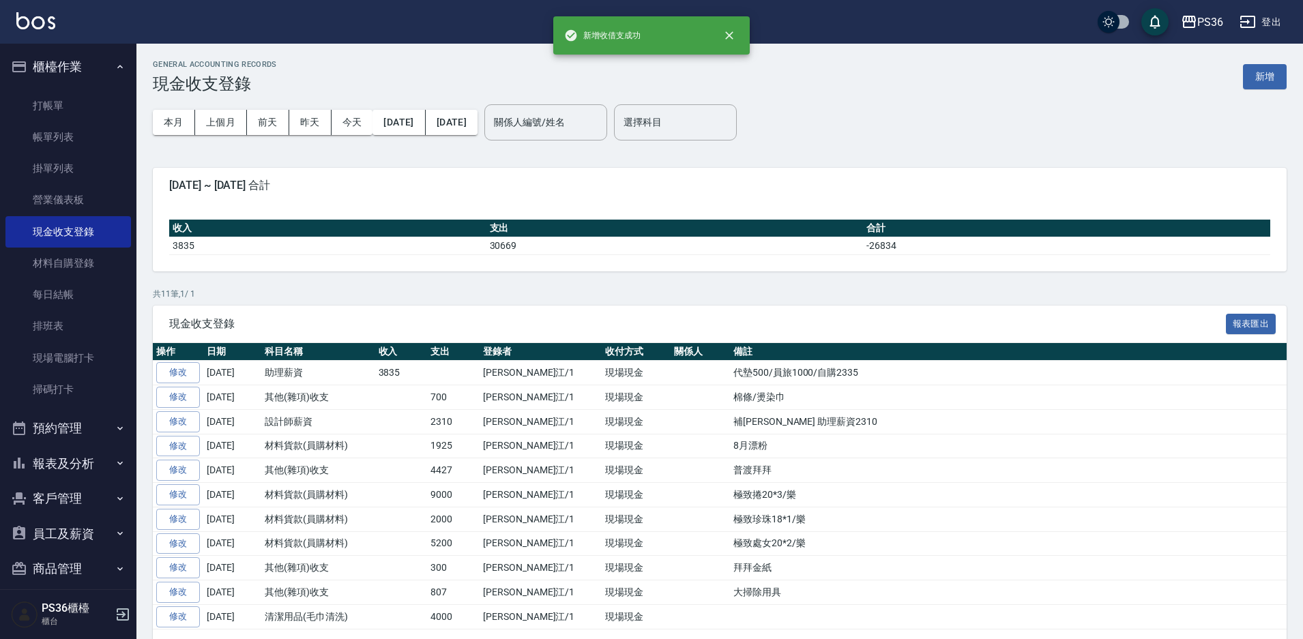
click at [1239, 75] on div "GENERAL ACCOUNTING RECORDS 現金收支登錄 新增" at bounding box center [720, 76] width 1134 height 33
click at [1259, 80] on button "新增" at bounding box center [1265, 76] width 44 height 25
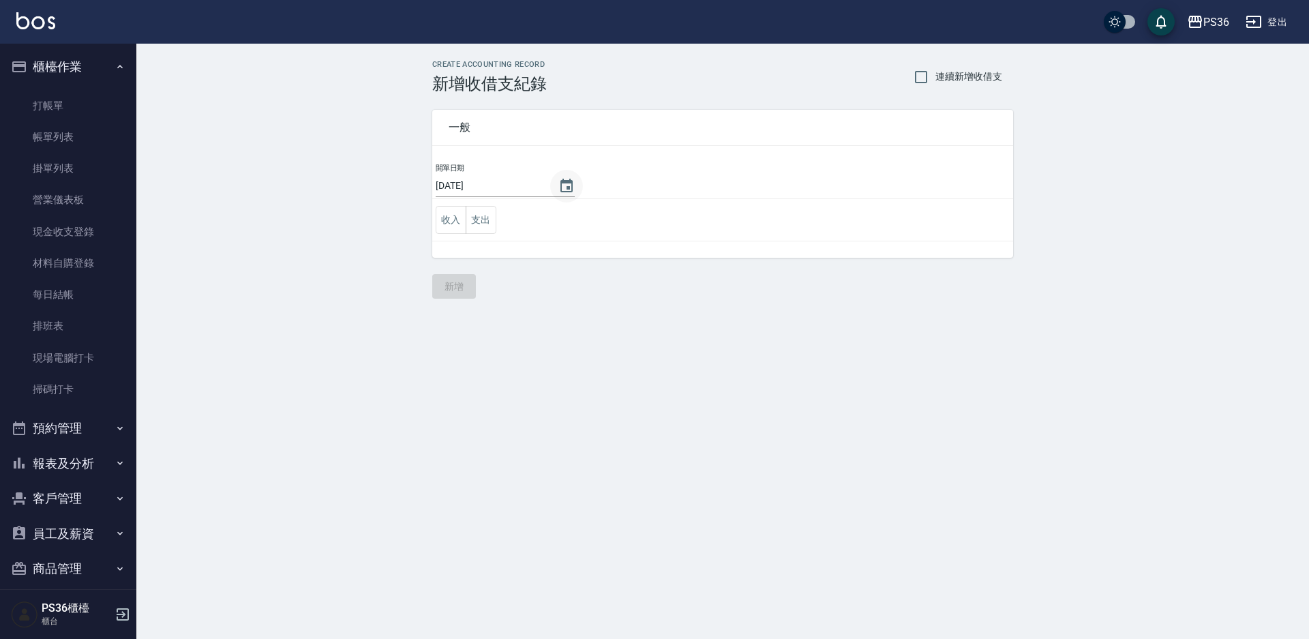
click at [575, 186] on button "Choose date, selected date is 2025-09-07" at bounding box center [566, 186] width 33 height 33
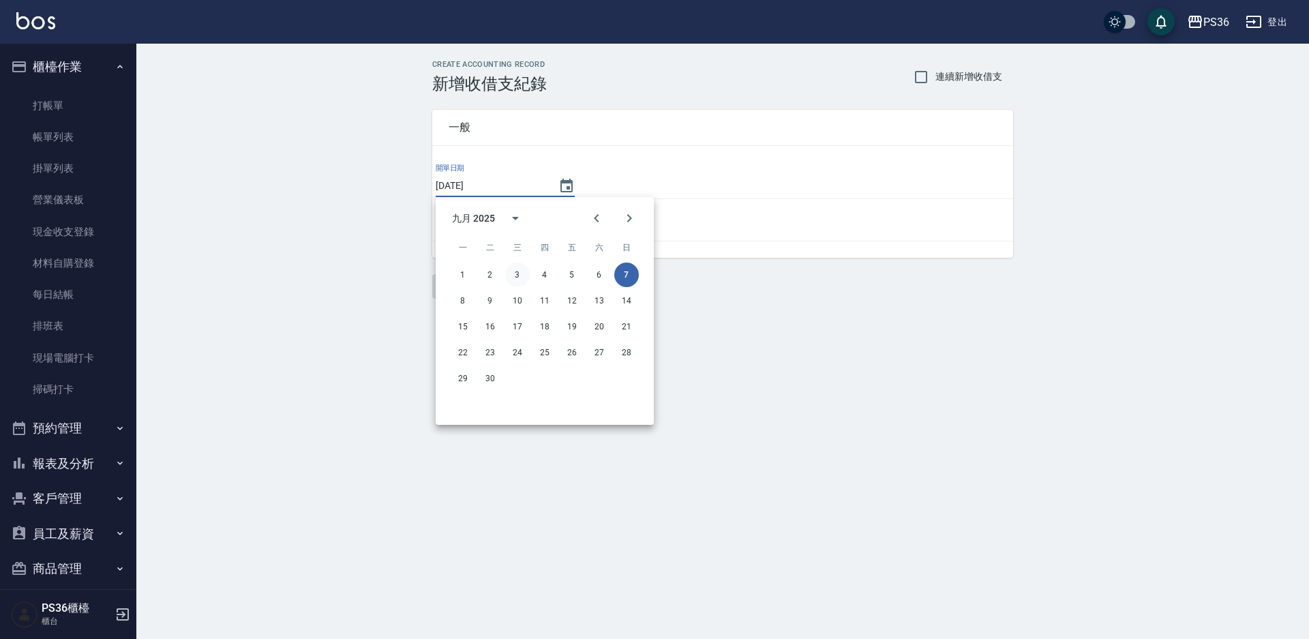
click at [516, 271] on button "3" at bounding box center [517, 275] width 25 height 25
type input "[DATE]"
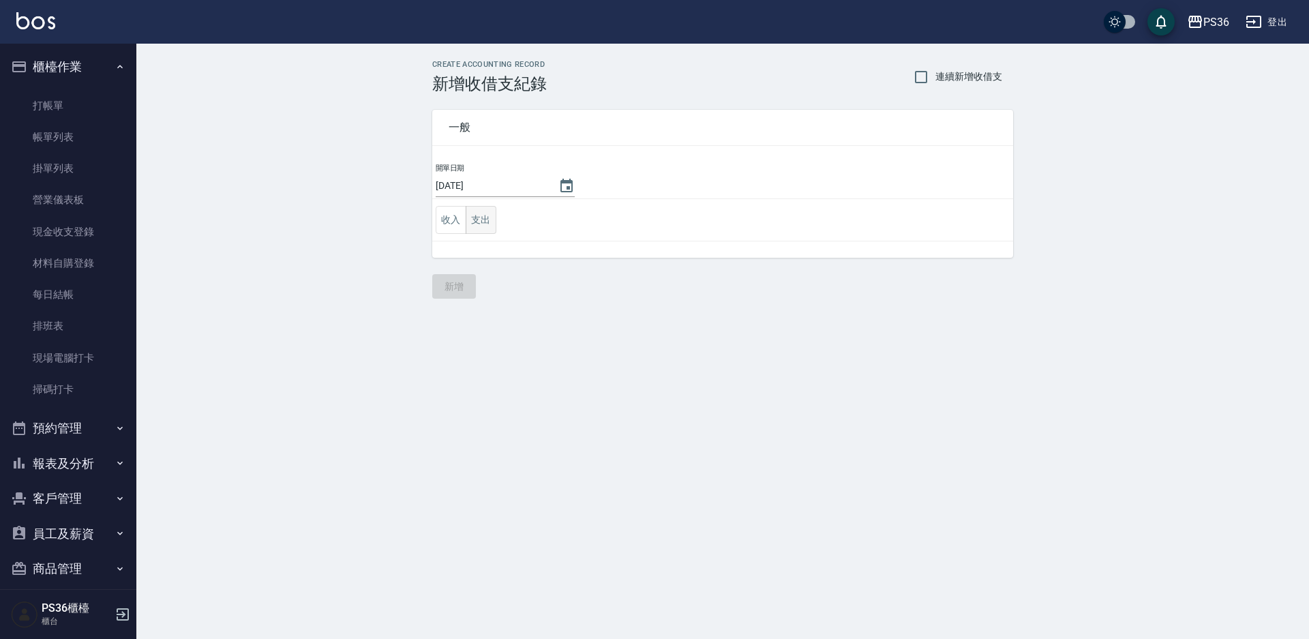
click at [480, 228] on button "支出" at bounding box center [481, 220] width 31 height 28
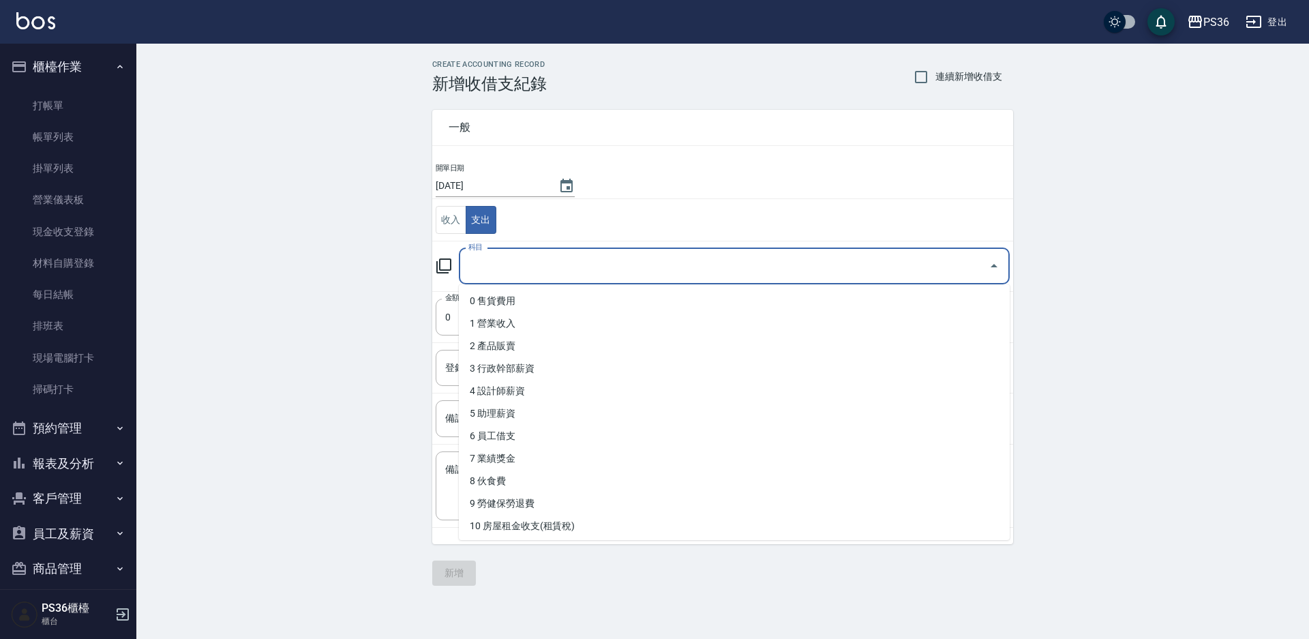
click at [485, 269] on input "科目" at bounding box center [724, 266] width 518 height 24
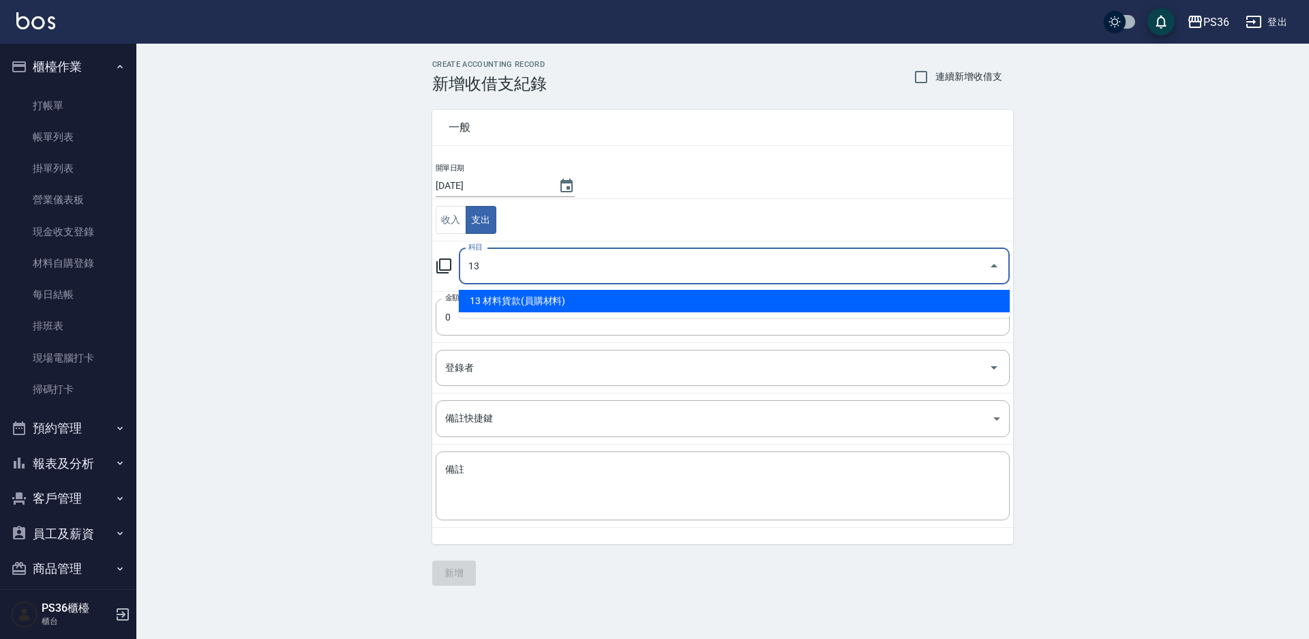
click at [503, 307] on li "13 材料貨款(員購材料)" at bounding box center [734, 301] width 551 height 23
type input "13 材料貨款(員購材料)"
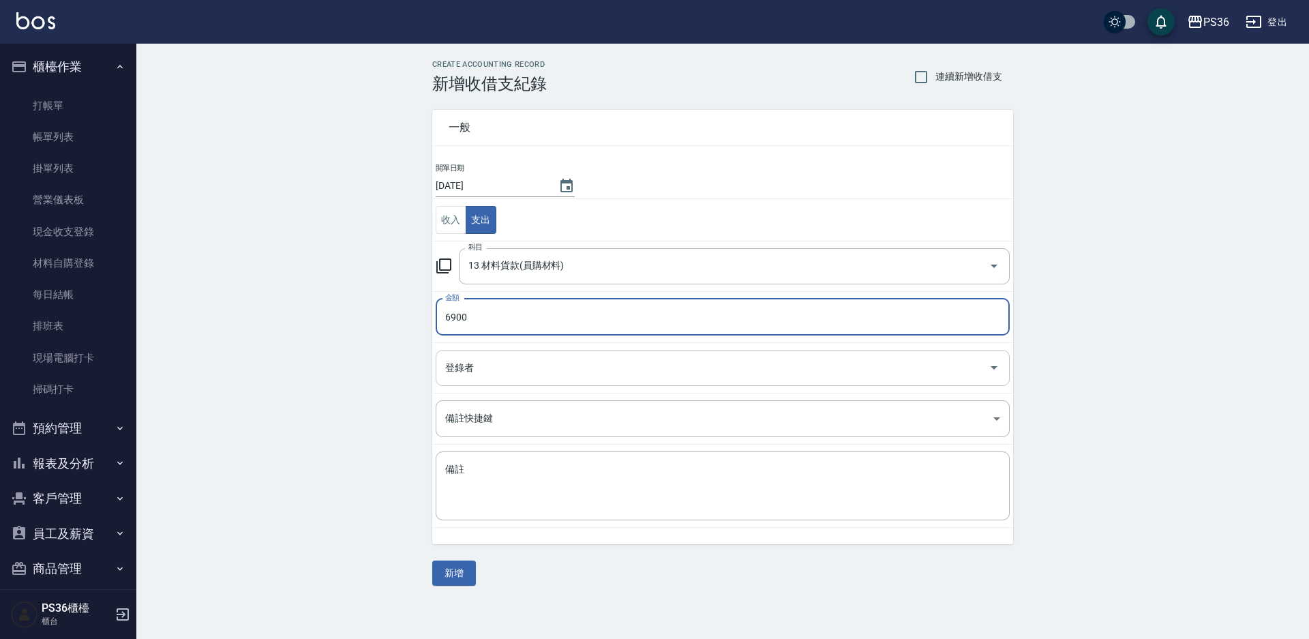
type input "6900"
click at [495, 363] on input "登錄者" at bounding box center [713, 368] width 542 height 24
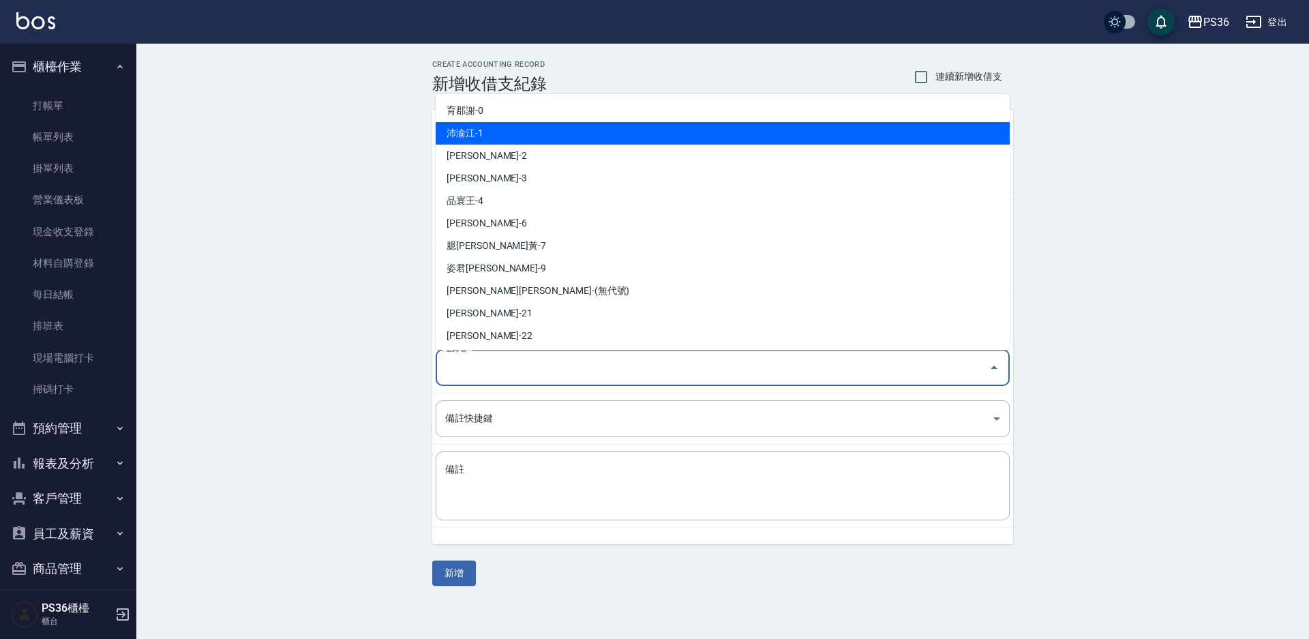
click at [503, 136] on li "沛渝江-1" at bounding box center [723, 133] width 574 height 23
type input "沛渝江-1"
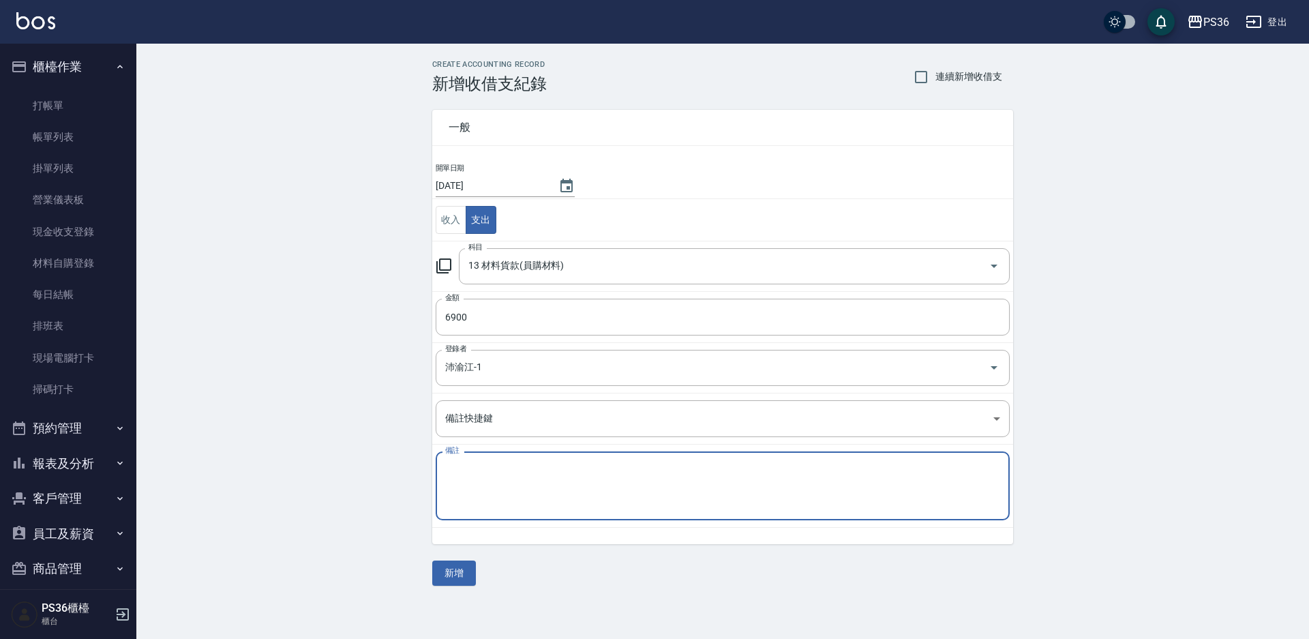
click at [478, 471] on textarea "備註" at bounding box center [722, 486] width 555 height 46
type textarea "及"
type textarea "極致珍珠20*3/樂"
click at [454, 560] on div "一般 開單日期 2025/09/03 收入 支出 科目 13 材料貨款(員購材料) 科目 金額 6900 金額 登錄者 沛渝江-1 登錄者 備註快捷鍵 ​ 備…" at bounding box center [722, 339] width 581 height 492
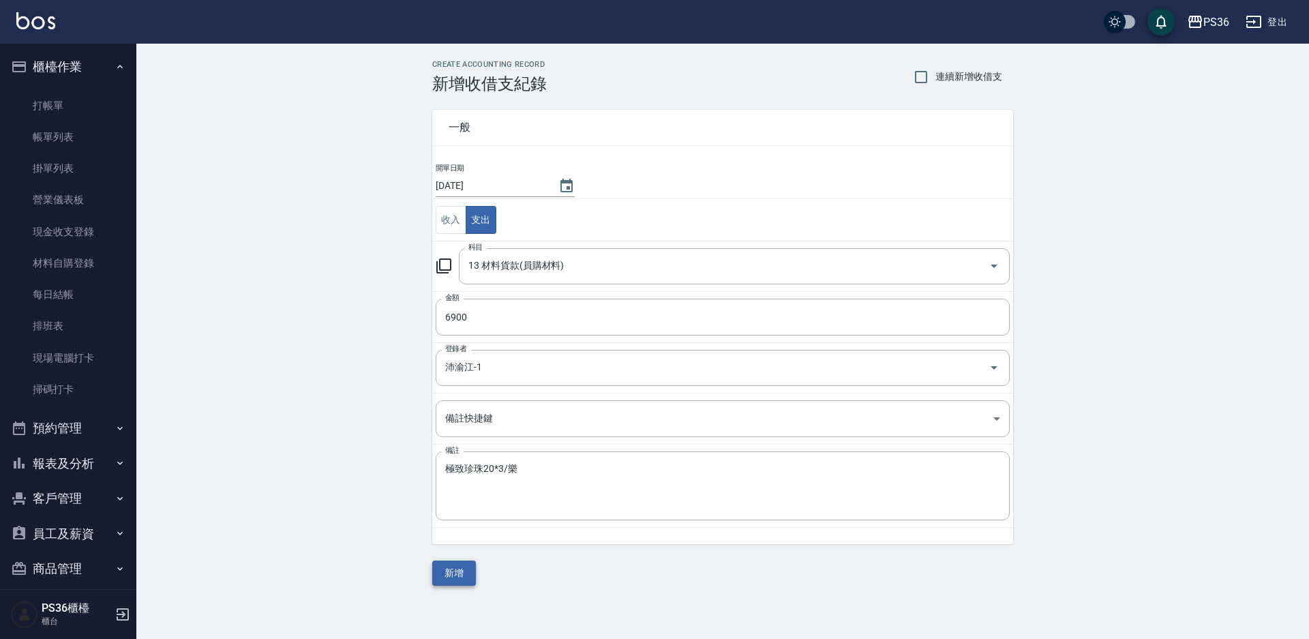
click at [454, 569] on button "新增" at bounding box center [454, 573] width 44 height 25
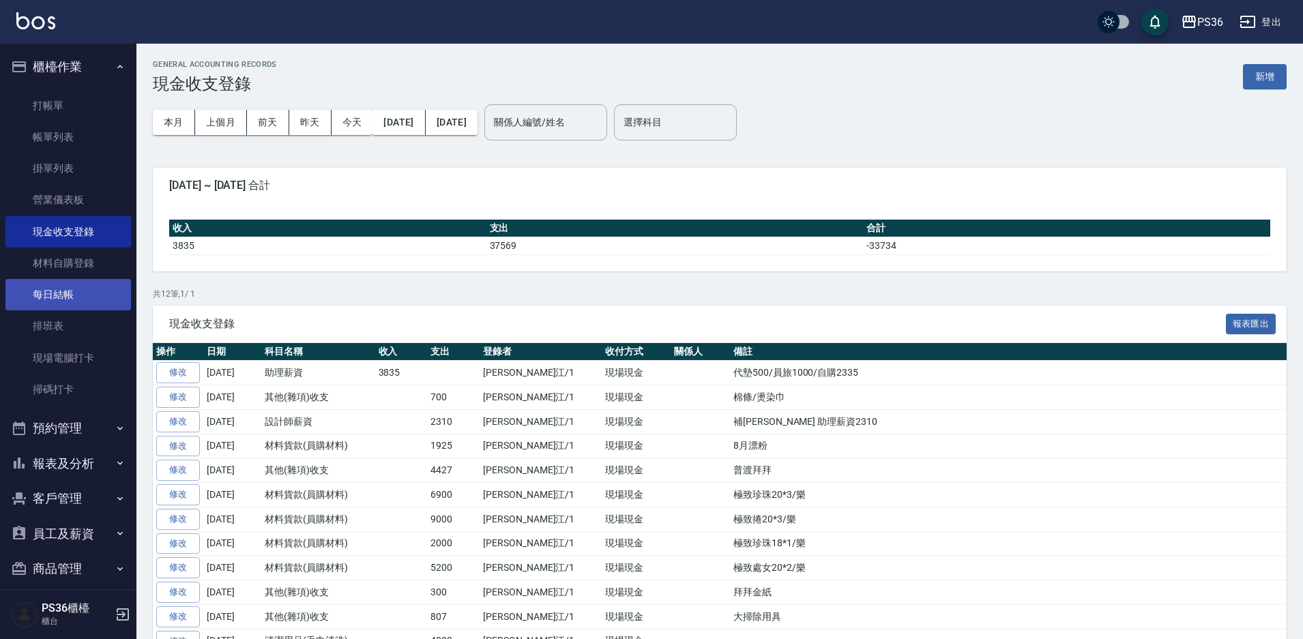
click at [72, 308] on link "每日結帳" at bounding box center [67, 294] width 125 height 31
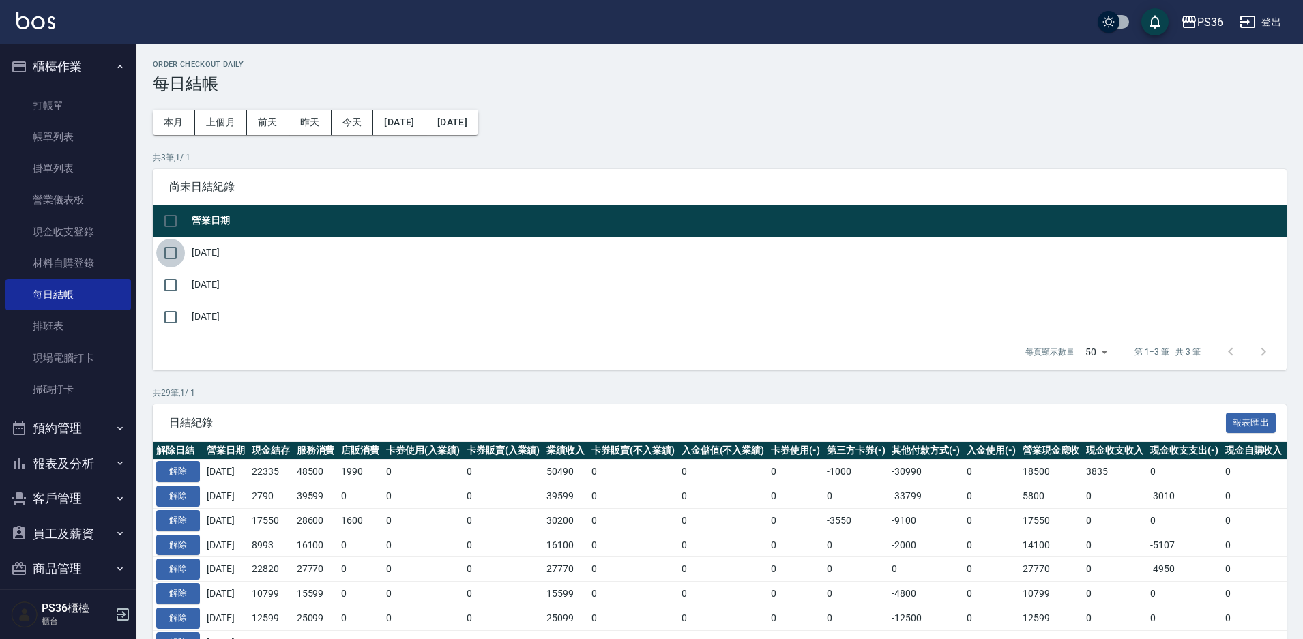
click at [167, 258] on input "checkbox" at bounding box center [170, 253] width 29 height 29
checkbox input "true"
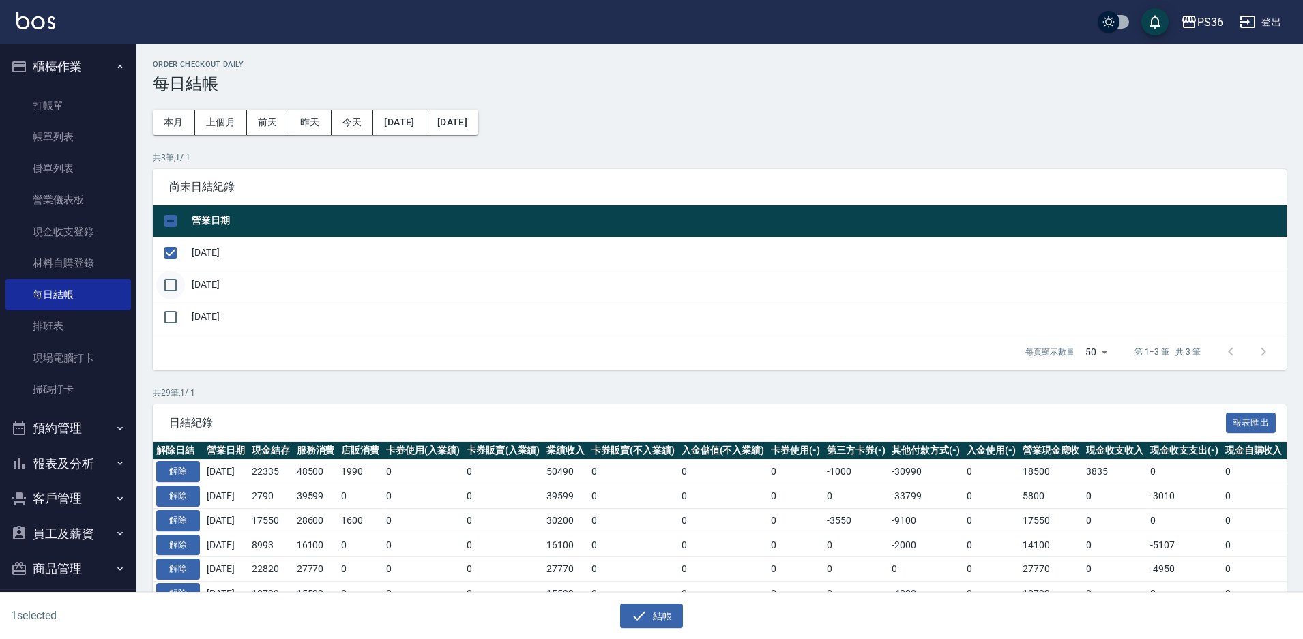
click at [171, 288] on input "checkbox" at bounding box center [170, 285] width 29 height 29
checkbox input "true"
click at [652, 617] on button "結帳" at bounding box center [651, 616] width 63 height 25
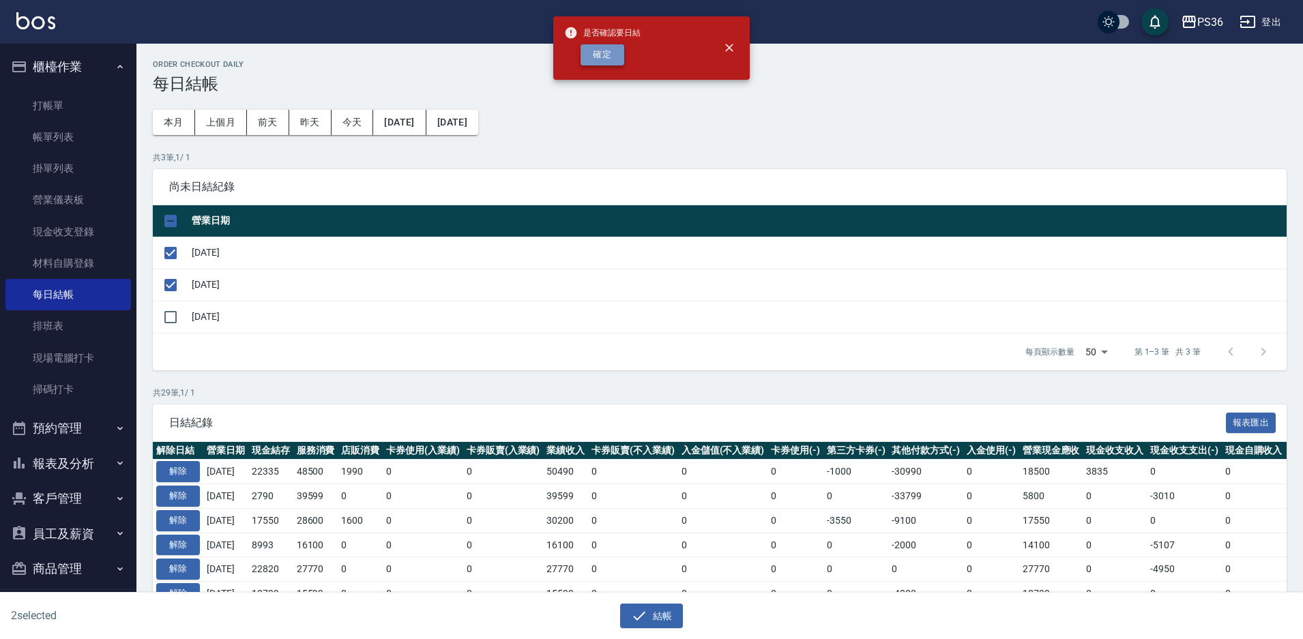
click at [613, 54] on button "確定" at bounding box center [602, 54] width 44 height 21
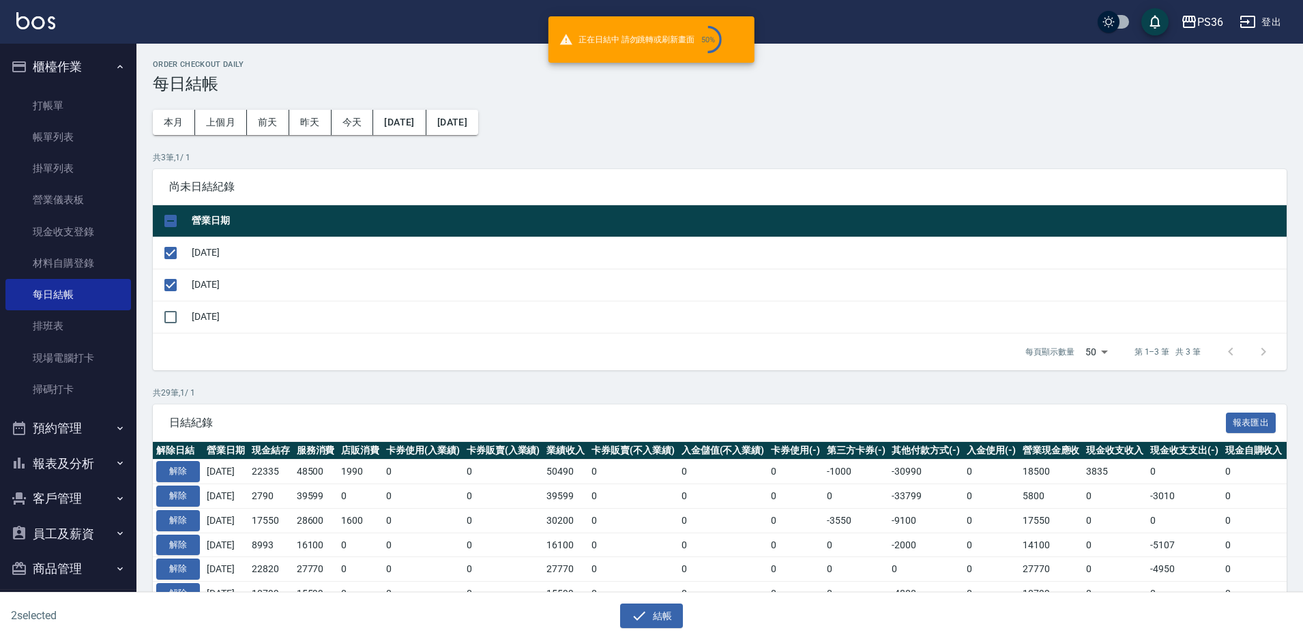
checkbox input "false"
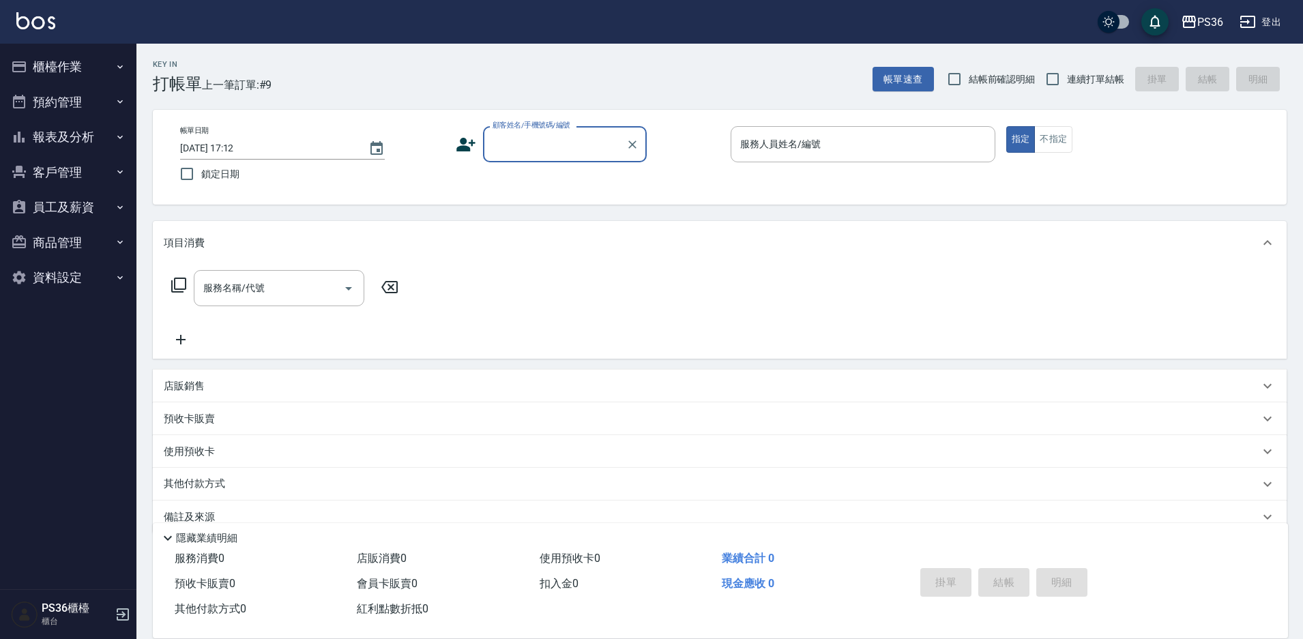
click at [85, 125] on button "報表及分析" at bounding box center [67, 136] width 125 height 35
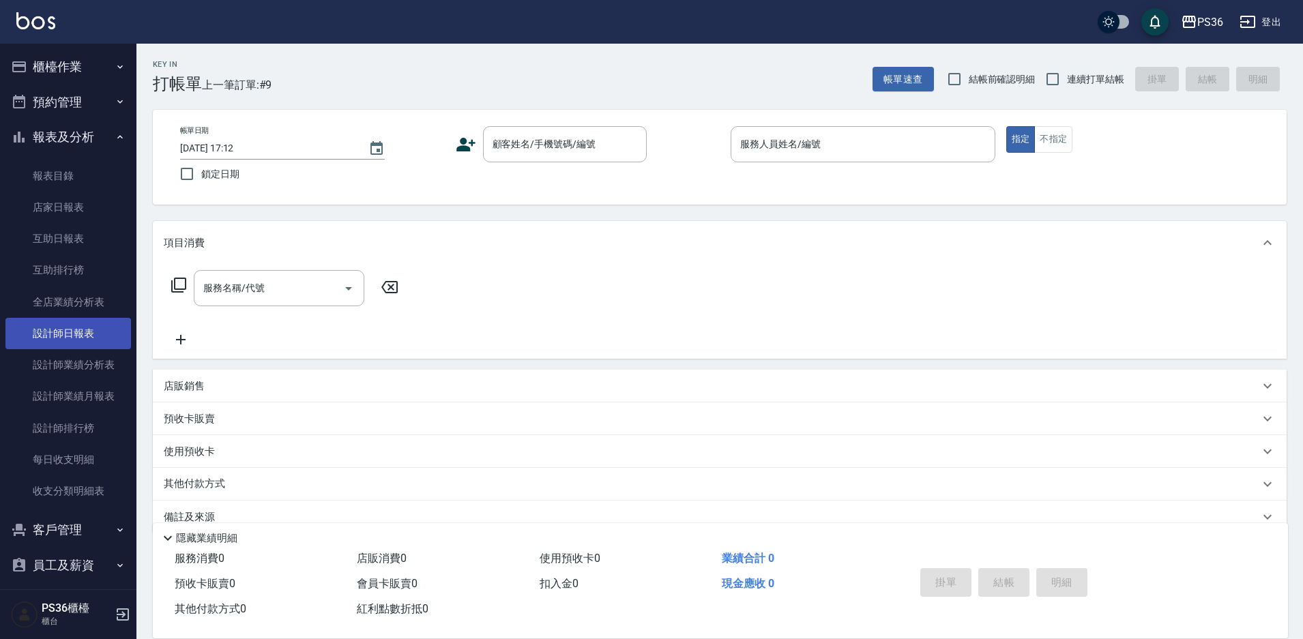
click at [62, 330] on link "設計師日報表" at bounding box center [67, 333] width 125 height 31
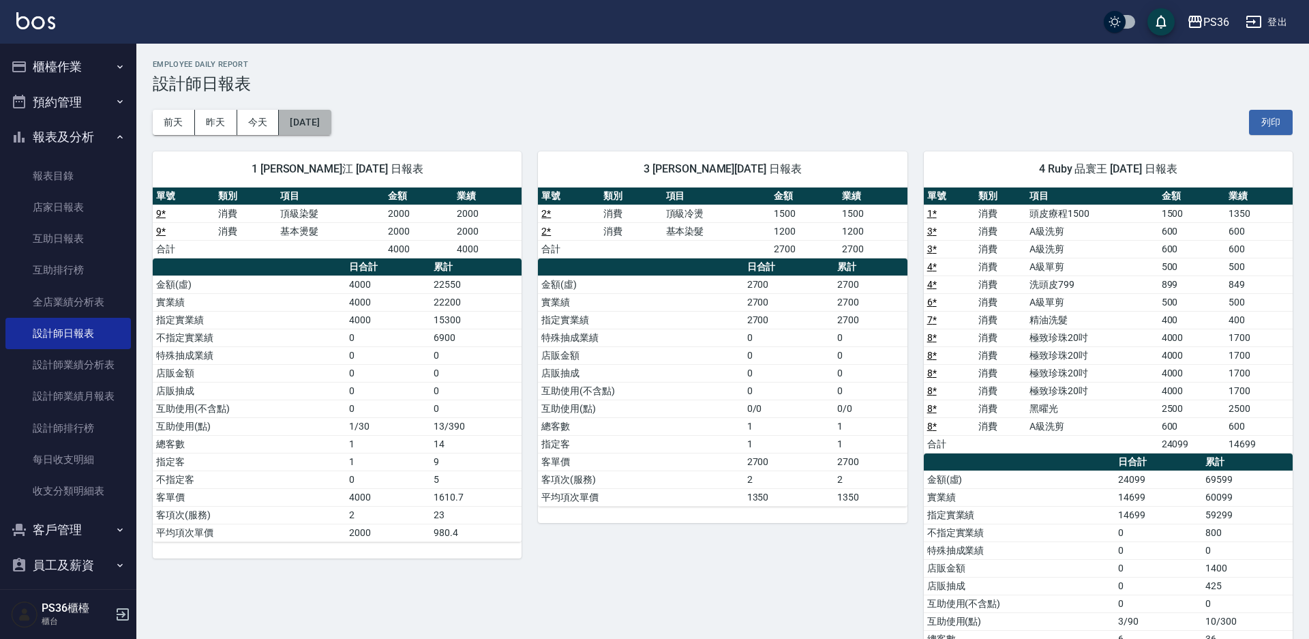
click at [327, 125] on button "[DATE]" at bounding box center [305, 122] width 52 height 25
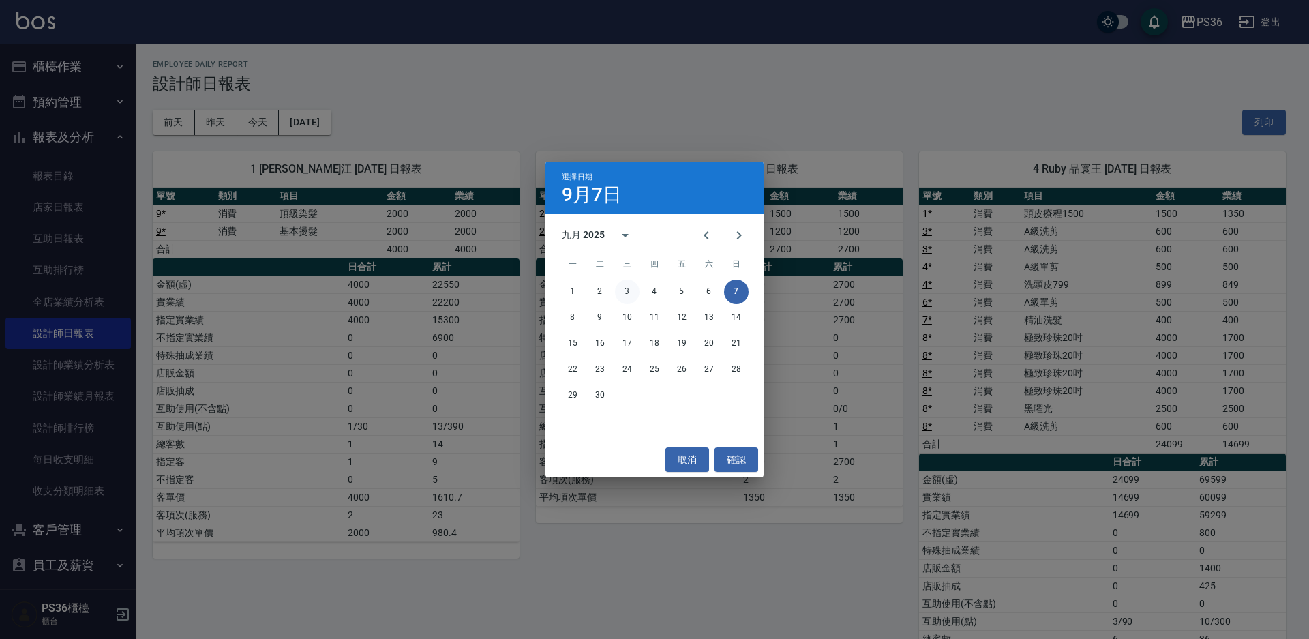
click at [621, 291] on button "3" at bounding box center [627, 292] width 25 height 25
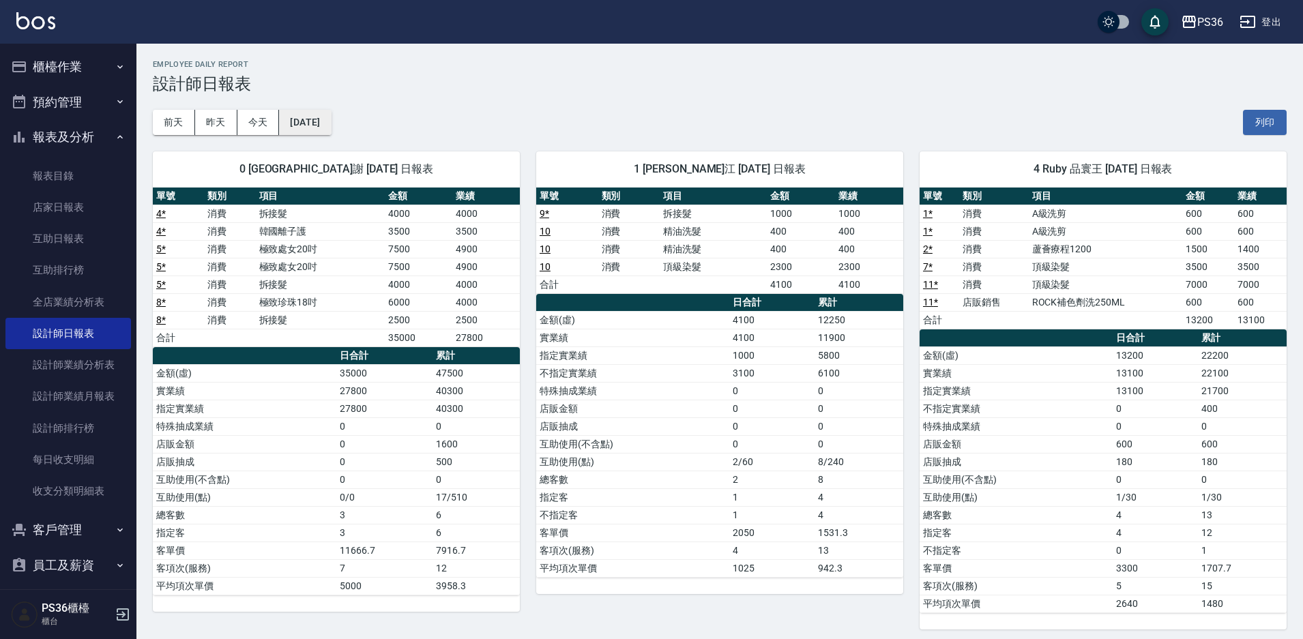
click at [331, 123] on button "[DATE]" at bounding box center [305, 122] width 52 height 25
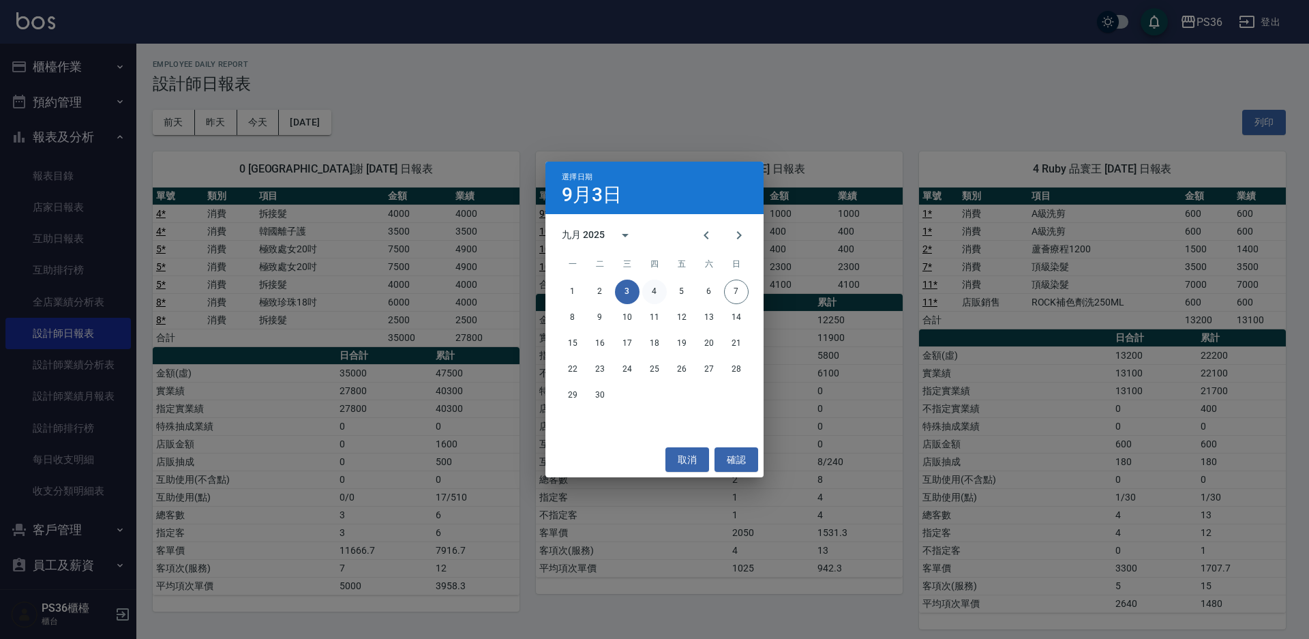
click at [647, 284] on button "4" at bounding box center [654, 292] width 25 height 25
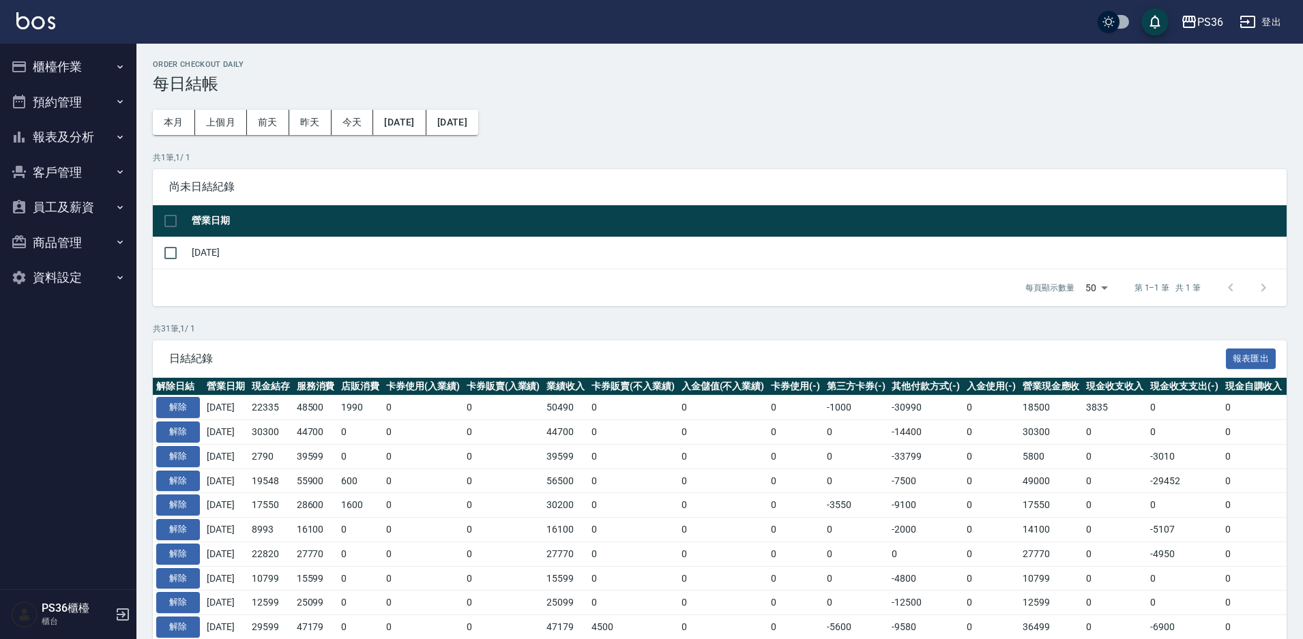
click at [24, 61] on icon "button" at bounding box center [19, 66] width 14 height 11
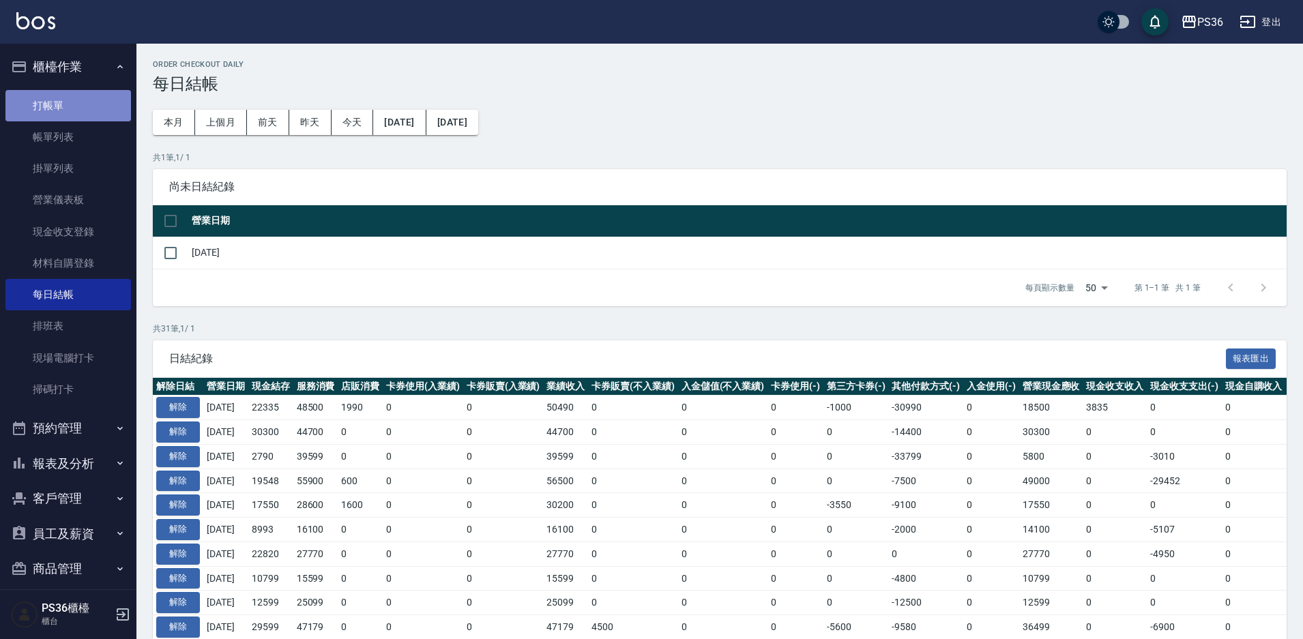
click at [77, 102] on link "打帳單" at bounding box center [67, 105] width 125 height 31
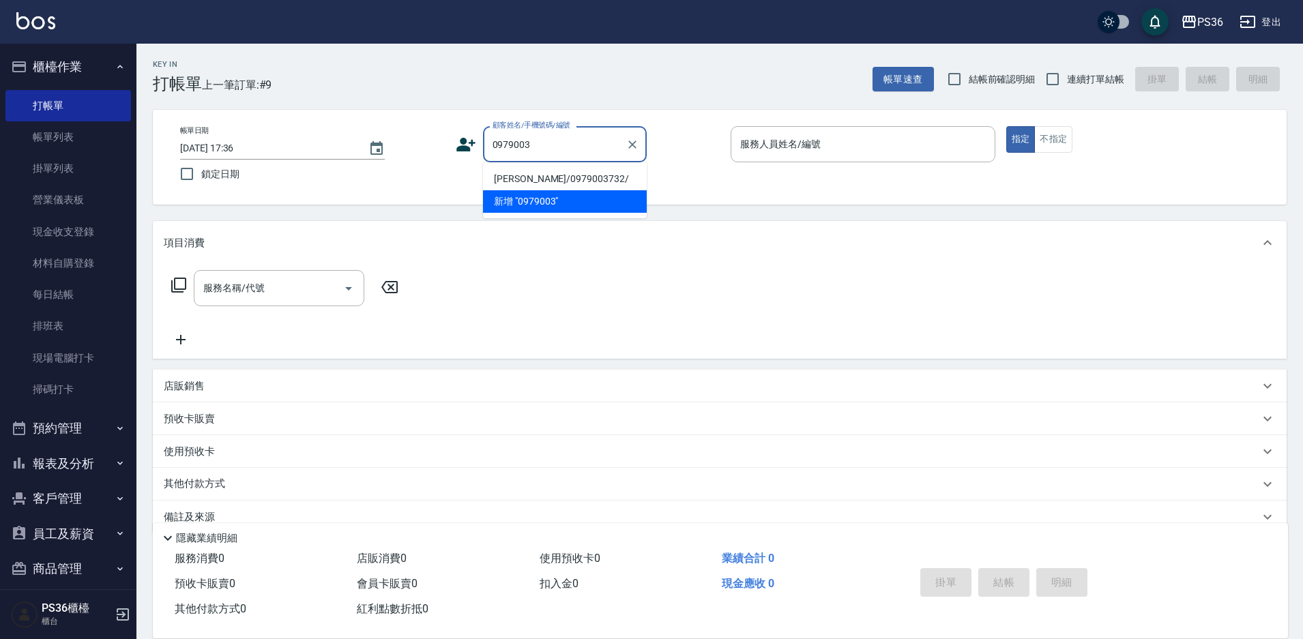
click at [552, 175] on li "[PERSON_NAME]/0979003732/" at bounding box center [565, 179] width 164 height 23
type input "[PERSON_NAME]/0979003732/"
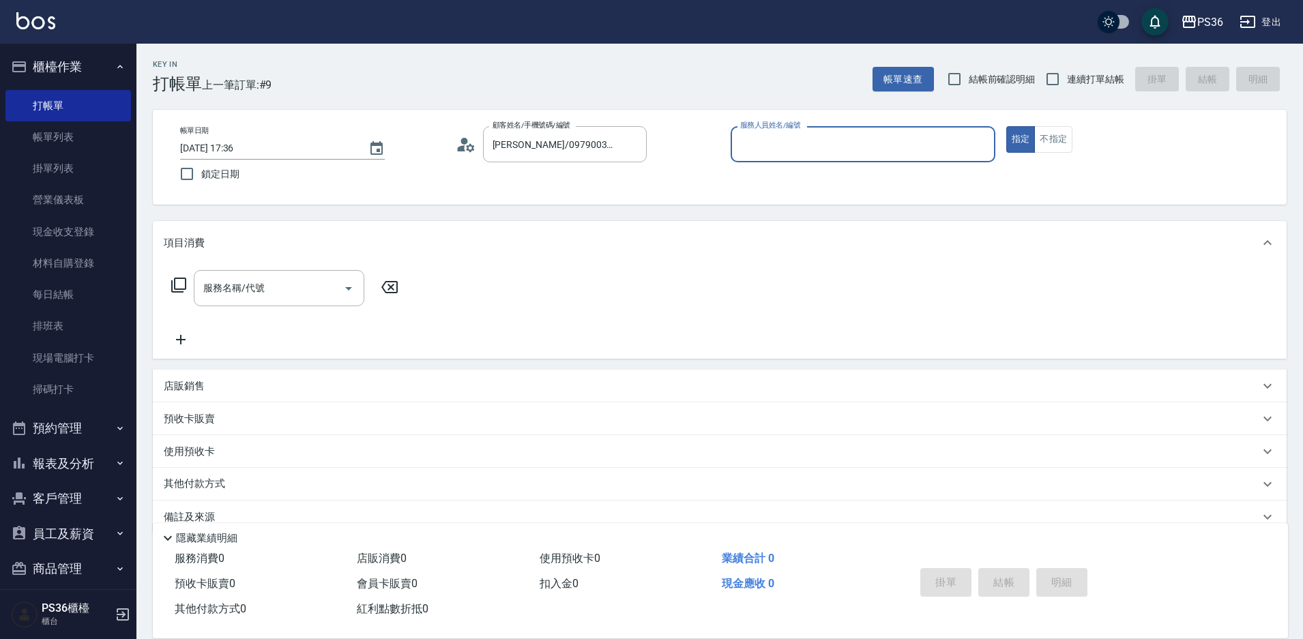
type input "EJ-7"
click at [258, 285] on div "服務名稱/代號 服務名稱/代號" at bounding box center [279, 288] width 171 height 36
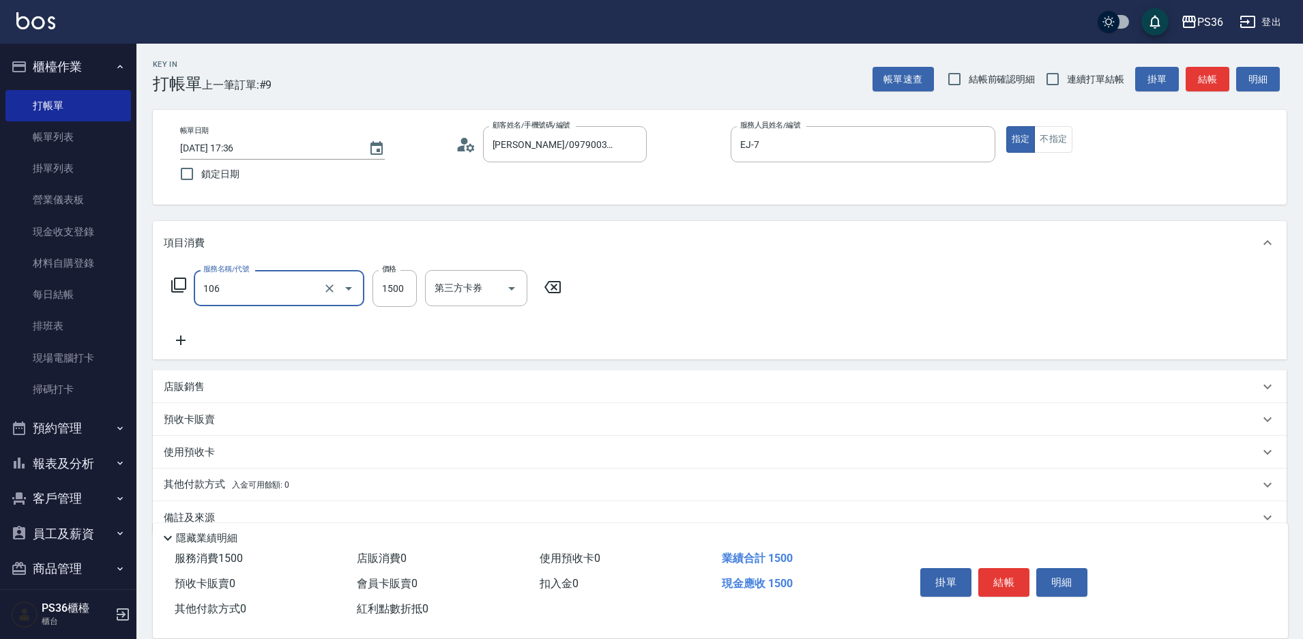
type input "頂級染髮(106)"
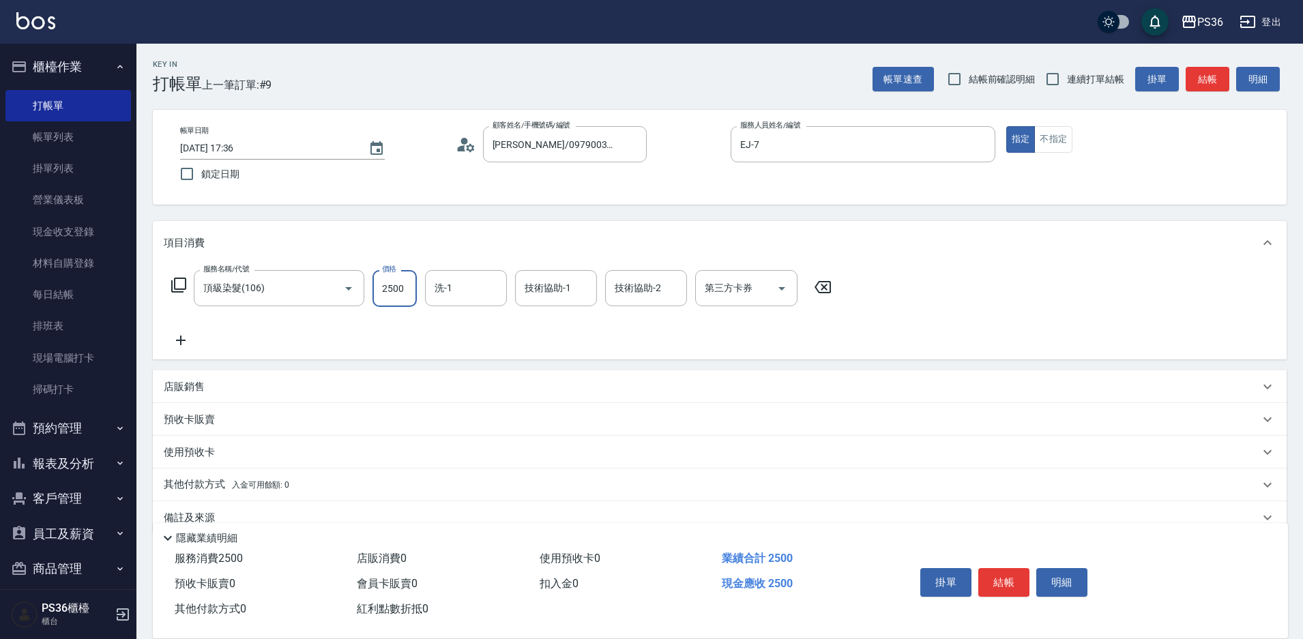
type input "2500"
type input "酪梨-21"
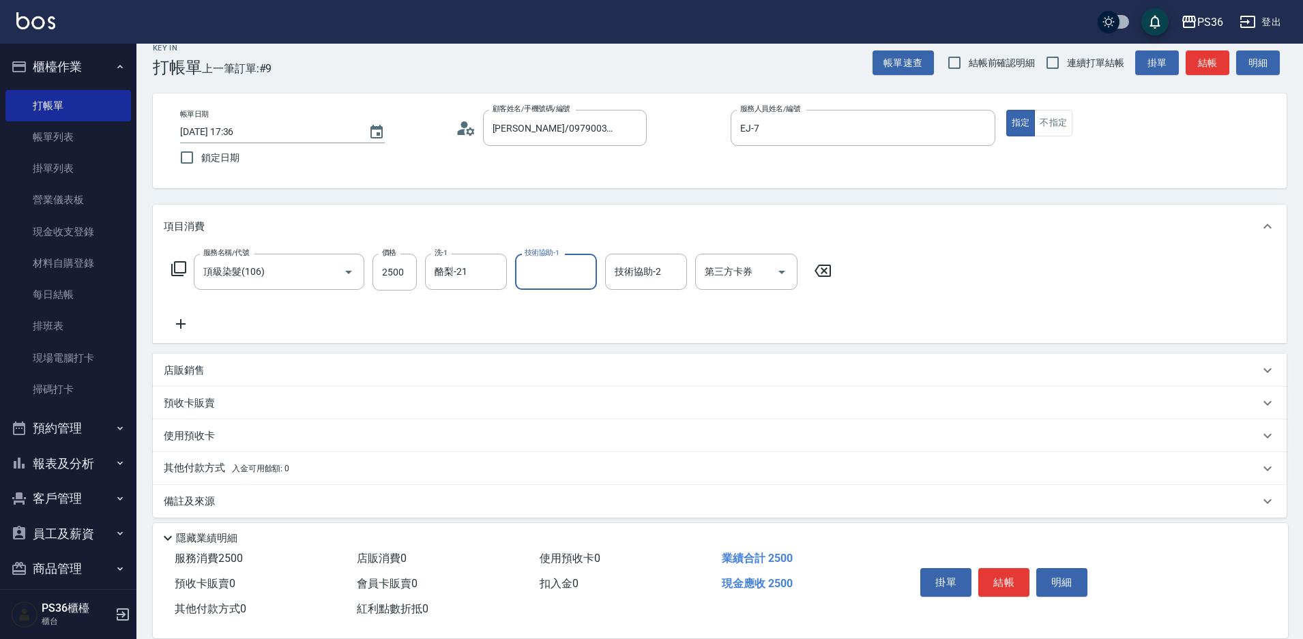
scroll to position [26, 0]
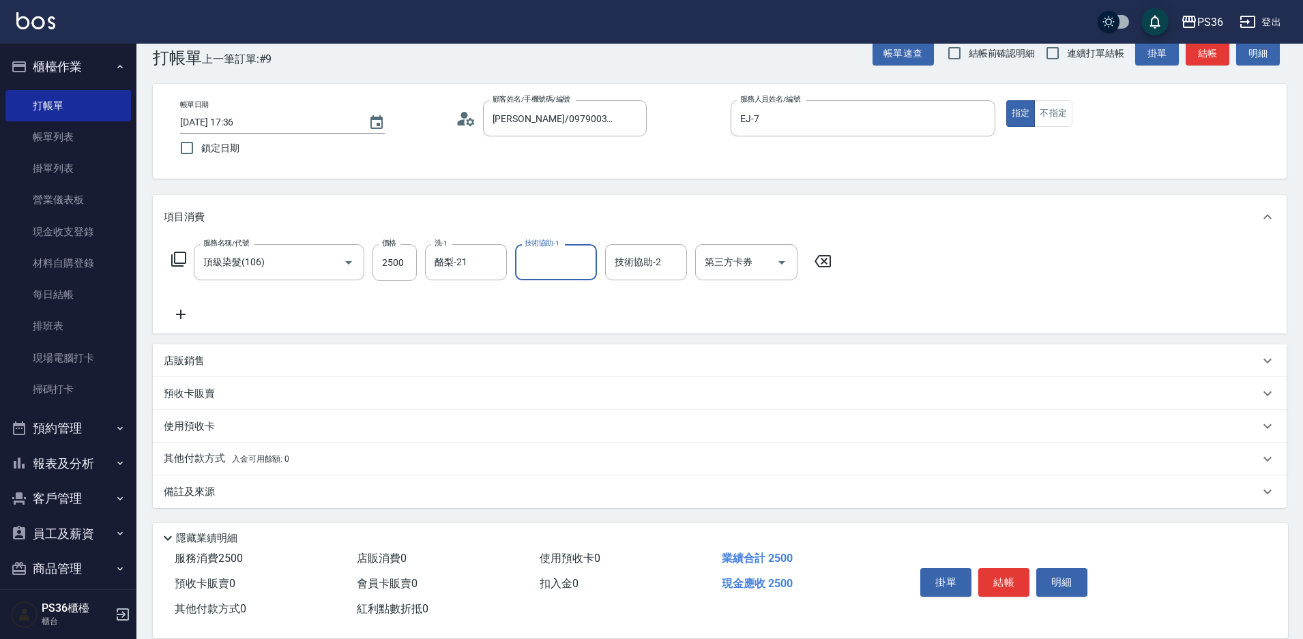
click at [248, 462] on span "入金可用餘額: 0" at bounding box center [261, 459] width 58 height 10
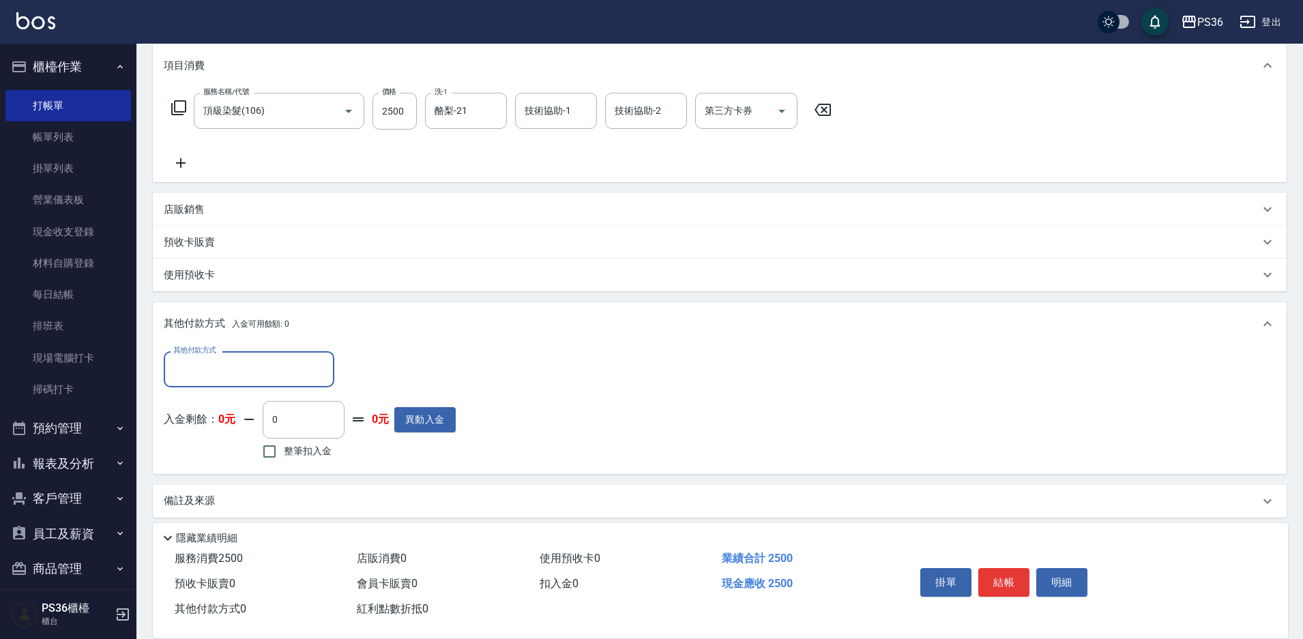
scroll to position [187, 0]
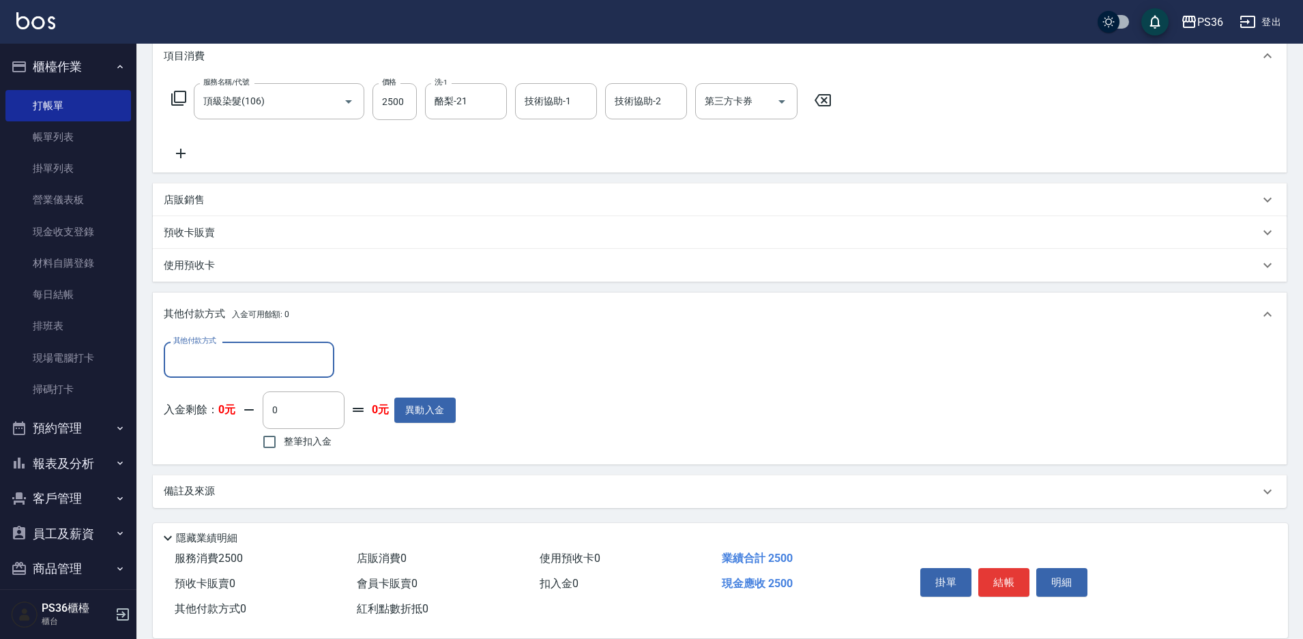
click at [261, 372] on input "其他付款方式" at bounding box center [249, 360] width 158 height 24
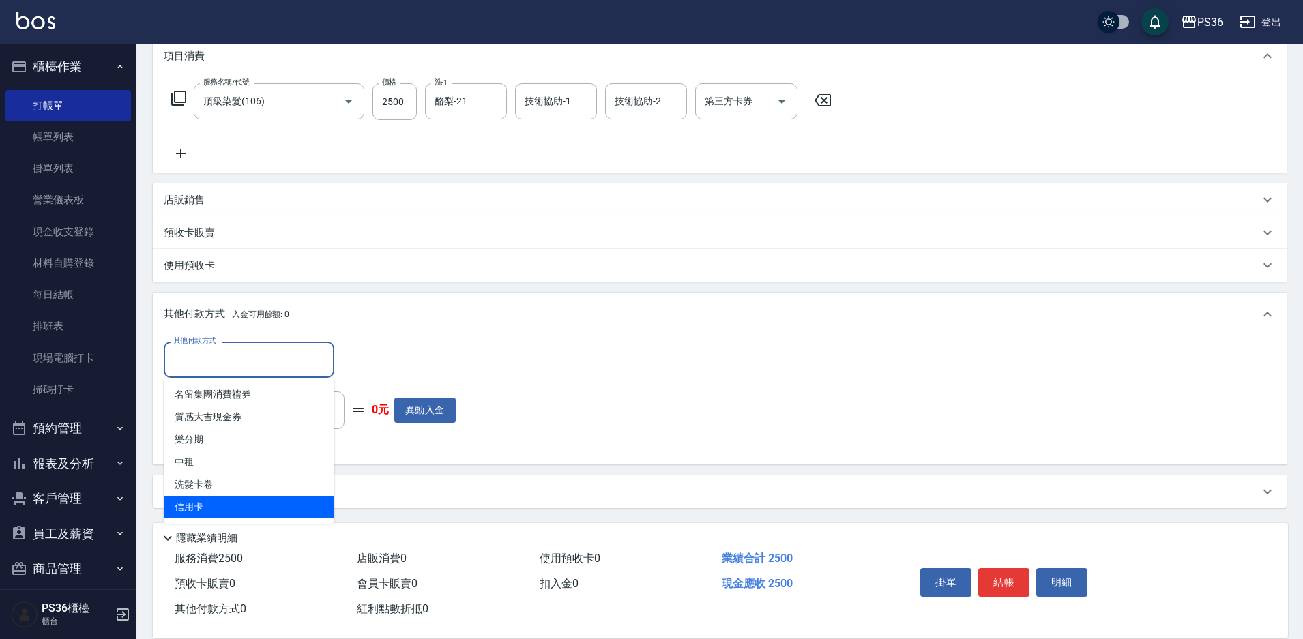
click at [241, 505] on span "信用卡" at bounding box center [249, 507] width 171 height 23
type input "信用卡"
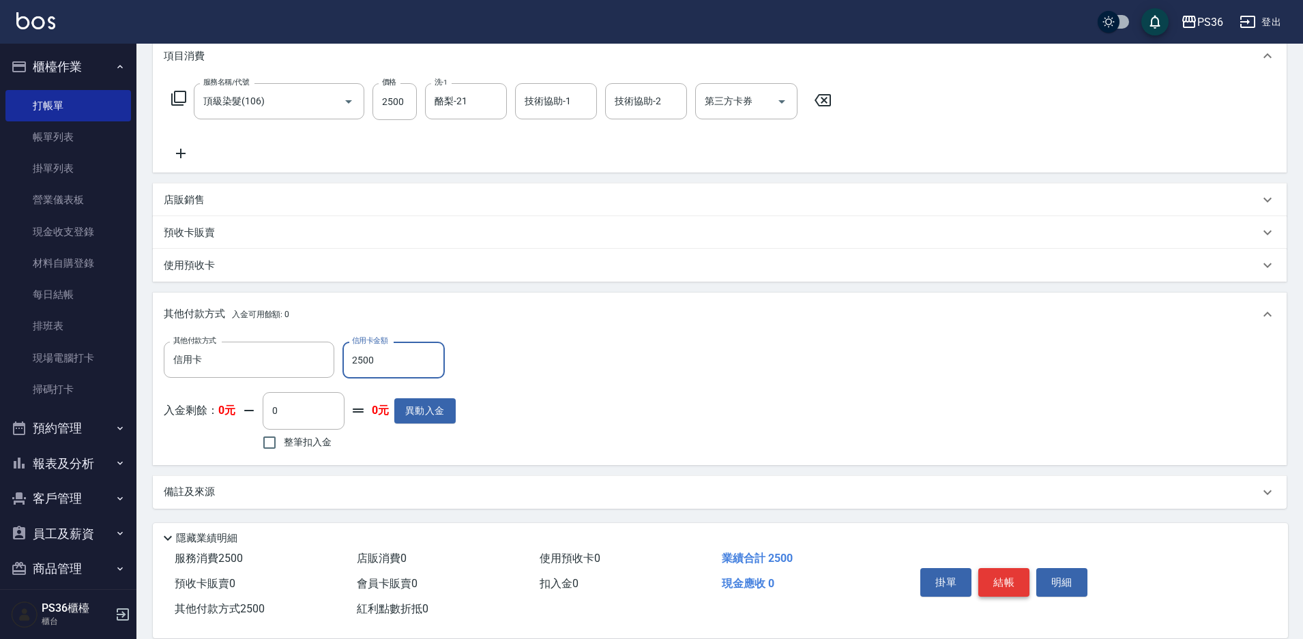
type input "2500"
click at [988, 569] on button "結帳" at bounding box center [1003, 582] width 51 height 29
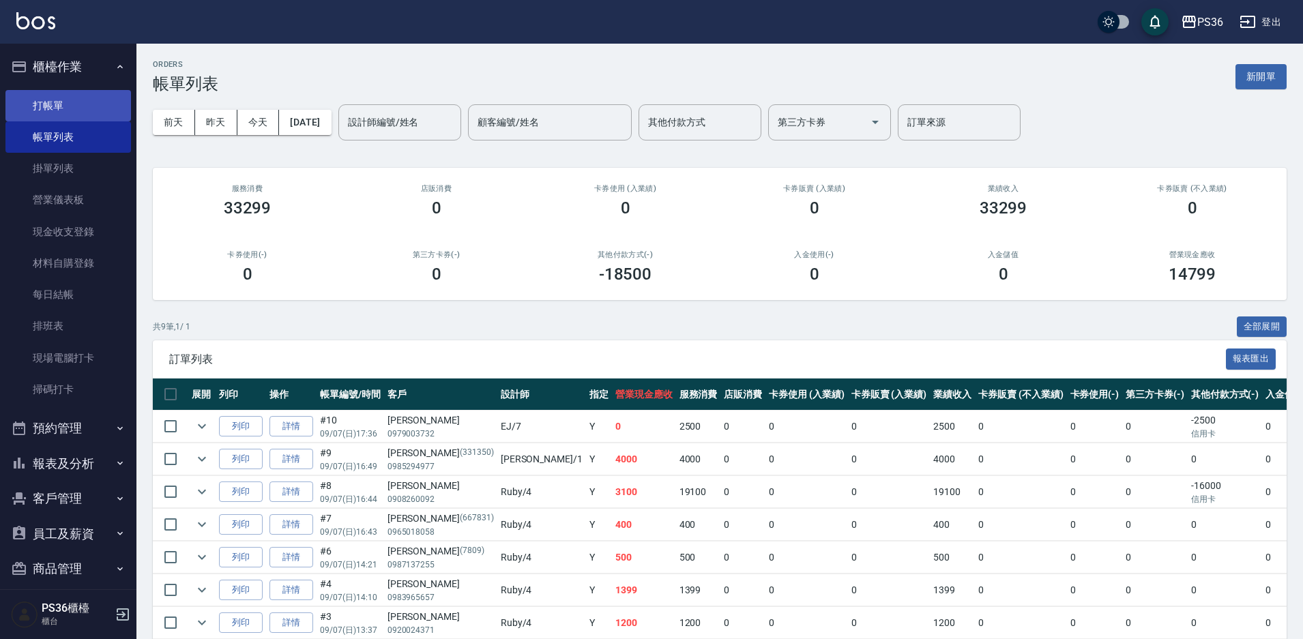
click at [87, 106] on link "打帳單" at bounding box center [67, 105] width 125 height 31
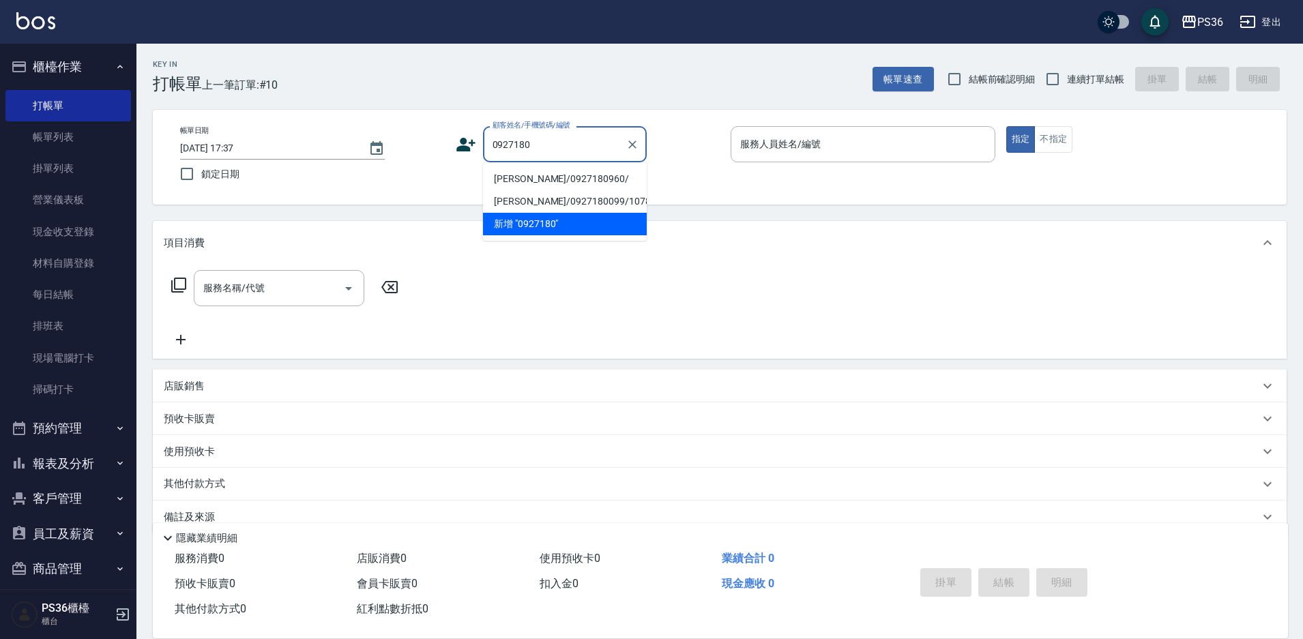
click at [576, 183] on li "[PERSON_NAME]/0927180960/" at bounding box center [565, 179] width 164 height 23
type input "[PERSON_NAME]/0927180960/"
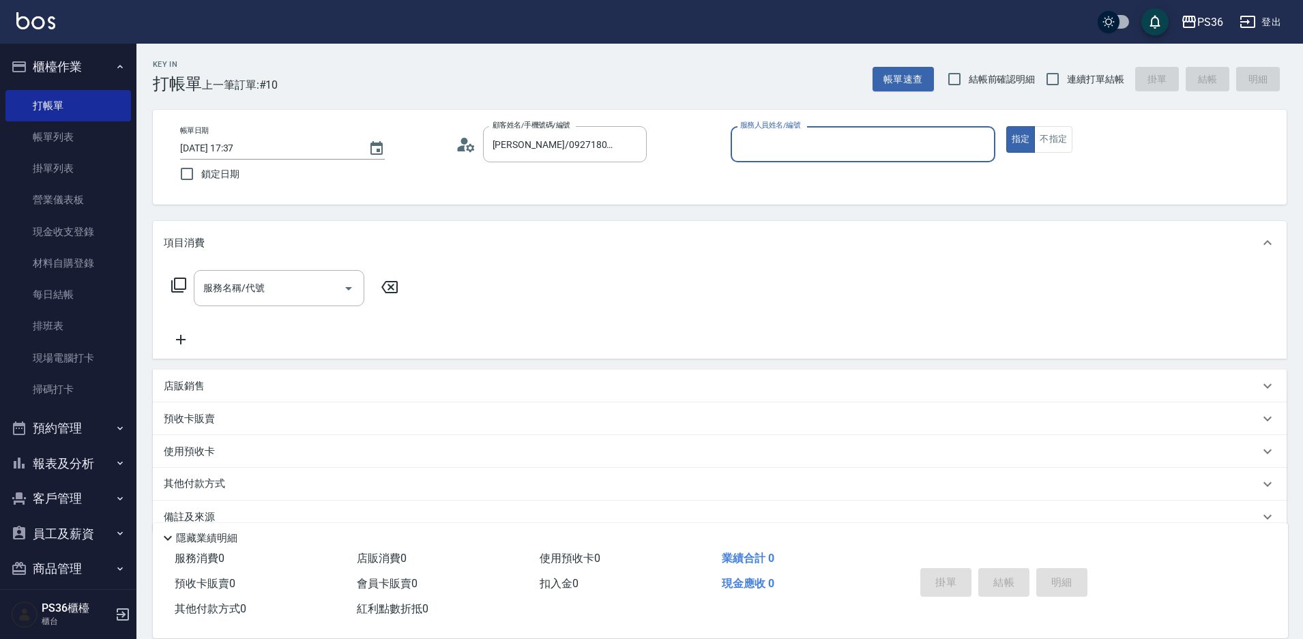
type input "EJ-7"
click at [254, 297] on input "服務名稱/代號" at bounding box center [269, 288] width 138 height 24
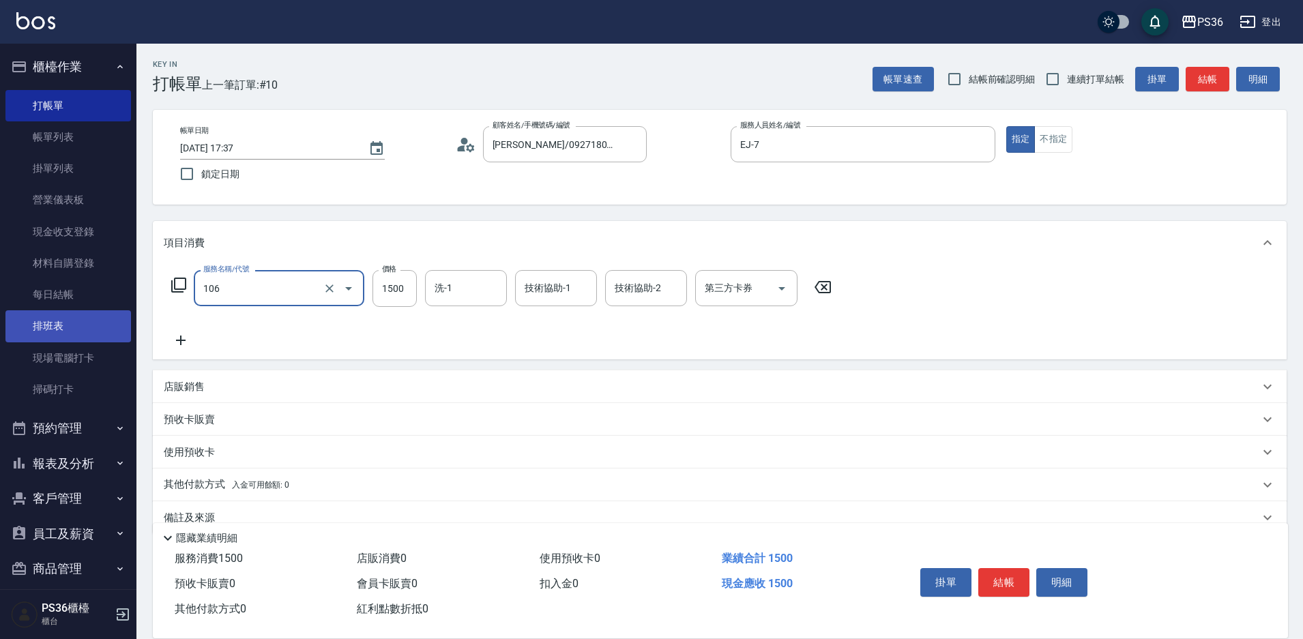
type input "頂級染髮(106)"
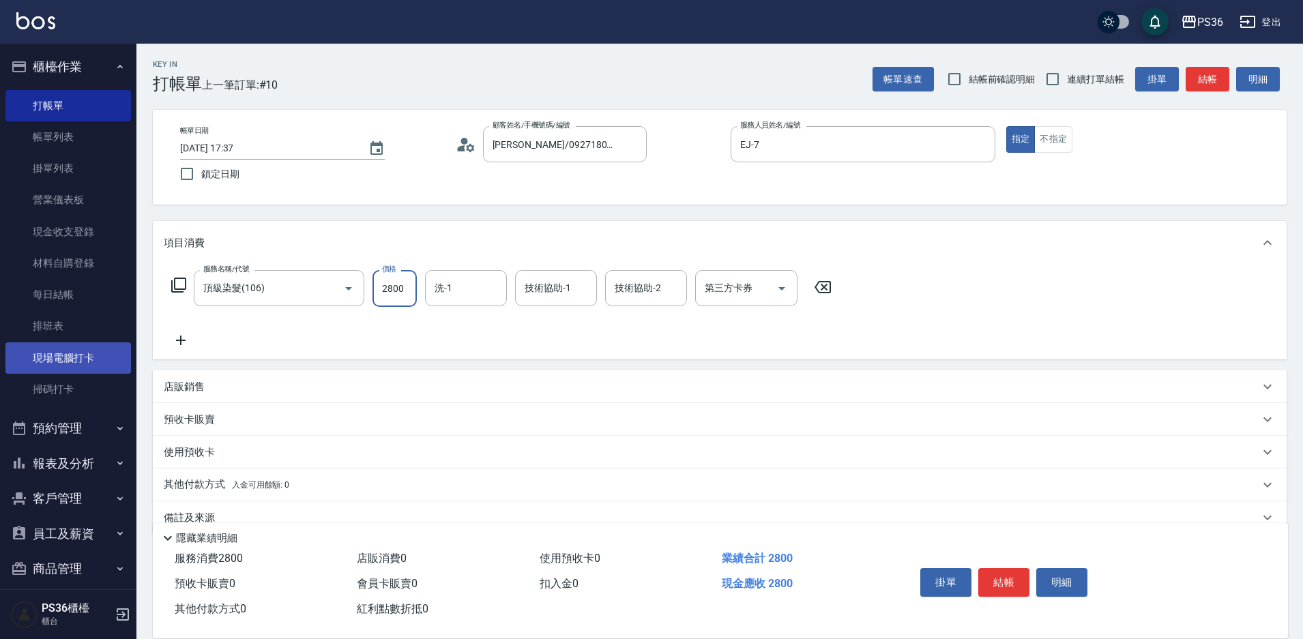
type input "2800"
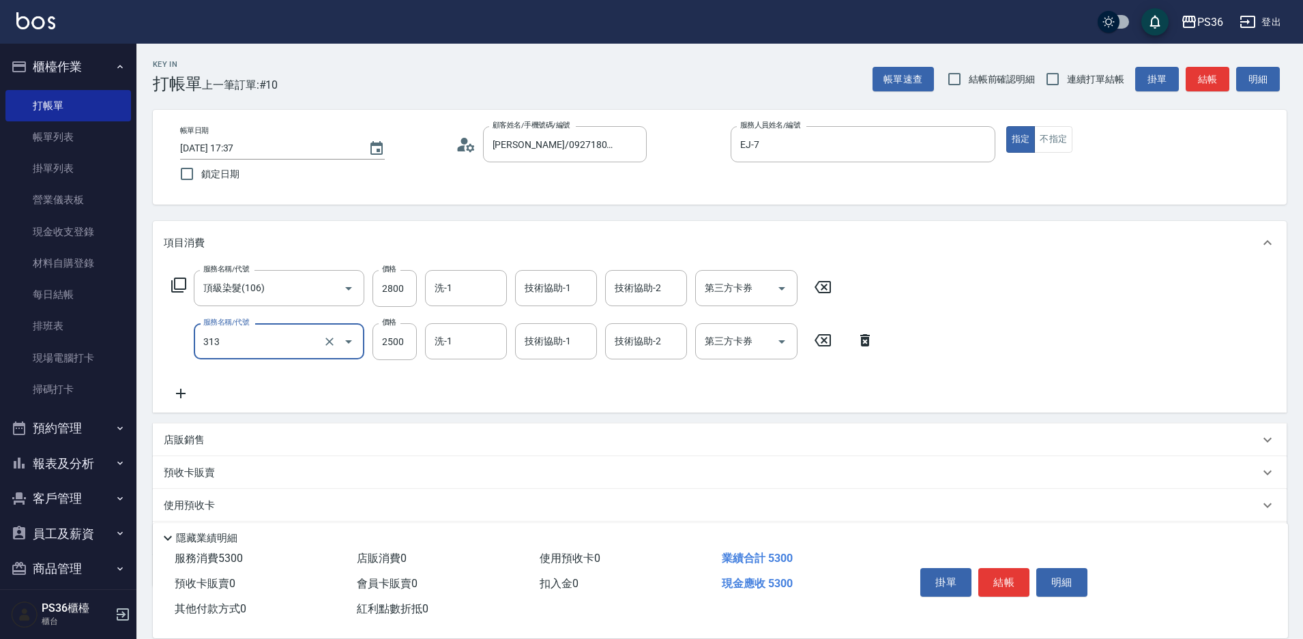
type input "頂級溫朔(313)"
type input "3000"
click at [459, 293] on input "洗-1" at bounding box center [466, 288] width 70 height 24
type input "酪梨-21"
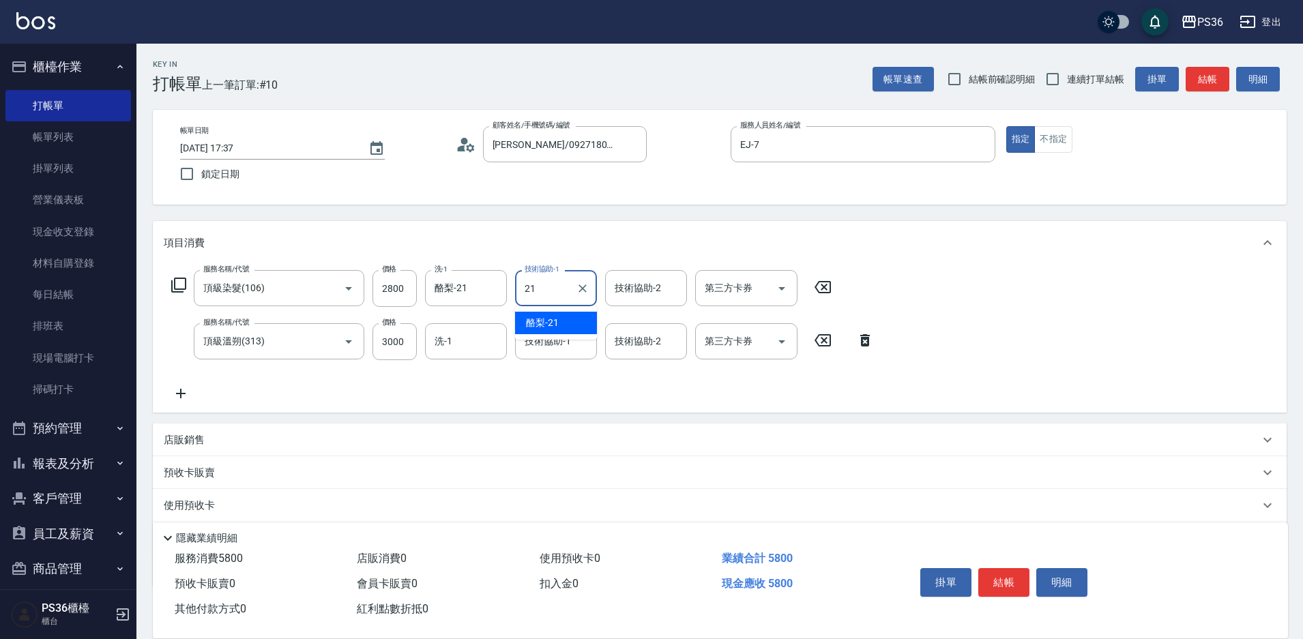
type input "酪梨-21"
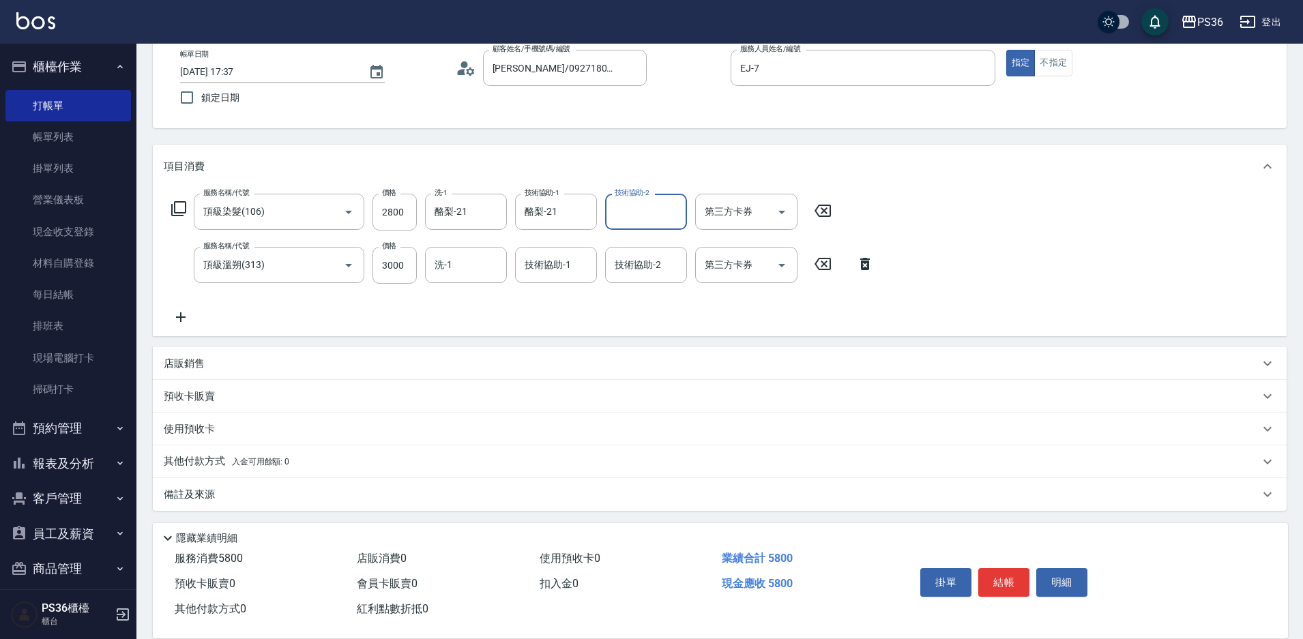
scroll to position [79, 0]
drag, startPoint x: 192, startPoint y: 459, endPoint x: 201, endPoint y: 451, distance: 11.6
click at [192, 462] on p "其他付款方式 入金可用餘額: 0" at bounding box center [226, 458] width 125 height 15
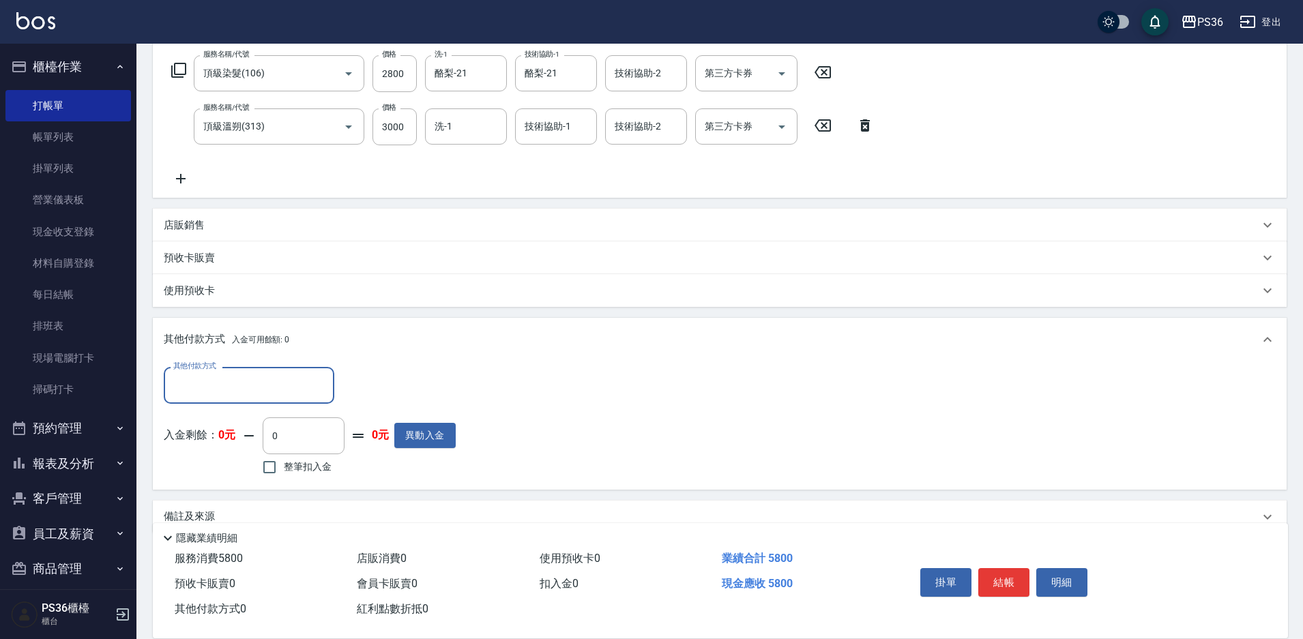
scroll to position [216, 0]
click at [190, 390] on input "其他付款方式" at bounding box center [249, 384] width 158 height 24
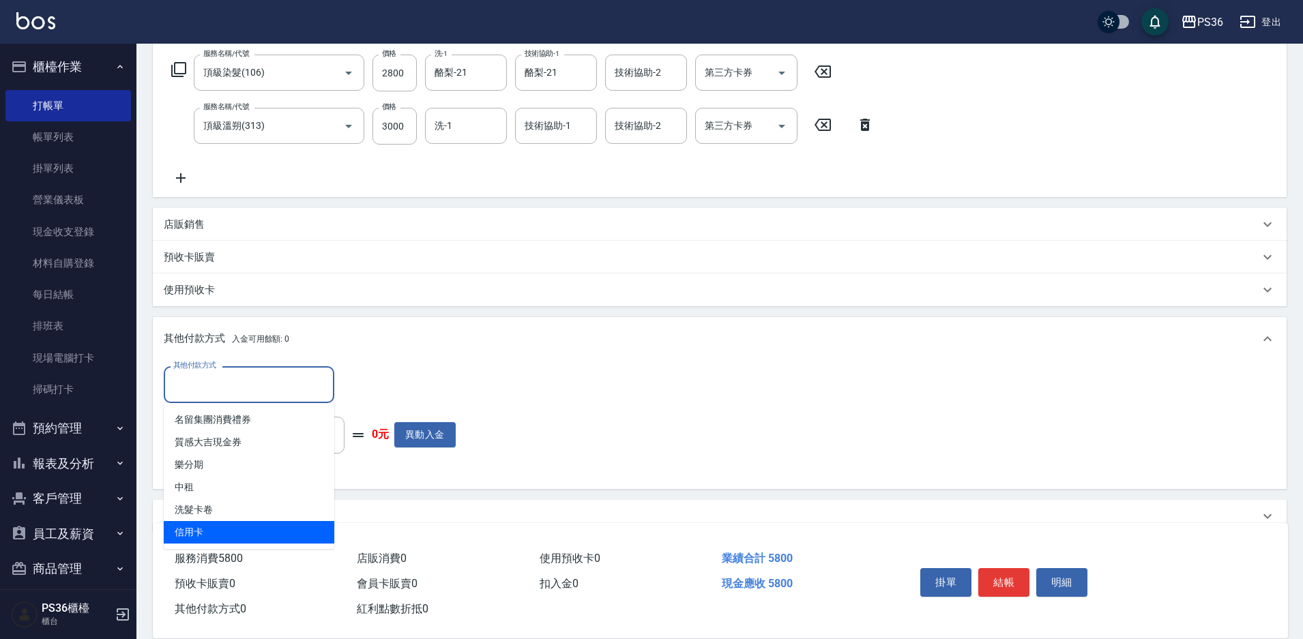
click at [203, 536] on span "信用卡" at bounding box center [249, 532] width 171 height 23
type input "信用卡"
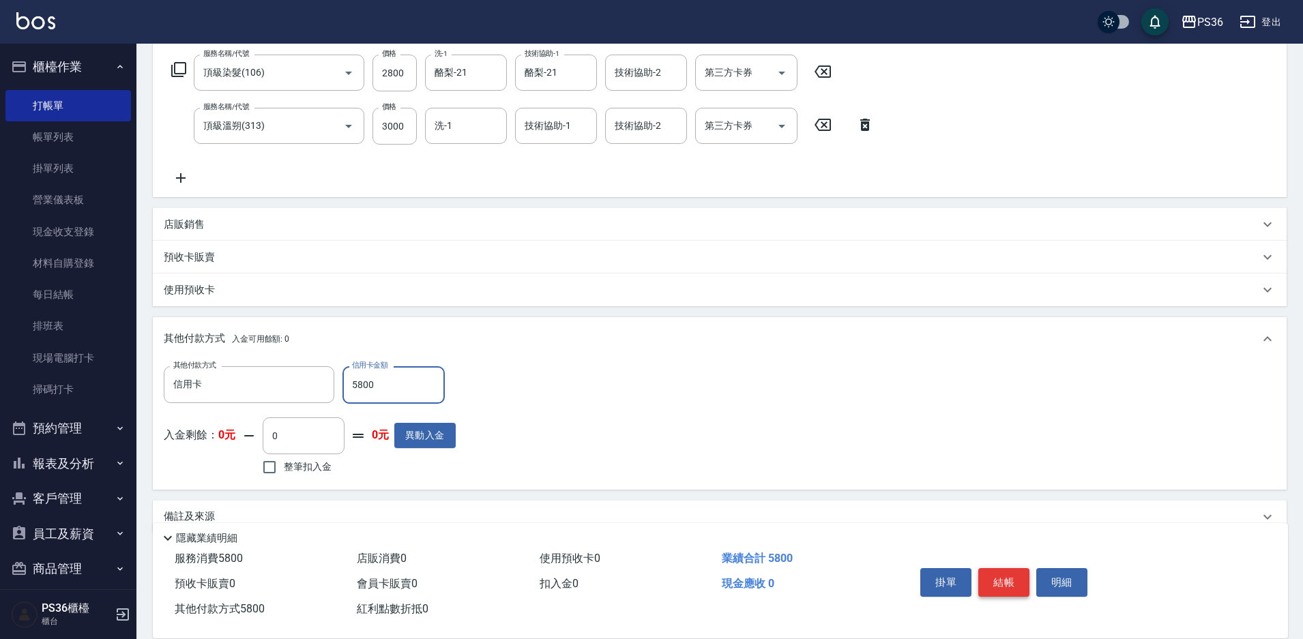
type input "5800"
click at [1003, 570] on button "結帳" at bounding box center [1003, 582] width 51 height 29
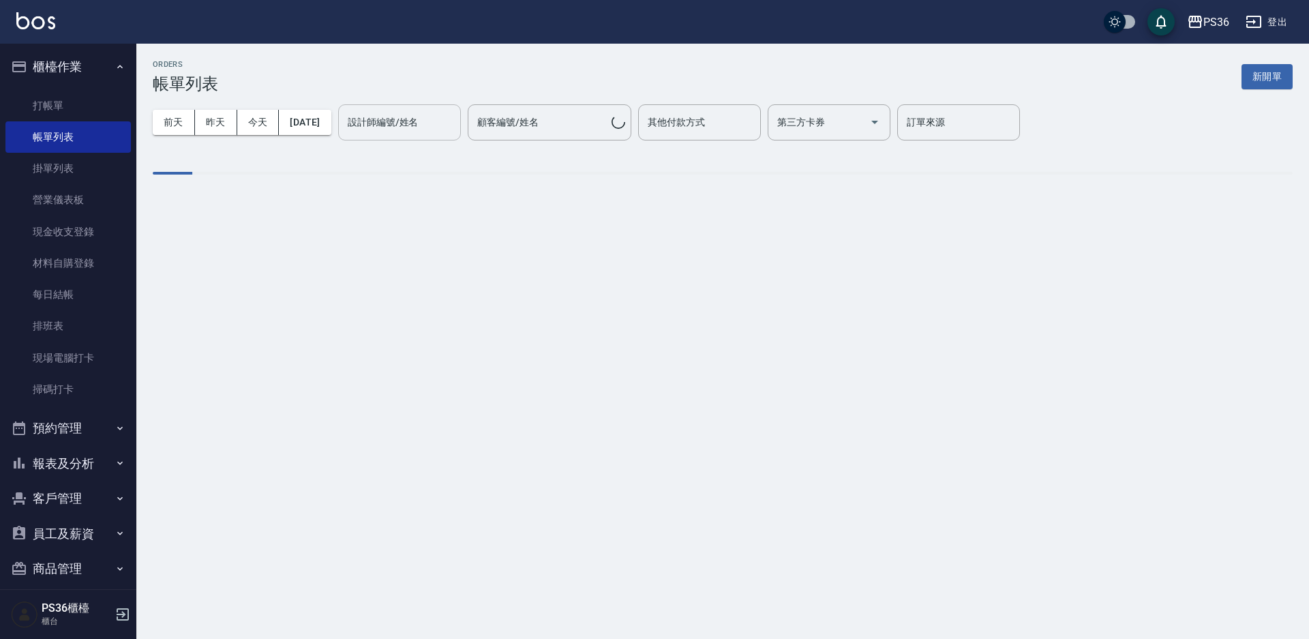
click at [394, 121] on div "設計師編號/姓名 設計師編號/姓名" at bounding box center [399, 122] width 123 height 36
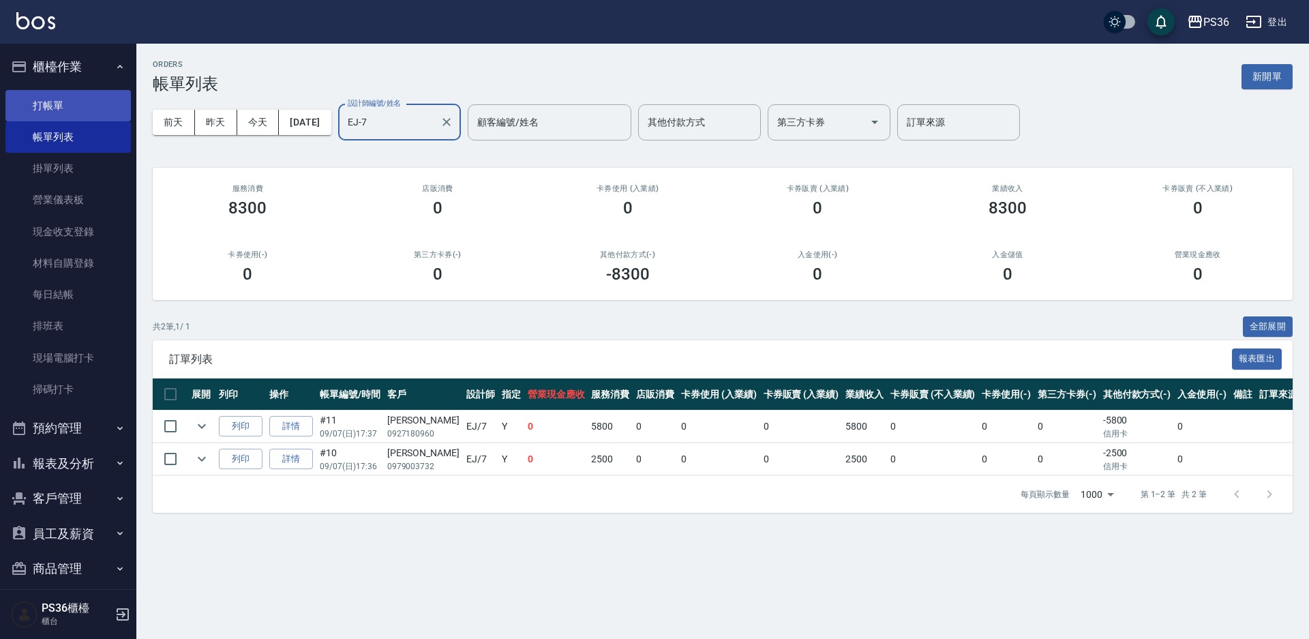
type input "EJ-7"
click at [31, 105] on link "打帳單" at bounding box center [67, 105] width 125 height 31
